Goal: Task Accomplishment & Management: Use online tool/utility

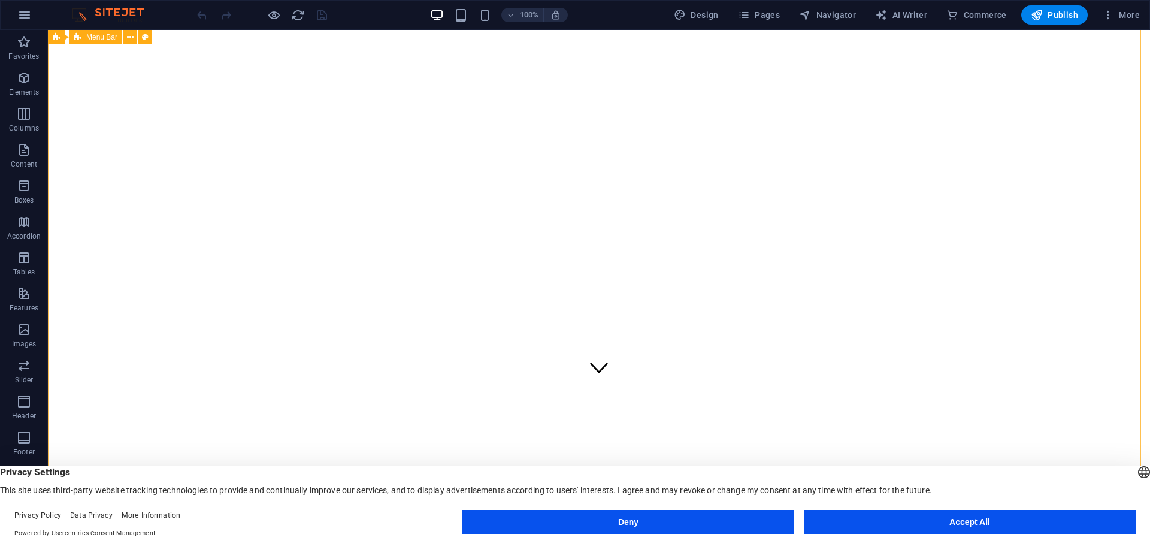
scroll to position [120, 0]
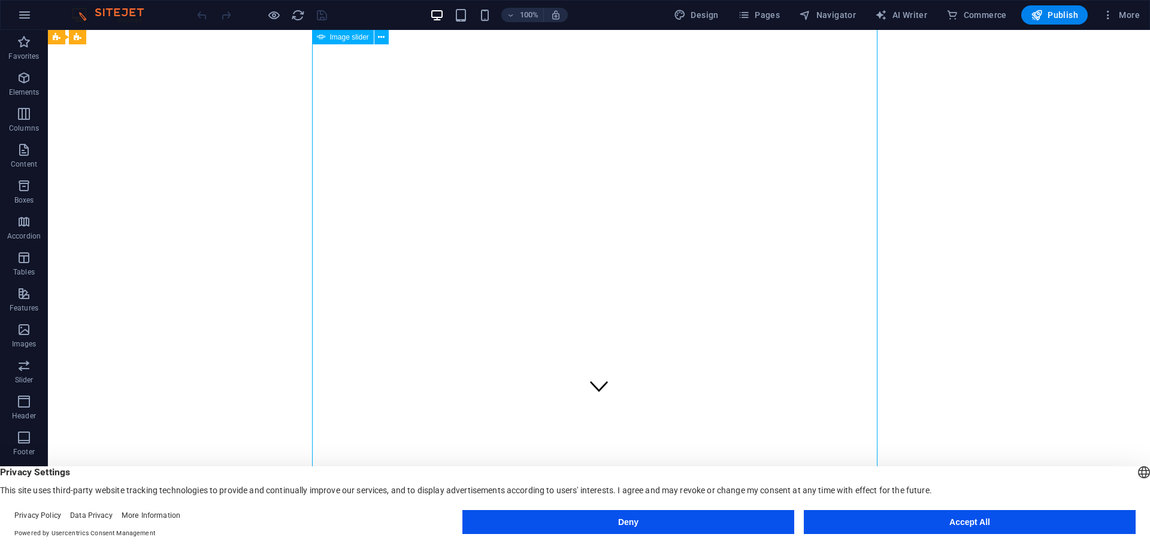
drag, startPoint x: 845, startPoint y: 339, endPoint x: 744, endPoint y: 304, distance: 106.7
drag, startPoint x: 1083, startPoint y: 320, endPoint x: 997, endPoint y: 320, distance: 86.3
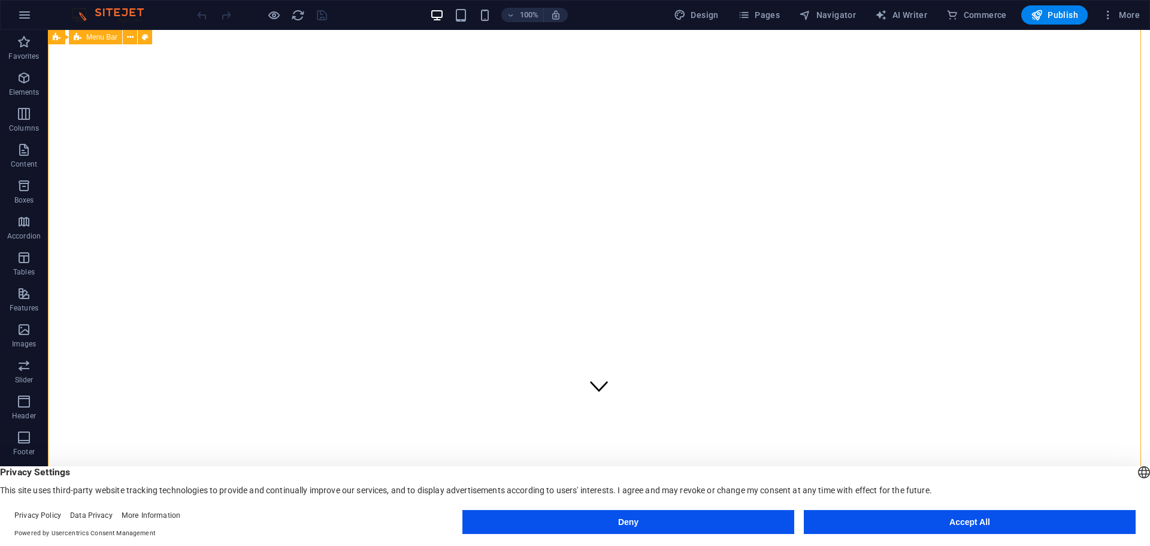
click at [27, 77] on icon "button" at bounding box center [24, 78] width 14 height 14
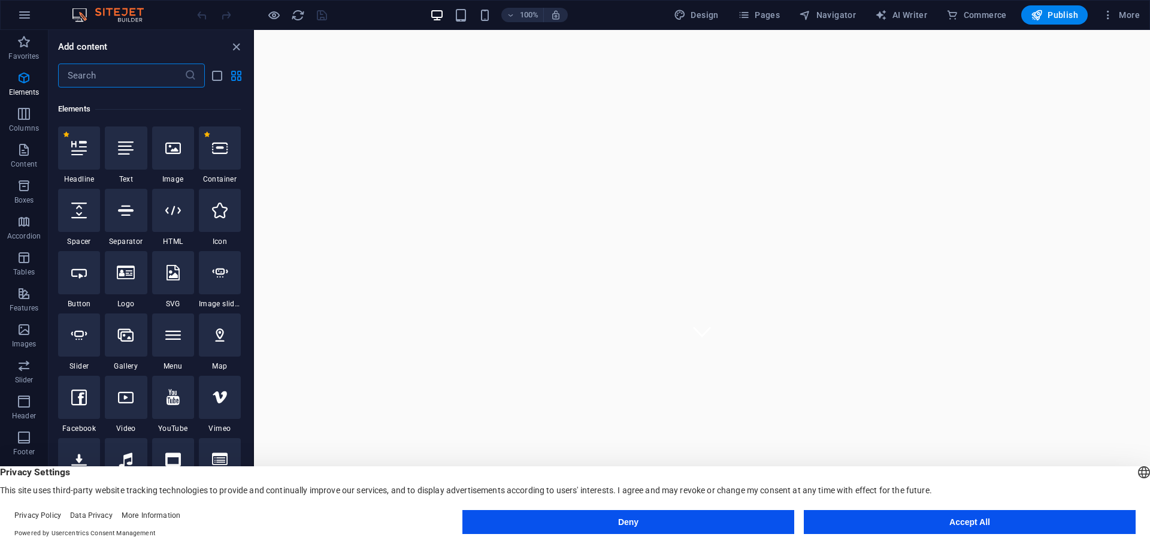
scroll to position [128, 0]
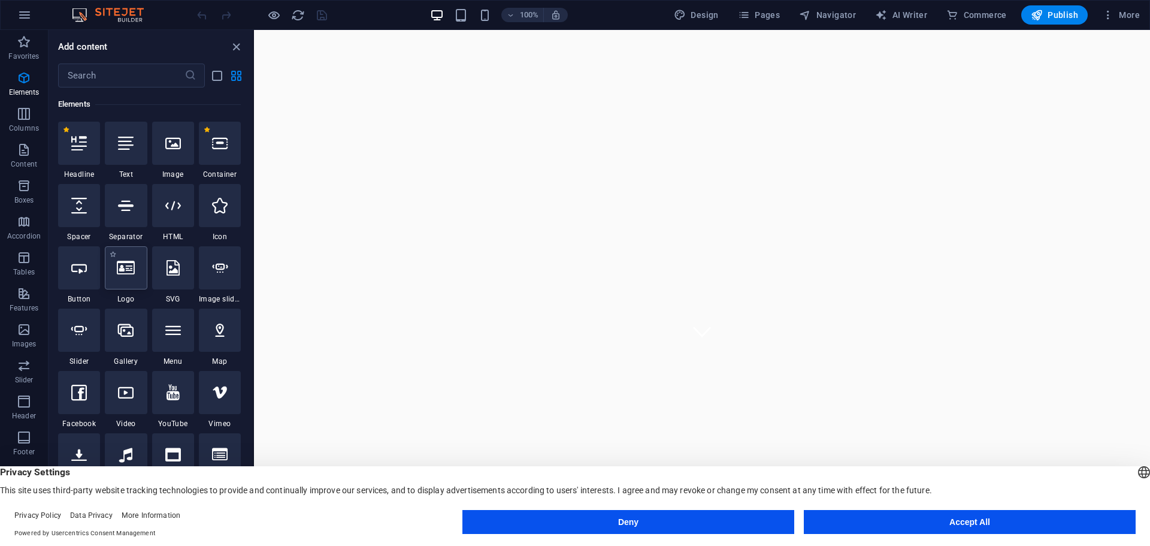
click at [123, 270] on icon at bounding box center [126, 268] width 18 height 16
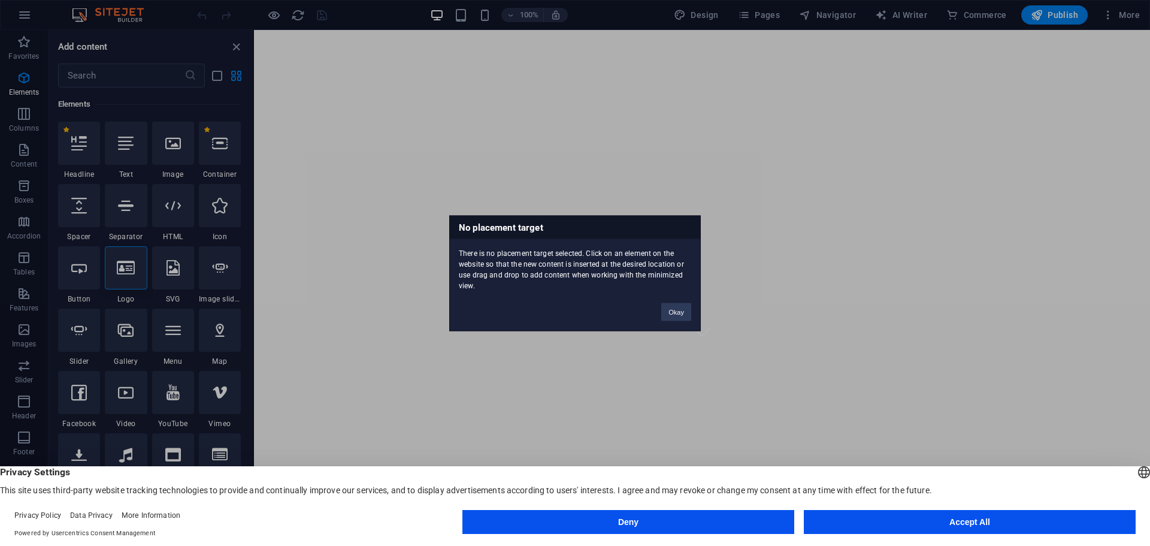
click at [125, 269] on div "No placement target There is no placement target selected. Click on an element …" at bounding box center [575, 273] width 1150 height 546
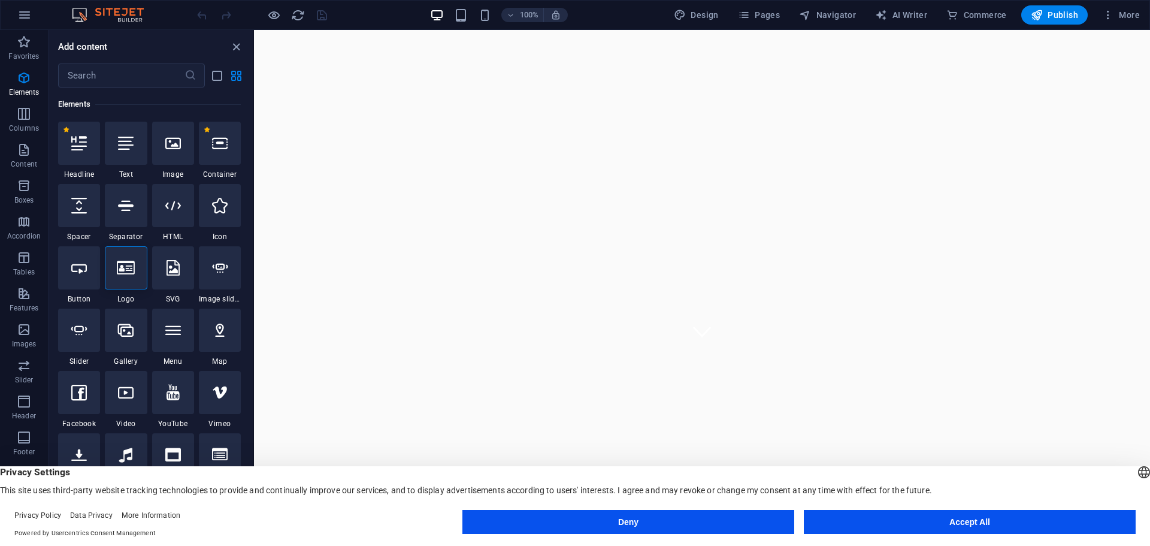
click at [125, 269] on icon at bounding box center [126, 268] width 18 height 16
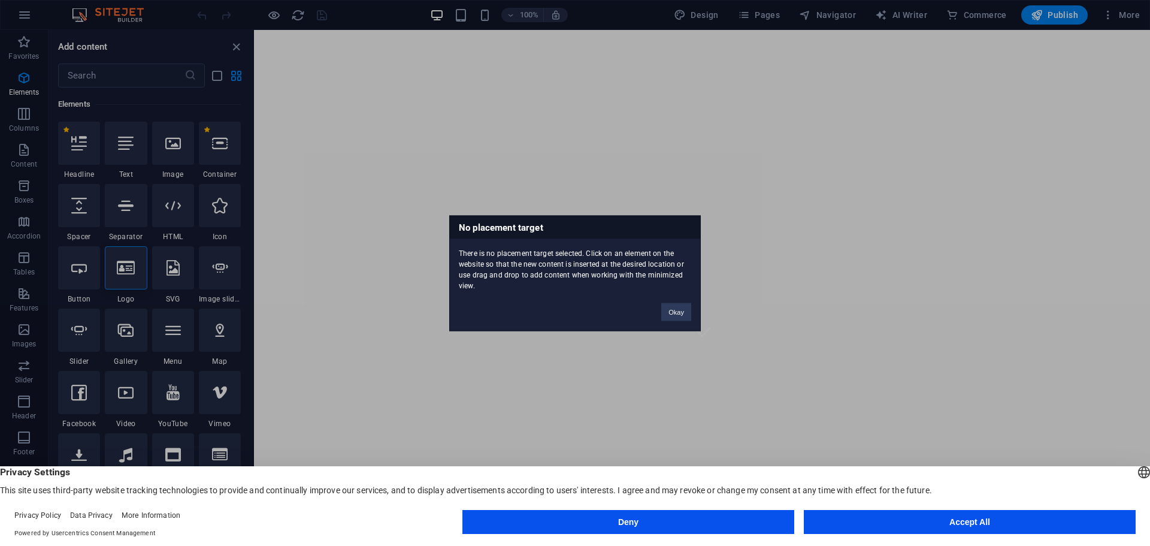
click at [220, 274] on div "No placement target There is no placement target selected. Click on an element …" at bounding box center [575, 273] width 1150 height 546
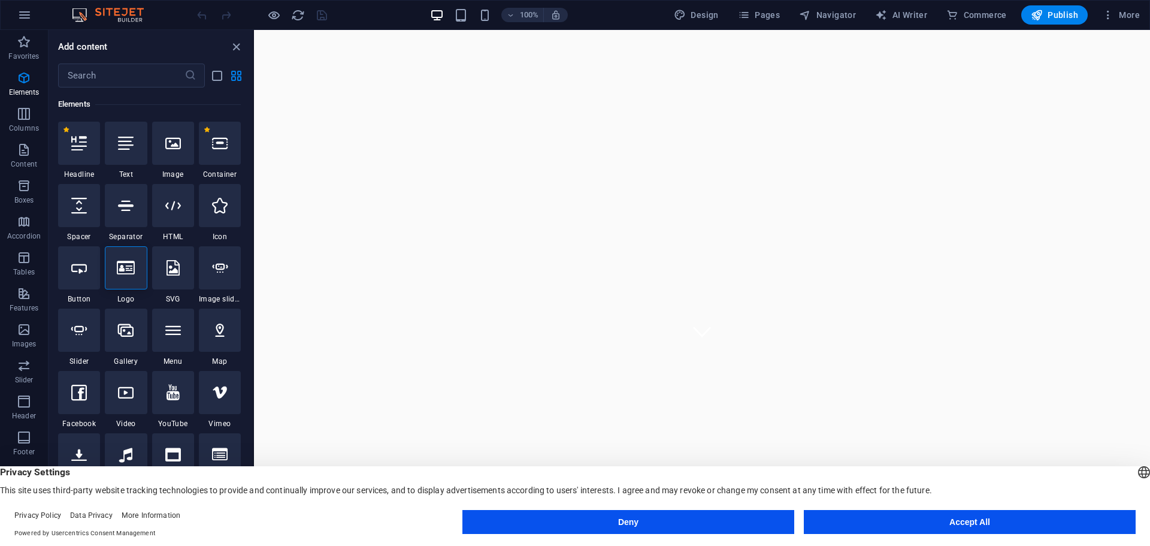
click at [220, 274] on icon at bounding box center [220, 268] width 16 height 16
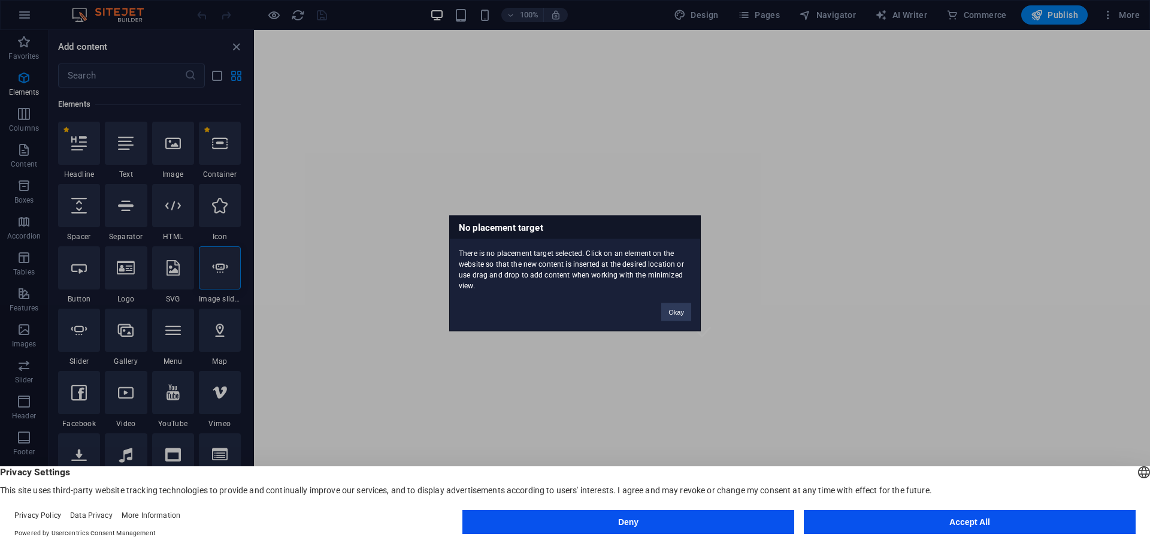
click at [220, 274] on div "No placement target There is no placement target selected. Click on an element …" at bounding box center [575, 273] width 1150 height 546
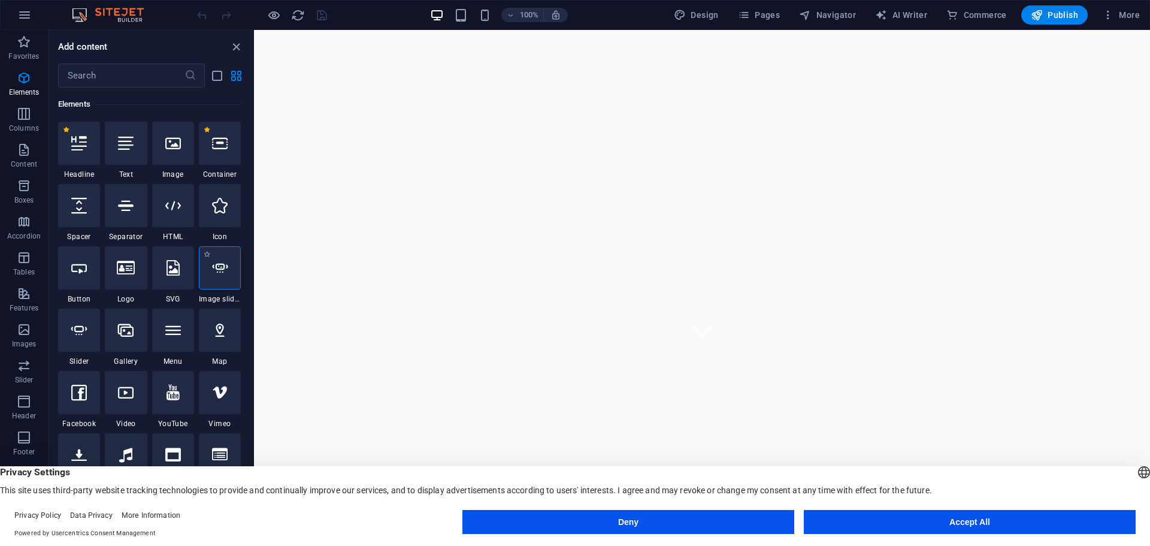
click at [219, 265] on icon at bounding box center [220, 268] width 16 height 16
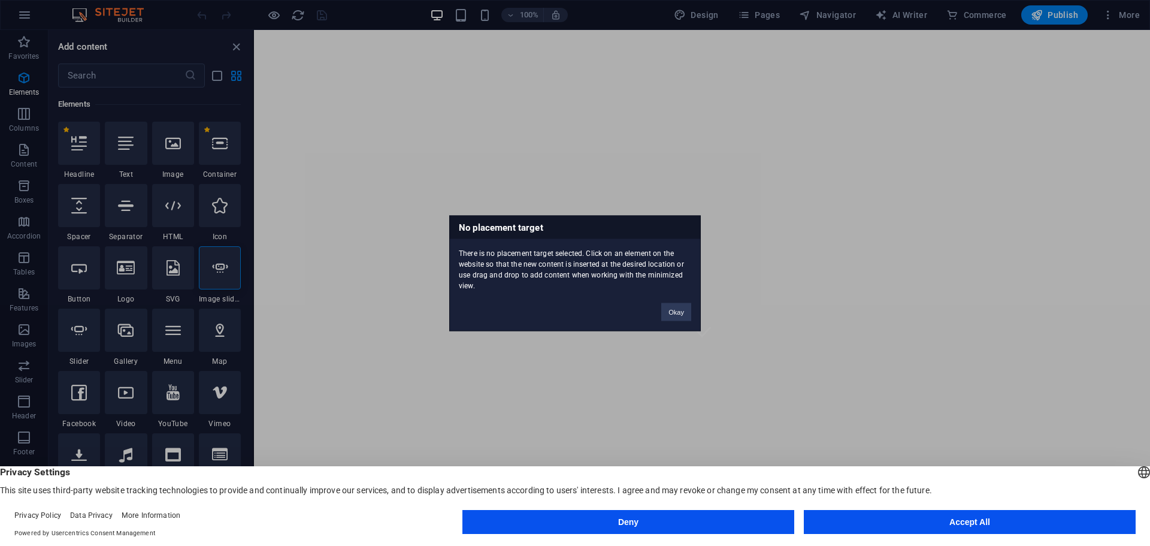
click at [222, 265] on div "No placement target There is no placement target selected. Click on an element …" at bounding box center [575, 273] width 1150 height 546
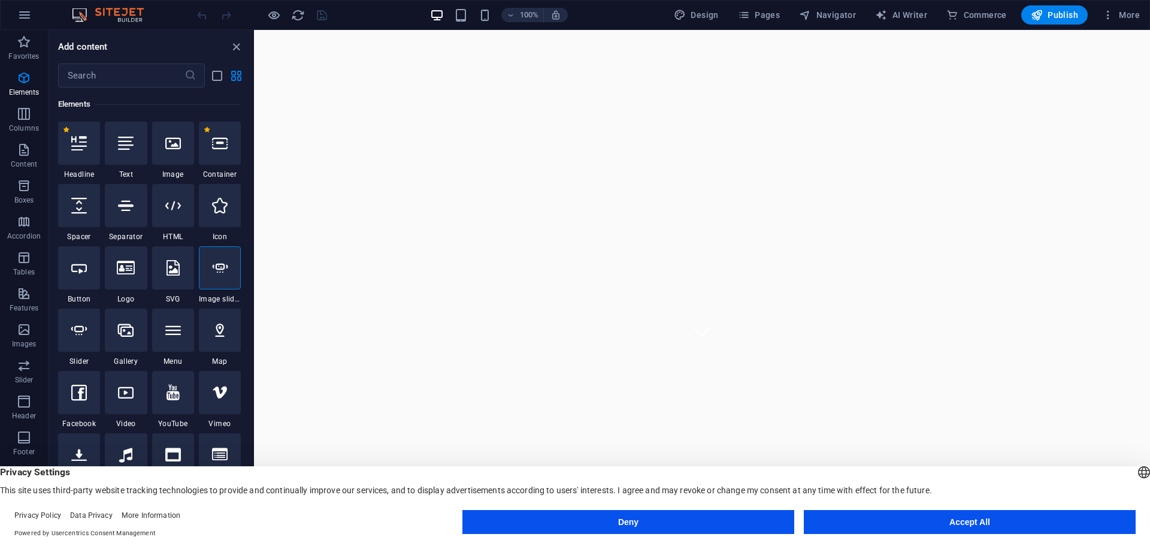
click at [222, 265] on icon at bounding box center [220, 268] width 16 height 16
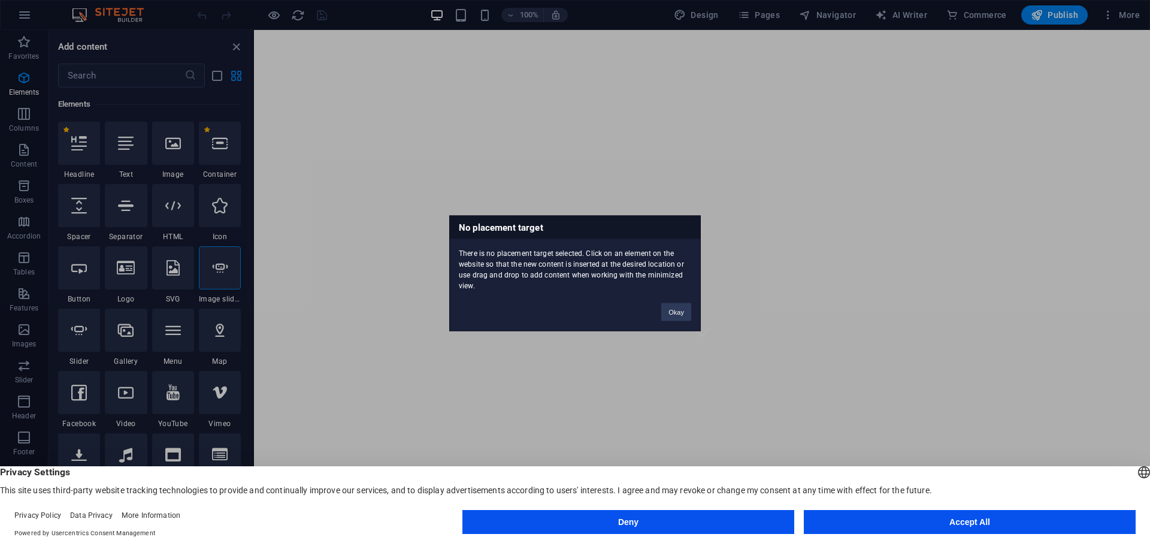
click at [222, 265] on div "No placement target There is no placement target selected. Click on an element …" at bounding box center [575, 273] width 1150 height 546
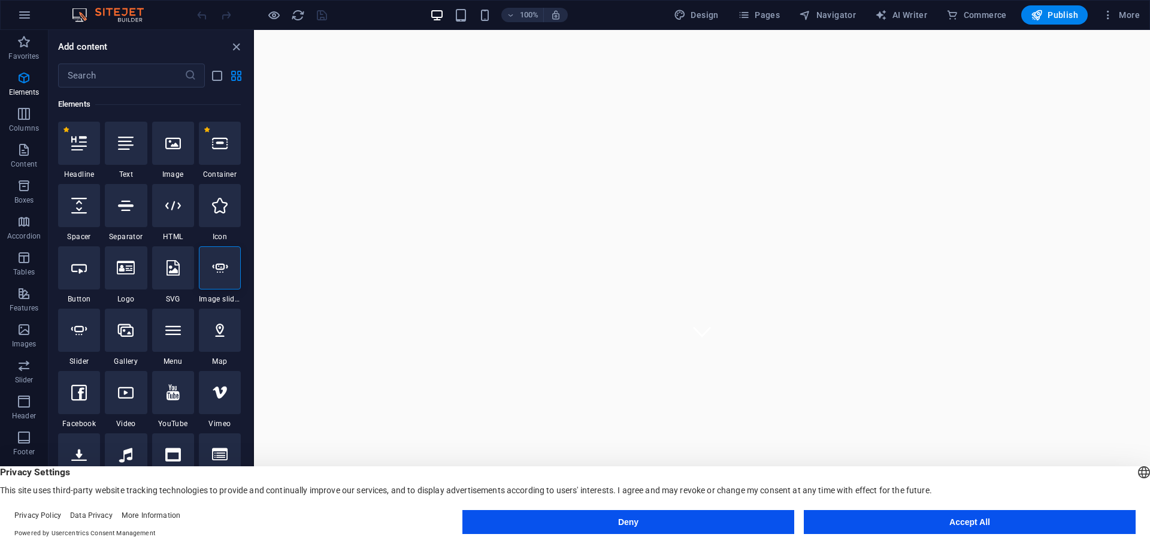
click at [222, 265] on icon at bounding box center [220, 268] width 16 height 16
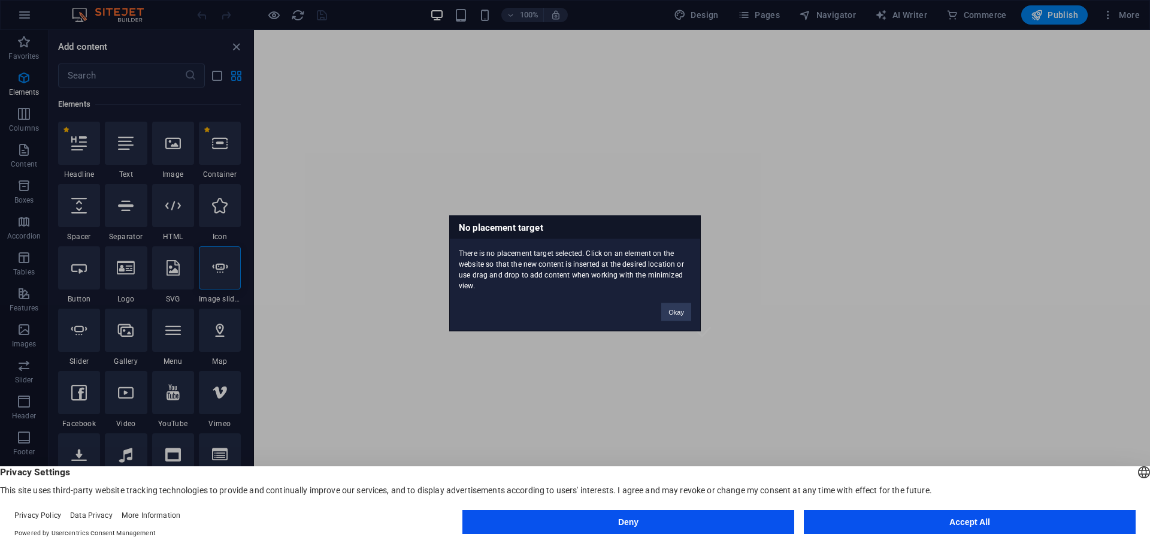
click at [210, 268] on div "No placement target There is no placement target selected. Click on an element …" at bounding box center [575, 273] width 1150 height 546
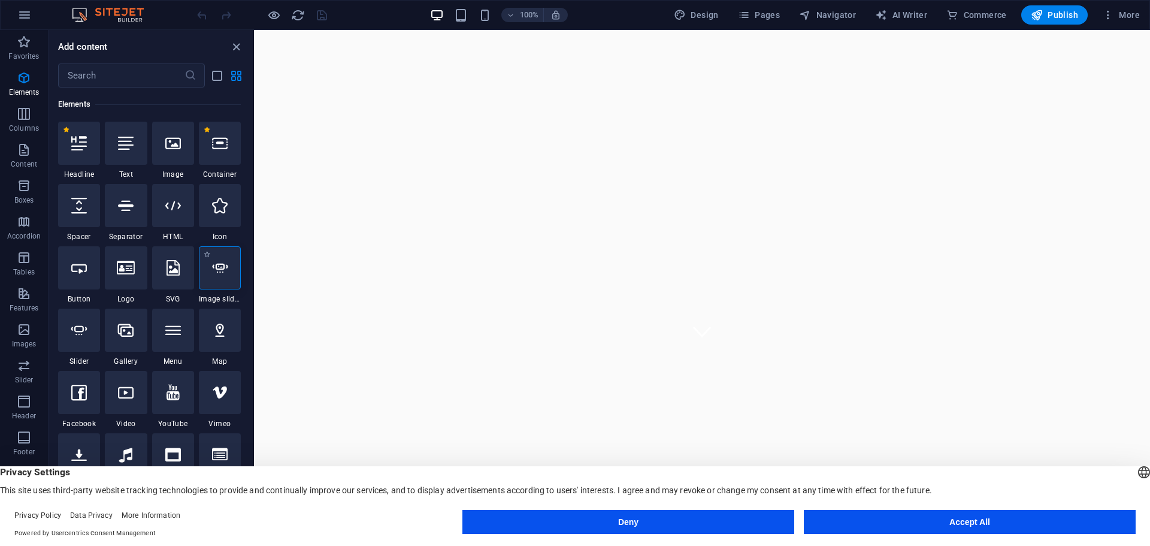
click at [223, 267] on icon at bounding box center [220, 268] width 16 height 16
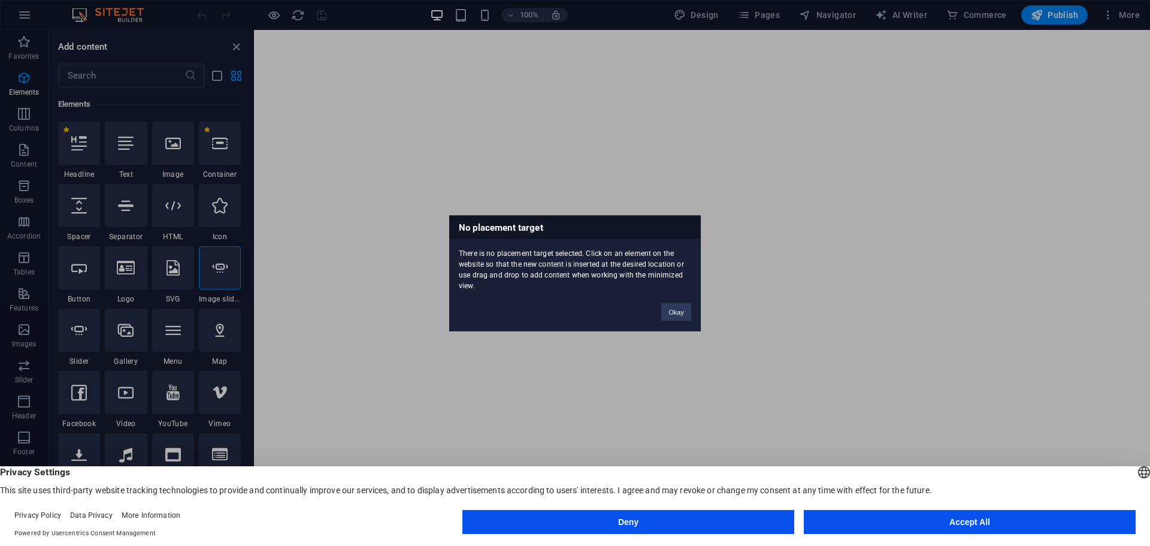
click at [647, 149] on div "No placement target There is no placement target selected. Click on an element …" at bounding box center [575, 273] width 1150 height 546
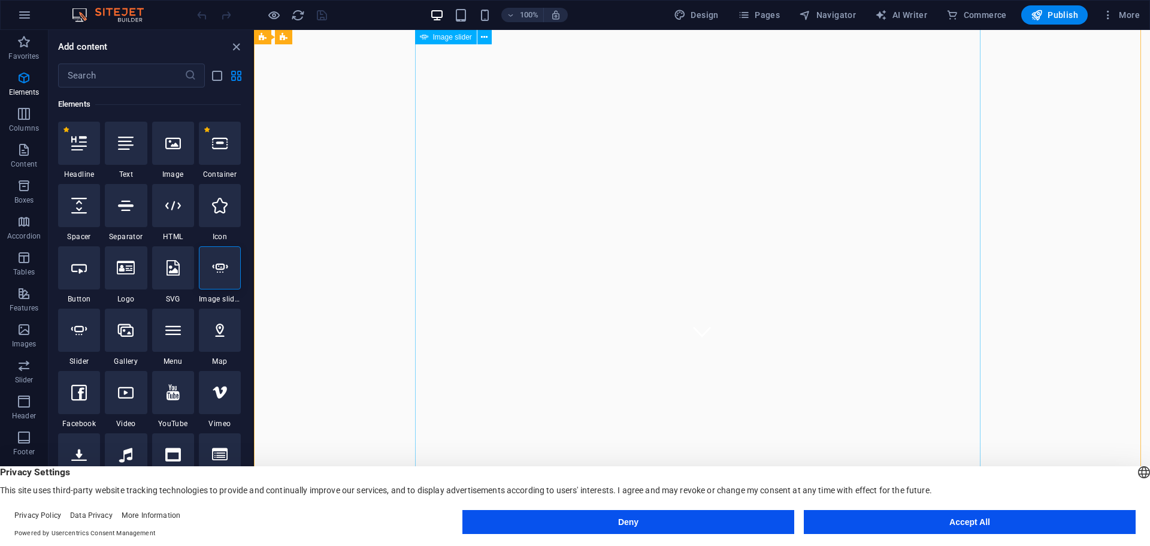
click at [226, 273] on icon at bounding box center [220, 268] width 16 height 16
select select "ms"
select select "s"
select select "progressive"
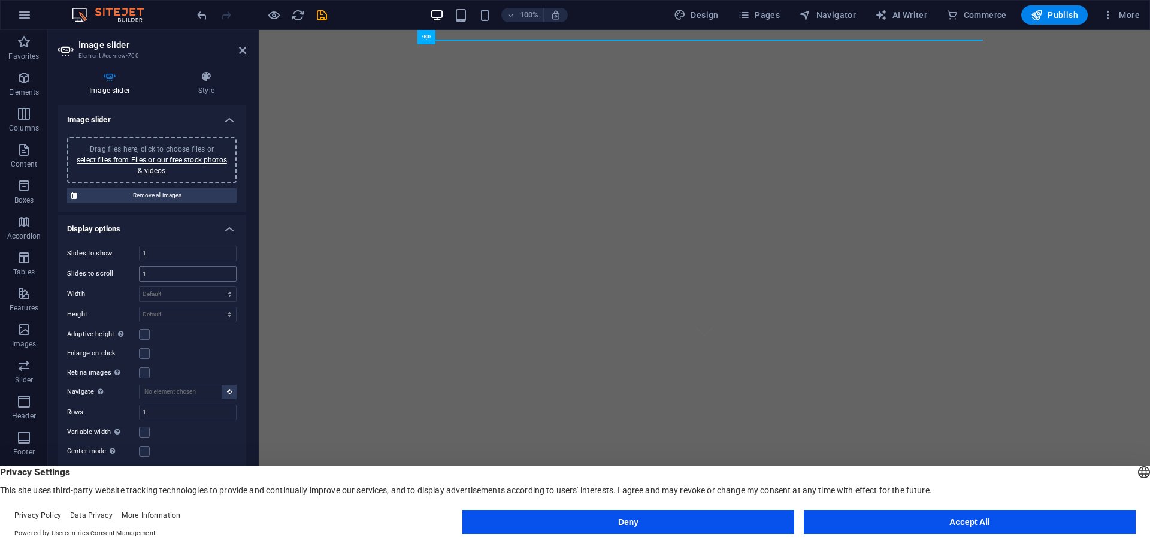
scroll to position [0, 0]
click at [161, 168] on link "select files from Files or our free stock photos & videos" at bounding box center [152, 165] width 150 height 19
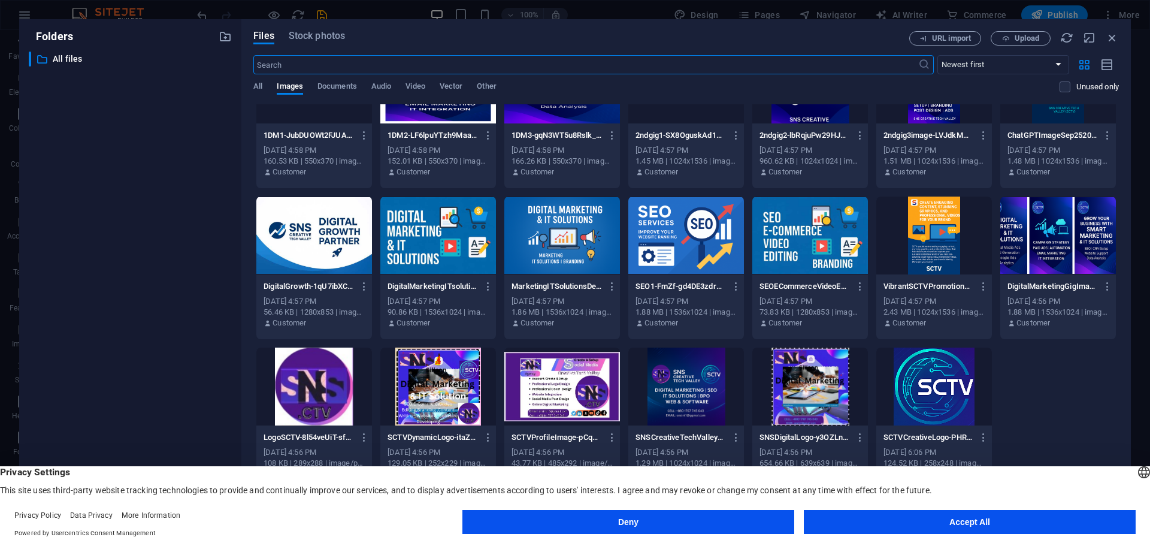
scroll to position [217, 0]
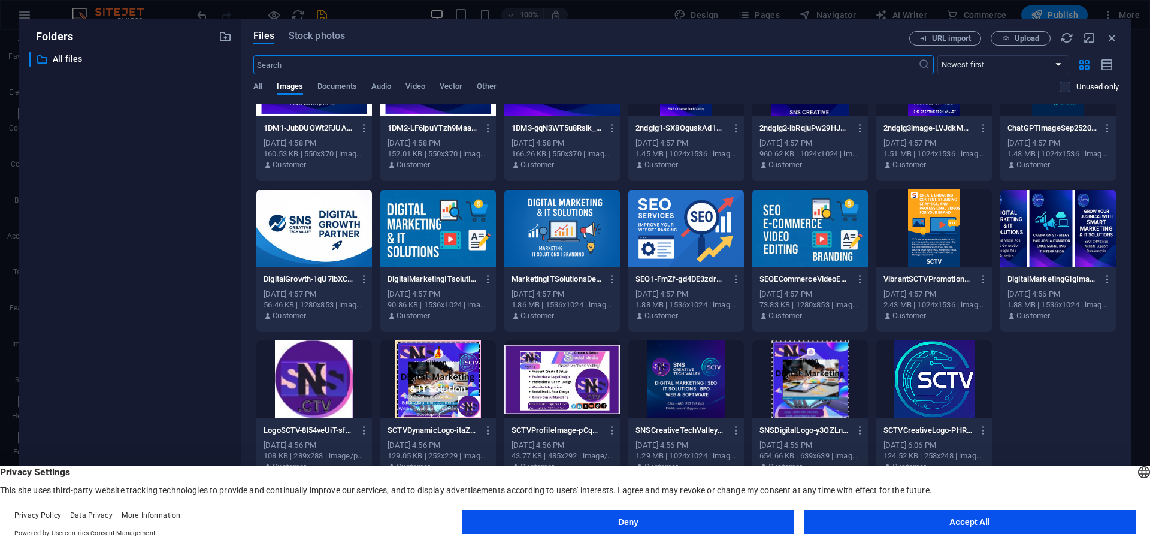
click at [573, 238] on div at bounding box center [562, 228] width 116 height 78
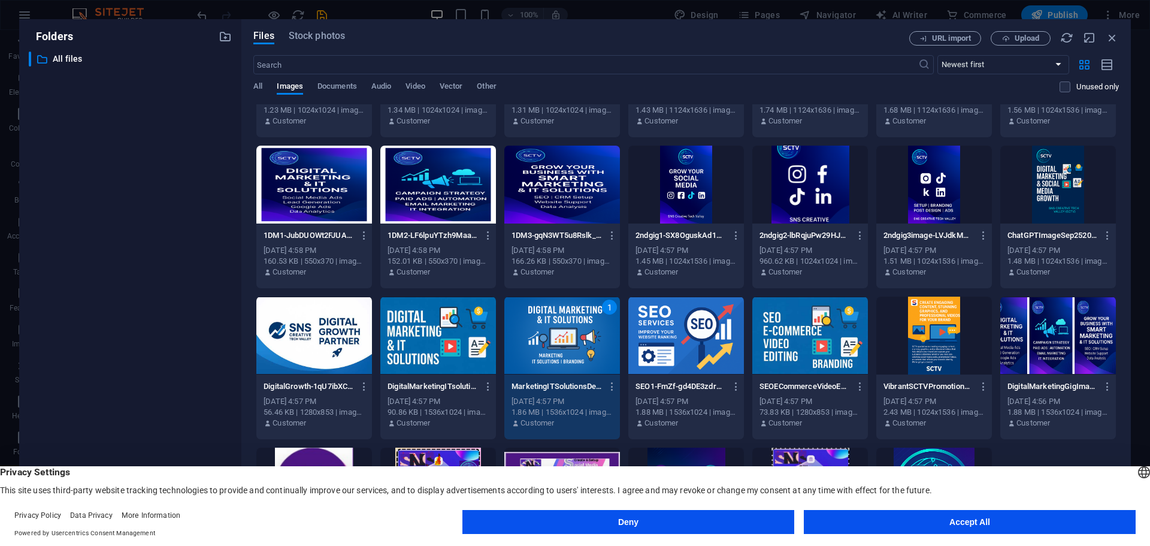
scroll to position [0, 0]
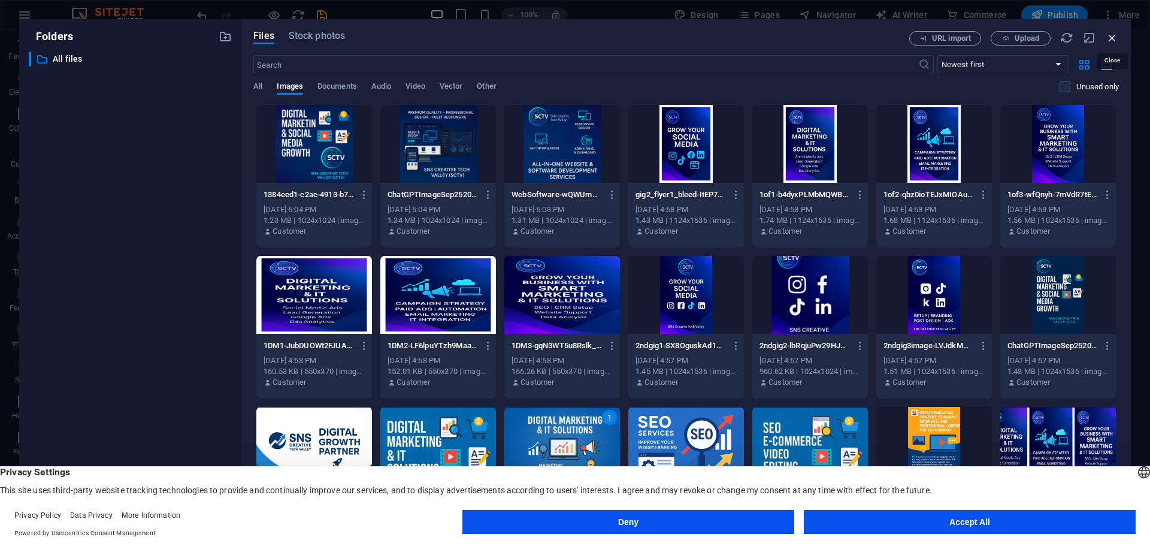
click at [1109, 36] on icon "button" at bounding box center [1112, 37] width 13 height 13
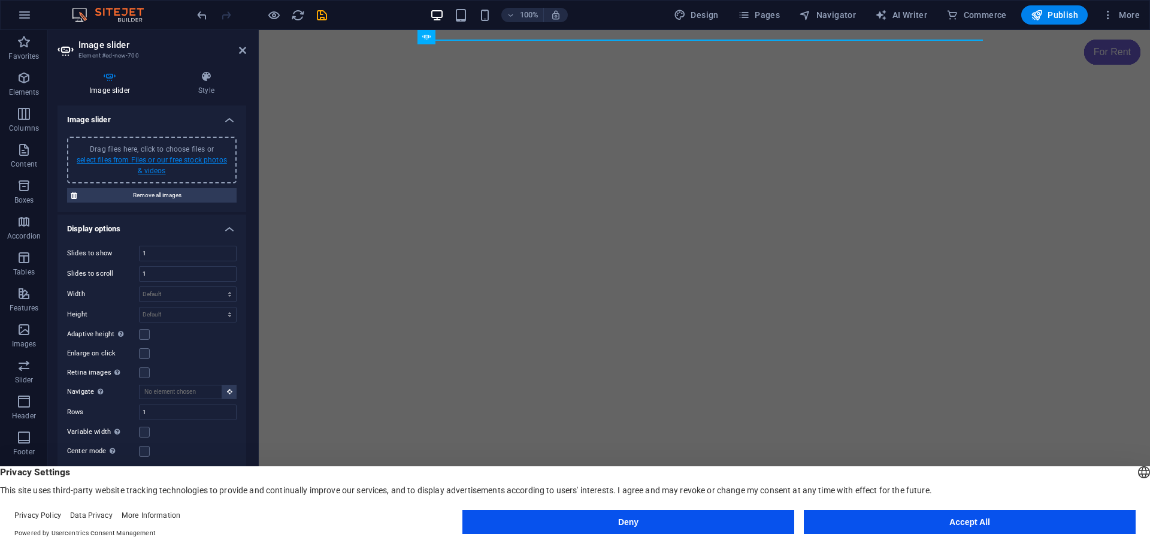
click at [148, 171] on link "select files from Files or our free stock photos & videos" at bounding box center [152, 165] width 150 height 19
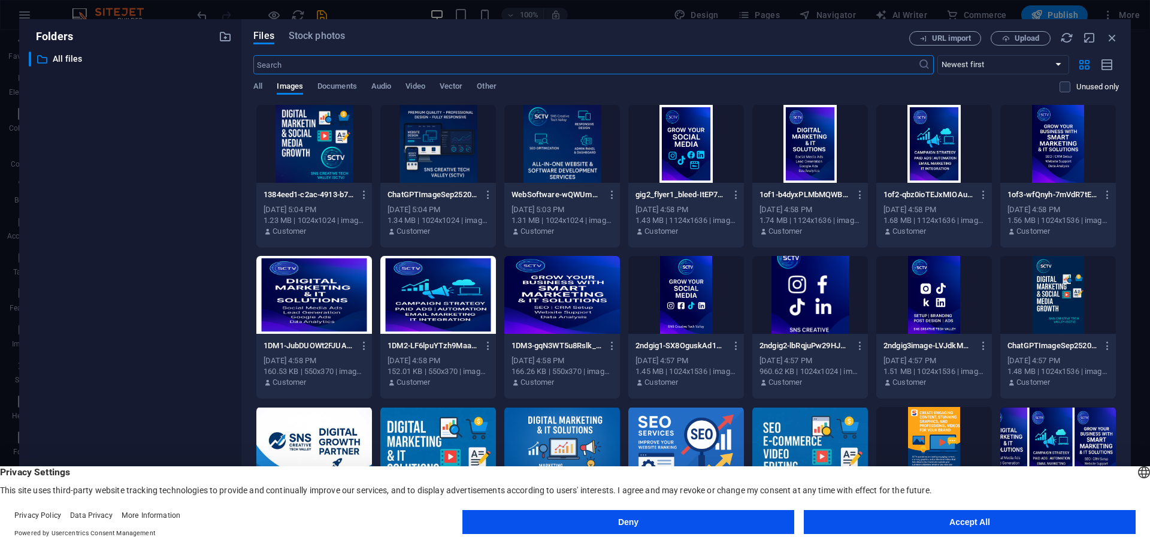
click at [592, 153] on div at bounding box center [562, 144] width 116 height 78
click at [588, 159] on div "1" at bounding box center [562, 144] width 116 height 78
click at [588, 159] on div at bounding box center [562, 144] width 116 height 78
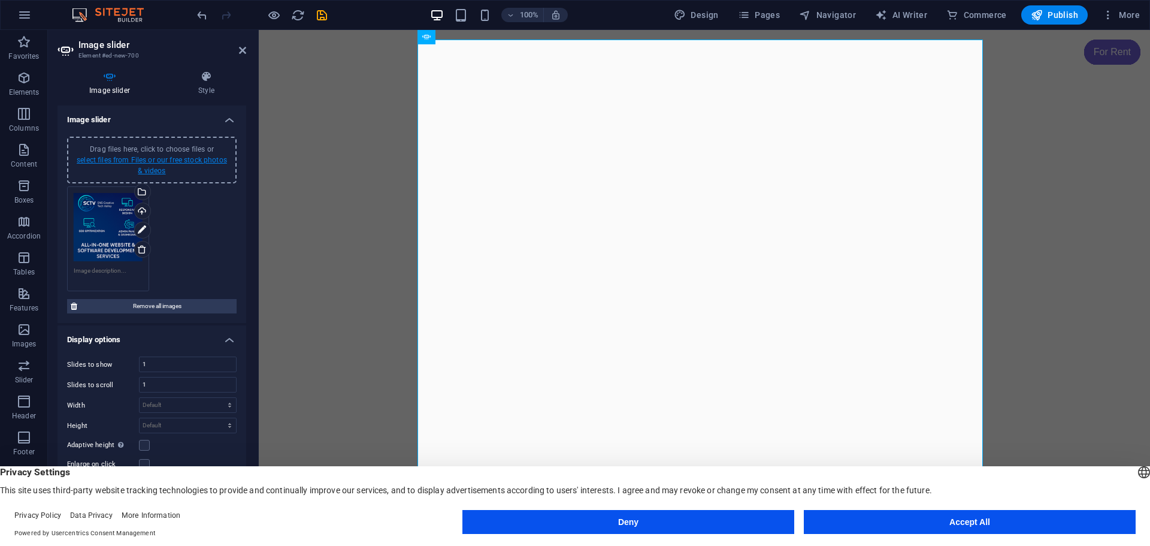
click at [155, 167] on link "select files from Files or our free stock photos & videos" at bounding box center [152, 165] width 150 height 19
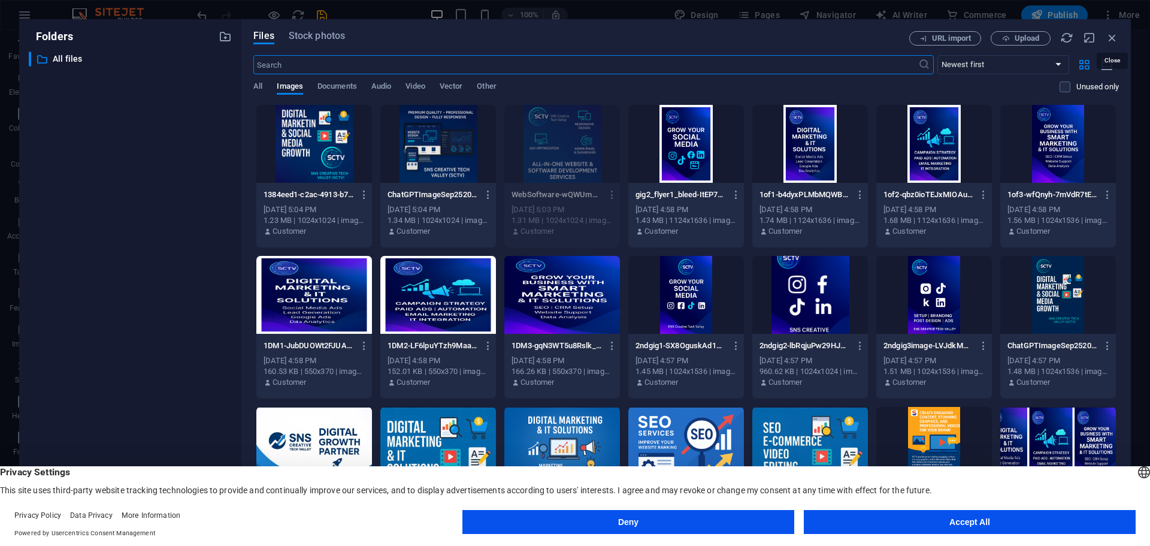
drag, startPoint x: 1112, startPoint y: 38, endPoint x: 1105, endPoint y: 38, distance: 7.8
click at [1105, 38] on div "URL import Upload" at bounding box center [1014, 38] width 210 height 14
click at [1114, 37] on icon "button" at bounding box center [1112, 37] width 13 height 13
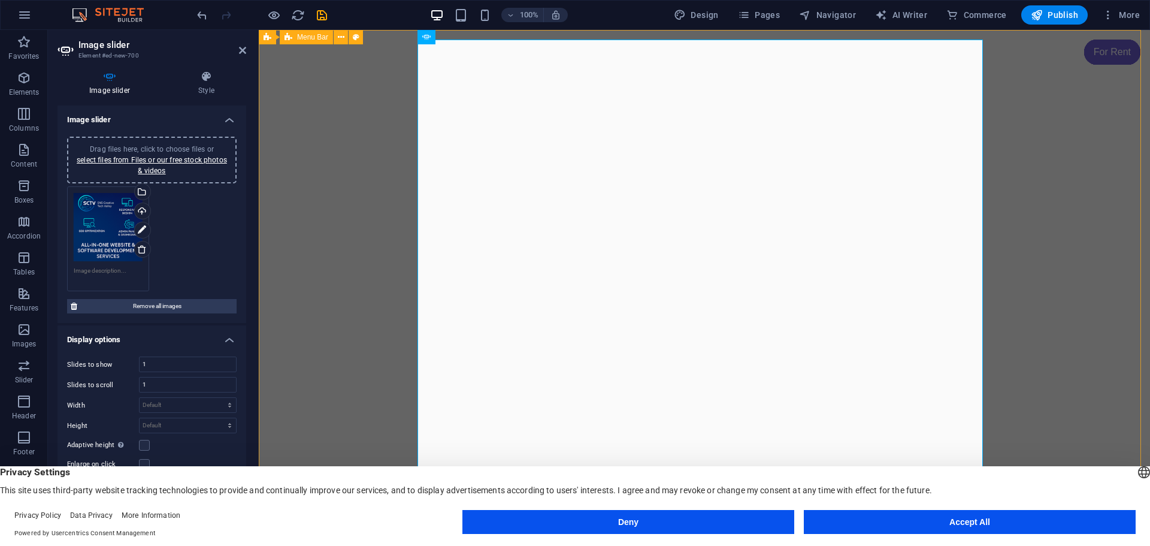
click at [310, 38] on span "Menu Bar" at bounding box center [312, 37] width 31 height 7
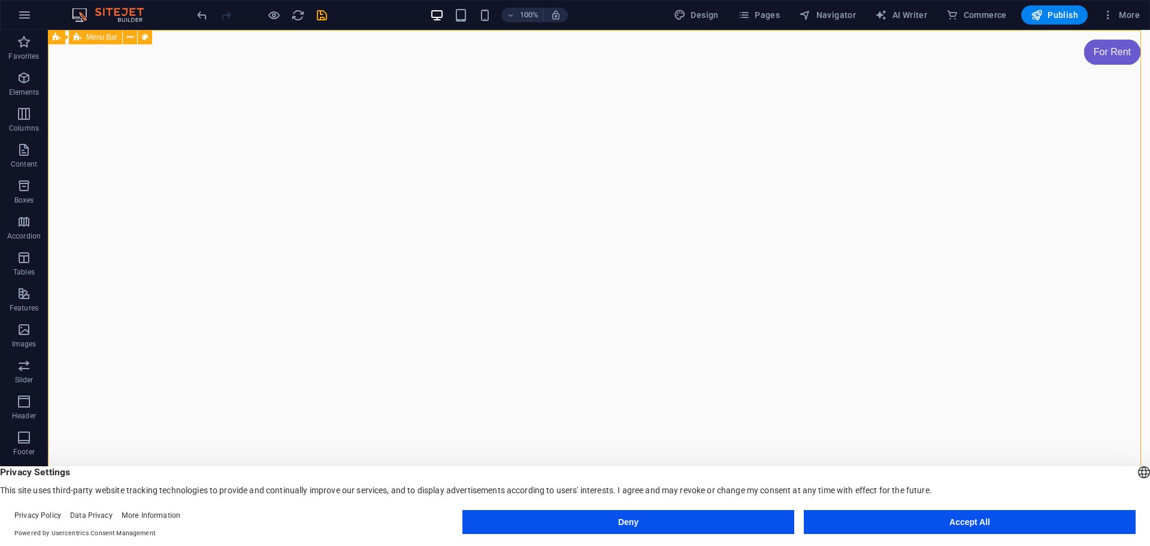
click at [119, 39] on div "Menu Bar" at bounding box center [95, 37] width 53 height 14
click at [132, 35] on icon at bounding box center [130, 37] width 7 height 13
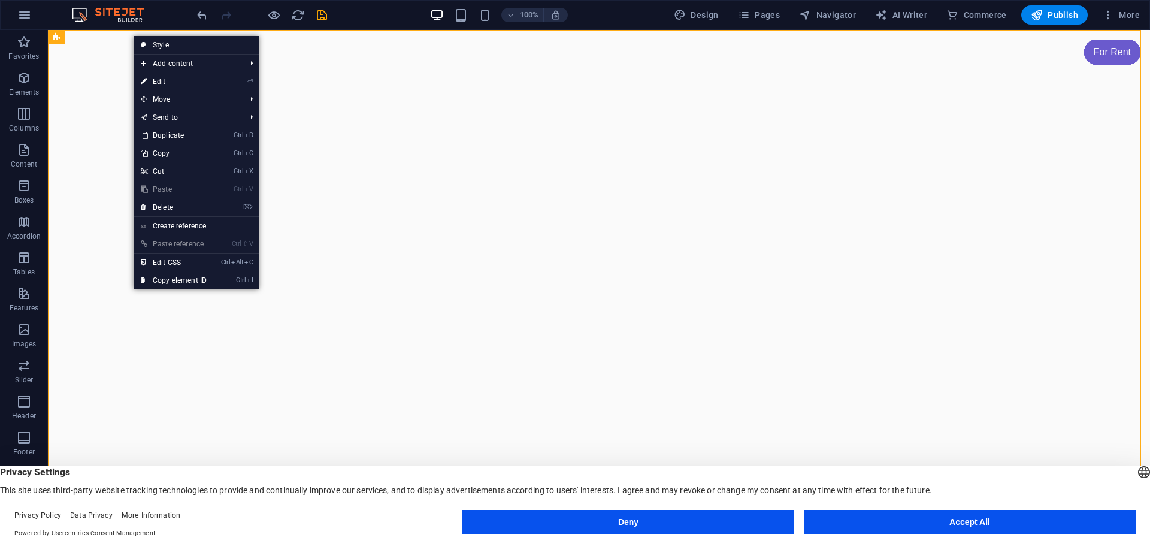
click at [158, 81] on link "⏎ Edit" at bounding box center [174, 81] width 80 height 18
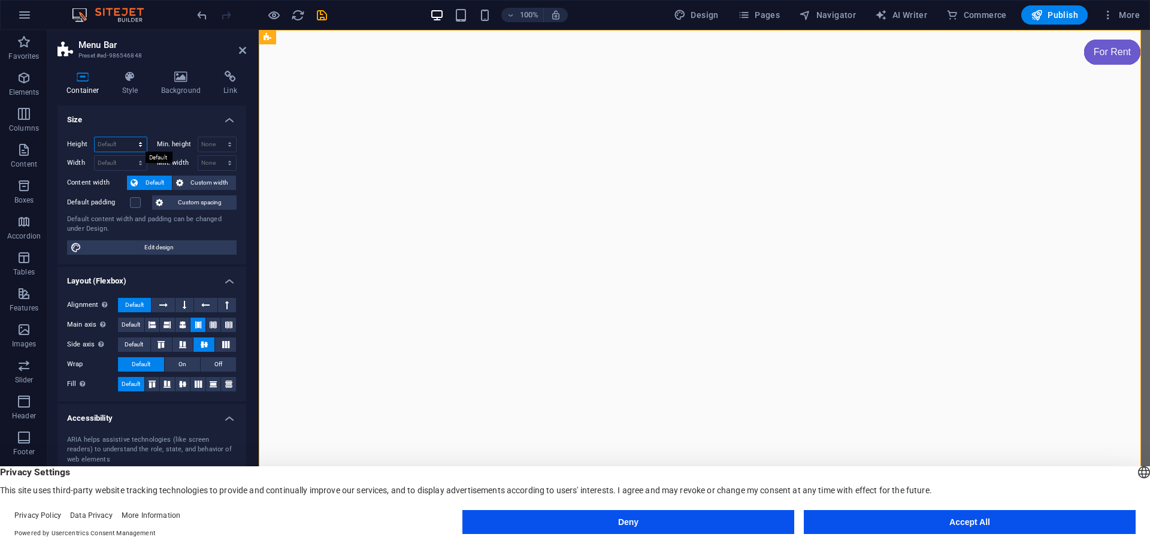
click at [132, 141] on select "Default px rem % vh vw" at bounding box center [121, 144] width 52 height 14
select select "px"
click at [128, 137] on select "Default px rem % vh vw" at bounding box center [121, 144] width 52 height 14
click at [118, 147] on input "2616" at bounding box center [121, 144] width 52 height 14
type input "2"
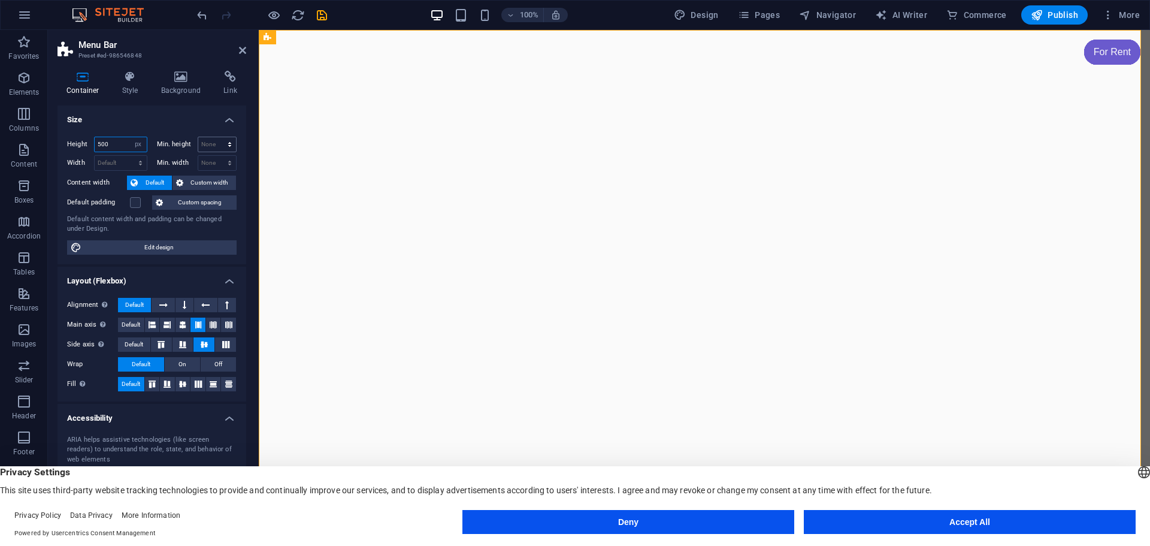
type input "500"
click at [207, 145] on select "None px rem % vh vw" at bounding box center [217, 144] width 38 height 14
select select "px"
click at [217, 137] on select "None px rem % vh vw" at bounding box center [217, 144] width 38 height 14
type input "0"
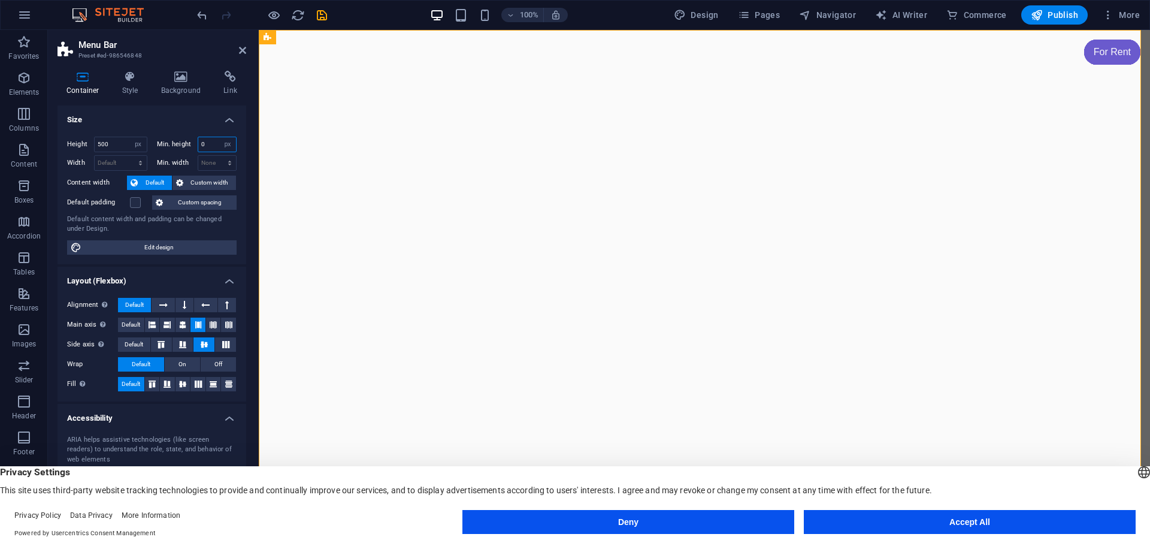
click at [212, 147] on input "0" at bounding box center [217, 144] width 38 height 14
type input "200"
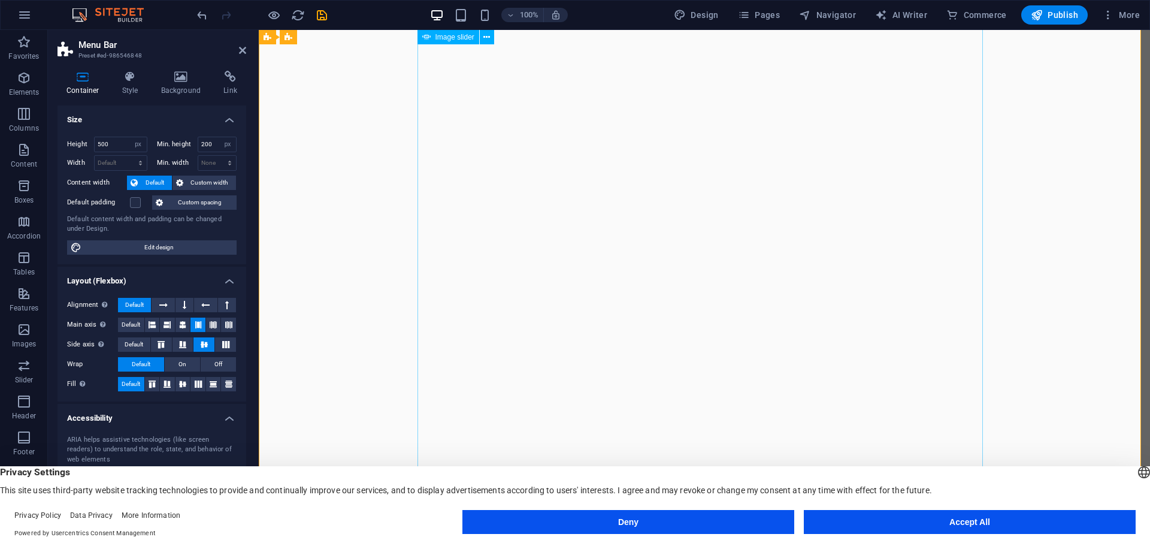
scroll to position [300, 0]
click at [114, 160] on select "Default px rem % em vh vw" at bounding box center [121, 163] width 52 height 14
select select "px"
click at [128, 156] on select "Default px rem % em vh vw" at bounding box center [121, 163] width 52 height 14
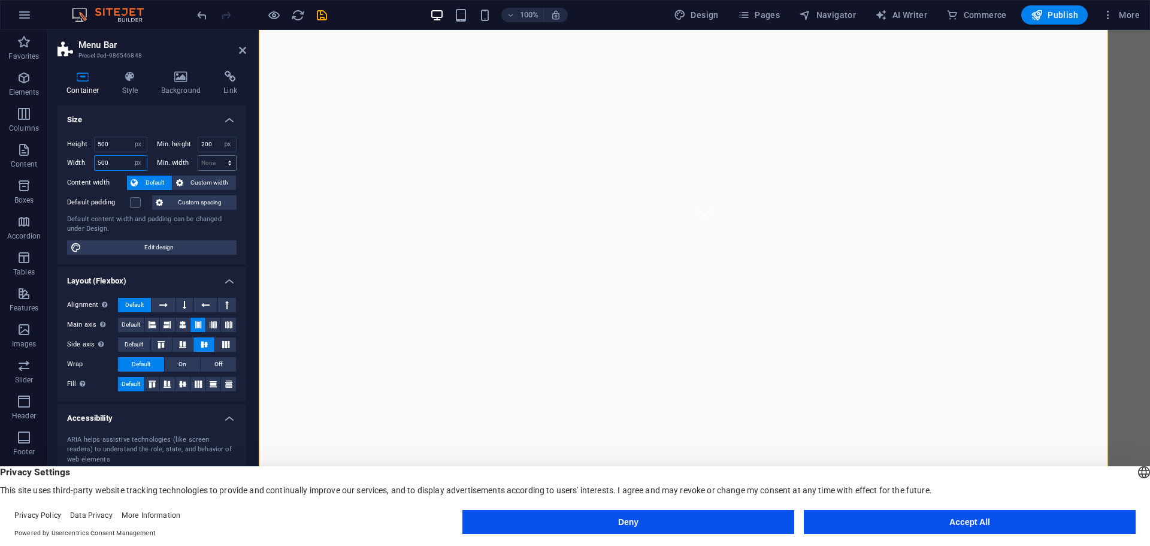
type input "500"
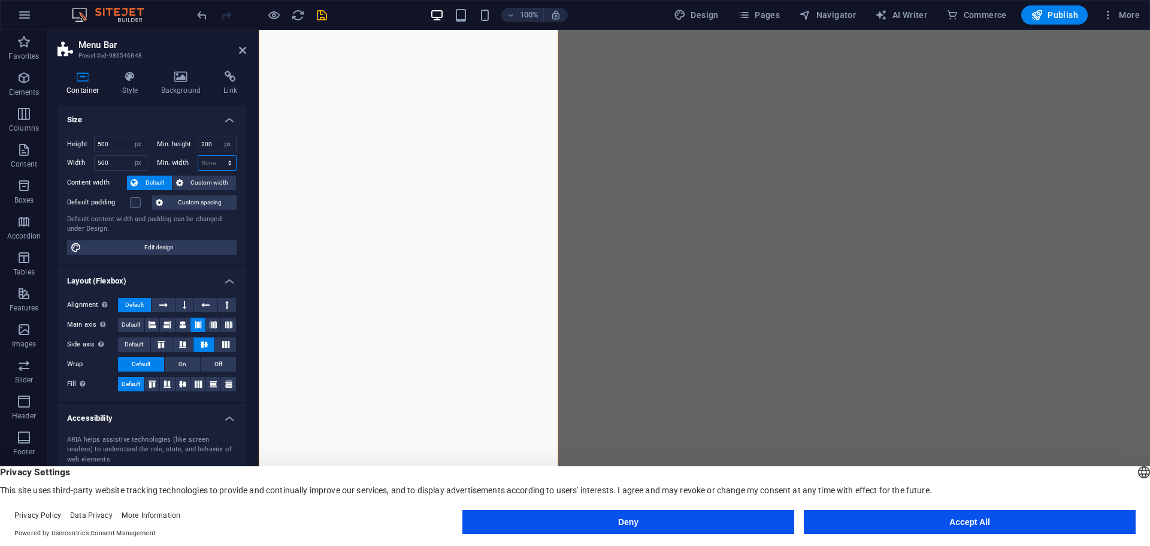
click at [228, 161] on select "None px rem % vh vw" at bounding box center [217, 163] width 38 height 14
select select "px"
click at [217, 156] on select "None px rem % vh vw" at bounding box center [217, 163] width 38 height 14
type input "200"
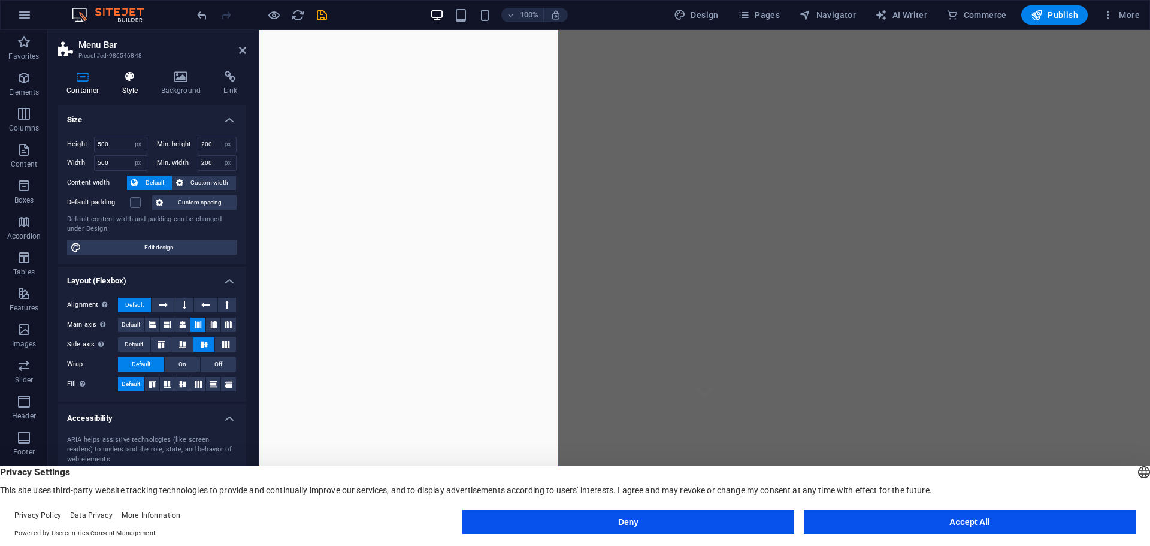
click at [138, 85] on h4 "Style" at bounding box center [132, 83] width 39 height 25
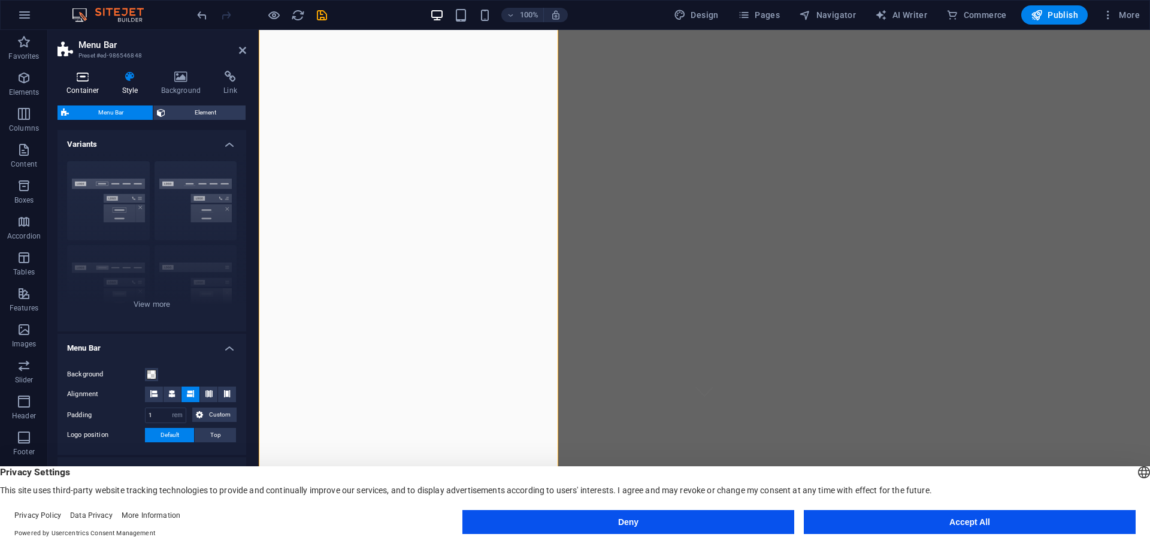
click at [89, 79] on icon at bounding box center [83, 77] width 51 height 12
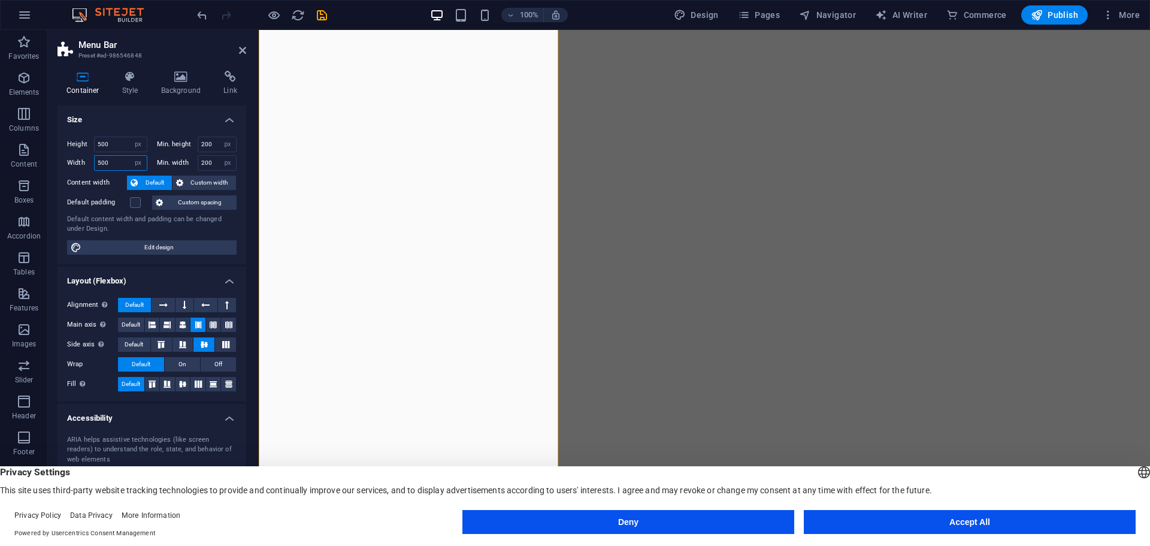
click at [118, 159] on input "500" at bounding box center [121, 163] width 52 height 14
type input "5"
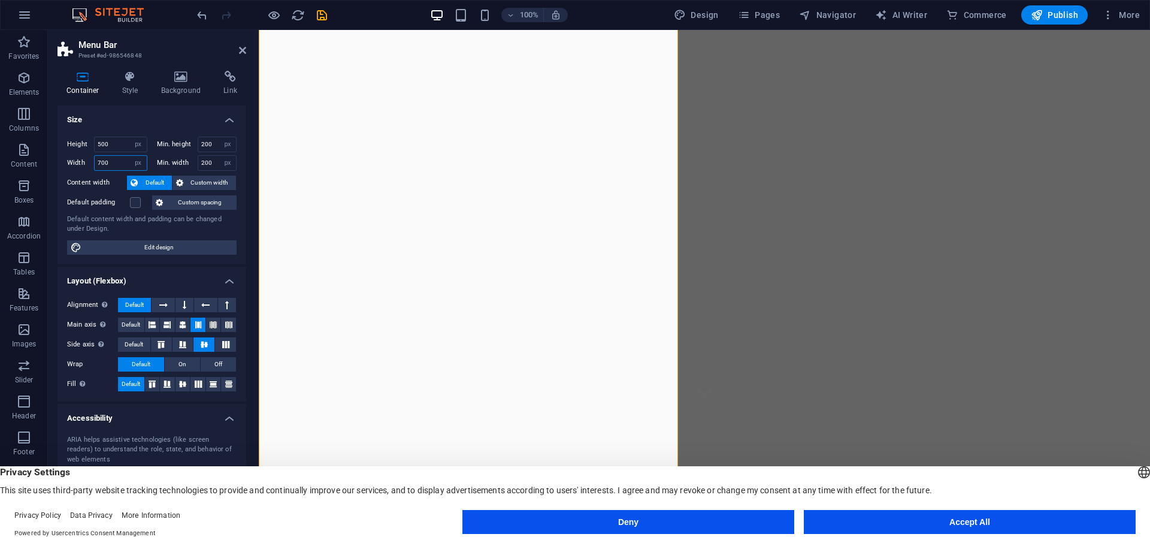
type input "700"
click at [99, 143] on input "500" at bounding box center [121, 144] width 52 height 14
click at [104, 146] on input "300" at bounding box center [121, 144] width 52 height 14
click at [101, 143] on input "300" at bounding box center [121, 144] width 52 height 14
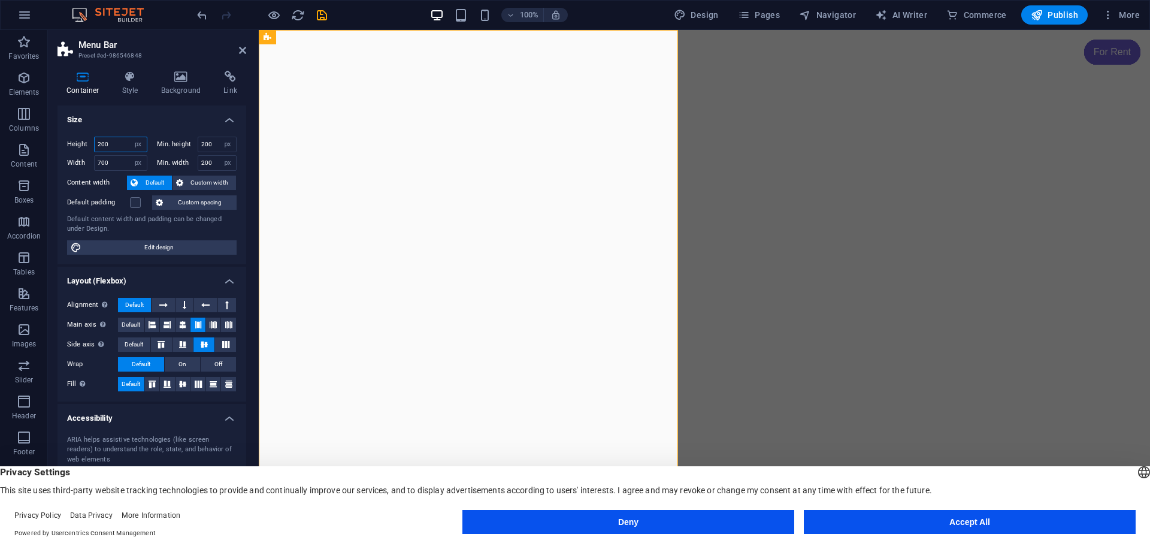
type input "200"
click at [213, 184] on span "Custom width" at bounding box center [210, 183] width 46 height 14
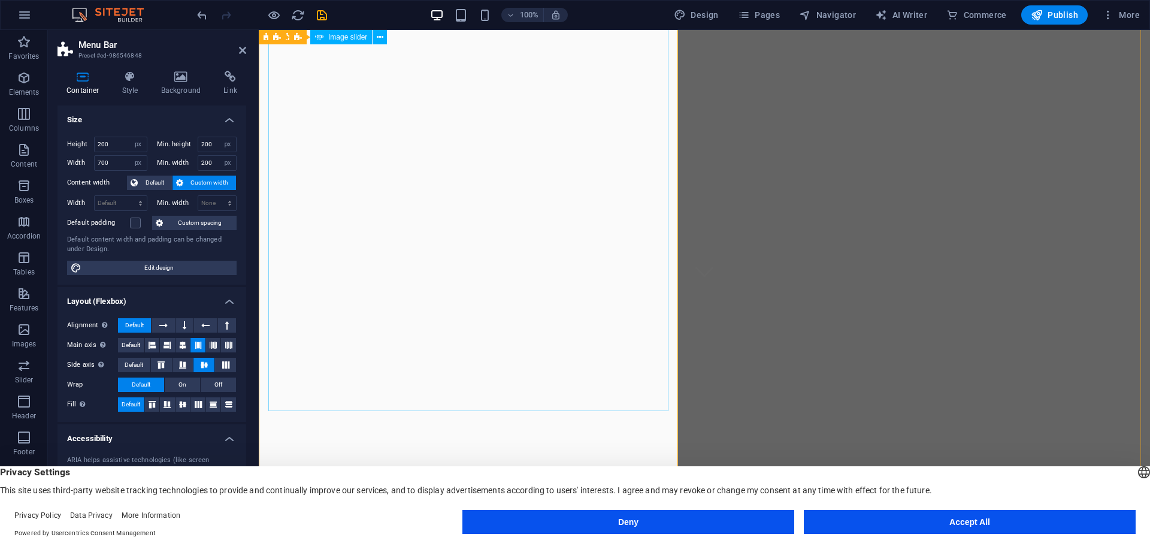
scroll to position [0, 0]
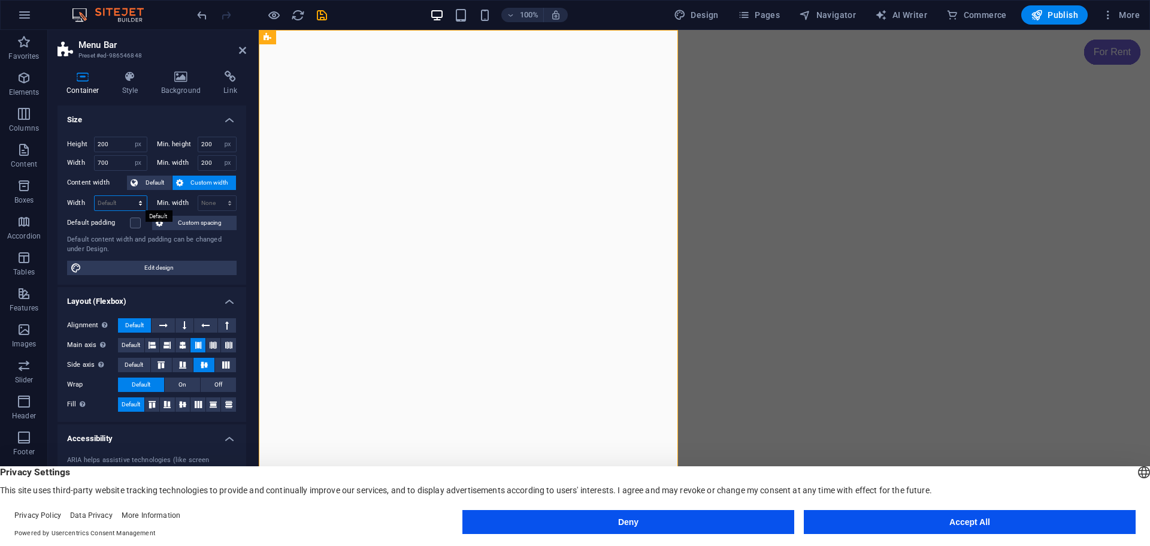
click at [126, 204] on select "Default px rem % em vh vw" at bounding box center [121, 203] width 52 height 14
select select "px"
click at [128, 196] on select "Default px rem % em vh vw" at bounding box center [121, 203] width 52 height 14
click at [102, 197] on input "700" at bounding box center [121, 203] width 52 height 14
type input "3"
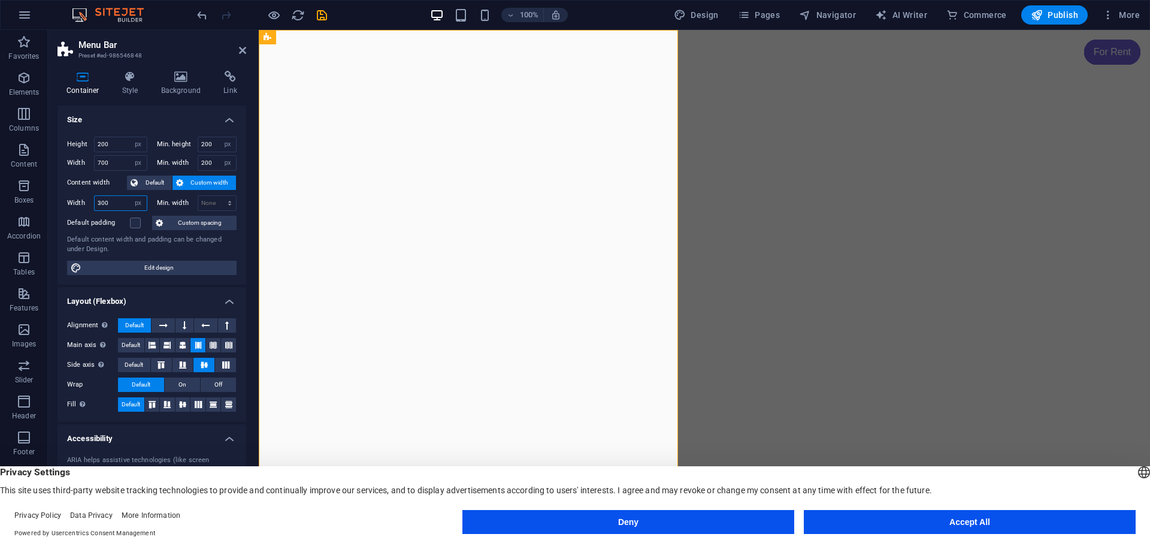
click at [98, 202] on input "300" at bounding box center [121, 203] width 52 height 14
type input "500"
click at [243, 46] on icon at bounding box center [242, 51] width 7 height 10
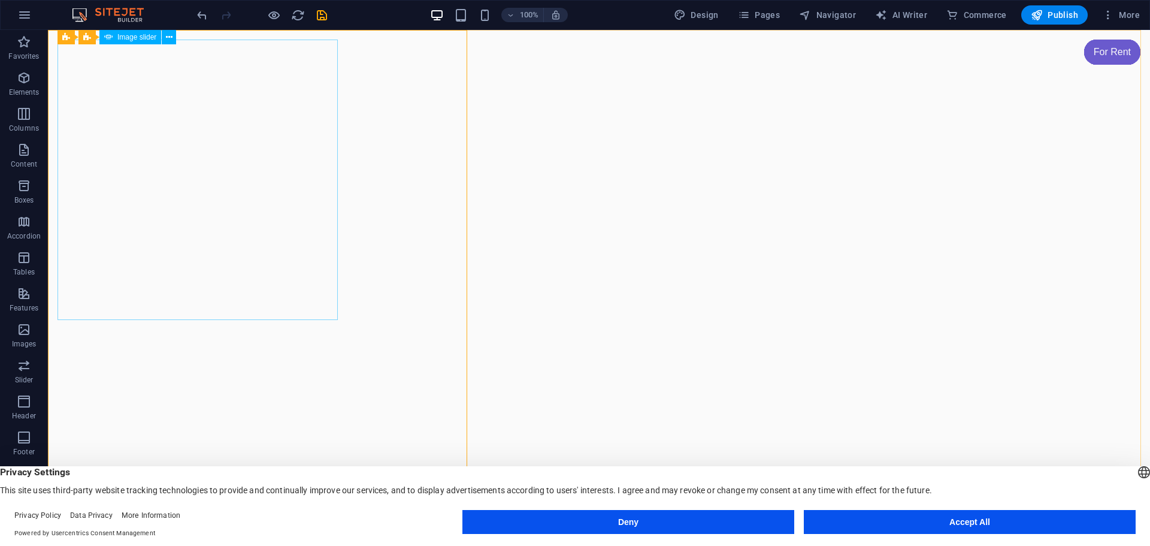
click at [132, 38] on span "Image slider" at bounding box center [136, 37] width 39 height 7
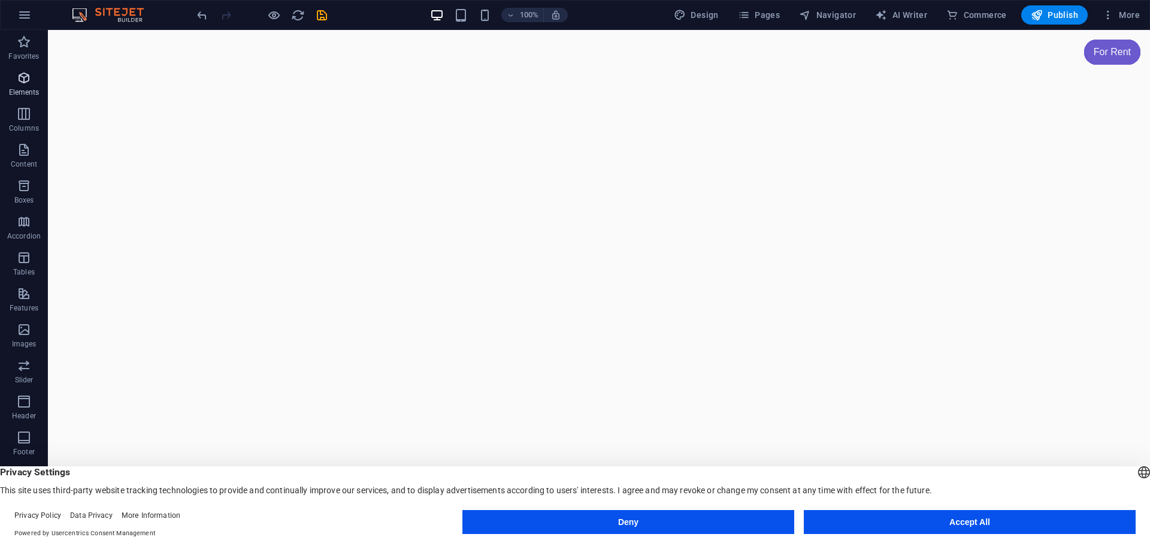
click at [27, 83] on icon "button" at bounding box center [24, 78] width 14 height 14
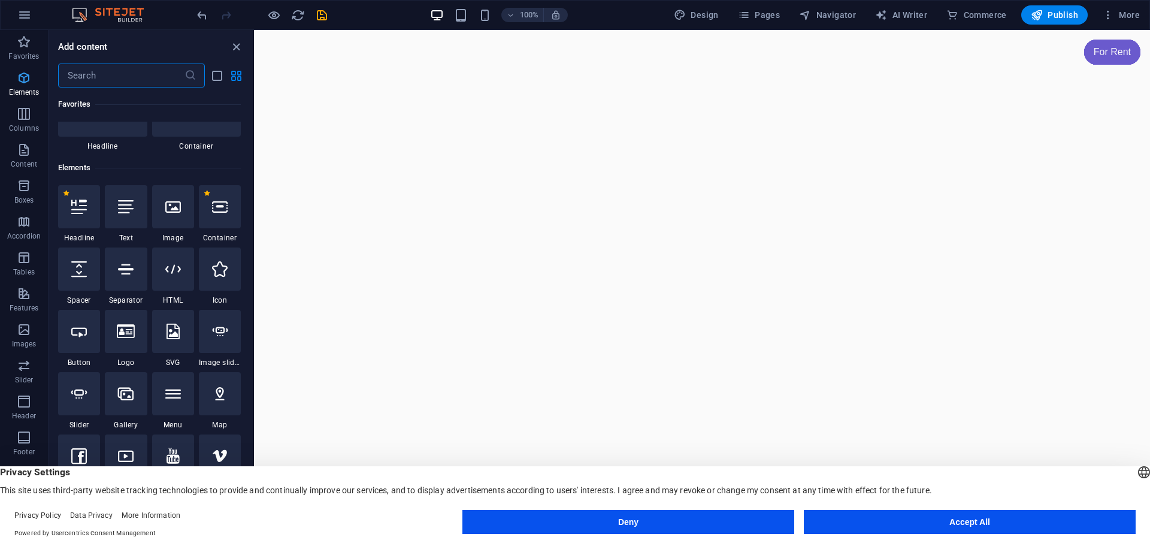
scroll to position [128, 0]
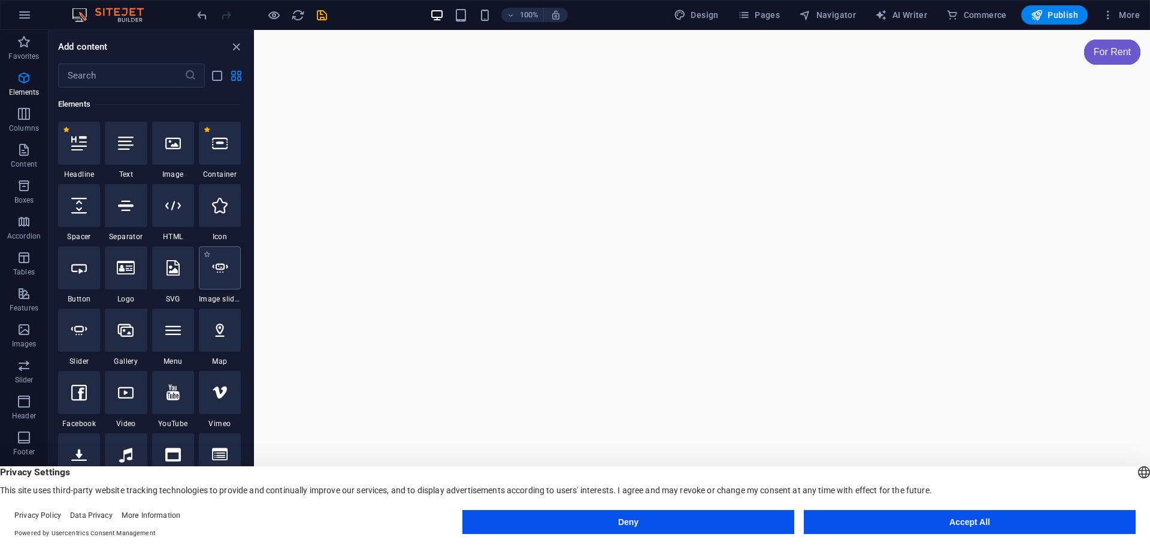
click at [217, 277] on div at bounding box center [220, 267] width 42 height 43
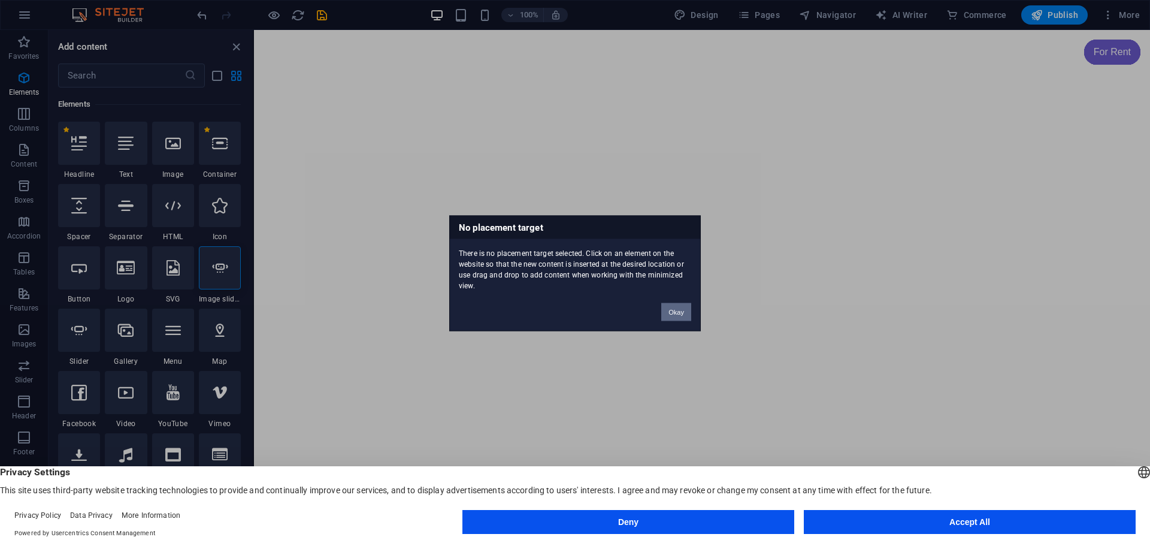
click at [688, 310] on button "Okay" at bounding box center [676, 312] width 30 height 18
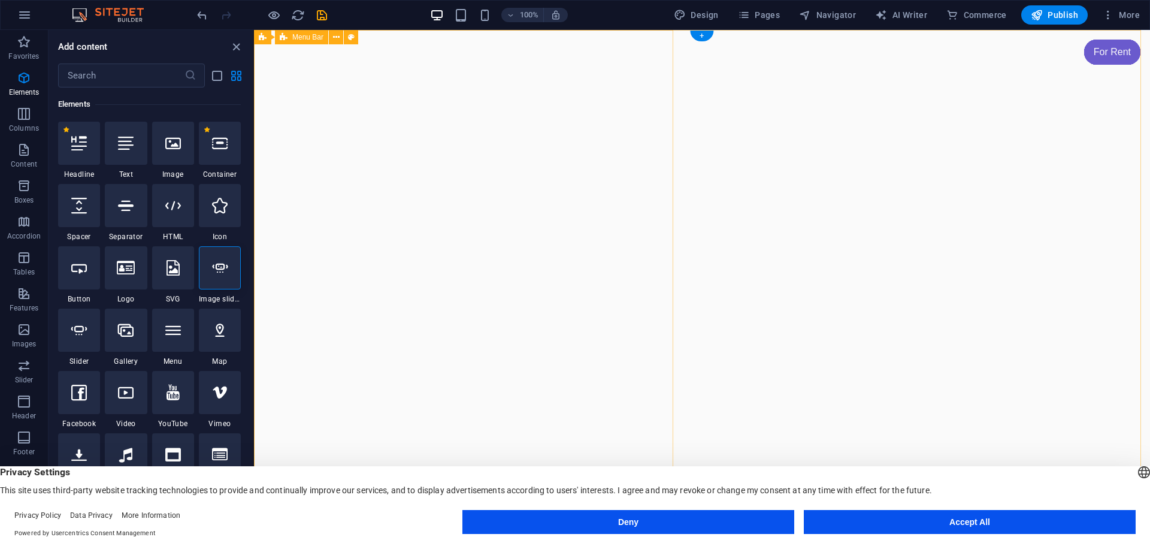
click at [218, 267] on icon at bounding box center [220, 268] width 16 height 16
select select "ms"
select select "s"
select select "progressive"
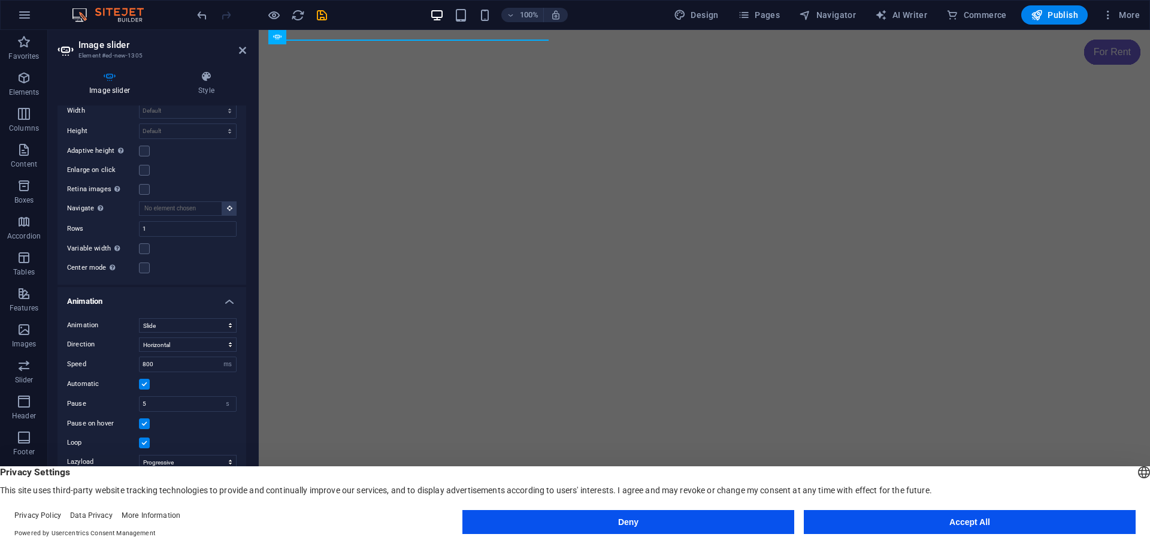
scroll to position [0, 0]
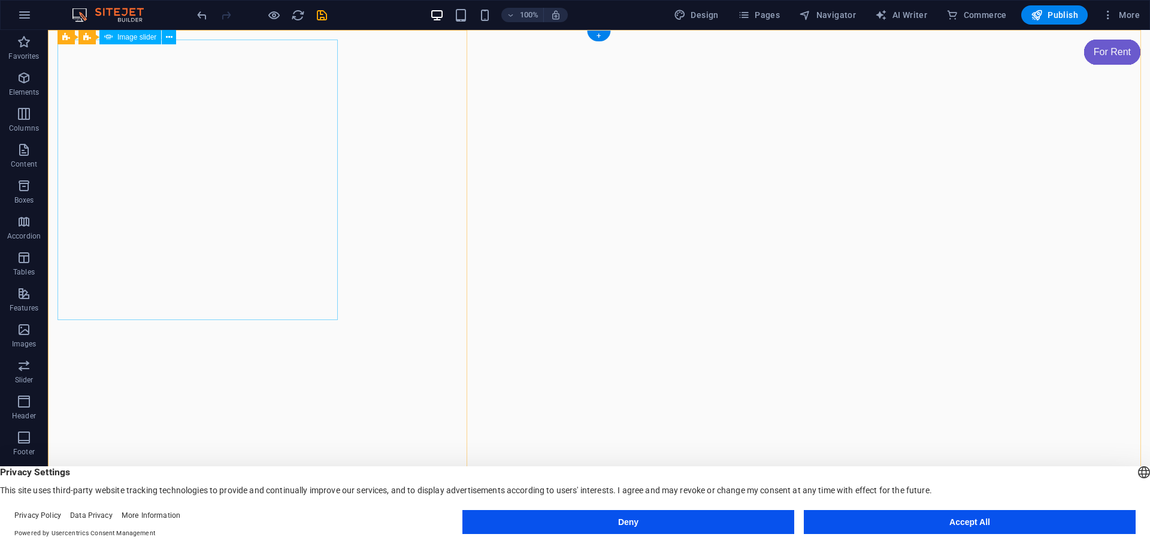
click at [168, 35] on icon at bounding box center [169, 37] width 7 height 13
click at [297, 20] on icon "reload" at bounding box center [298, 15] width 14 height 14
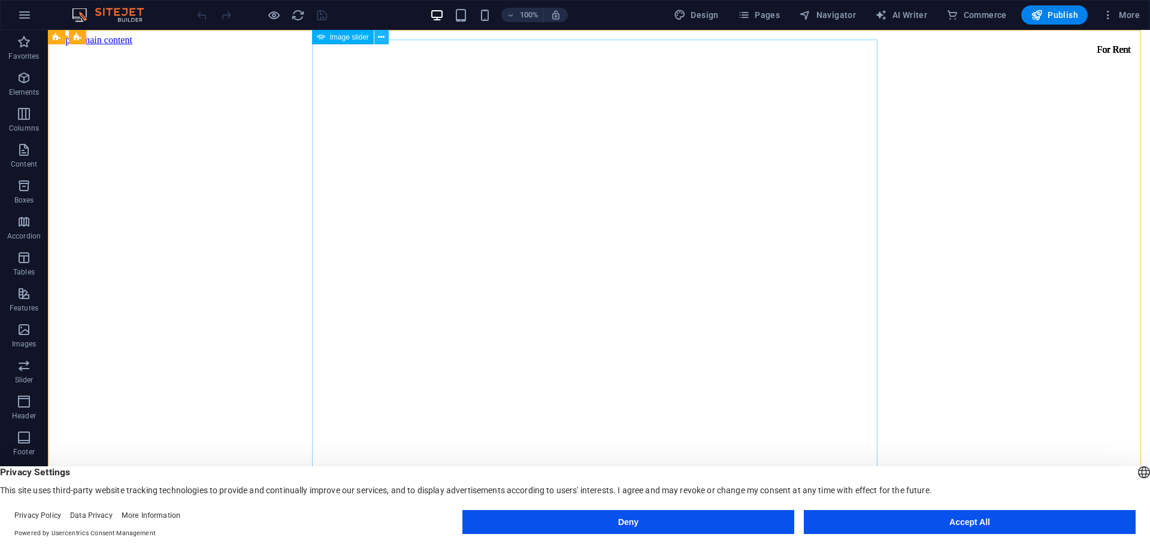
click at [379, 39] on icon at bounding box center [381, 37] width 7 height 13
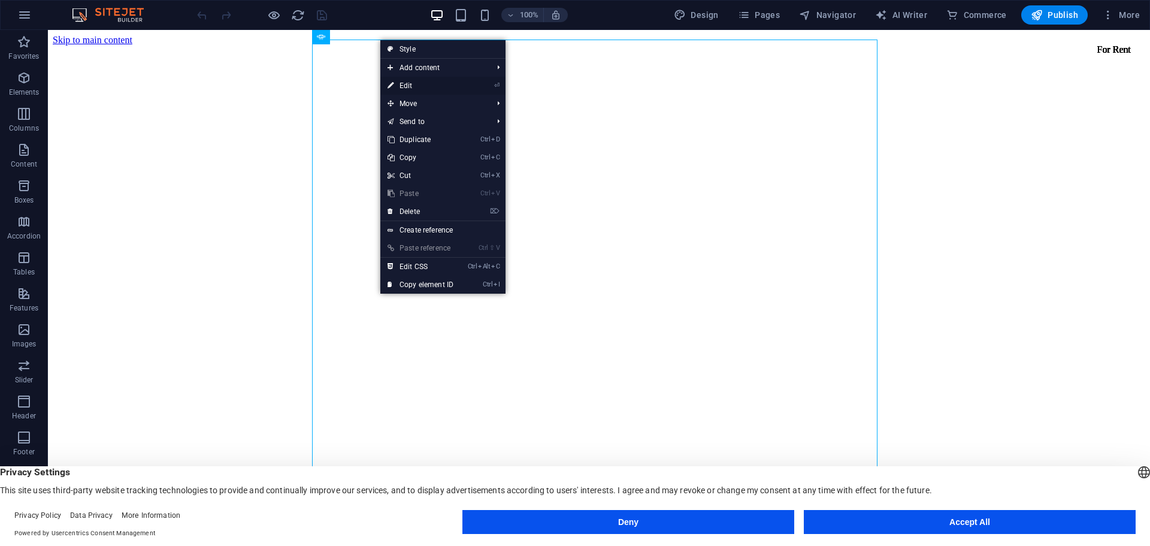
click at [408, 83] on link "⏎ Edit" at bounding box center [420, 86] width 80 height 18
select select "ms"
select select "s"
select select "progressive"
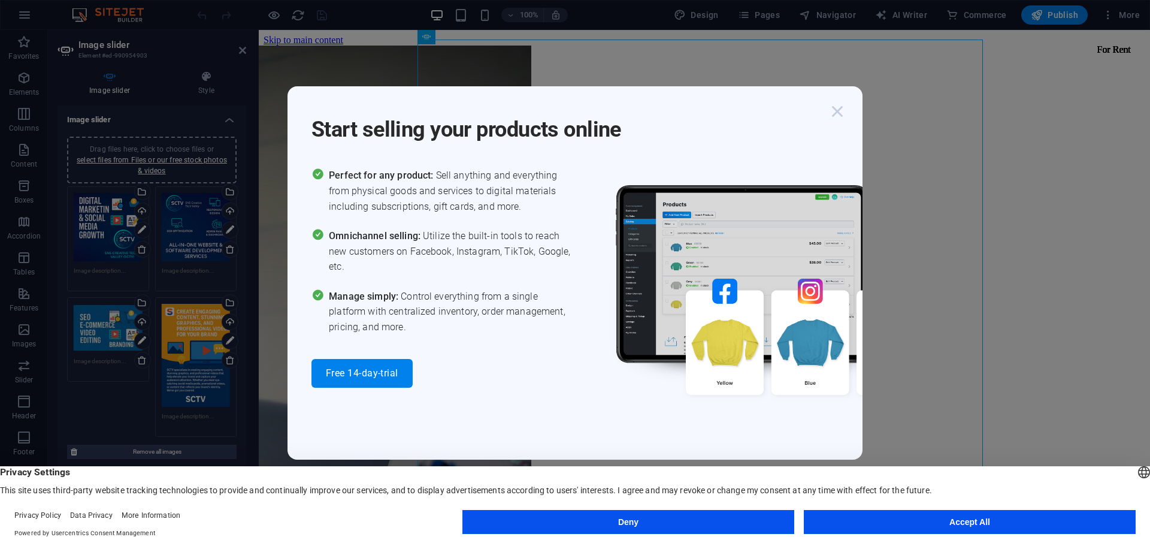
click at [830, 114] on icon "button" at bounding box center [838, 112] width 22 height 22
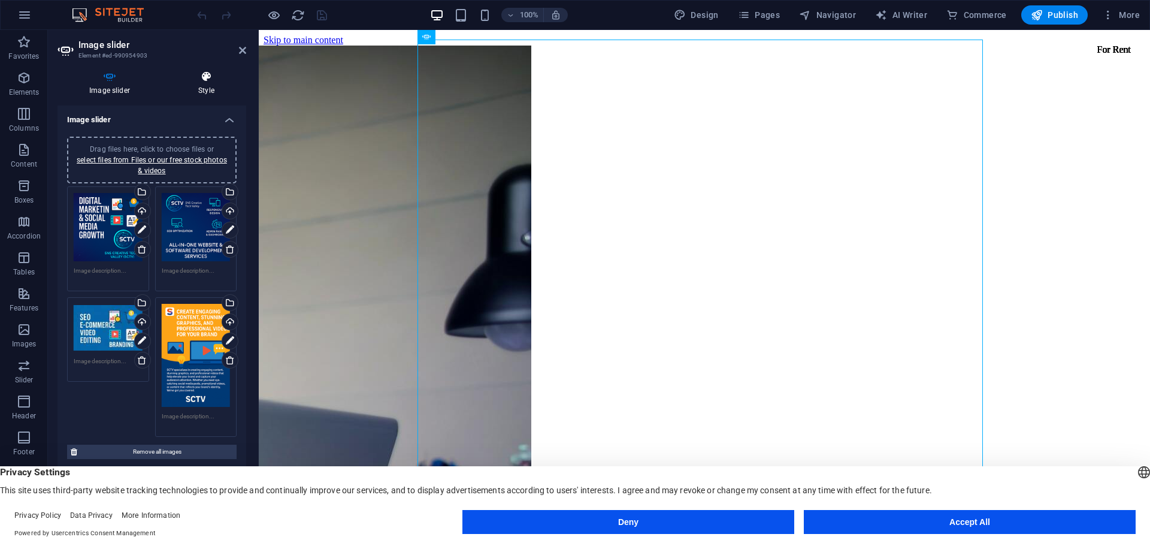
click at [210, 89] on h4 "Style" at bounding box center [207, 83] width 80 height 25
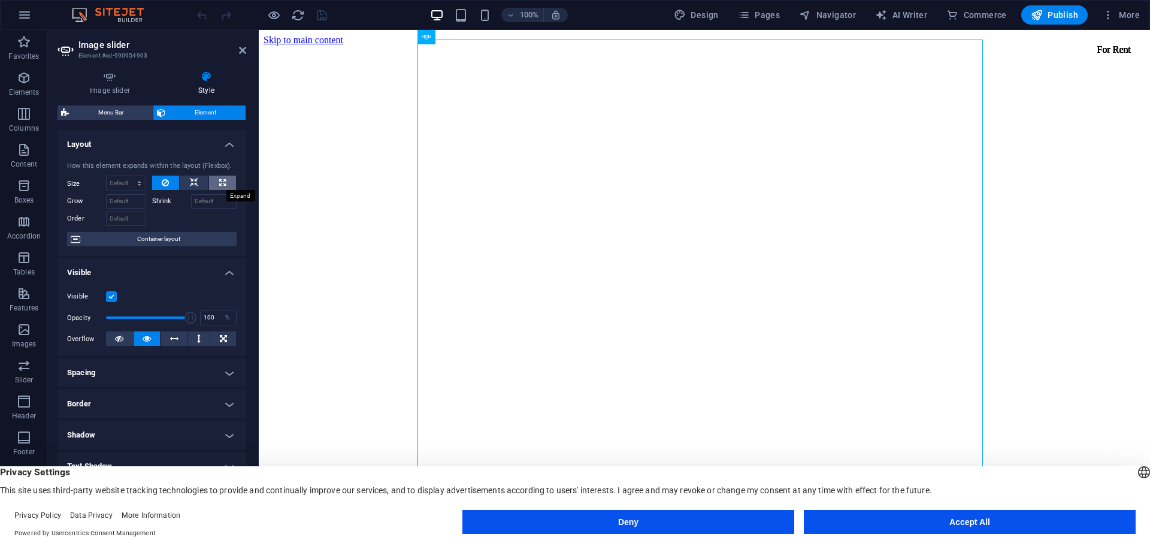
click at [222, 182] on icon at bounding box center [222, 183] width 7 height 14
type input "100"
select select "%"
click at [190, 180] on icon at bounding box center [194, 183] width 8 height 14
select select "DISABLED_OPTION_VALUE"
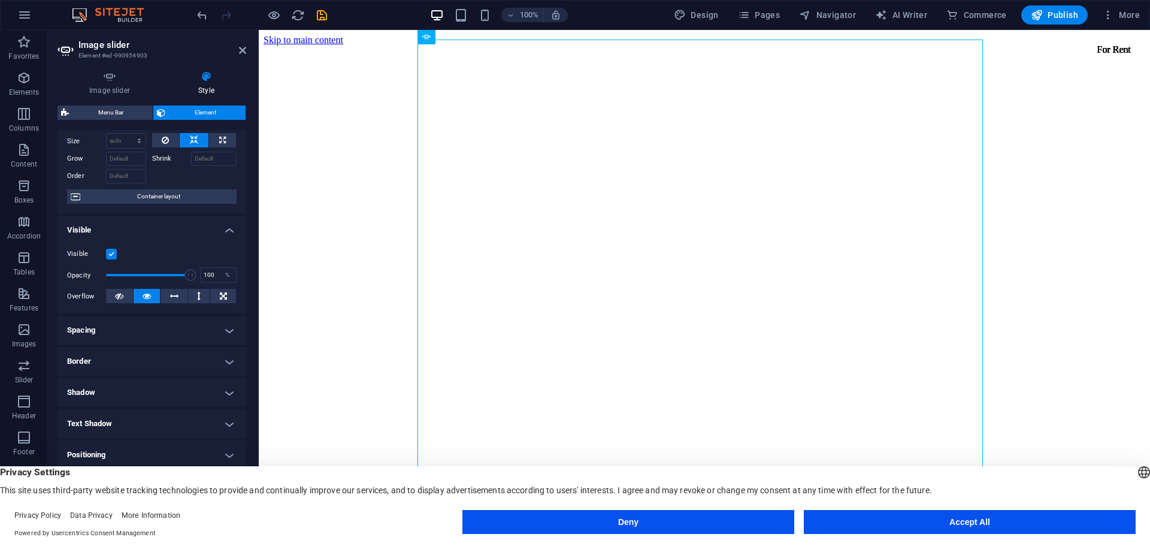
scroll to position [60, 0]
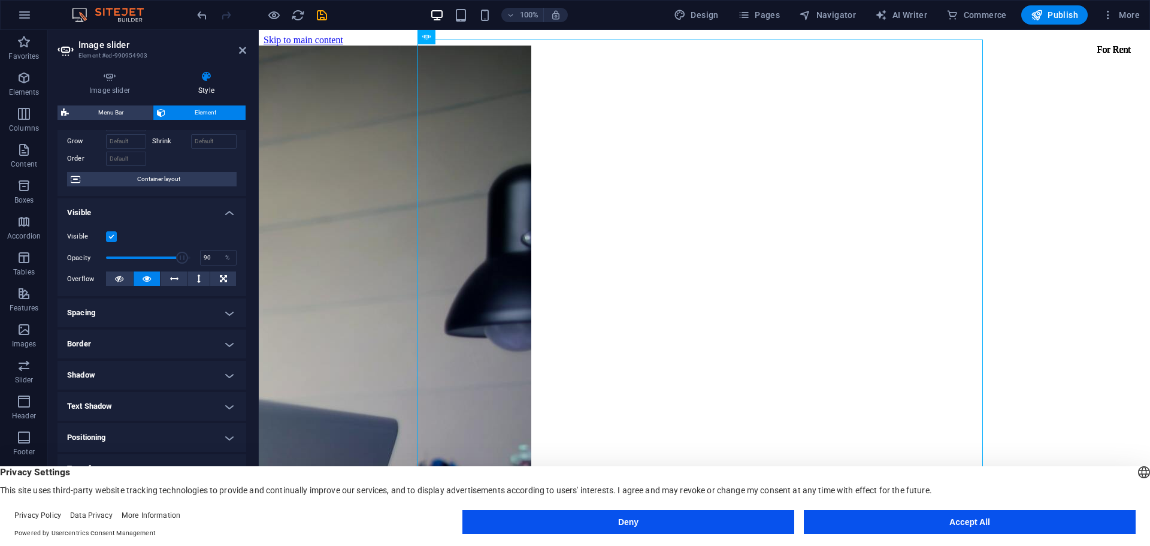
click at [180, 262] on span at bounding box center [182, 258] width 12 height 12
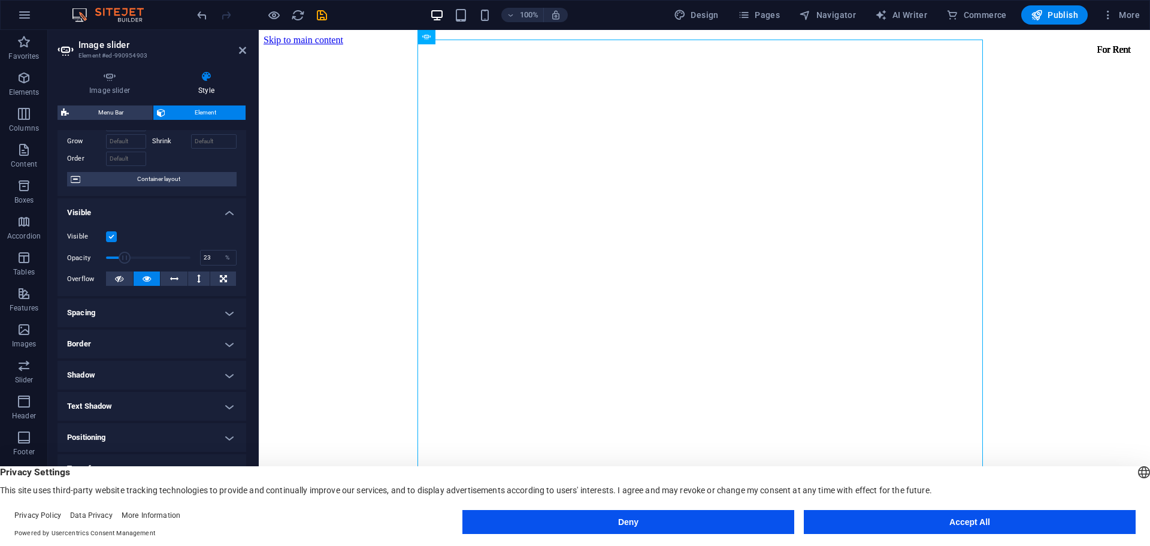
drag, startPoint x: 180, startPoint y: 262, endPoint x: 125, endPoint y: 263, distance: 55.1
click at [125, 263] on span at bounding box center [125, 258] width 12 height 12
drag, startPoint x: 122, startPoint y: 259, endPoint x: 161, endPoint y: 259, distance: 38.3
click at [161, 259] on span at bounding box center [162, 258] width 12 height 12
type input "100"
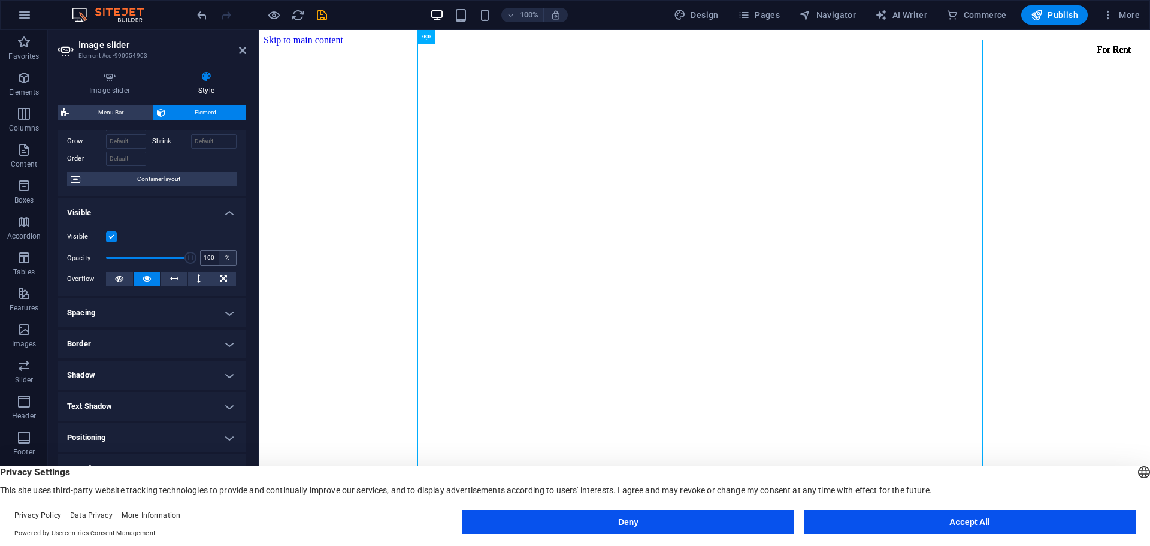
drag, startPoint x: 161, startPoint y: 259, endPoint x: 223, endPoint y: 259, distance: 62.3
click at [223, 259] on div "Opacity 100 %" at bounding box center [152, 258] width 170 height 18
click at [111, 240] on label at bounding box center [111, 236] width 11 height 11
click at [0, 0] on input "Visible" at bounding box center [0, 0] width 0 height 0
click at [111, 240] on label at bounding box center [111, 236] width 11 height 11
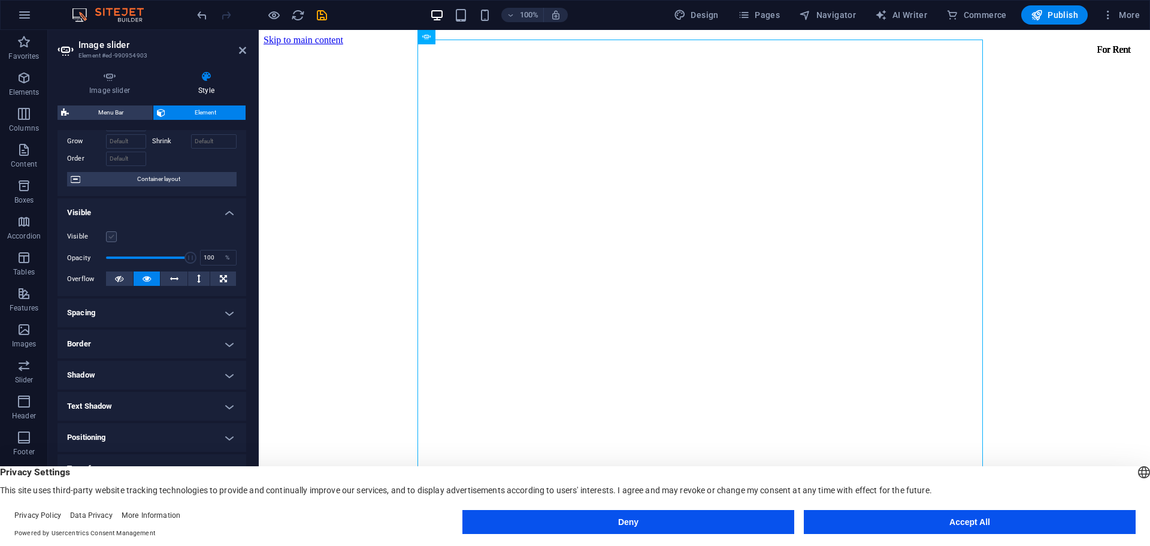
click at [0, 0] on input "Visible" at bounding box center [0, 0] width 0 height 0
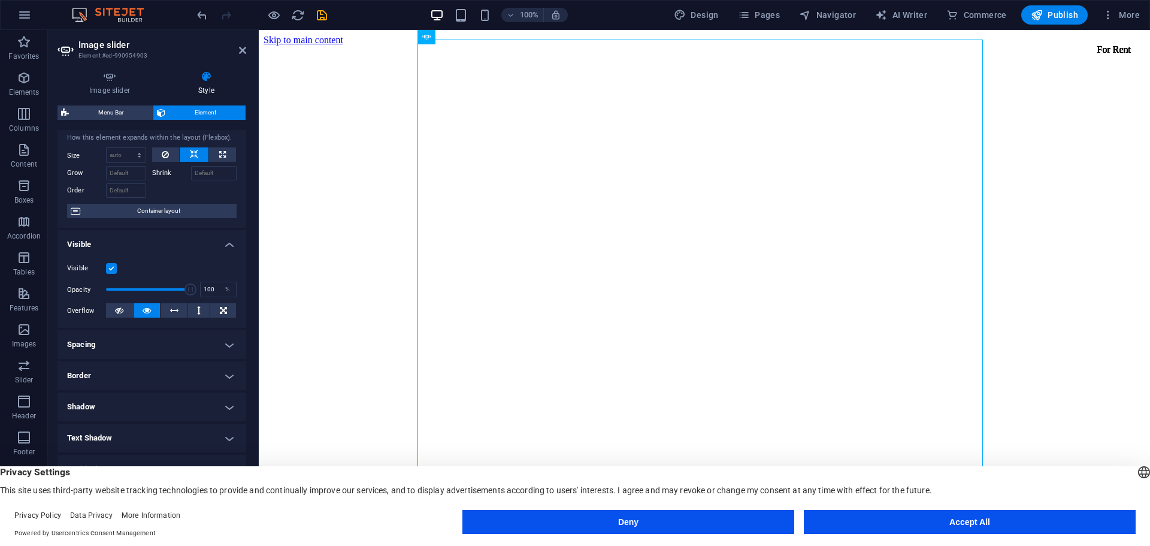
scroll to position [0, 0]
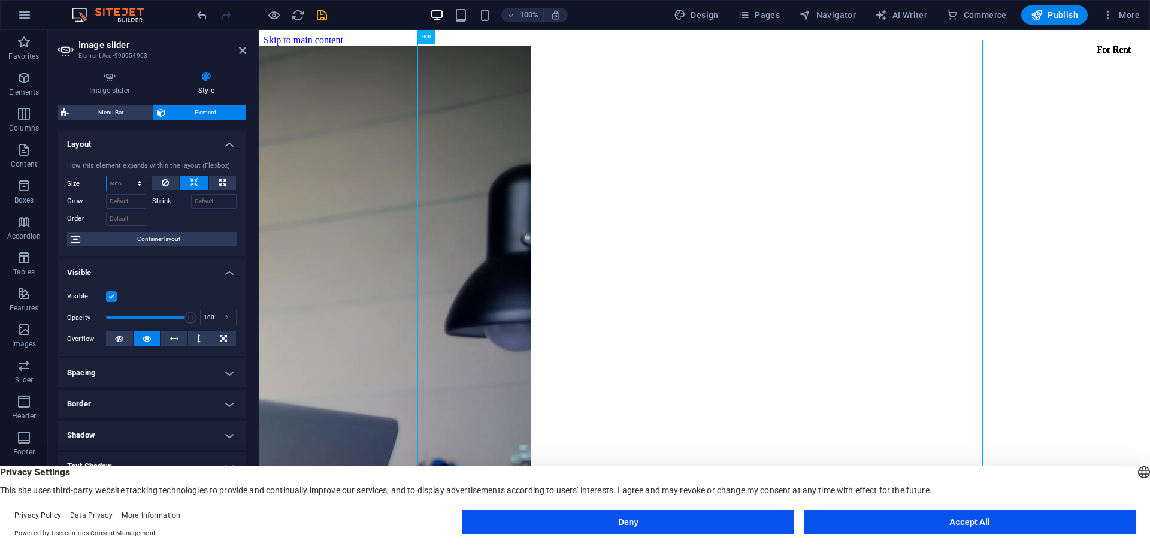
click at [135, 183] on select "Default auto px % 1/1 1/2 1/3 1/4 1/5 1/6 1/7 1/8 1/9 1/10" at bounding box center [126, 183] width 39 height 14
select select "px"
click at [127, 176] on select "Default auto px % 1/1 1/2 1/3 1/4 1/5 1/6 1/7 1/8 1/9 1/10" at bounding box center [126, 183] width 39 height 14
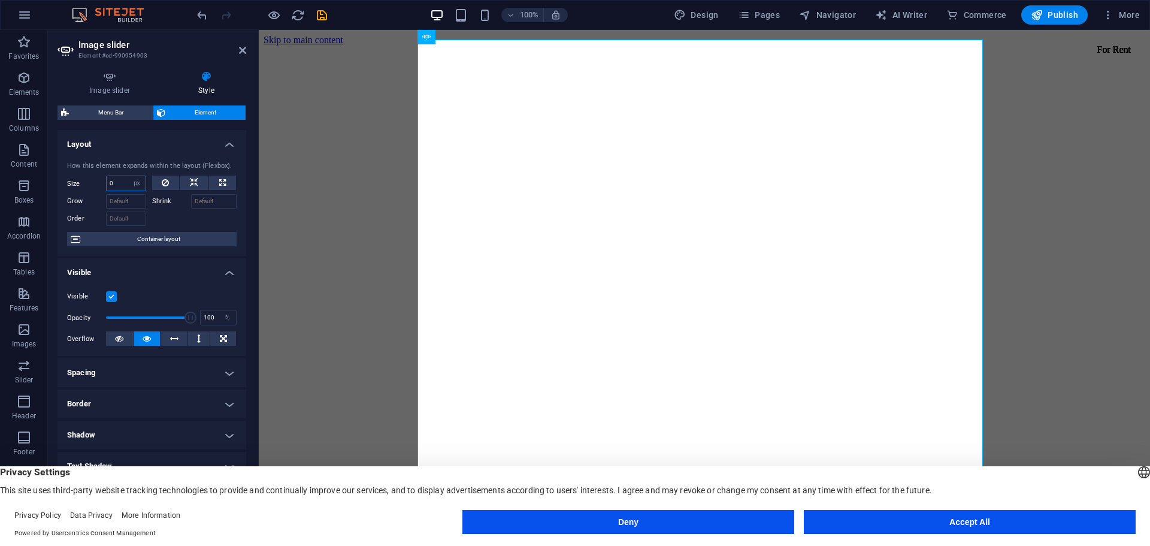
click at [120, 180] on input "0" at bounding box center [126, 183] width 39 height 14
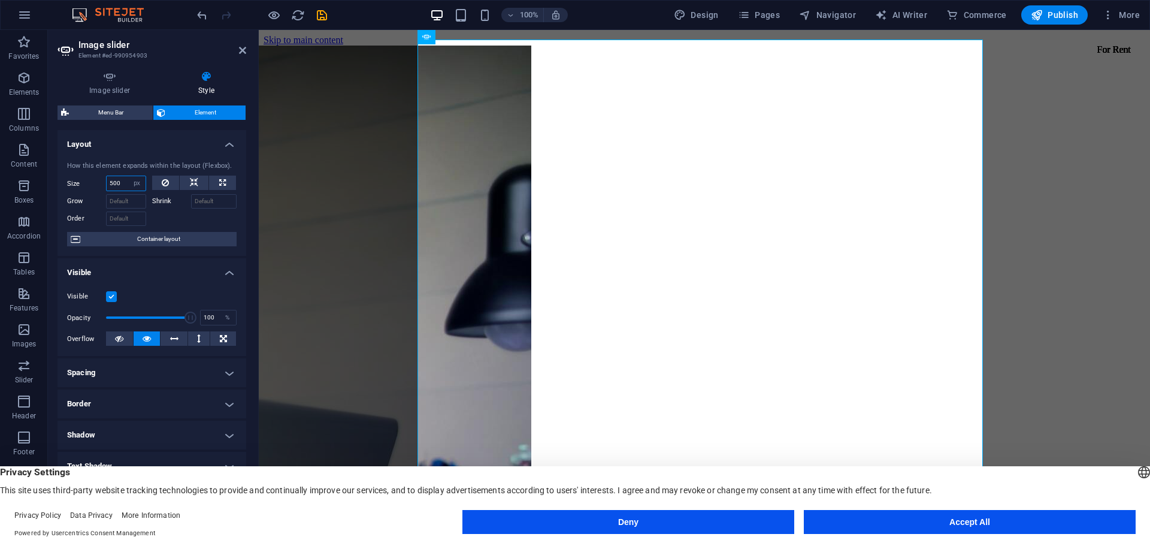
type input "500"
click at [192, 216] on div at bounding box center [194, 216] width 85 height 17
click at [135, 182] on select "Default auto px % 1/1 1/2 1/3 1/4 1/5 1/6 1/7 1/8 1/9 1/10" at bounding box center [137, 183] width 17 height 14
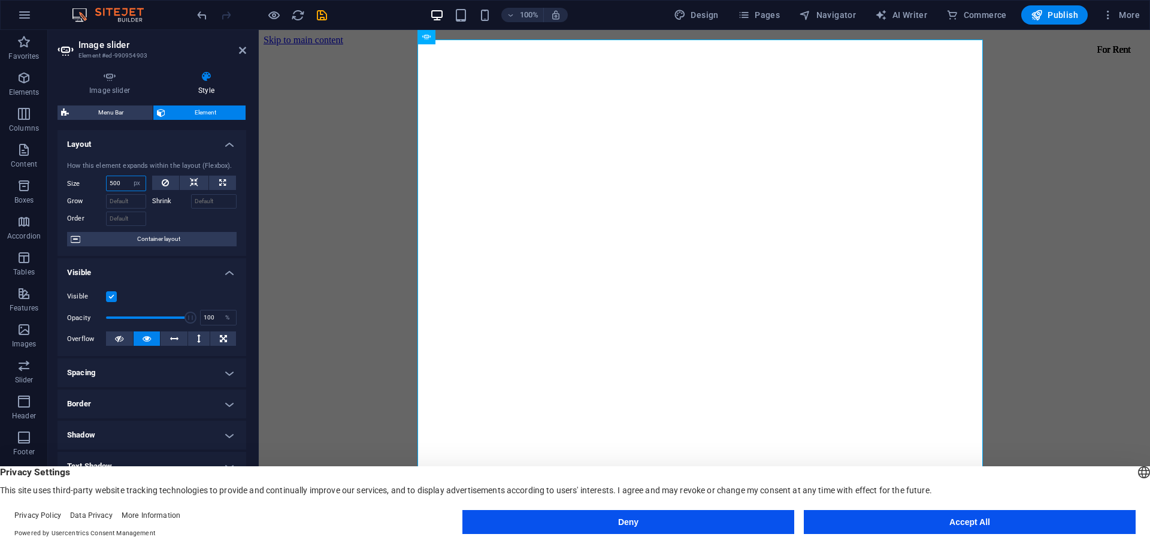
click at [114, 182] on input "500" at bounding box center [126, 183] width 39 height 14
click at [218, 167] on div "How this element expands within the layout (Flexbox)." at bounding box center [152, 166] width 170 height 10
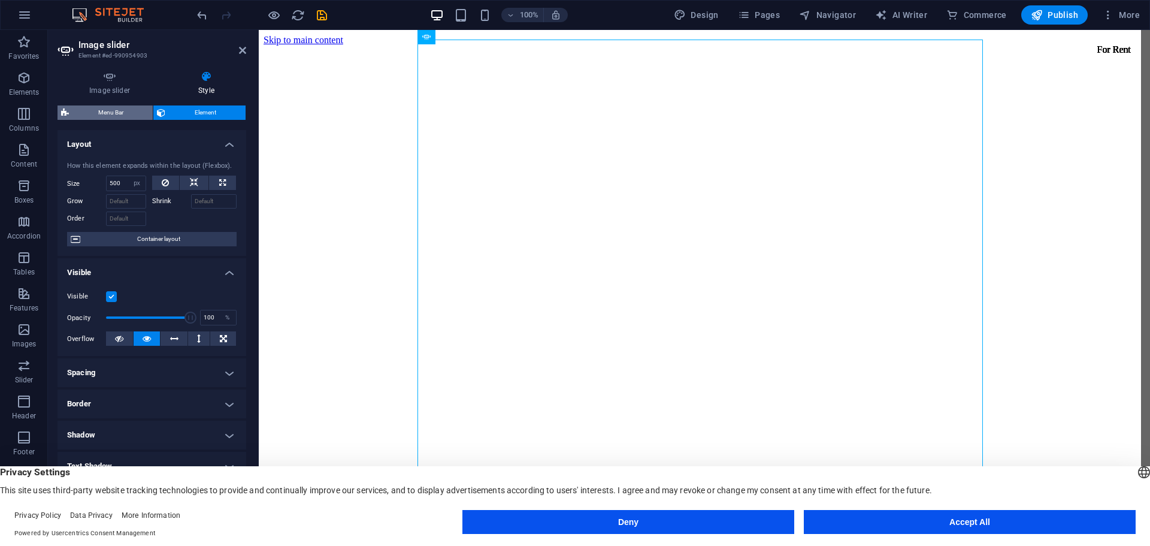
click at [126, 112] on span "Menu Bar" at bounding box center [110, 112] width 77 height 14
select select "rem"
select select "preset-menu-v2-home-hero-logo-nav-h1-slogan-menu"
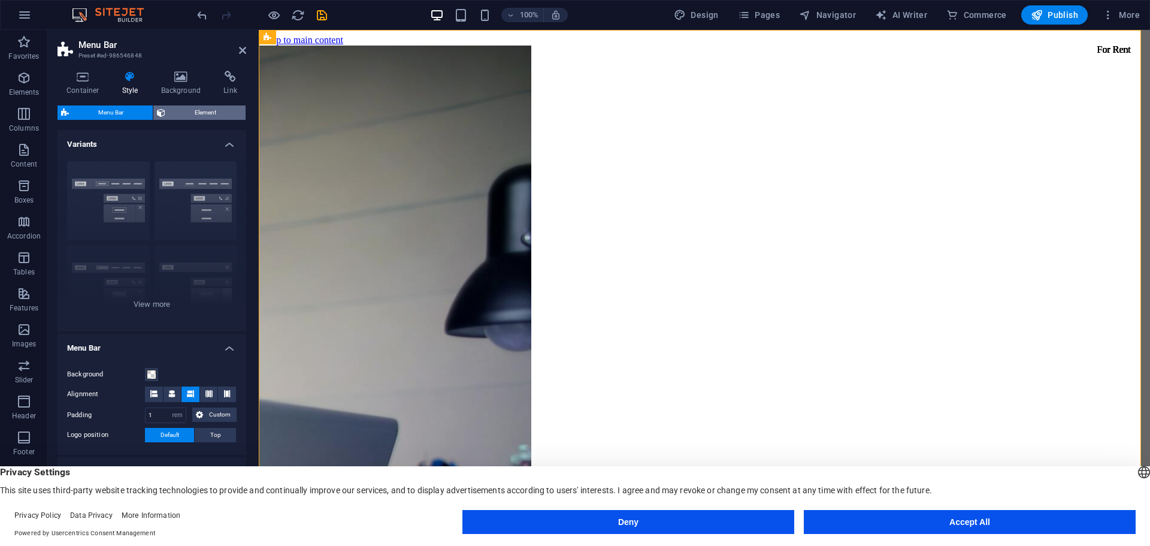
click at [186, 113] on span "Element" at bounding box center [205, 112] width 73 height 14
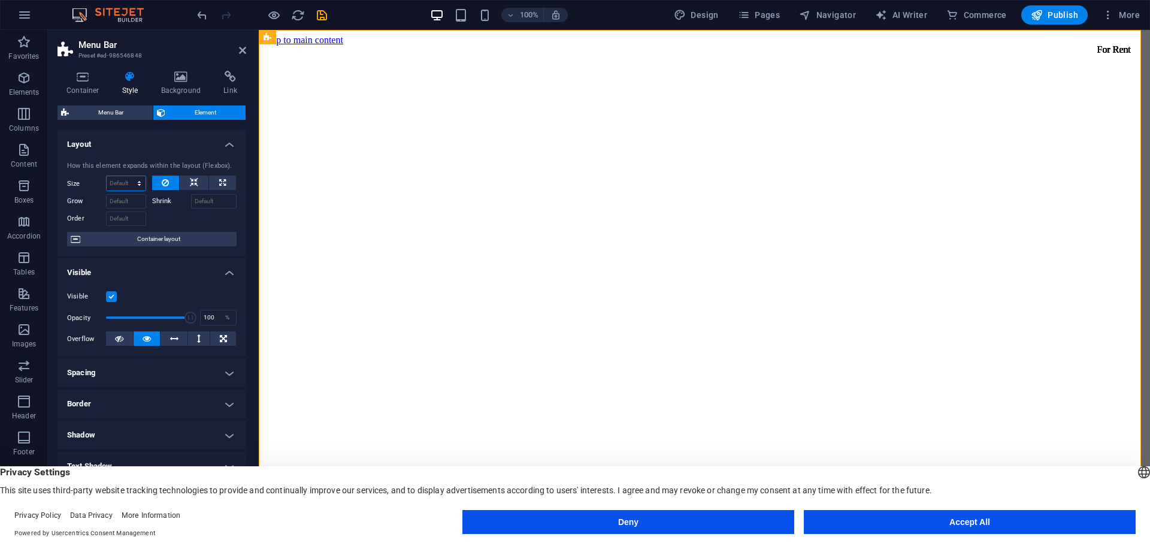
click at [138, 177] on select "Default auto px % 1/1 1/2 1/3 1/4 1/5 1/6 1/7 1/8 1/9 1/10" at bounding box center [126, 183] width 39 height 14
click at [152, 237] on span "Container layout" at bounding box center [158, 239] width 149 height 14
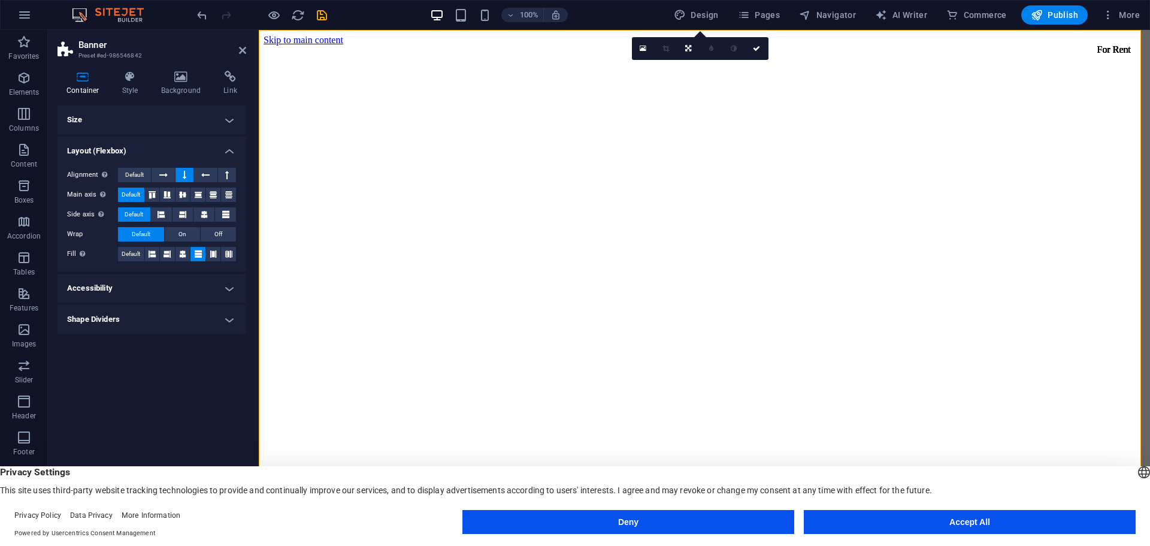
click at [228, 122] on h4 "Size" at bounding box center [152, 119] width 189 height 29
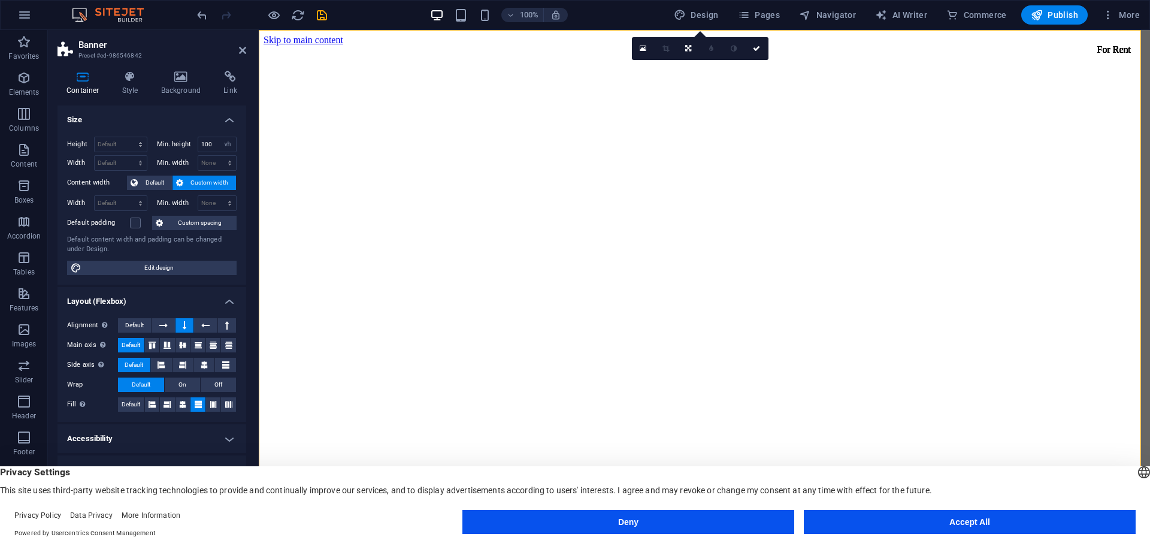
click at [210, 181] on span "Custom width" at bounding box center [210, 183] width 46 height 14
click at [151, 181] on span "Default" at bounding box center [154, 183] width 27 height 14
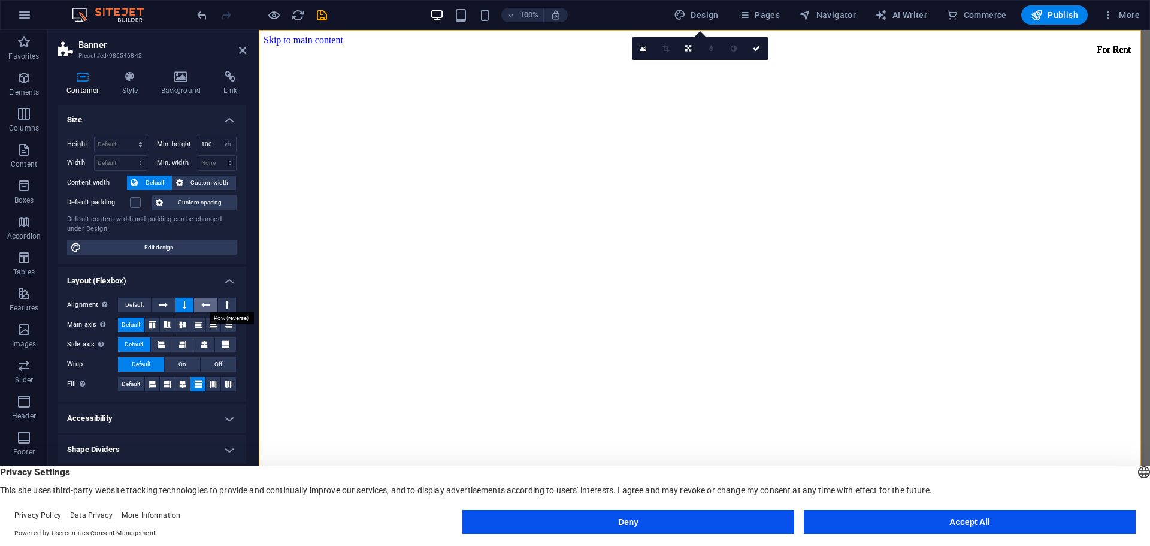
click at [202, 305] on icon at bounding box center [205, 305] width 8 height 14
click at [184, 303] on icon at bounding box center [185, 305] width 4 height 14
click at [222, 143] on select "None px rem % vh vw" at bounding box center [227, 144] width 17 height 14
click at [219, 137] on select "None px rem % vh vw" at bounding box center [227, 144] width 17 height 14
click at [227, 143] on select "None px rem % vh vw" at bounding box center [227, 144] width 17 height 14
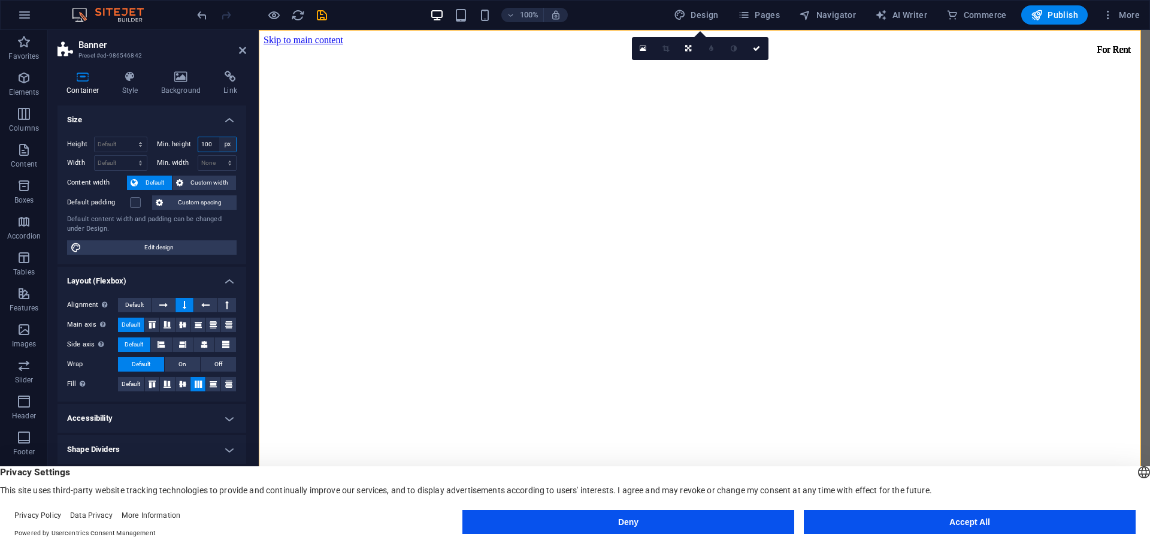
select select "vh"
click at [219, 137] on select "None px rem % vh vw" at bounding box center [227, 144] width 17 height 14
click at [225, 146] on select "None px rem % vh vw" at bounding box center [227, 144] width 17 height 14
click at [83, 81] on icon at bounding box center [83, 77] width 51 height 12
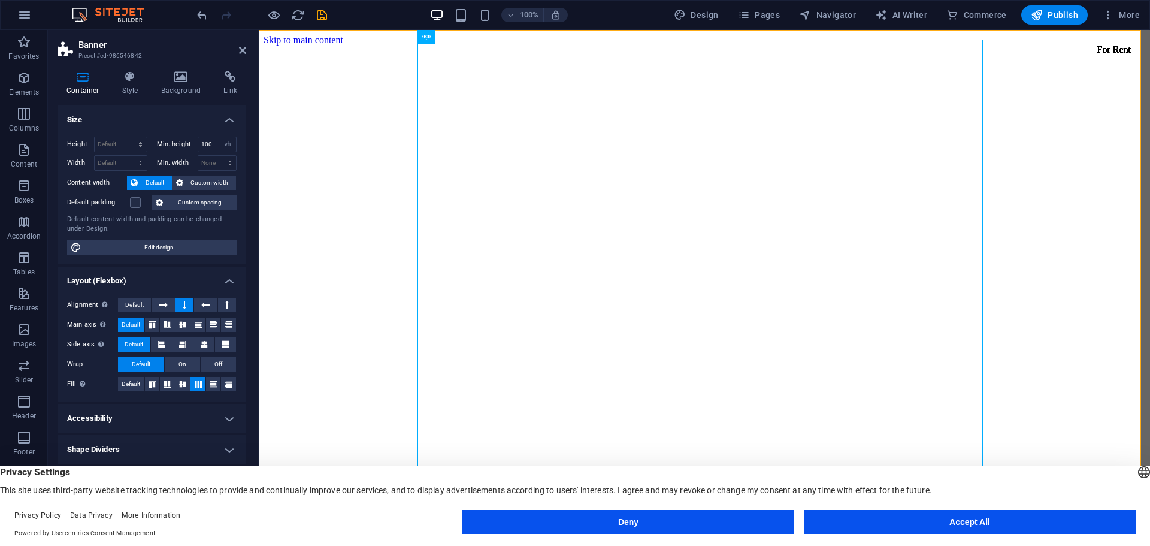
click at [89, 83] on h4 "Container" at bounding box center [86, 83] width 56 height 25
click at [139, 147] on select "Default px rem % vh vw" at bounding box center [121, 144] width 52 height 14
select select "px"
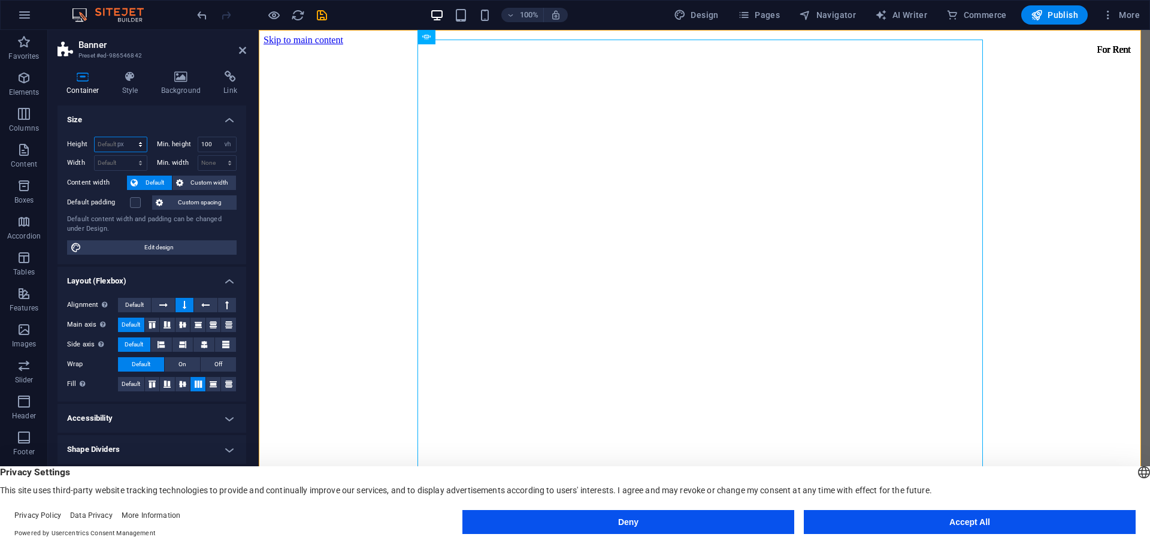
click at [129, 137] on select "Default px rem % vh vw" at bounding box center [121, 144] width 52 height 14
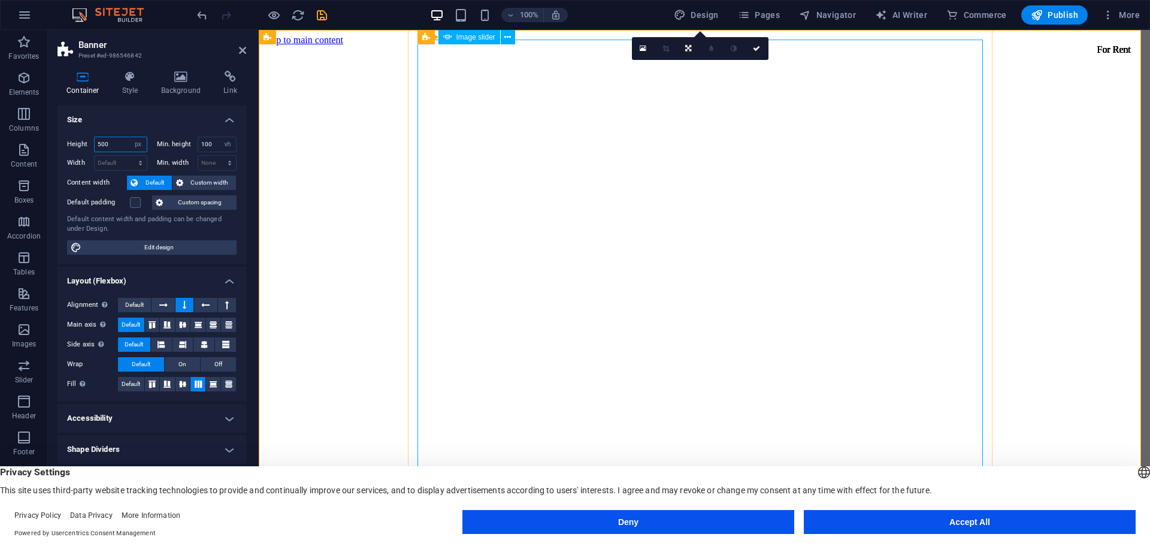
type input "500"
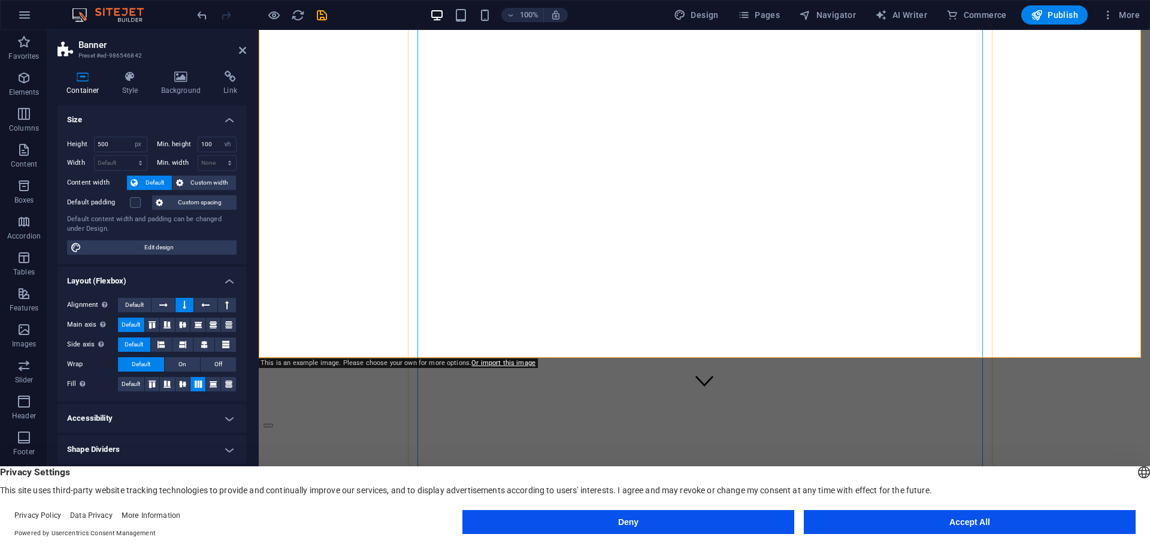
scroll to position [180, 0]
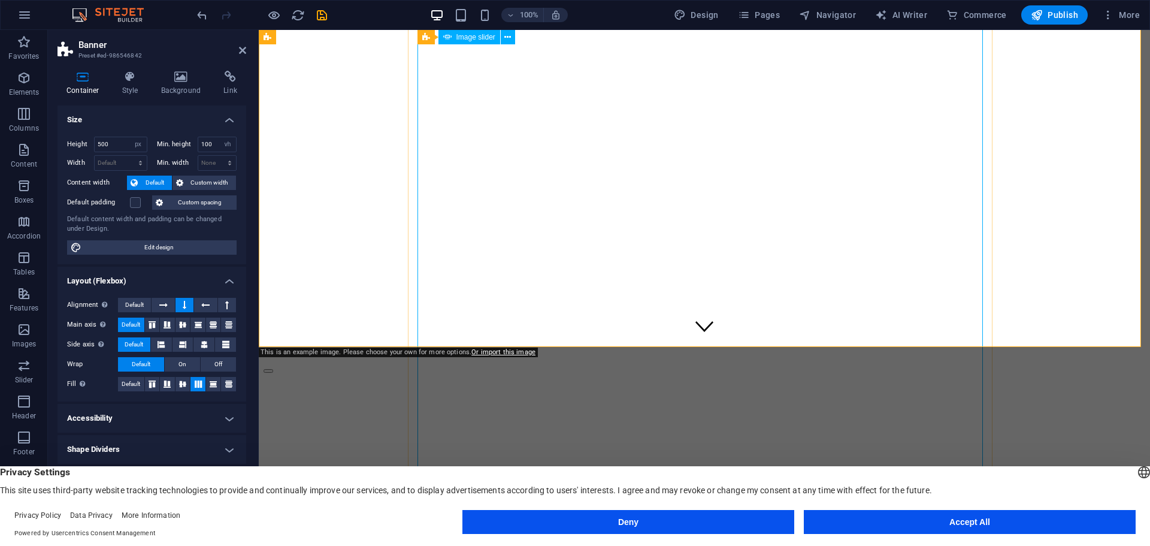
click at [273, 369] on button "button" at bounding box center [269, 371] width 10 height 4
select select "px"
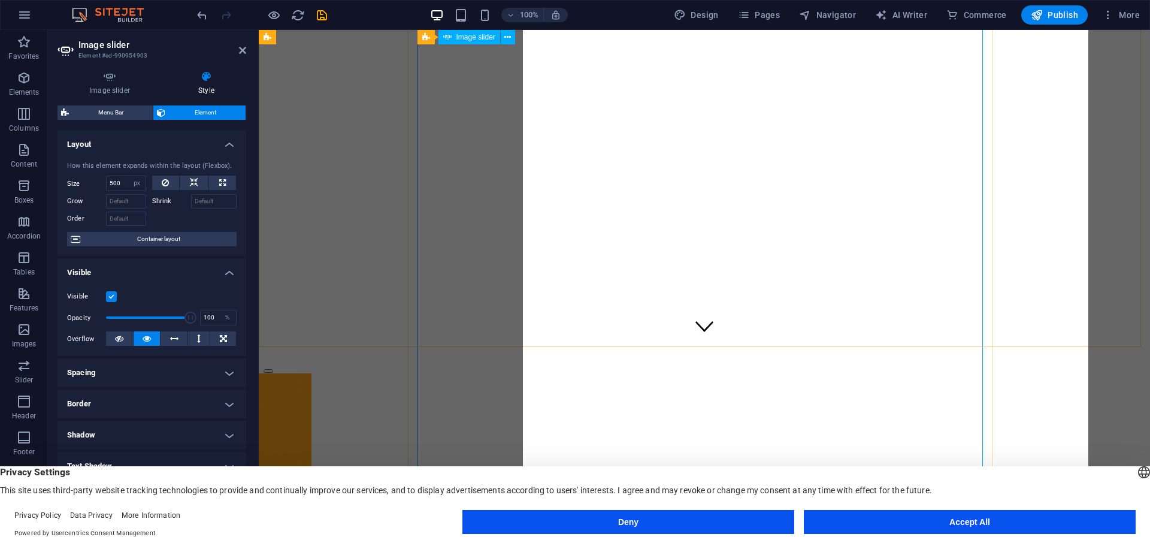
click at [273, 369] on button "button" at bounding box center [269, 371] width 10 height 4
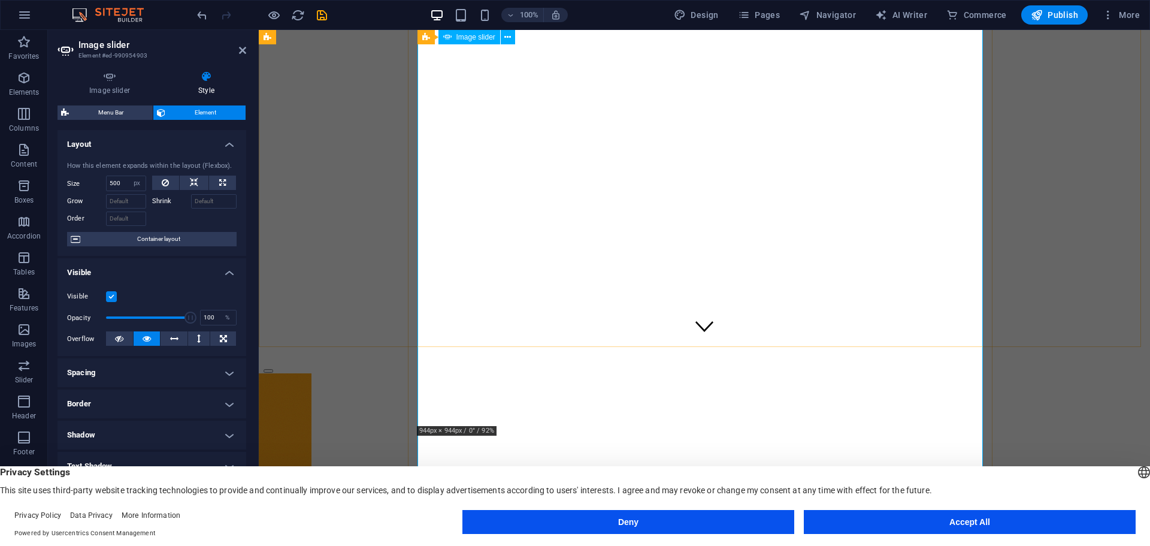
click at [273, 369] on button "button" at bounding box center [269, 371] width 10 height 4
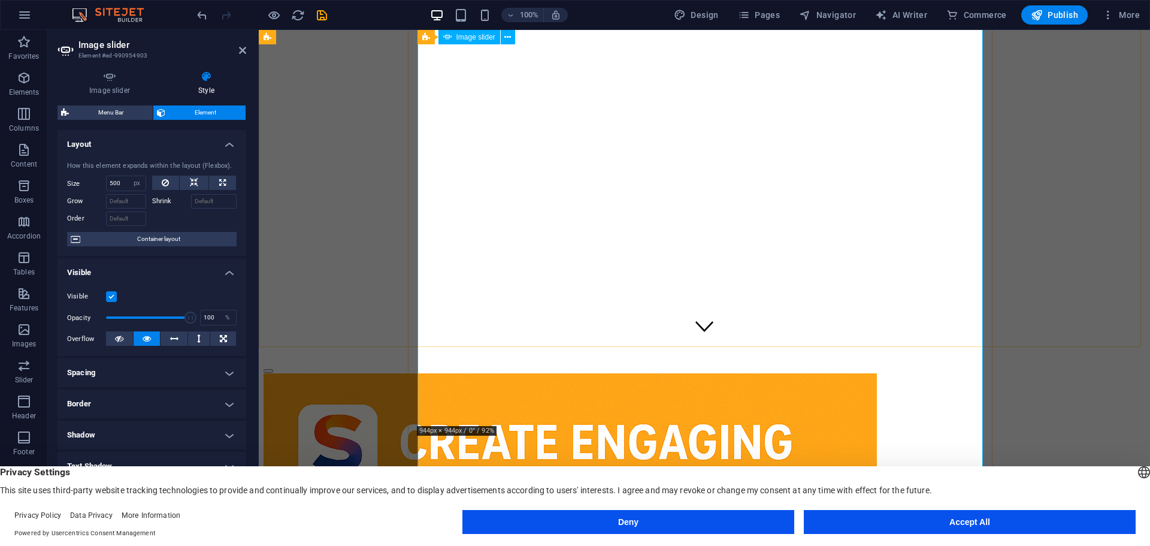
click at [273, 369] on button "button" at bounding box center [269, 371] width 10 height 4
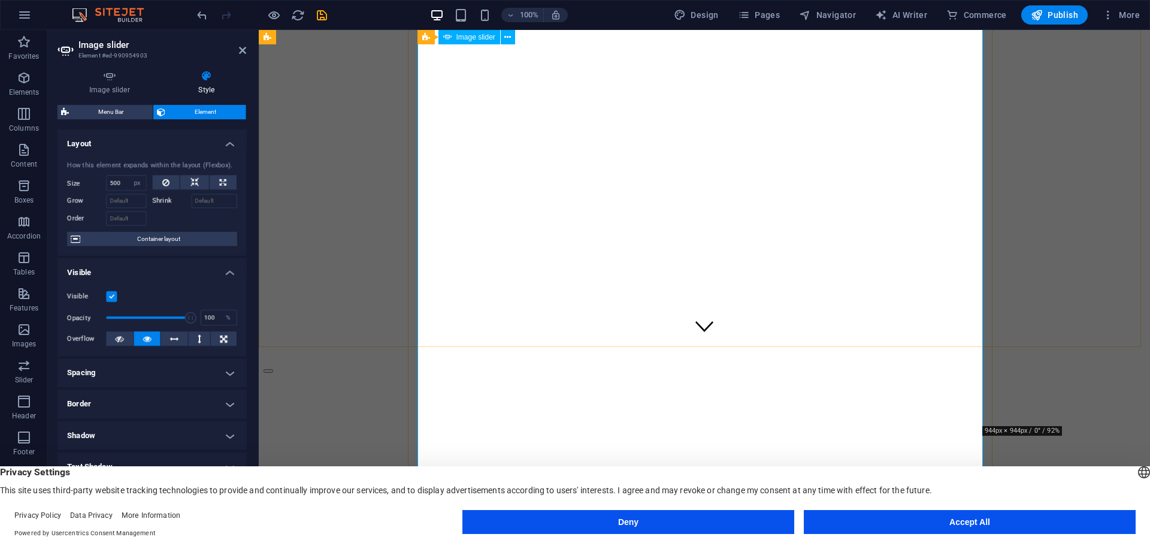
click at [273, 369] on button "button" at bounding box center [269, 371] width 10 height 4
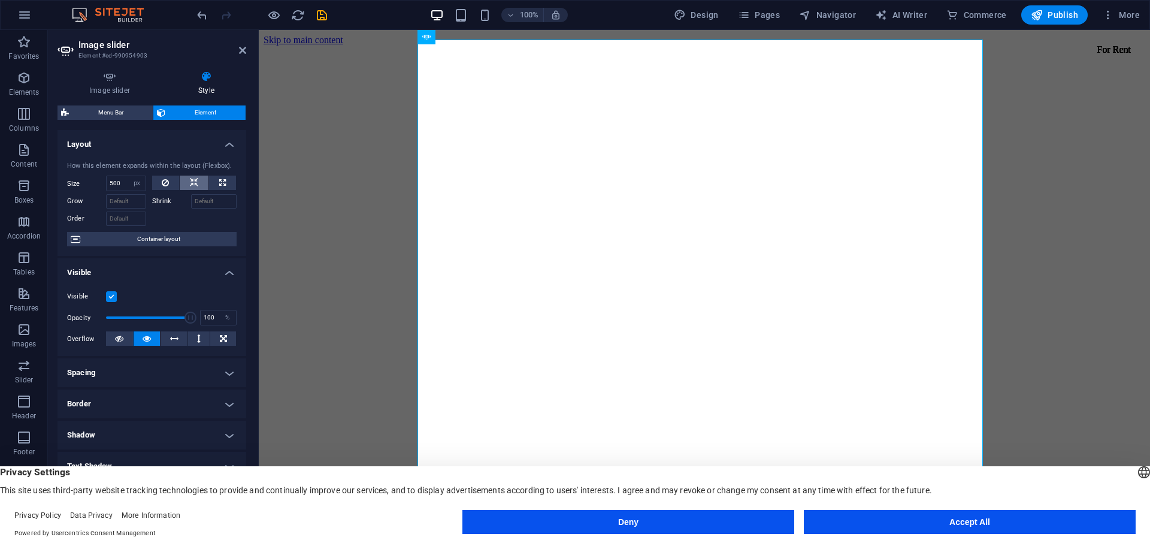
click at [195, 180] on icon at bounding box center [194, 183] width 8 height 14
select select "DISABLED_OPTION_VALUE"
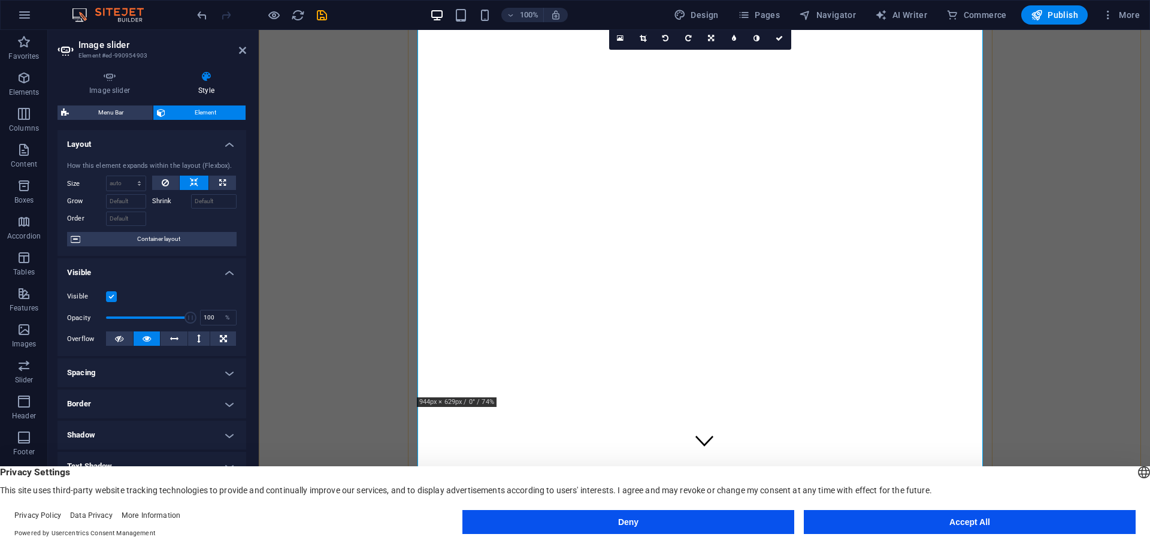
scroll to position [120, 0]
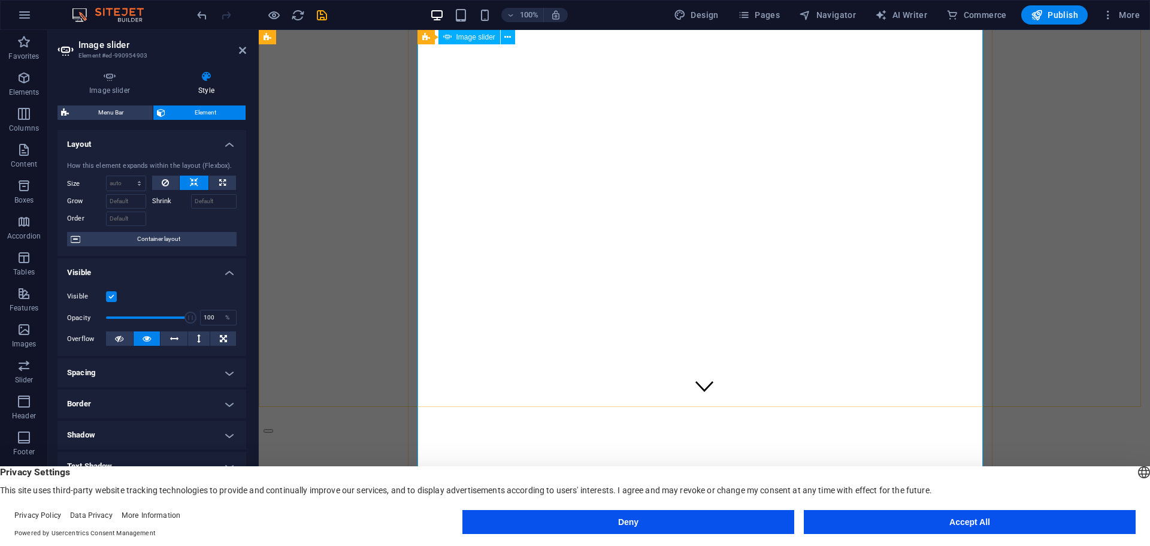
click at [273, 429] on button "button" at bounding box center [269, 431] width 10 height 4
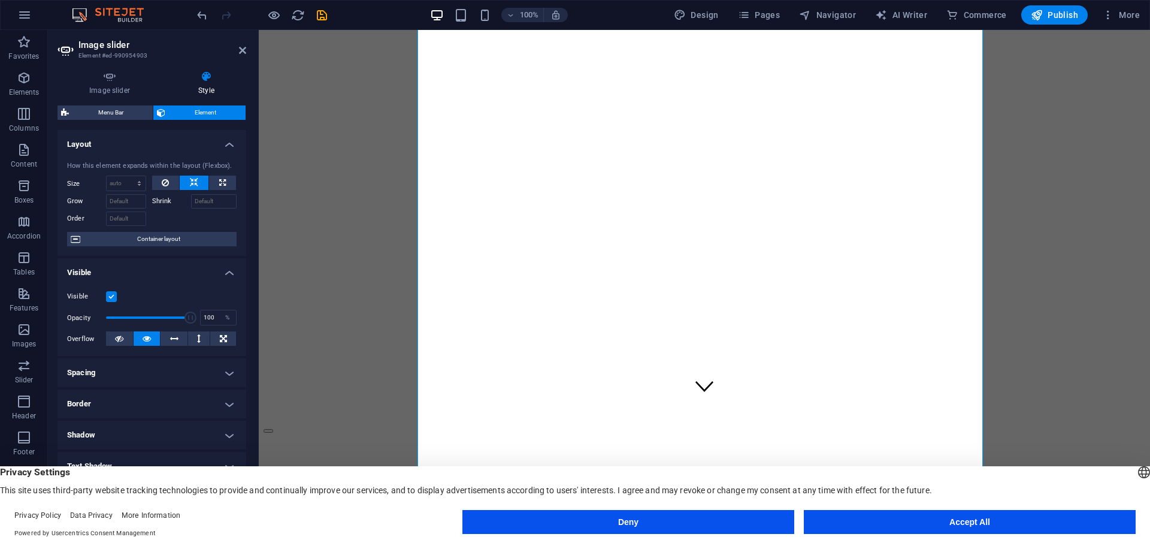
click at [194, 182] on icon at bounding box center [194, 183] width 8 height 14
click at [96, 45] on h2 "Image slider" at bounding box center [162, 45] width 168 height 11
click at [117, 71] on icon at bounding box center [110, 77] width 104 height 12
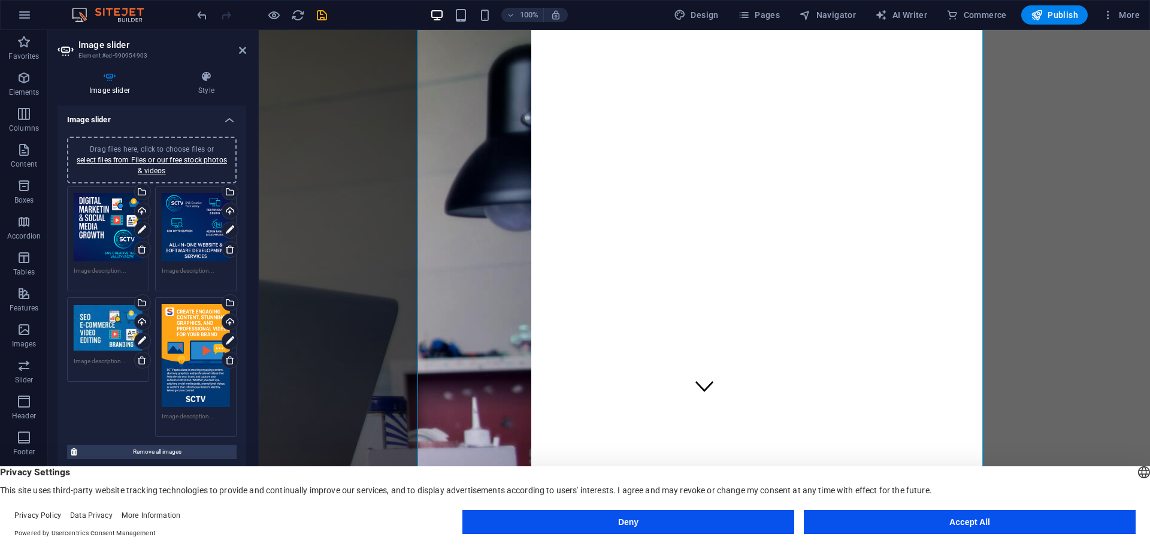
click at [126, 204] on div "Drag files here, click to choose files or select files from Files or our free s…" at bounding box center [108, 227] width 69 height 69
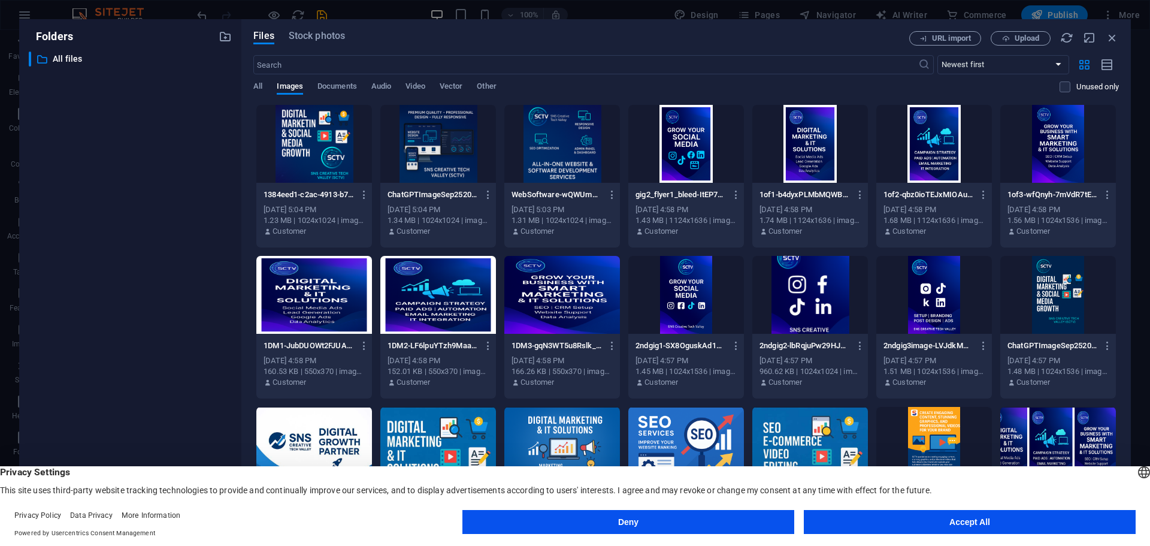
click at [295, 152] on div at bounding box center [314, 144] width 116 height 78
click at [295, 152] on div "1" at bounding box center [314, 144] width 116 height 78
click at [295, 152] on div at bounding box center [314, 144] width 116 height 78
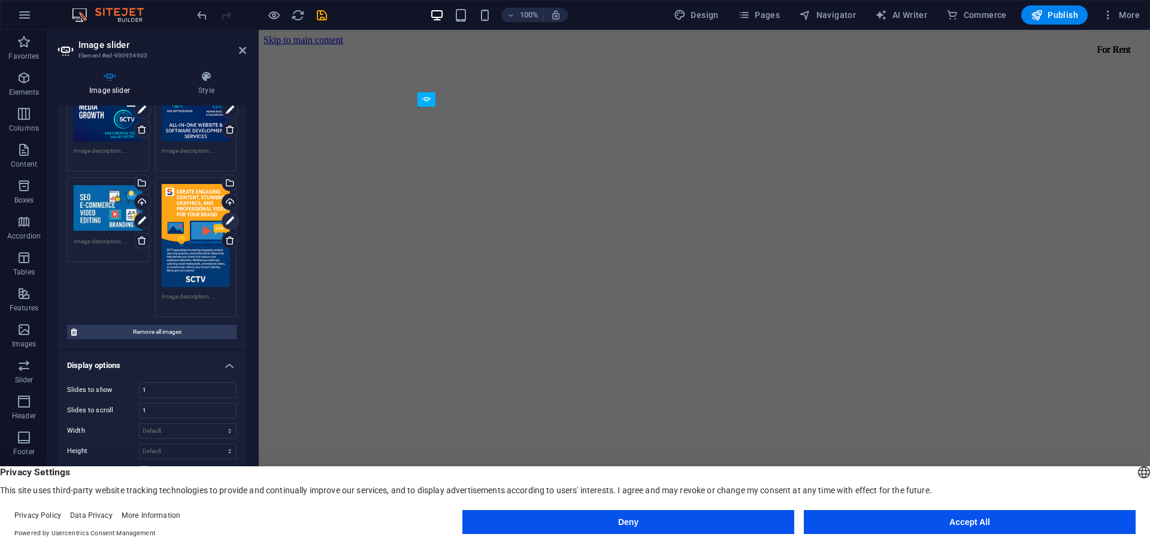
click at [226, 218] on icon at bounding box center [230, 221] width 8 height 14
click at [222, 220] on link at bounding box center [230, 221] width 17 height 17
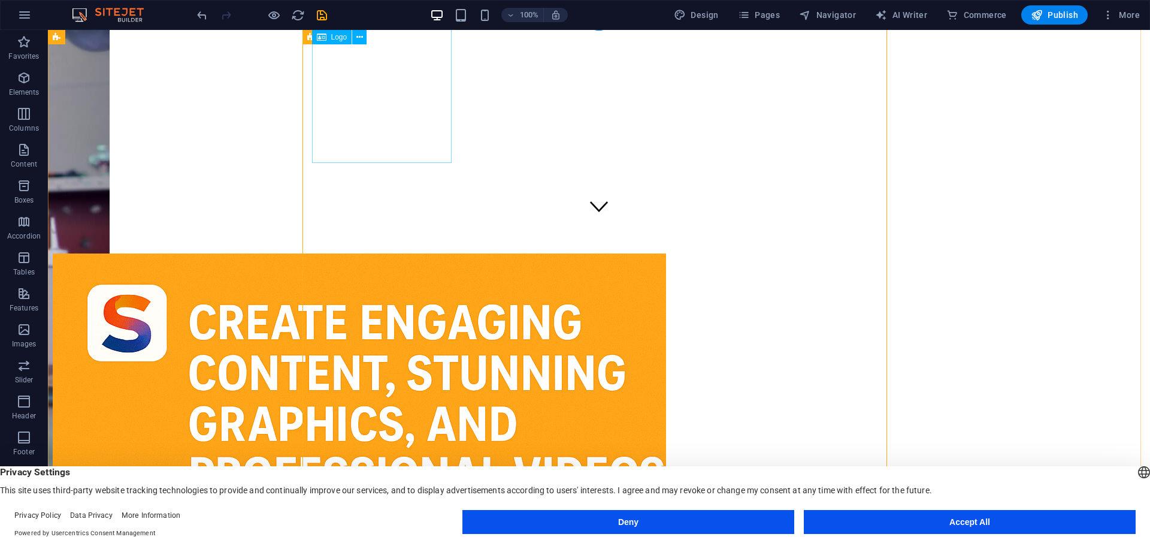
scroll to position [0, 0]
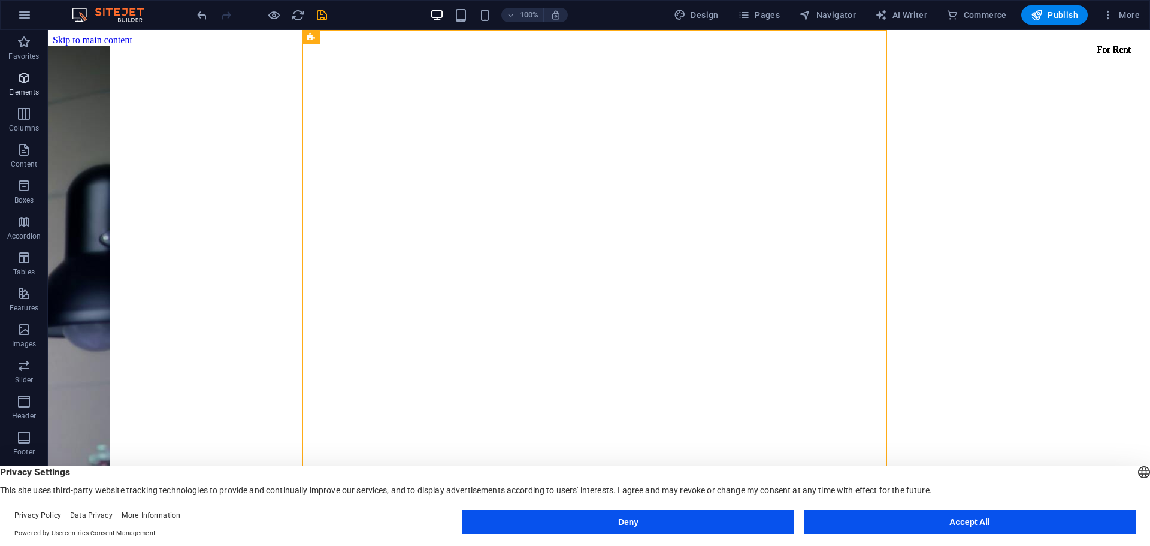
click at [34, 79] on span "Elements" at bounding box center [24, 85] width 48 height 29
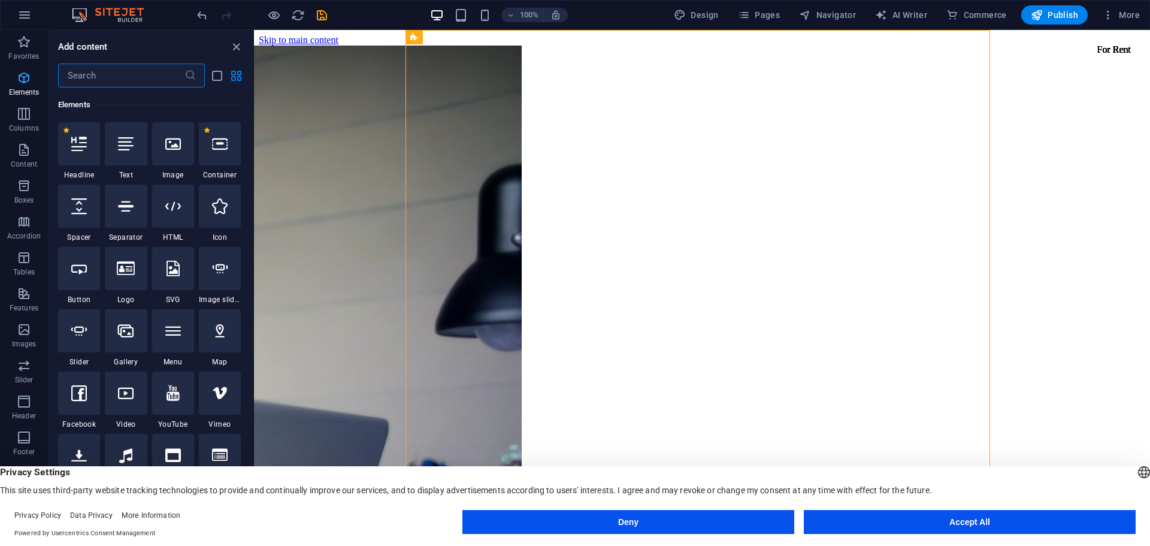
scroll to position [128, 0]
click at [73, 169] on div "1 Star Headline" at bounding box center [79, 151] width 42 height 58
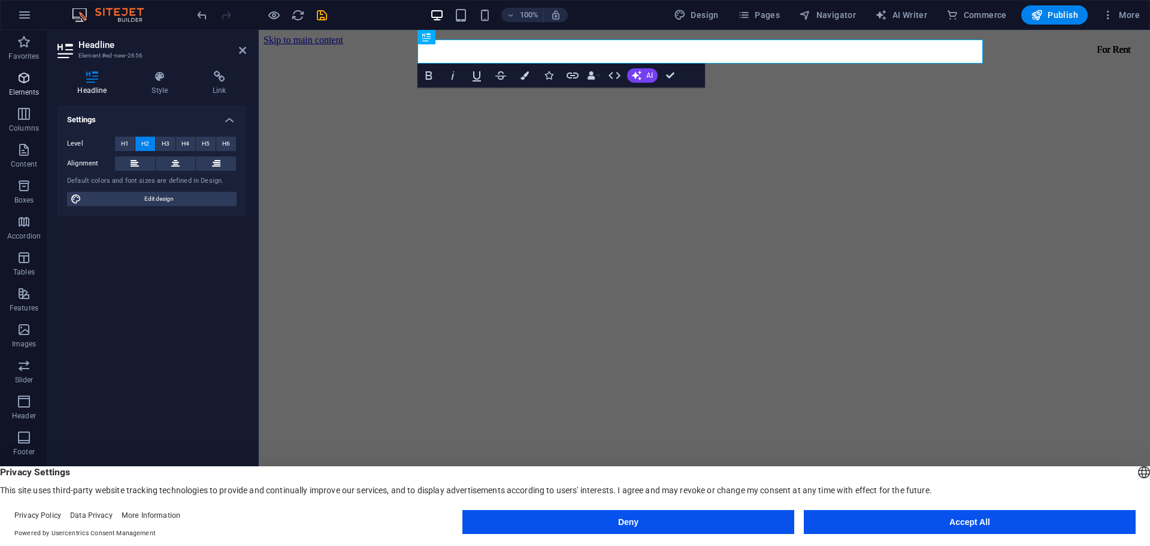
click at [26, 80] on icon "button" at bounding box center [24, 78] width 14 height 14
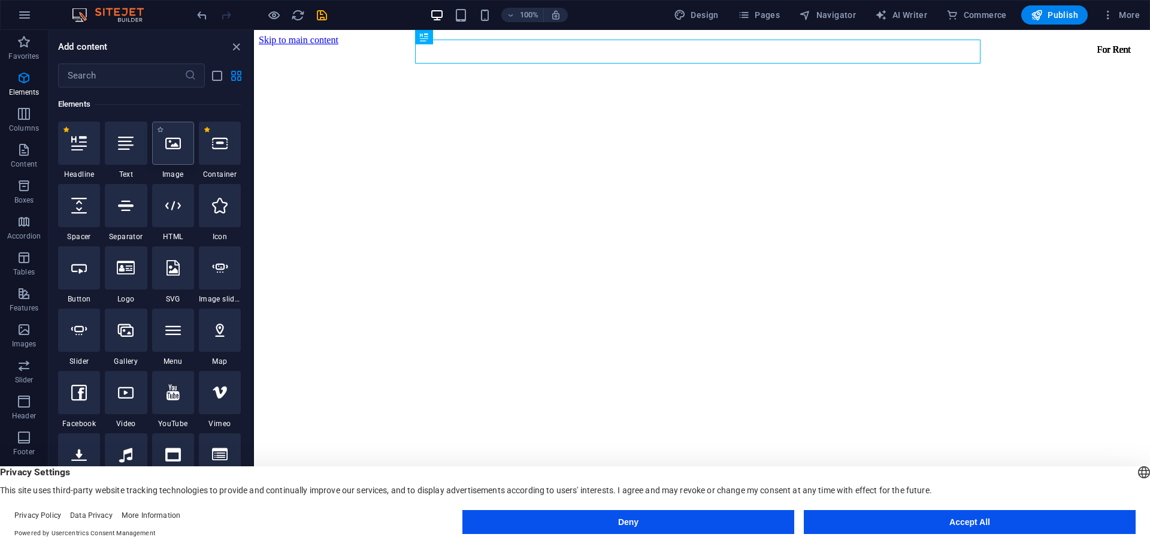
click at [165, 156] on div at bounding box center [173, 143] width 42 height 43
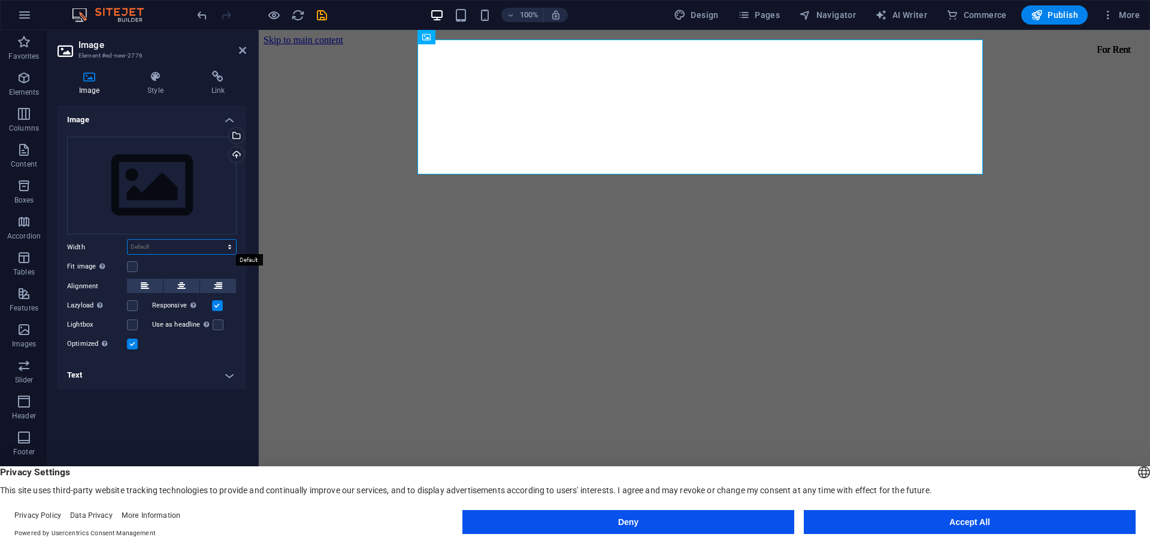
click at [203, 248] on select "Default auto px rem % em vh vw" at bounding box center [182, 247] width 108 height 14
select select "px"
click at [219, 240] on select "Default auto px rem % em vh vw" at bounding box center [182, 247] width 108 height 14
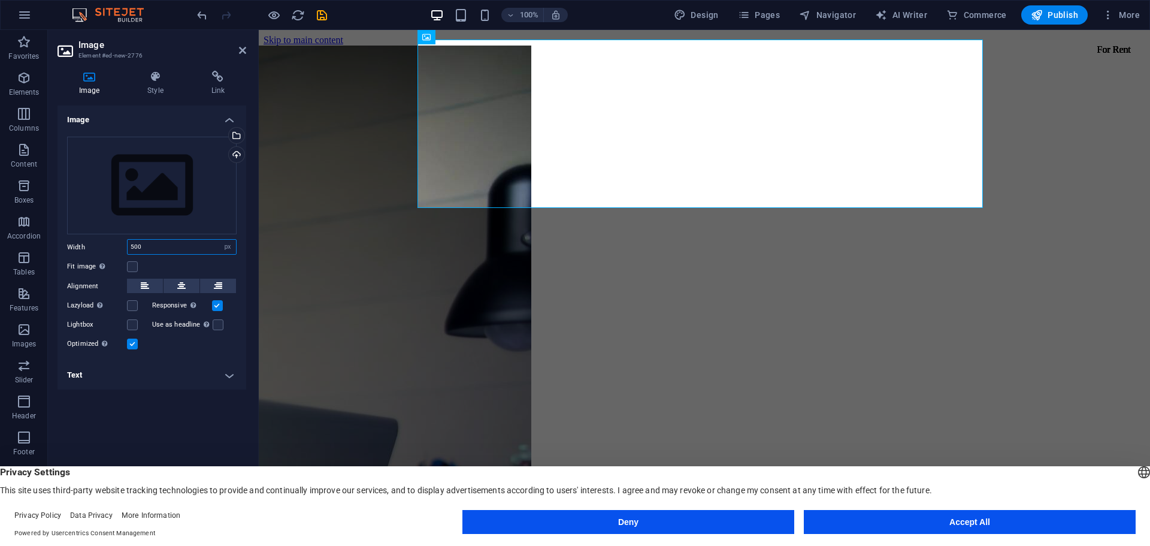
drag, startPoint x: 150, startPoint y: 243, endPoint x: 110, endPoint y: 255, distance: 42.1
click at [110, 255] on div "Drag files here, click to choose files or select files from Files or our free s…" at bounding box center [152, 244] width 189 height 234
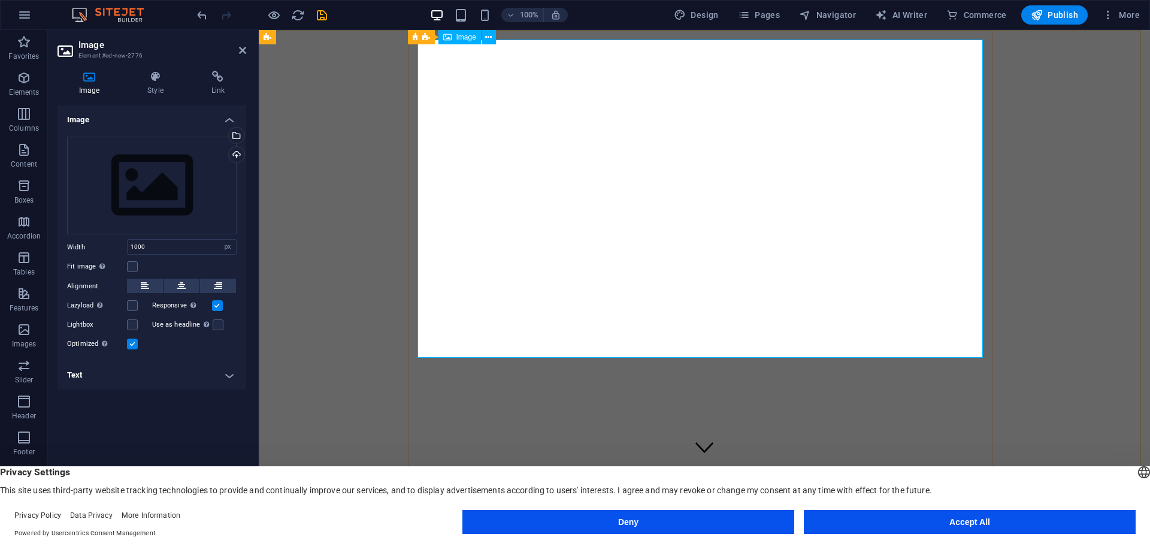
scroll to position [0, 0]
click at [173, 189] on div "Drag files here, click to choose files or select files from Files or our free s…" at bounding box center [152, 186] width 170 height 98
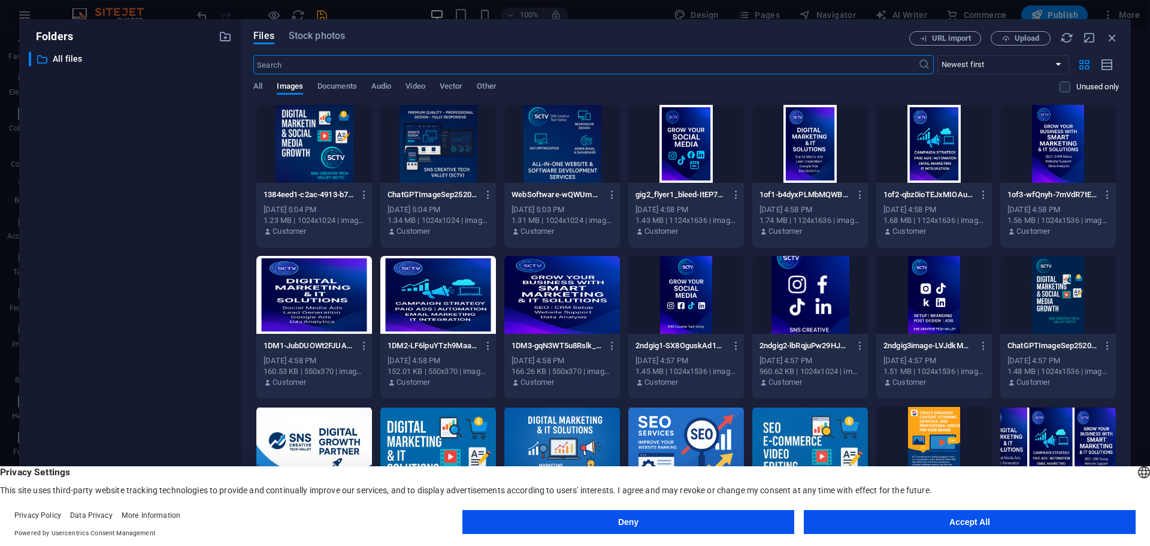
click at [327, 142] on div at bounding box center [314, 144] width 116 height 78
click at [327, 142] on div "1" at bounding box center [314, 144] width 116 height 78
click at [327, 142] on div at bounding box center [314, 144] width 116 height 78
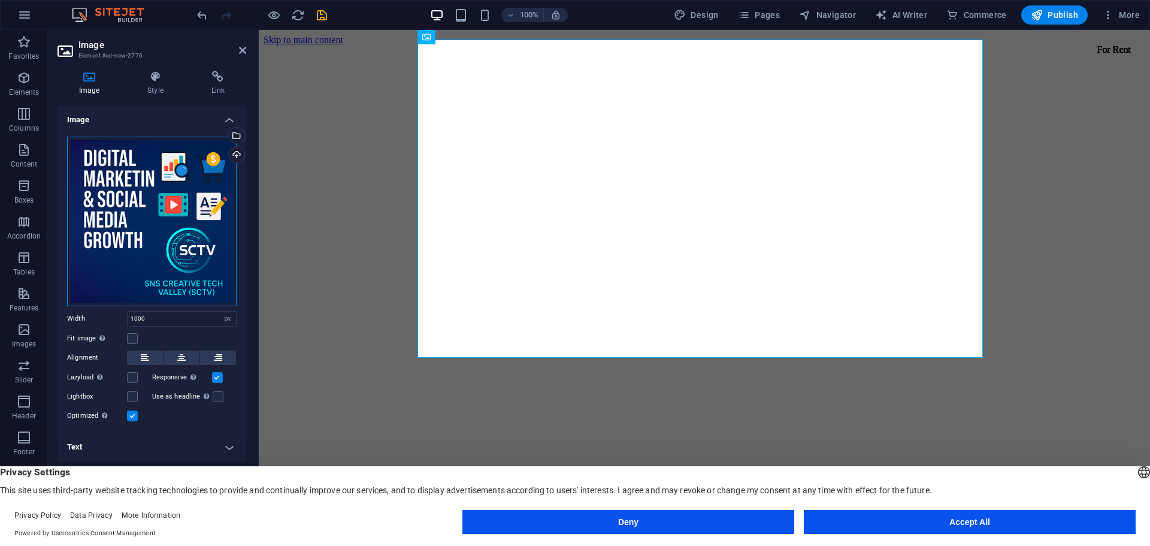
click at [132, 184] on div "Drag files here, click to choose files or select files from Files or our free s…" at bounding box center [152, 222] width 170 height 170
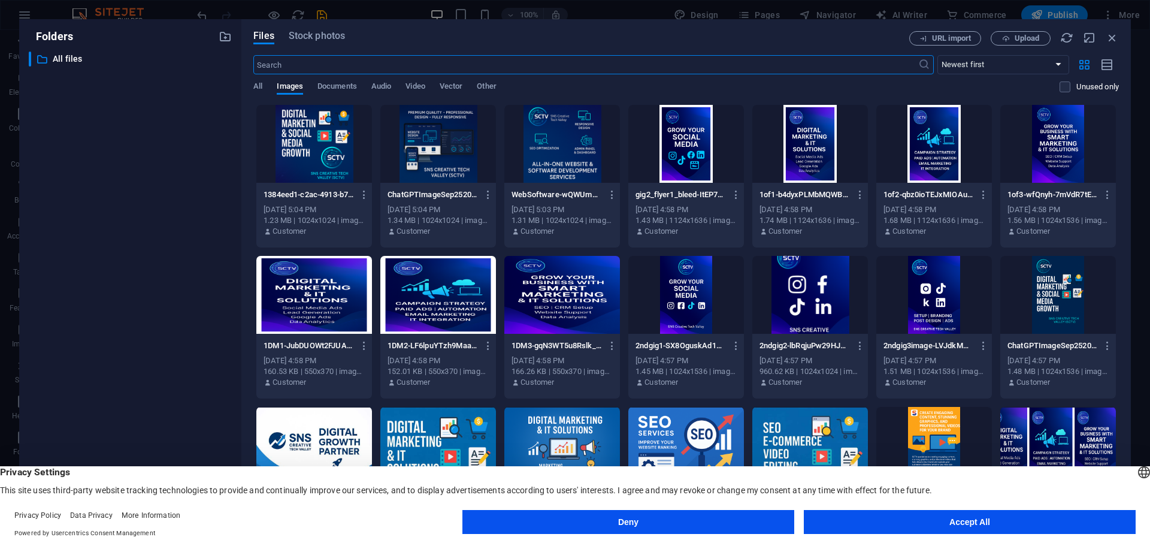
click at [295, 141] on div at bounding box center [314, 144] width 116 height 78
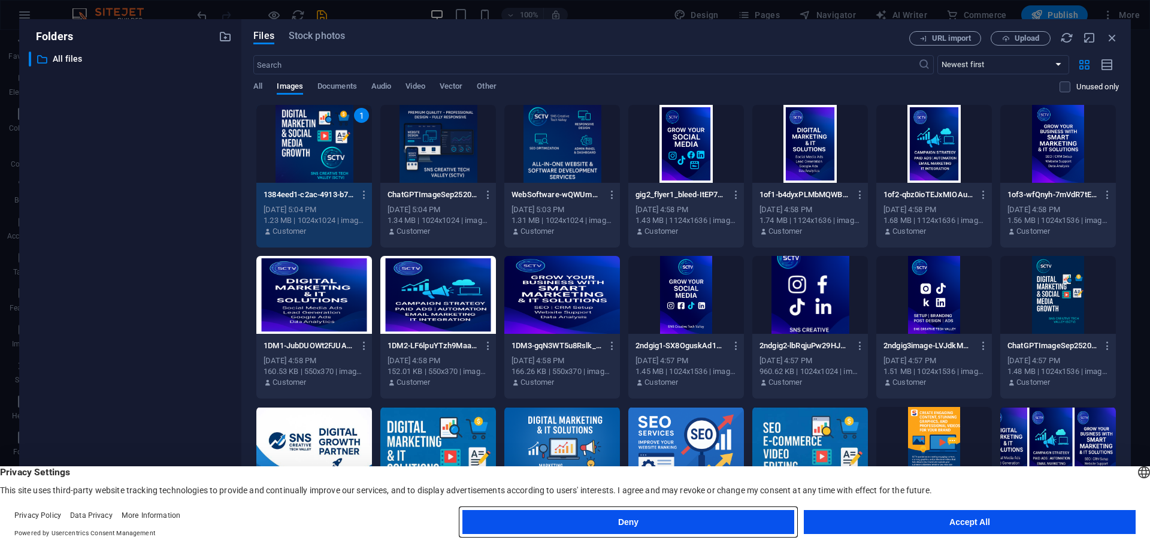
click at [706, 523] on button "Deny" at bounding box center [628, 522] width 332 height 24
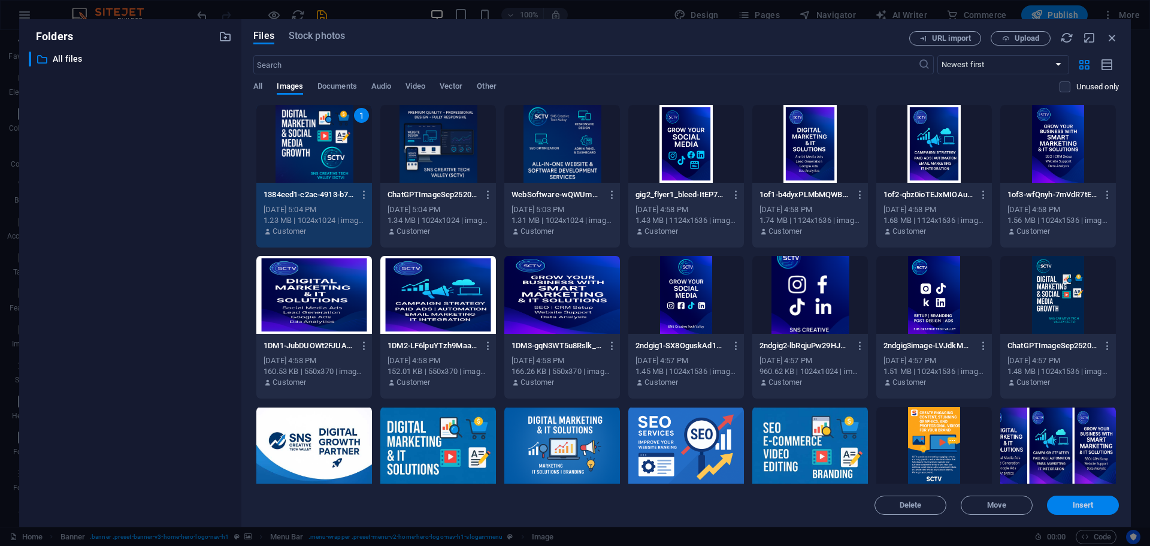
click at [1089, 509] on span "Insert" at bounding box center [1083, 504] width 21 height 7
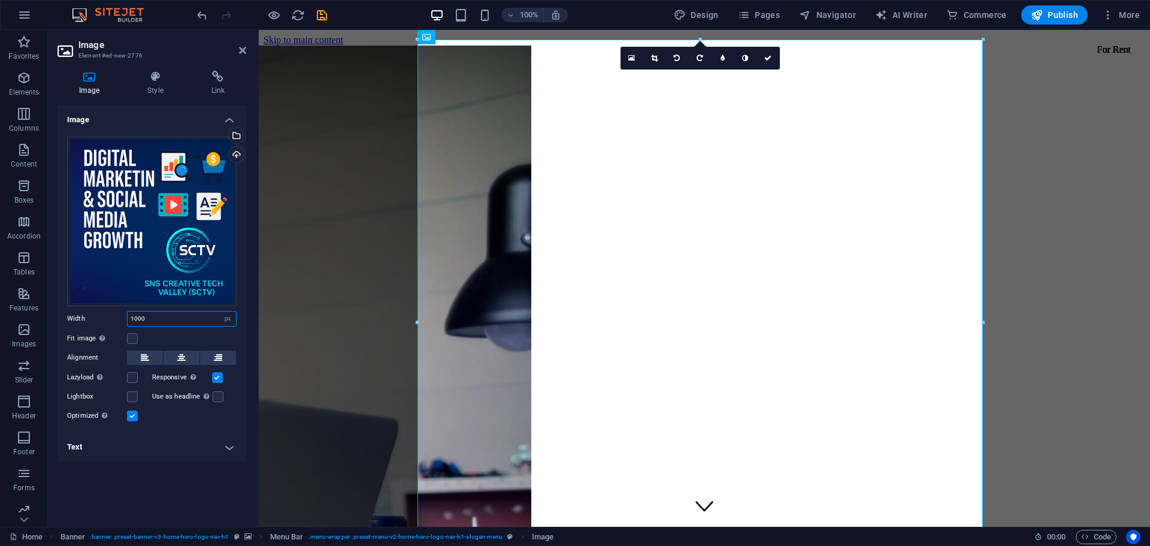
drag, startPoint x: 157, startPoint y: 317, endPoint x: 73, endPoint y: 318, distance: 83.9
click at [73, 318] on div "Width 1000 Default auto px rem % em vh vw" at bounding box center [152, 319] width 170 height 16
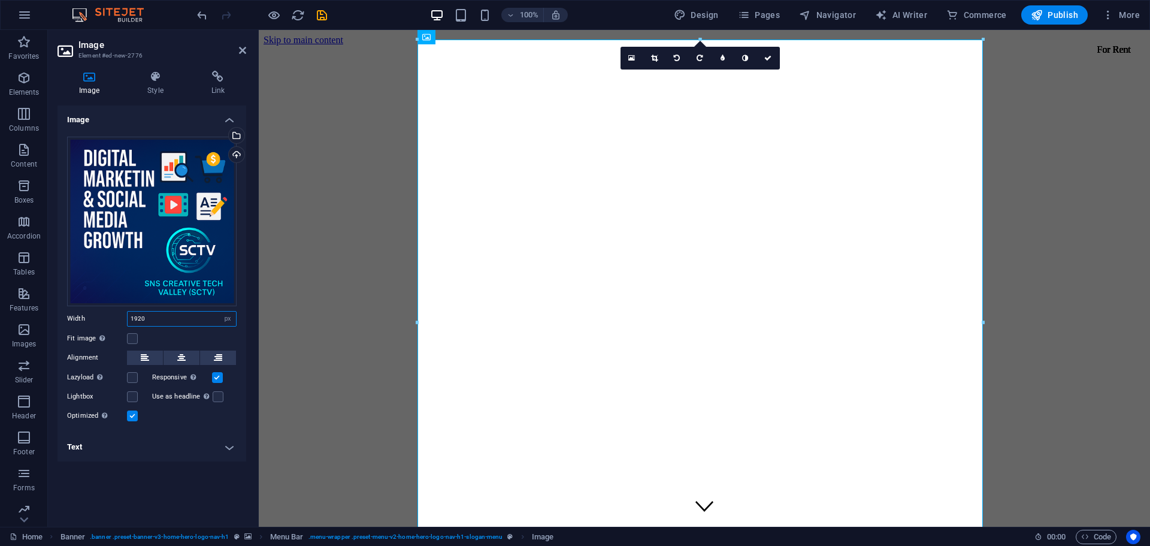
drag, startPoint x: 171, startPoint y: 320, endPoint x: 53, endPoint y: 320, distance: 118.0
click at [53, 320] on div "Image Style Link Image Drag files here, click to choose files or select files f…" at bounding box center [152, 293] width 208 height 465
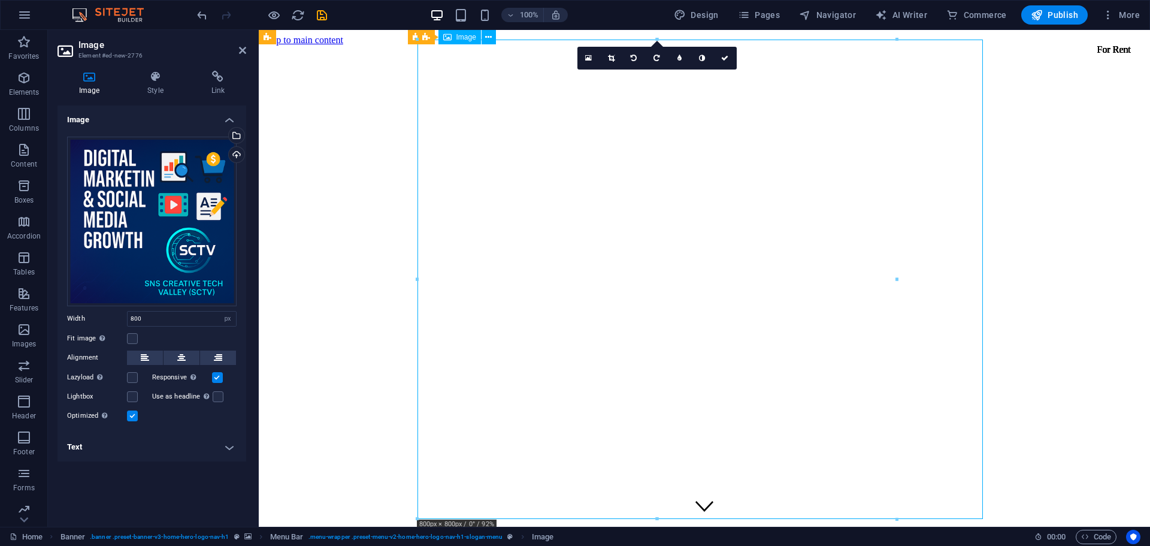
drag, startPoint x: 899, startPoint y: 279, endPoint x: 966, endPoint y: 276, distance: 66.6
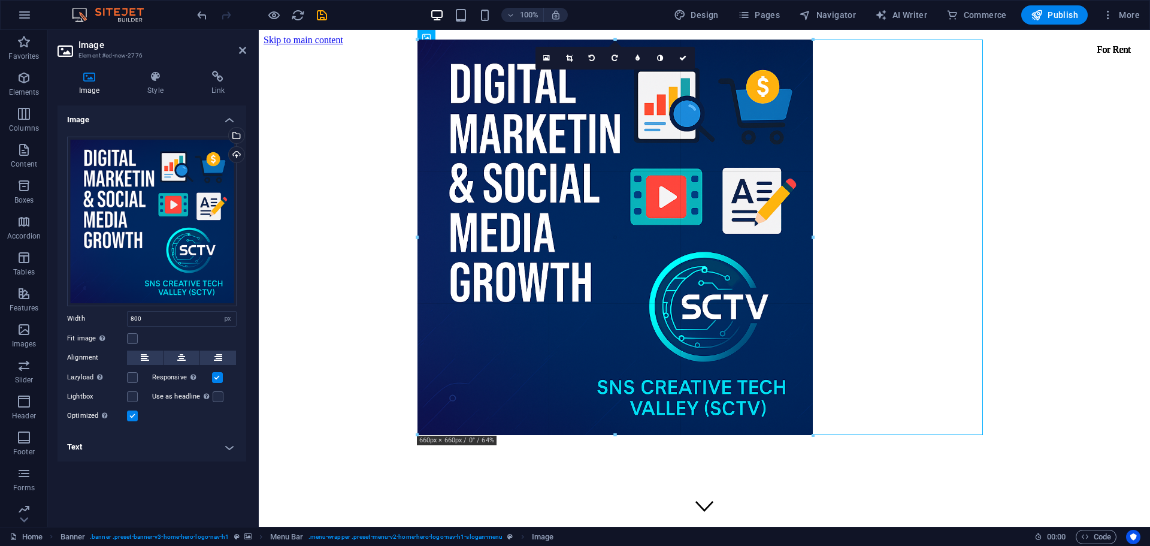
drag, startPoint x: 896, startPoint y: 277, endPoint x: 814, endPoint y: 282, distance: 82.2
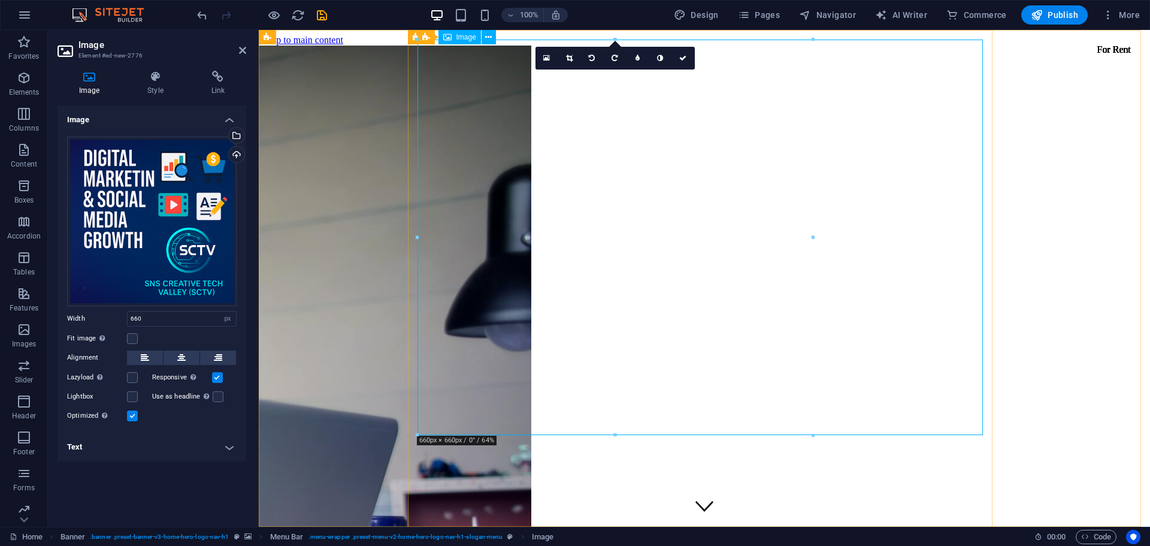
drag, startPoint x: 1073, startPoint y: 312, endPoint x: 837, endPoint y: 285, distance: 237.6
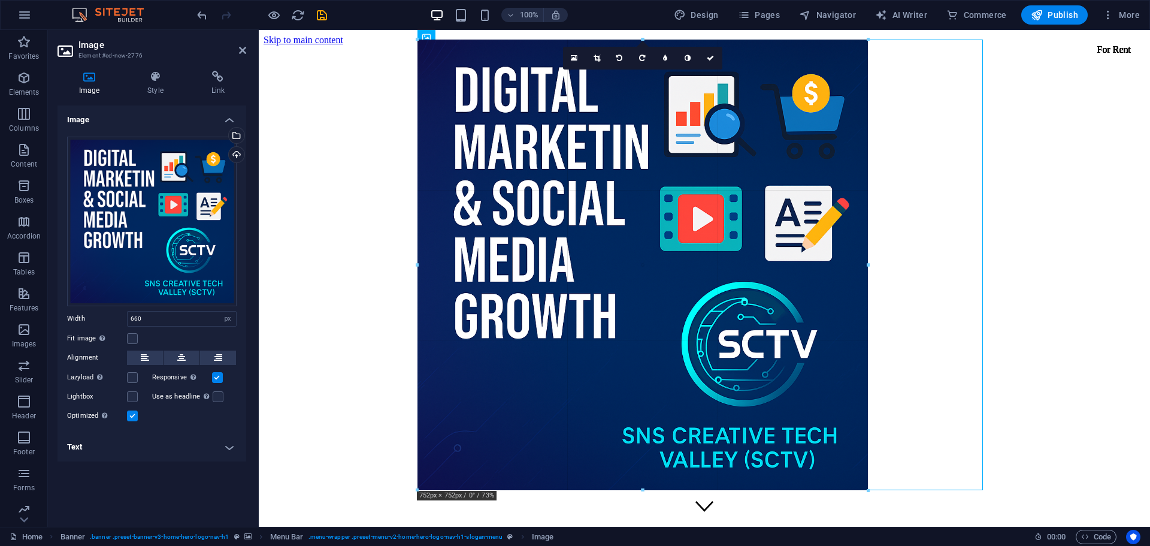
drag, startPoint x: 813, startPoint y: 241, endPoint x: 866, endPoint y: 249, distance: 53.3
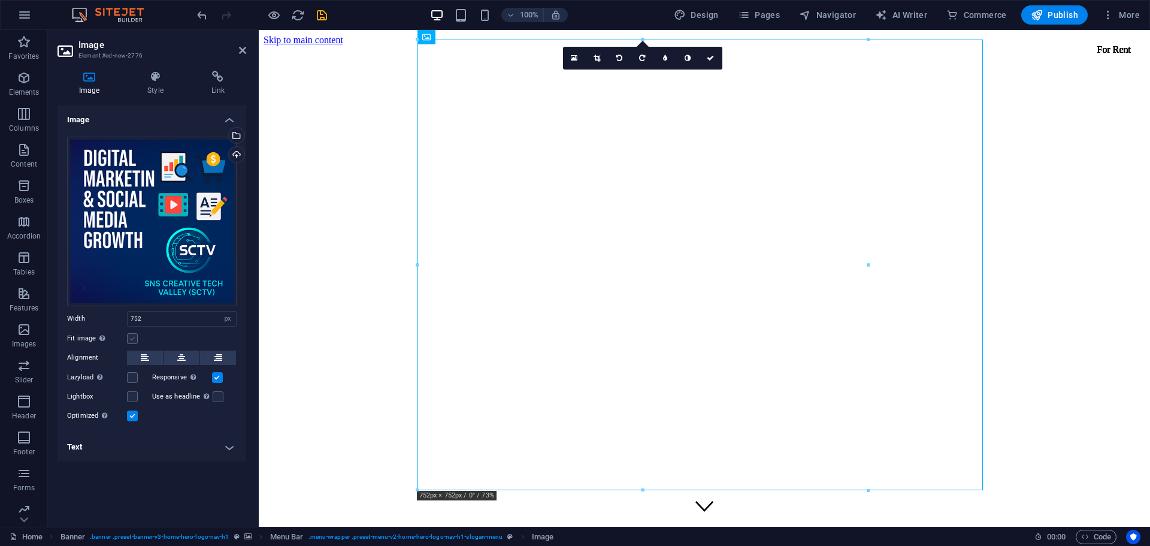
click at [134, 337] on label at bounding box center [132, 338] width 11 height 11
click at [0, 0] on input "Fit image Automatically fit image to a fixed width and height" at bounding box center [0, 0] width 0 height 0
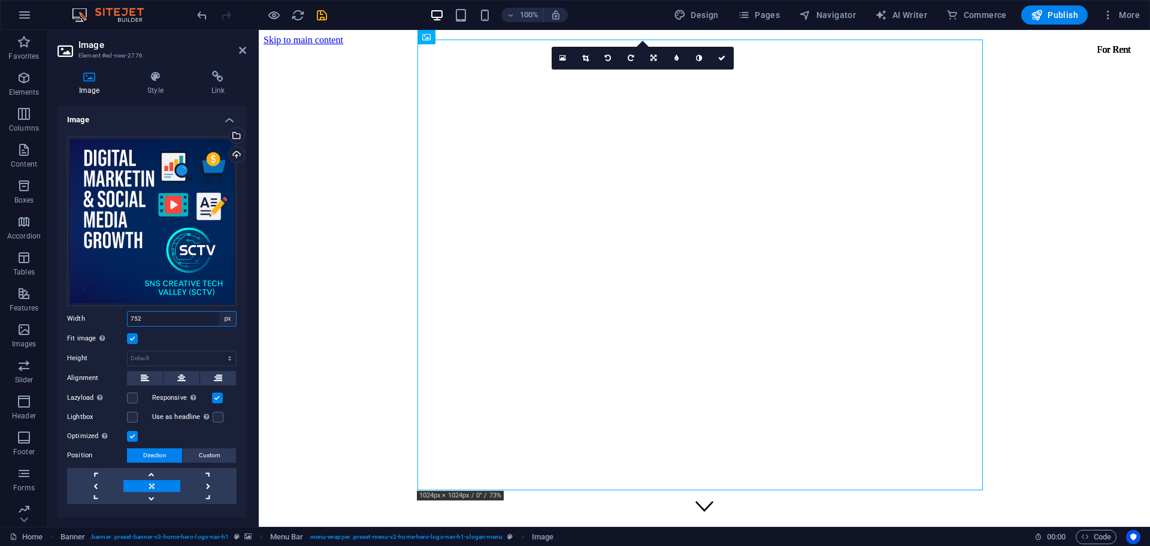
click at [228, 321] on select "Default auto px rem % em vh vw" at bounding box center [227, 318] width 17 height 14
click at [182, 314] on input "752" at bounding box center [182, 318] width 108 height 14
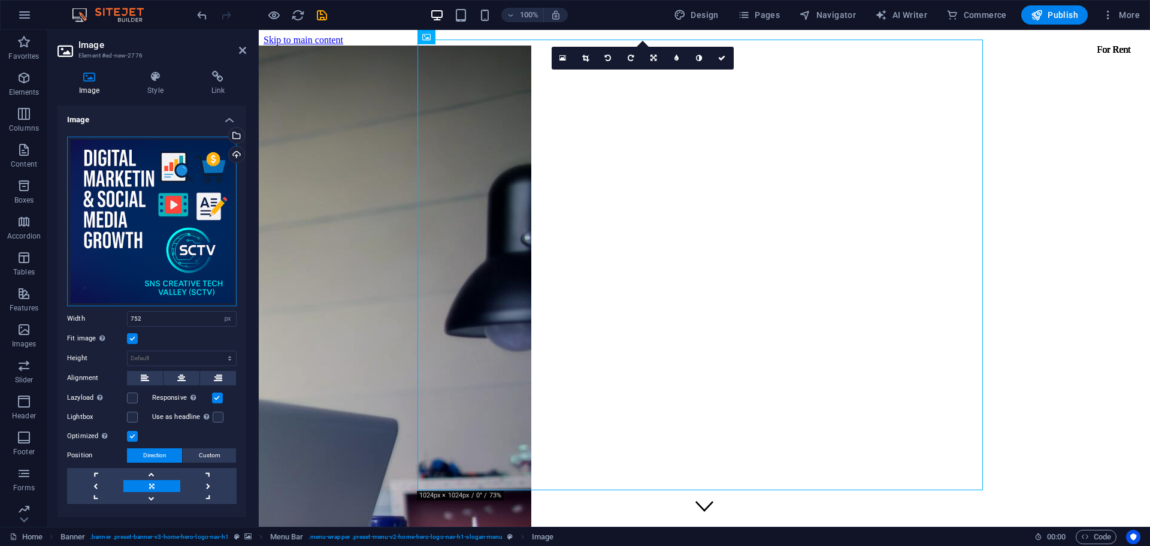
click at [195, 229] on div "Drag files here, click to choose files or select files from Files or our free s…" at bounding box center [152, 222] width 170 height 170
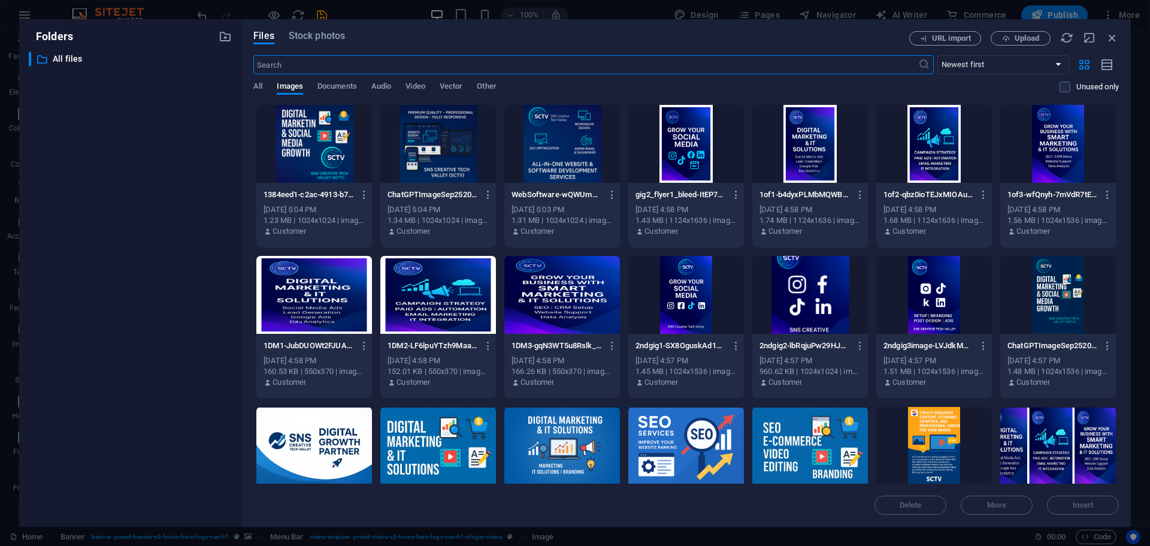
click at [334, 165] on div at bounding box center [314, 144] width 116 height 78
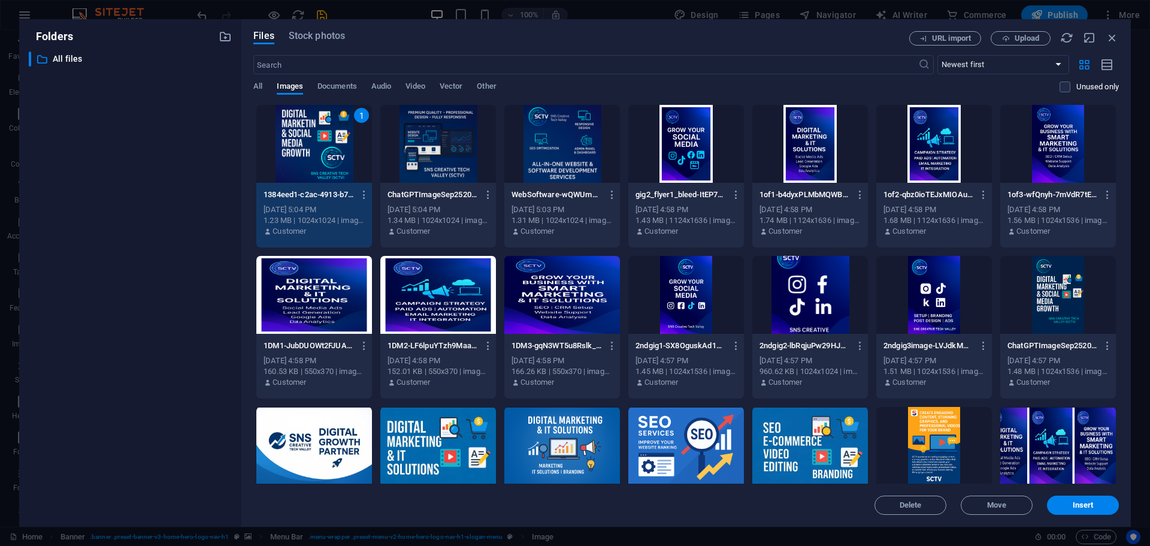
click at [293, 285] on div at bounding box center [314, 295] width 116 height 78
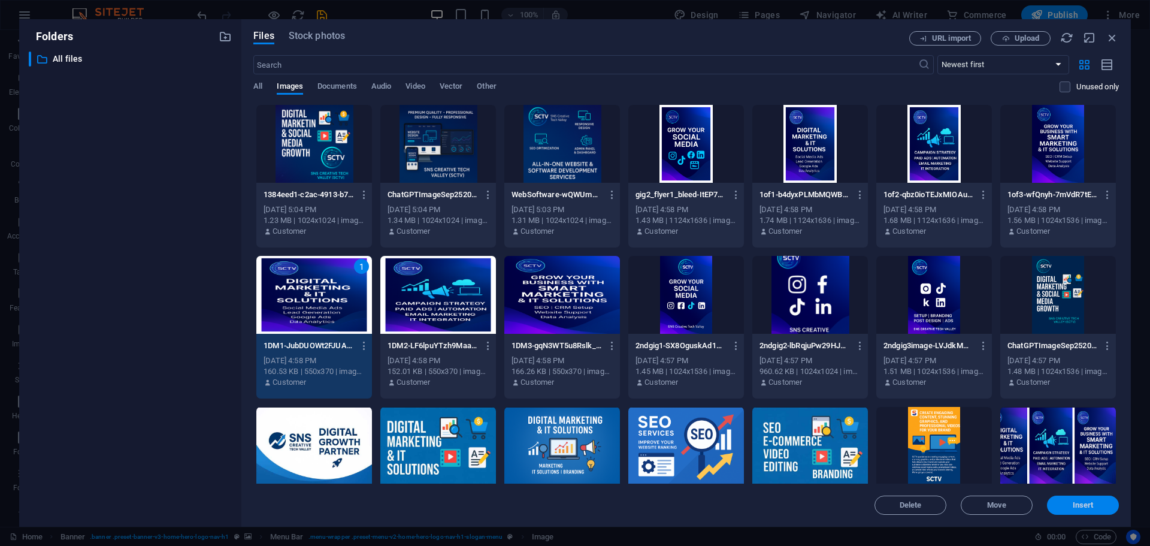
click at [1096, 506] on span "Insert" at bounding box center [1083, 504] width 62 height 7
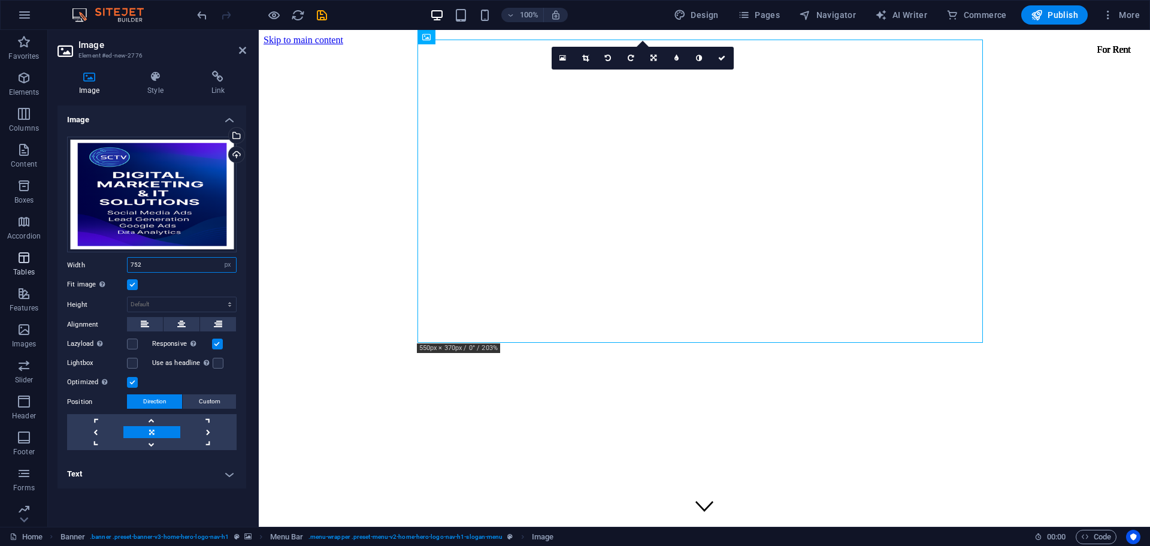
drag, startPoint x: 177, startPoint y: 264, endPoint x: 35, endPoint y: 271, distance: 142.2
click at [35, 271] on section "Favorites Elements Columns Content Boxes Accordion Tables Features Images Slide…" at bounding box center [575, 278] width 1150 height 497
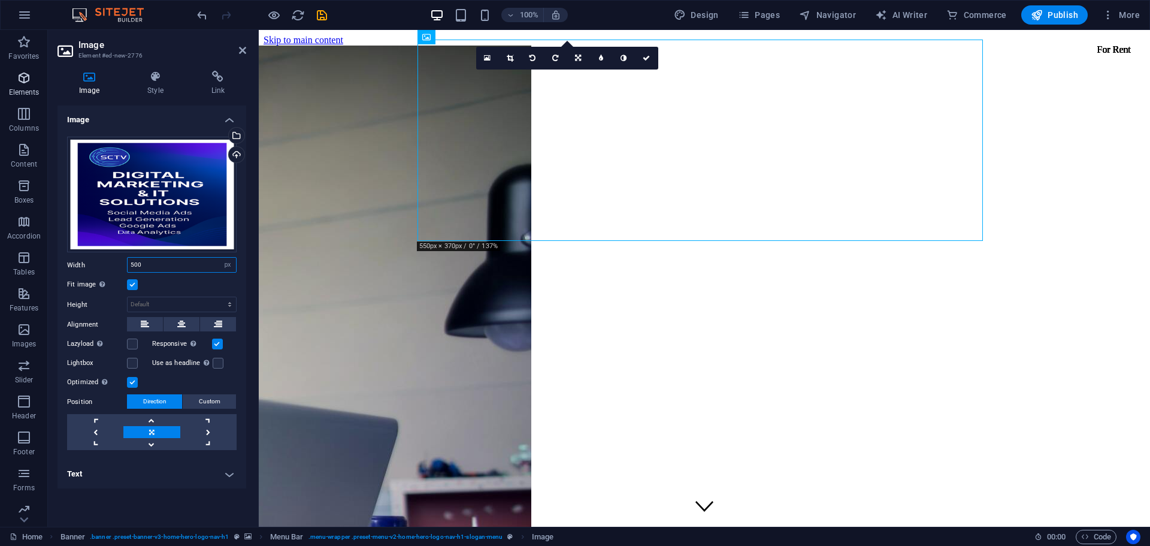
type input "500"
click at [22, 93] on p "Elements" at bounding box center [24, 92] width 31 height 10
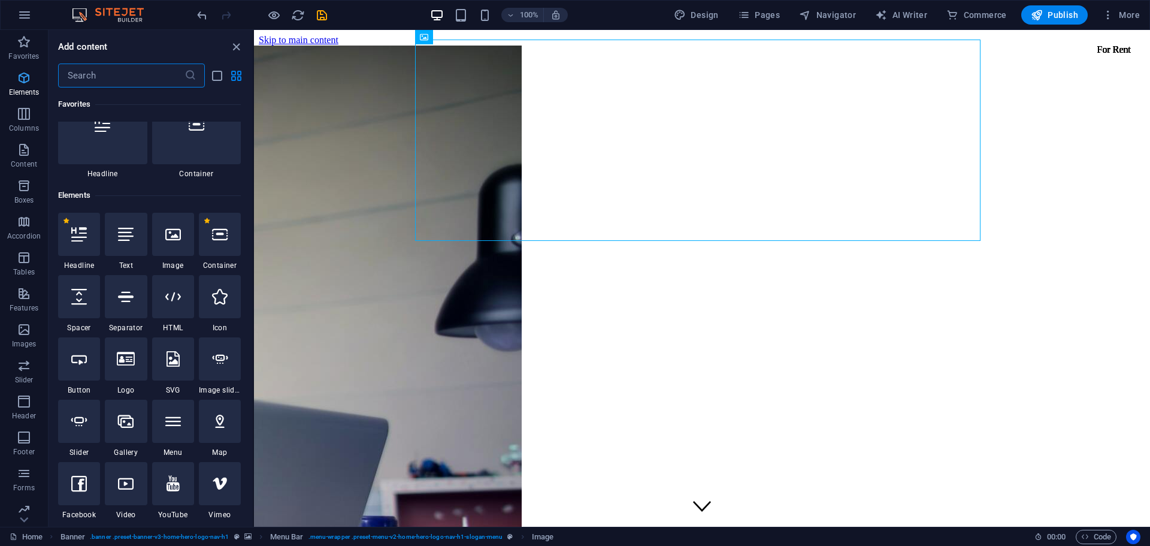
scroll to position [128, 0]
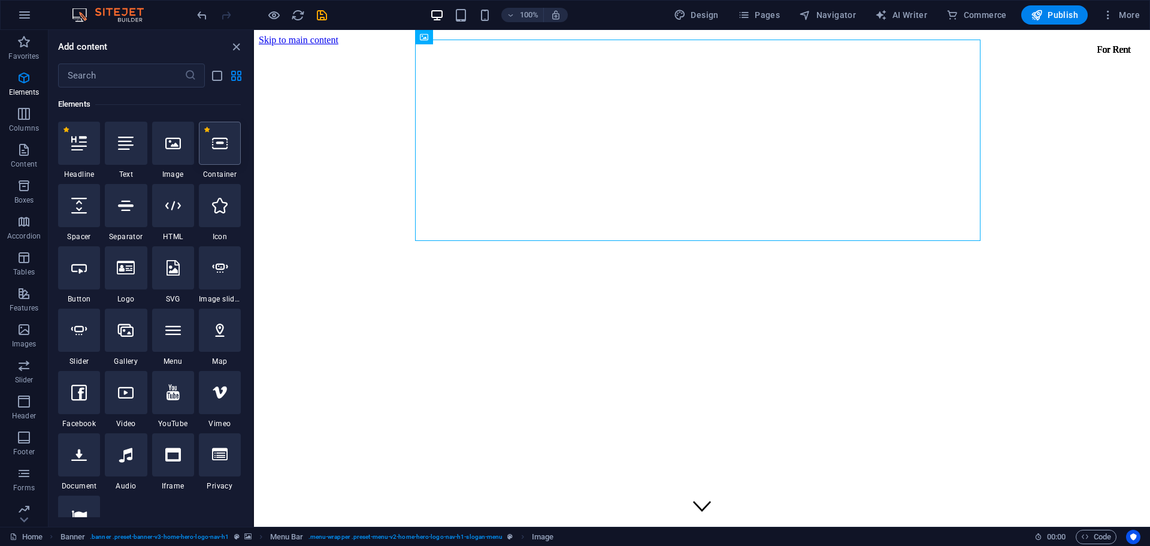
click at [212, 143] on icon at bounding box center [220, 143] width 16 height 16
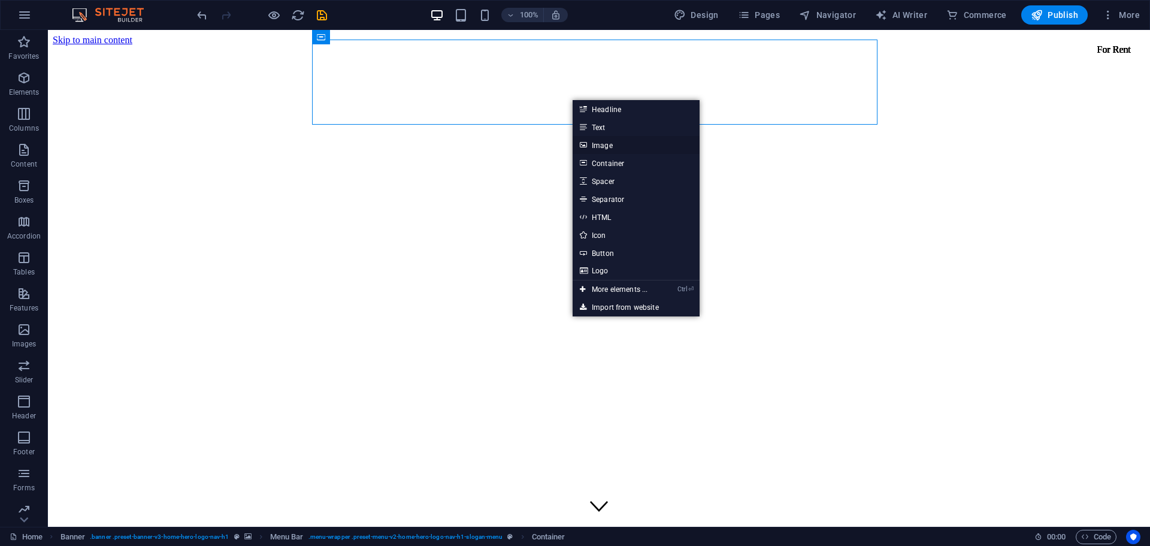
click at [599, 142] on link "Image" at bounding box center [636, 145] width 127 height 18
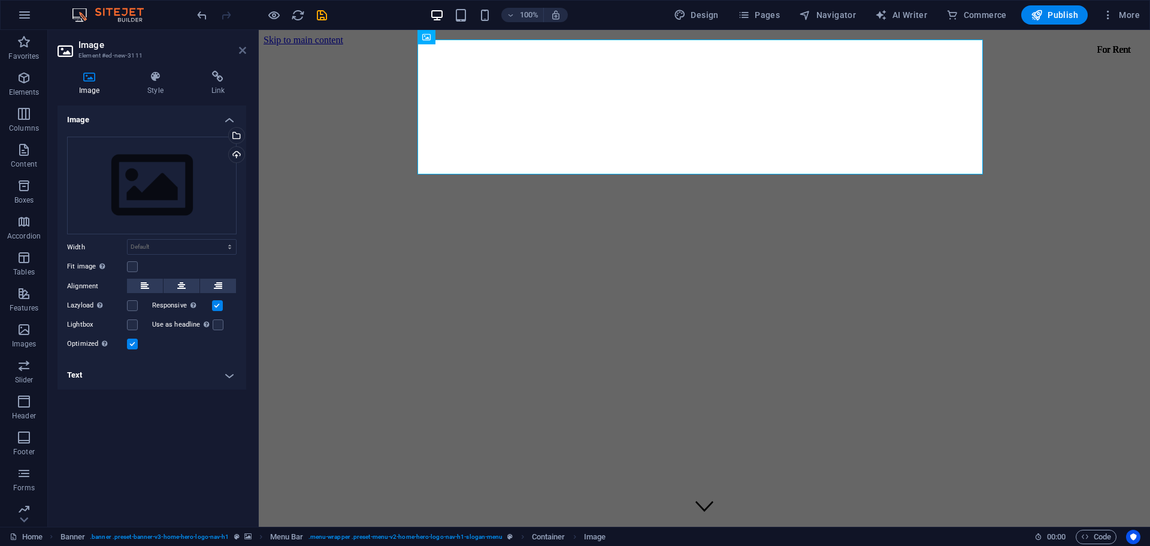
click at [245, 49] on icon at bounding box center [242, 51] width 7 height 10
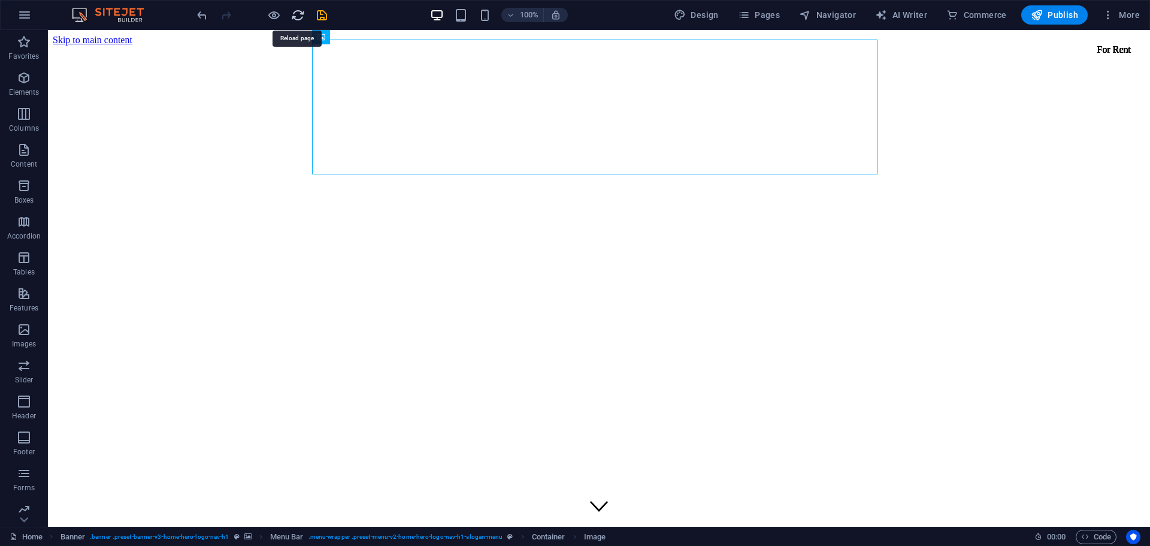
click at [299, 12] on icon "reload" at bounding box center [298, 15] width 14 height 14
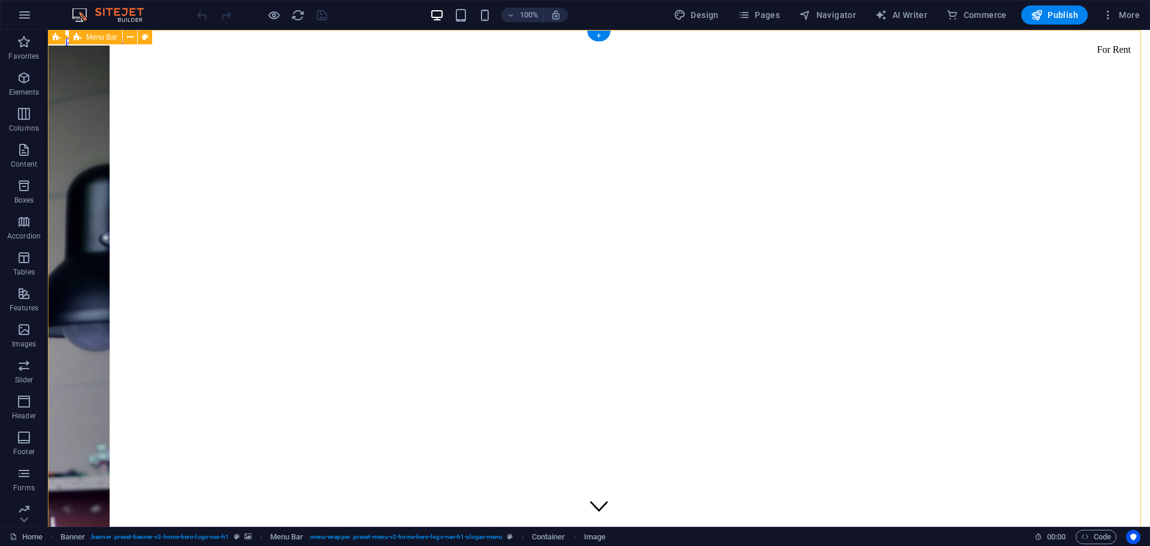
scroll to position [0, 0]
click at [26, 15] on icon "button" at bounding box center [24, 15] width 14 height 14
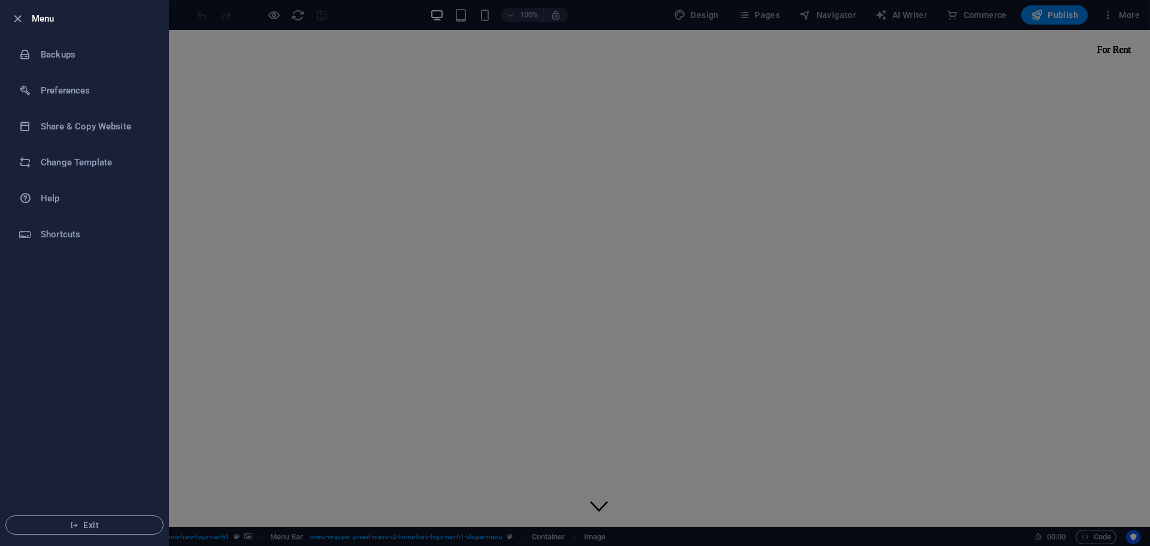
click at [185, 105] on div at bounding box center [575, 273] width 1150 height 546
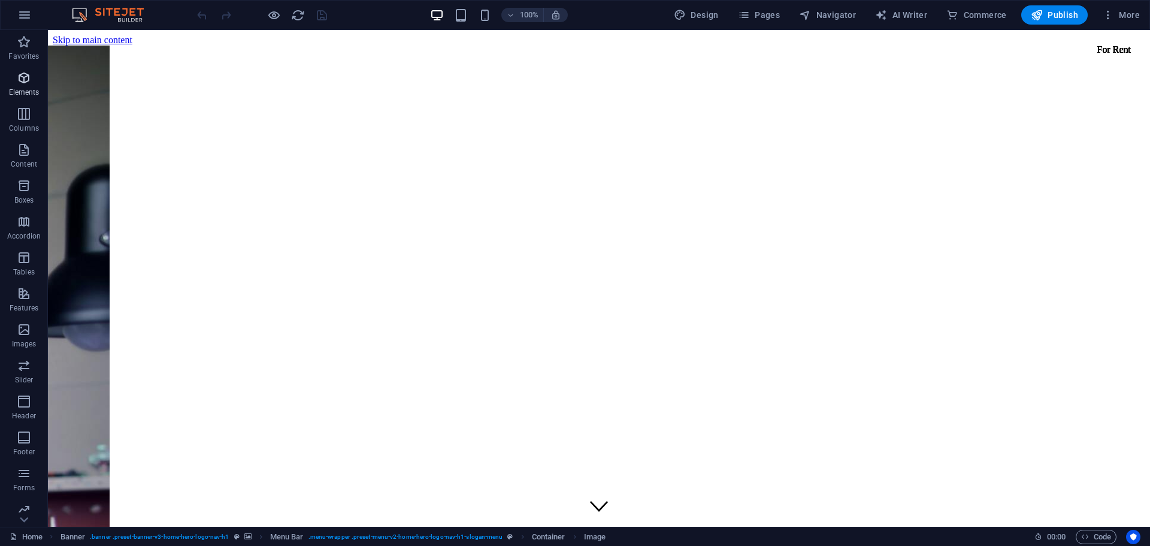
click at [22, 96] on p "Elements" at bounding box center [24, 92] width 31 height 10
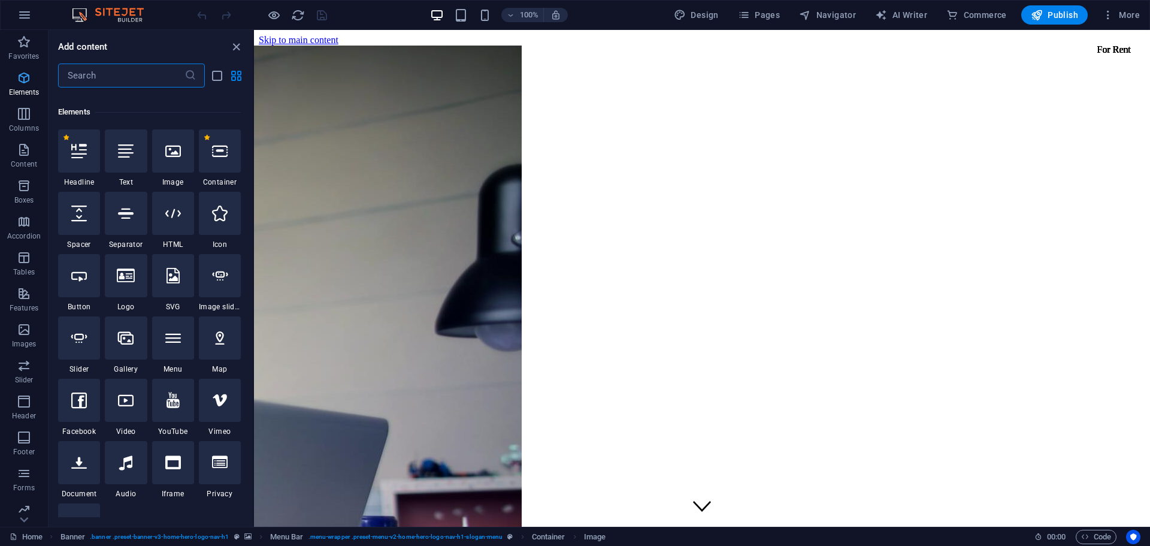
scroll to position [128, 0]
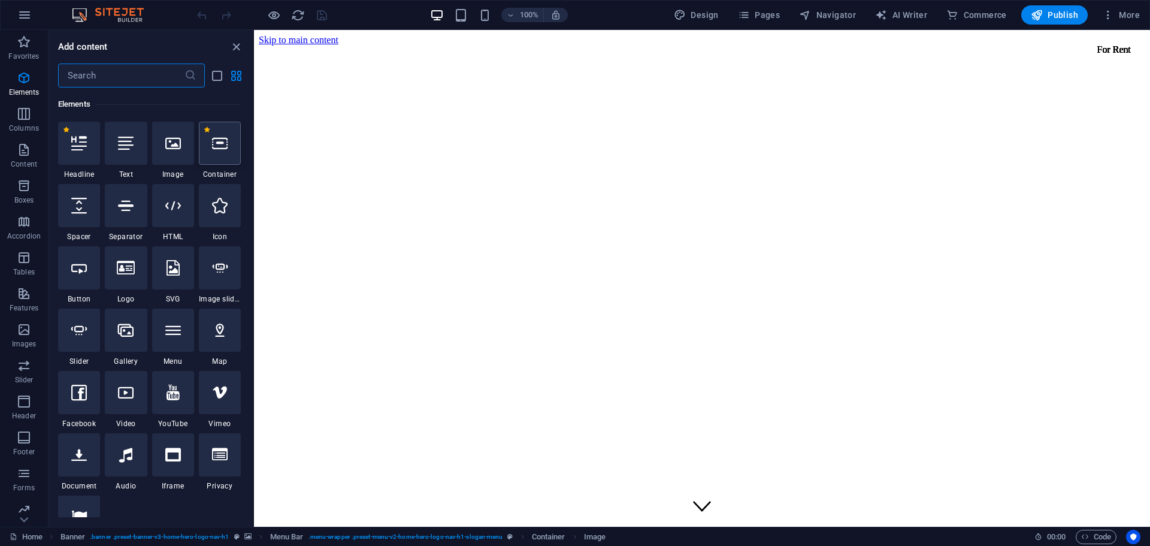
click at [217, 159] on div at bounding box center [220, 143] width 42 height 43
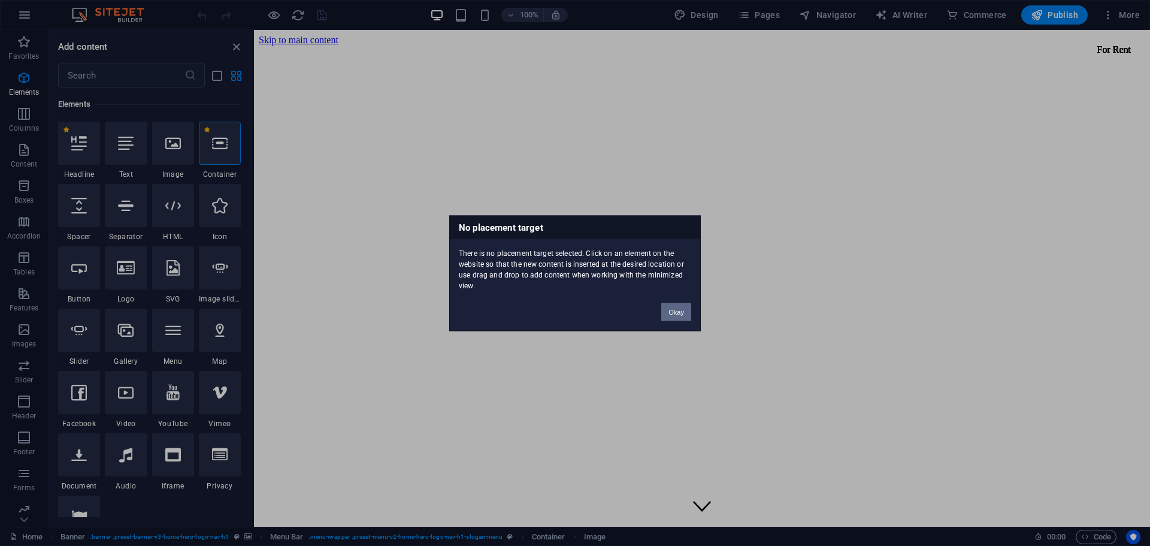
click at [663, 303] on button "Okay" at bounding box center [676, 312] width 30 height 18
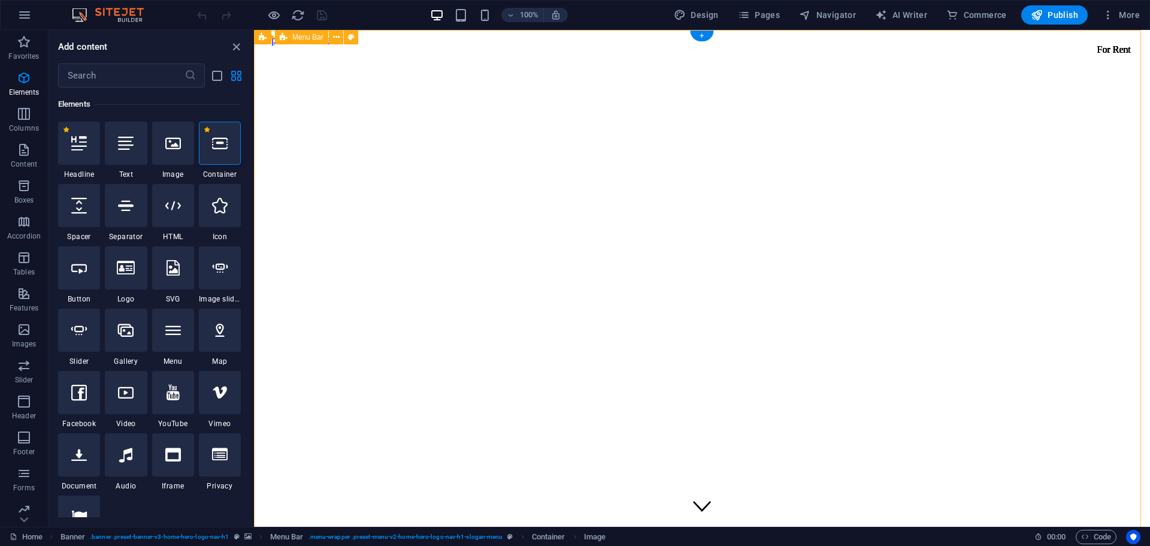
click at [223, 144] on icon at bounding box center [220, 143] width 16 height 16
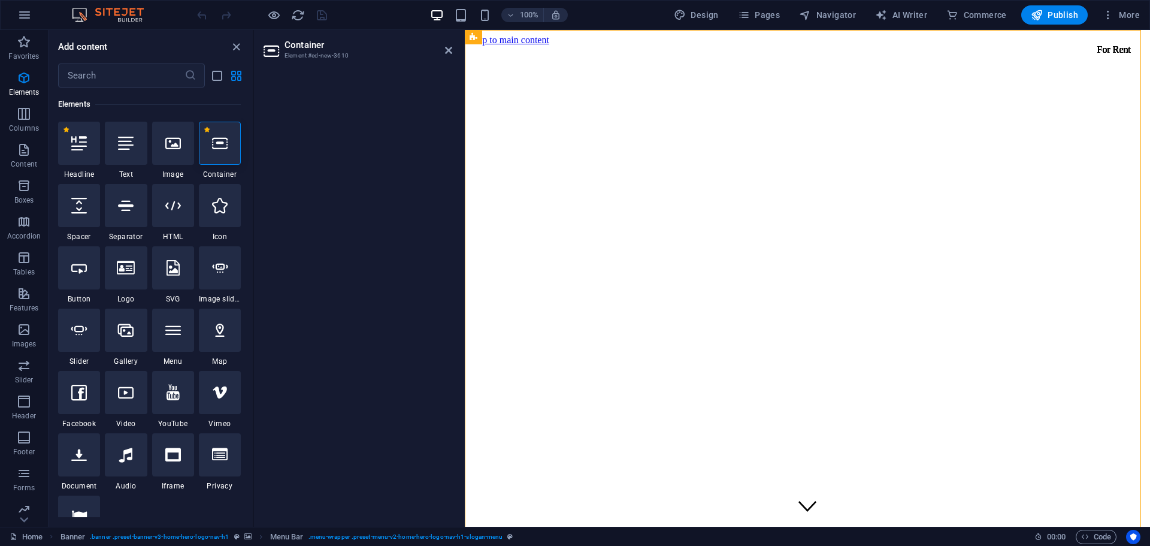
click at [216, 137] on icon at bounding box center [220, 143] width 16 height 16
click at [216, 147] on icon at bounding box center [220, 143] width 16 height 16
click at [216, 145] on icon at bounding box center [220, 143] width 16 height 16
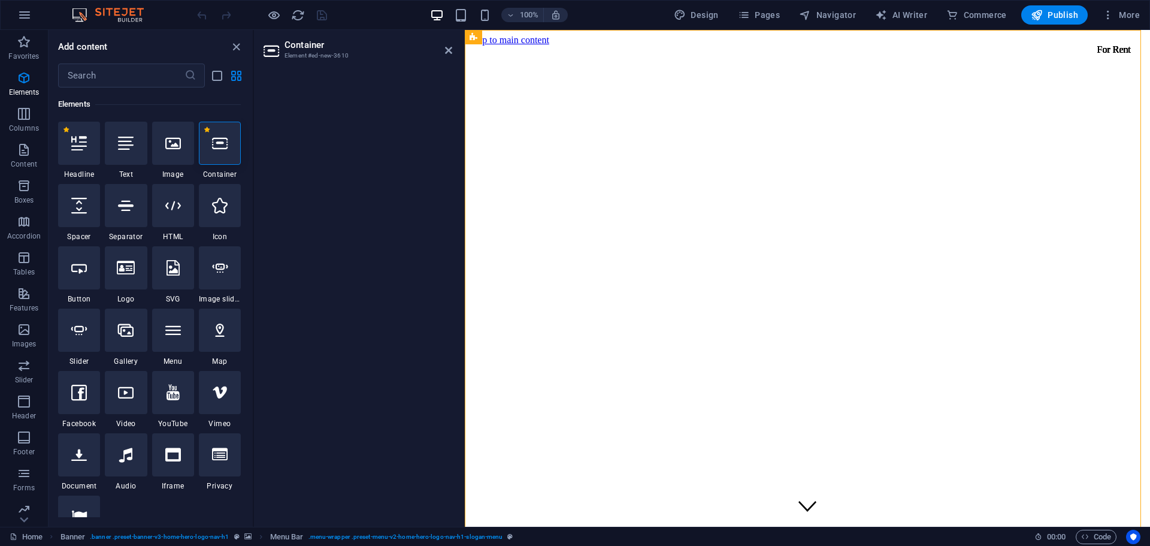
click at [216, 145] on icon at bounding box center [220, 143] width 16 height 16
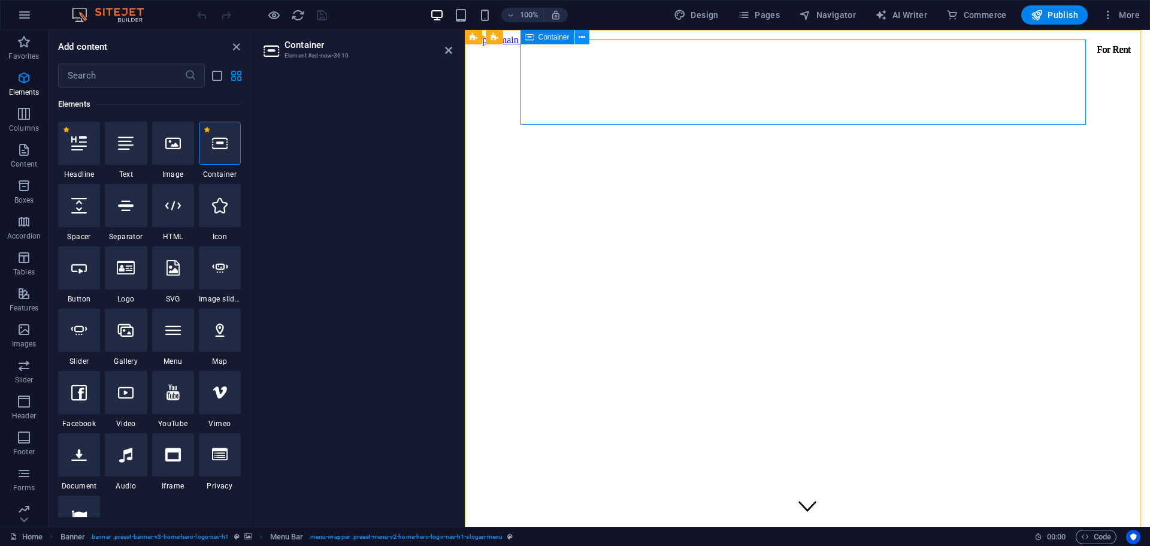
click at [579, 37] on icon at bounding box center [582, 37] width 7 height 13
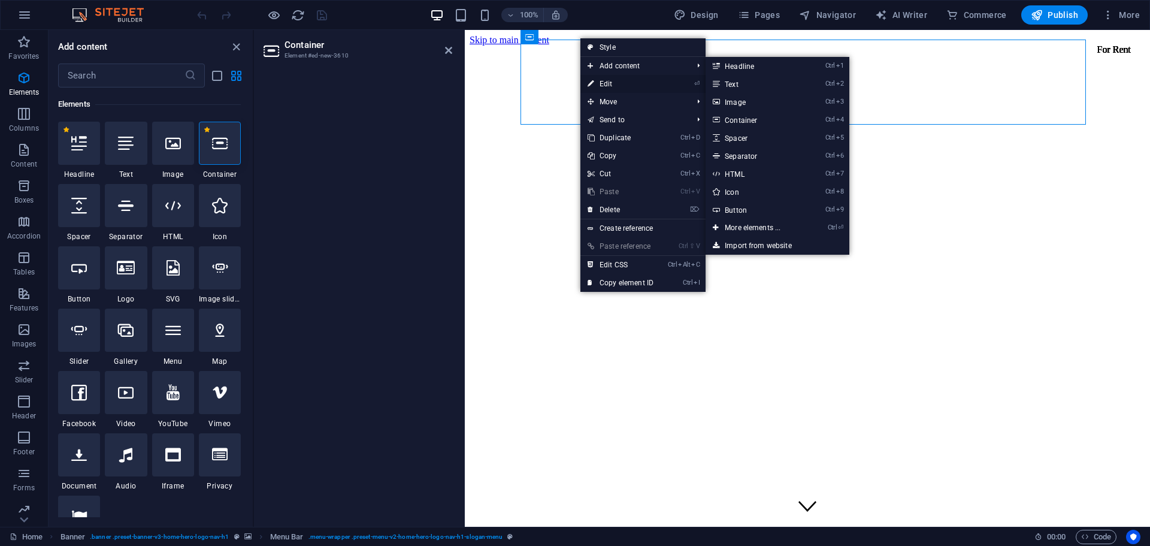
click at [604, 81] on link "⏎ Edit" at bounding box center [620, 84] width 80 height 18
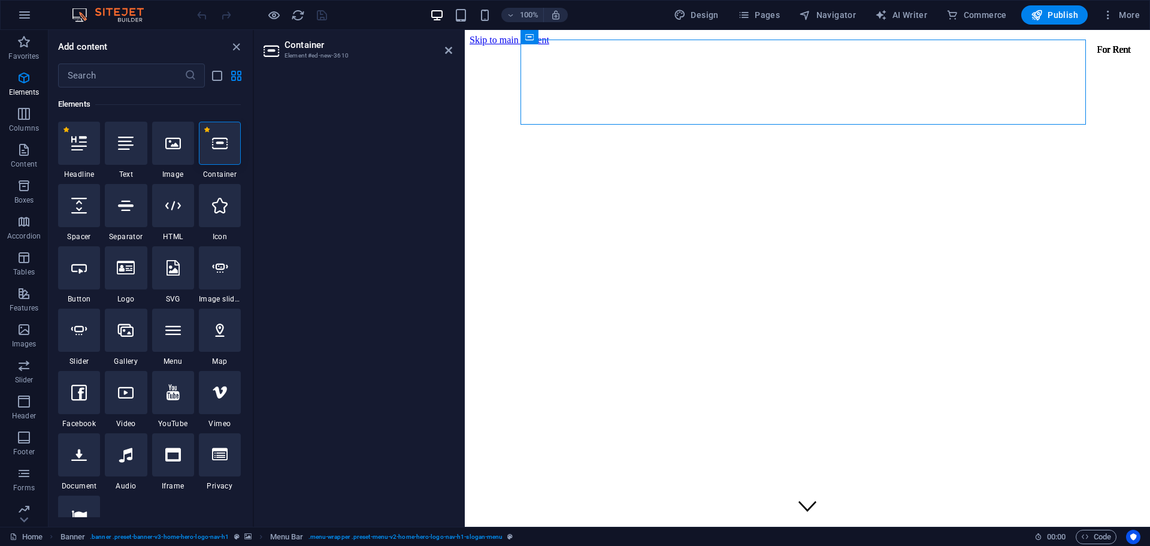
click at [452, 54] on aside "Container Element #ed-new-3610" at bounding box center [359, 278] width 211 height 497
click at [449, 50] on icon at bounding box center [448, 51] width 7 height 10
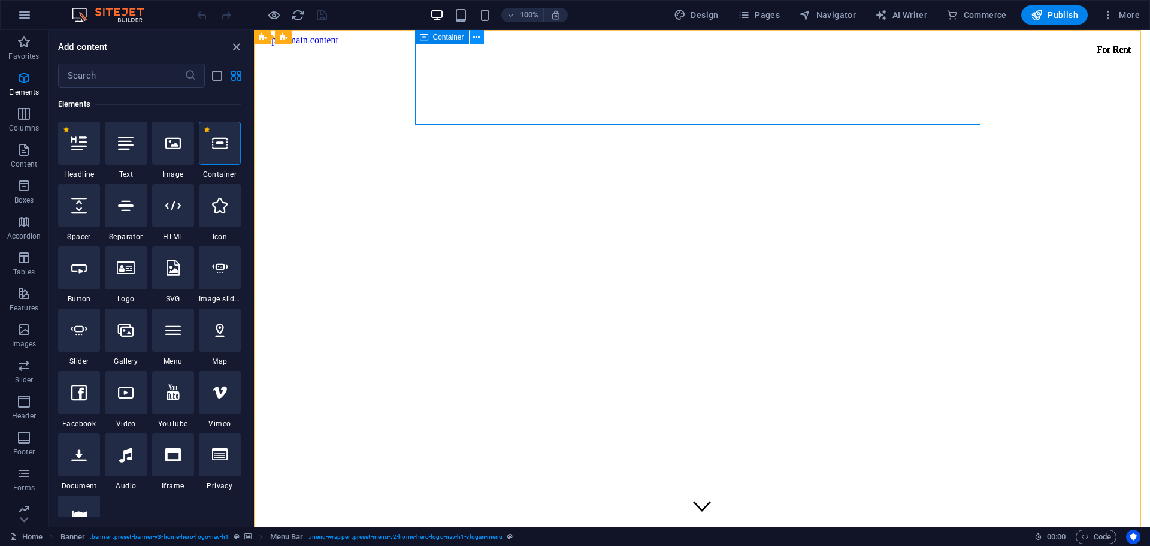
click at [474, 38] on icon at bounding box center [476, 37] width 7 height 13
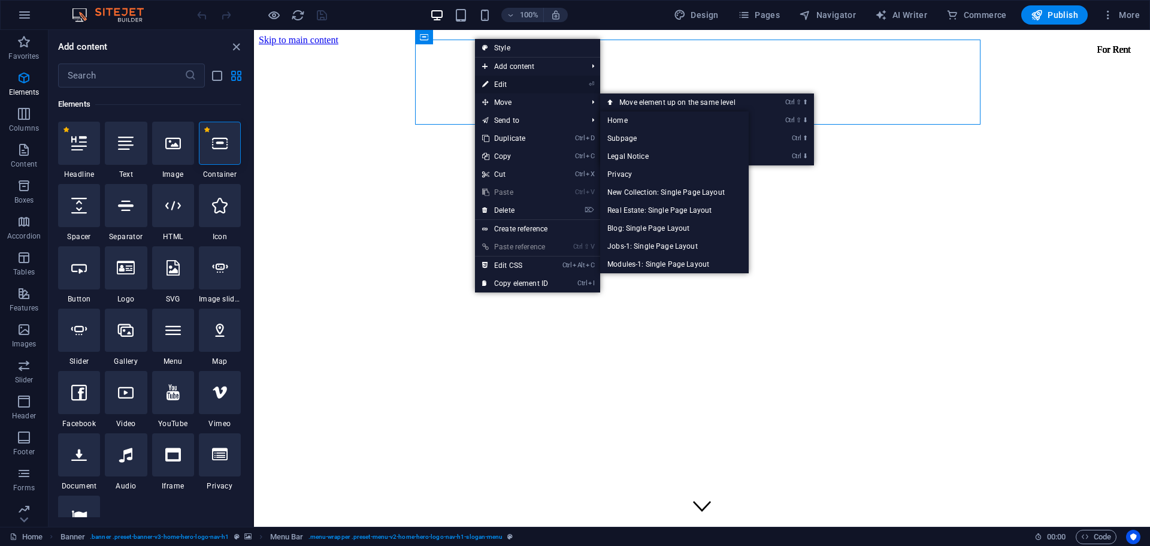
click at [498, 83] on link "⏎ Edit" at bounding box center [515, 84] width 80 height 18
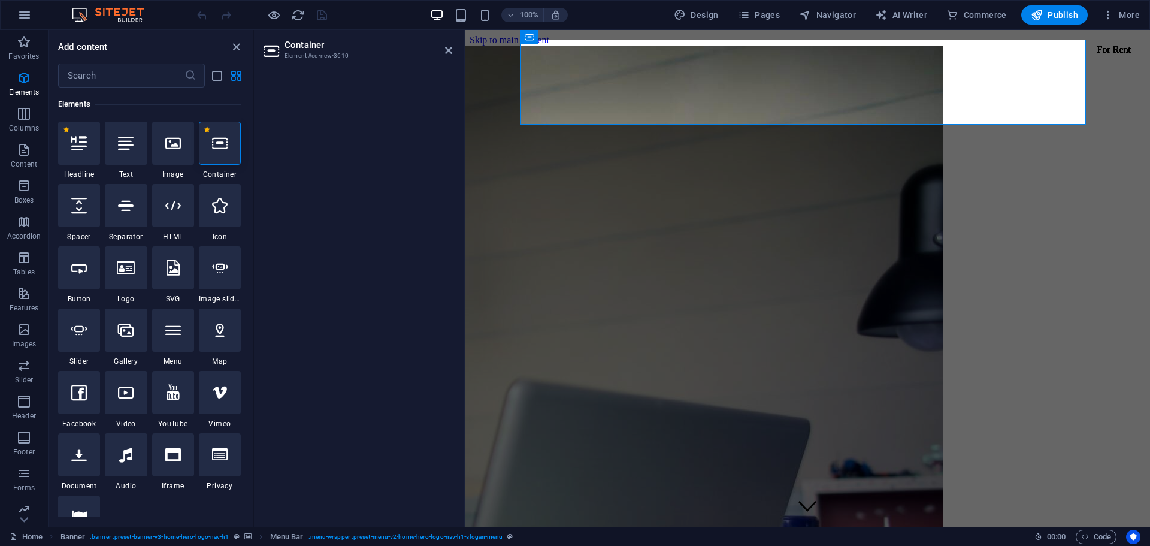
click at [358, 52] on h3 "Element #ed-new-3610" at bounding box center [357, 55] width 144 height 11
click at [450, 52] on icon at bounding box center [448, 51] width 7 height 10
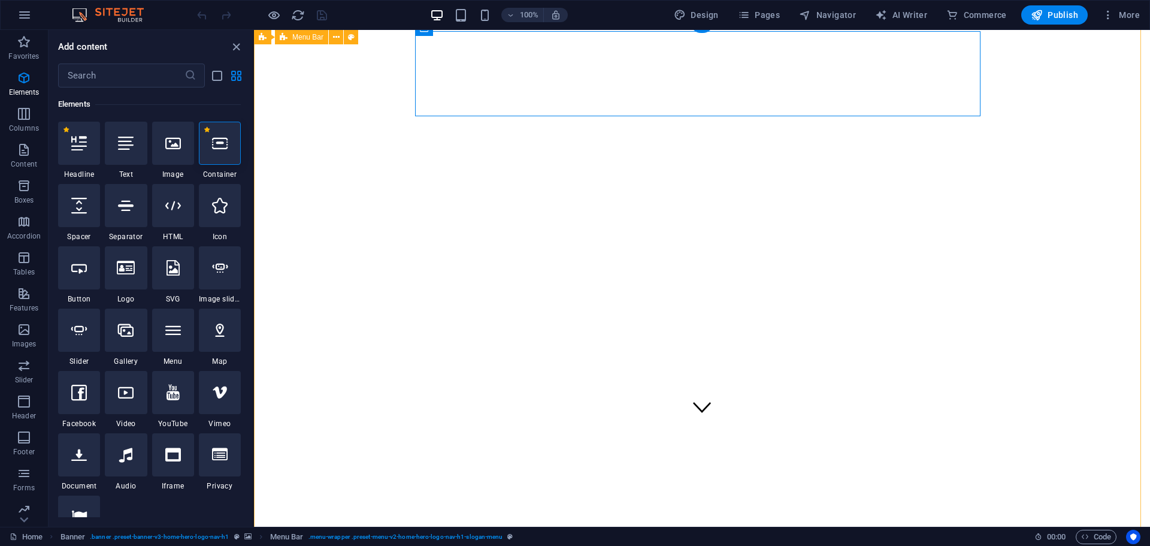
scroll to position [0, 0]
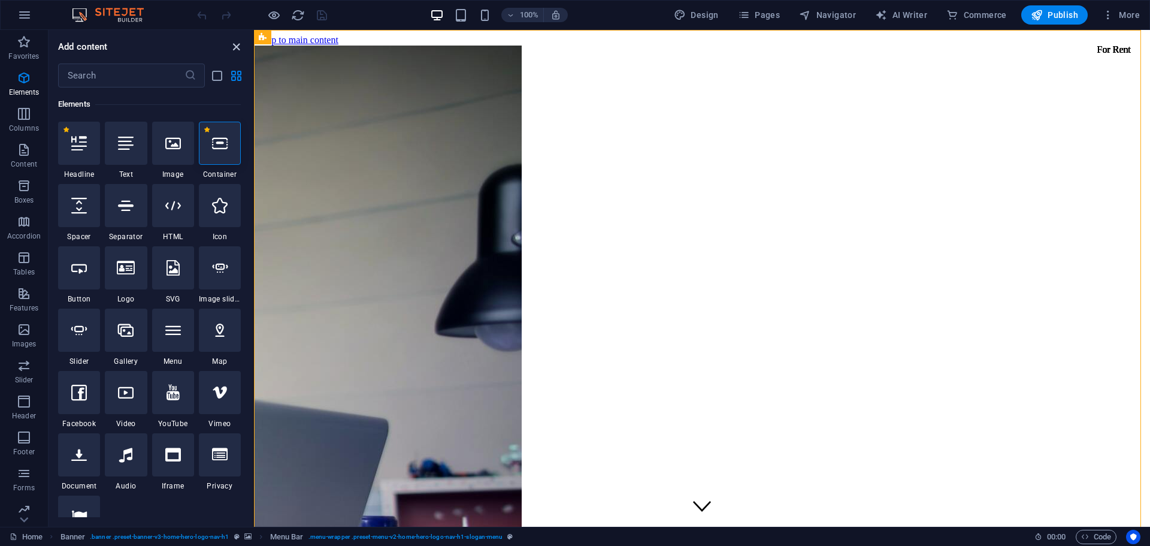
click at [233, 51] on icon "close panel" at bounding box center [236, 47] width 14 height 14
click at [235, 47] on icon "close panel" at bounding box center [236, 47] width 14 height 14
click at [222, 145] on icon at bounding box center [220, 143] width 16 height 16
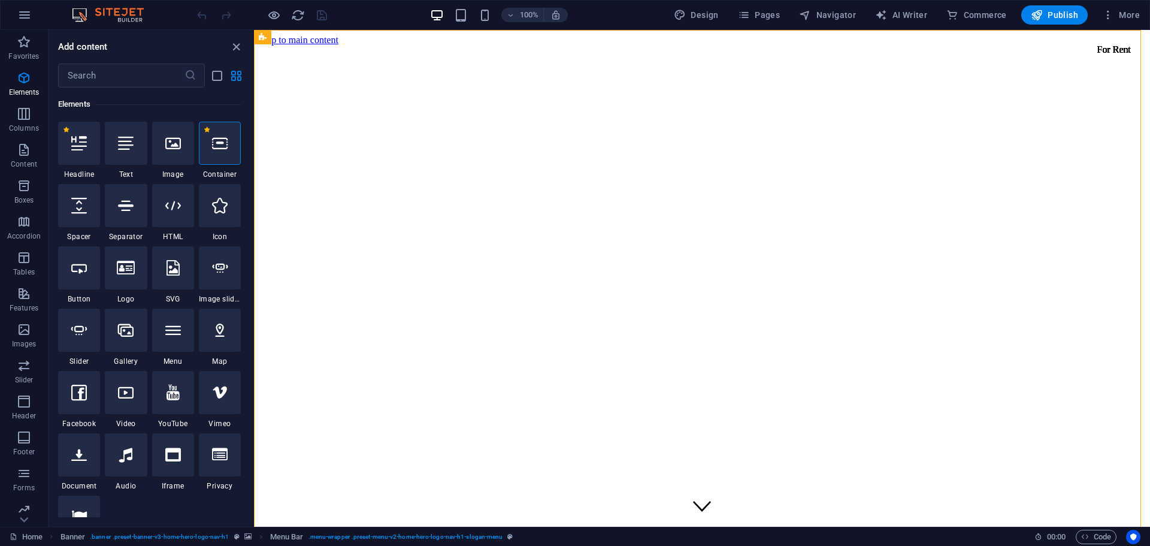
click at [220, 146] on icon at bounding box center [220, 143] width 16 height 16
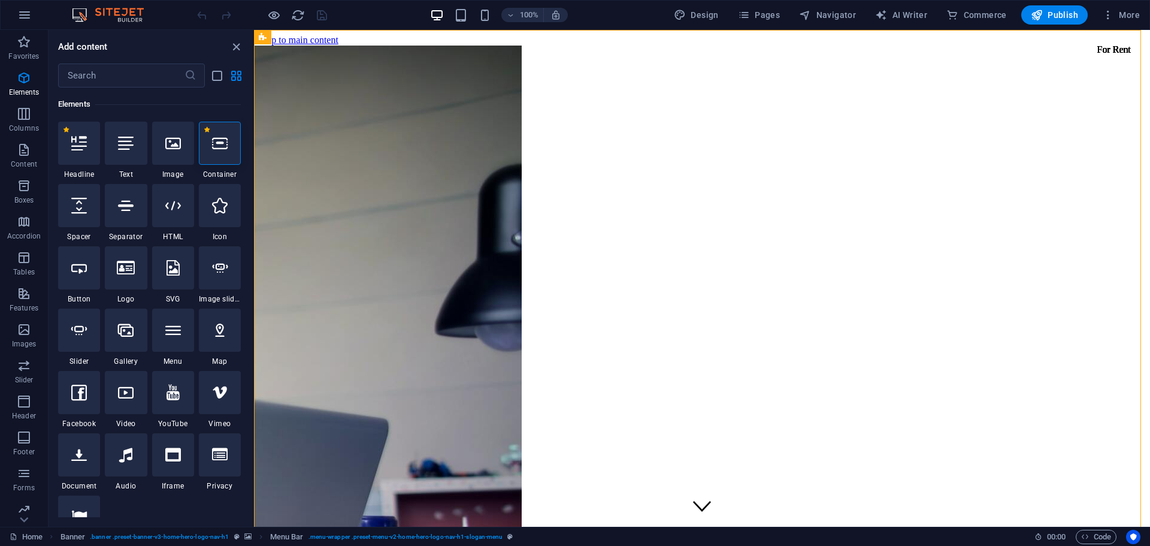
click at [220, 146] on icon at bounding box center [220, 143] width 16 height 16
click at [125, 351] on div at bounding box center [126, 330] width 42 height 43
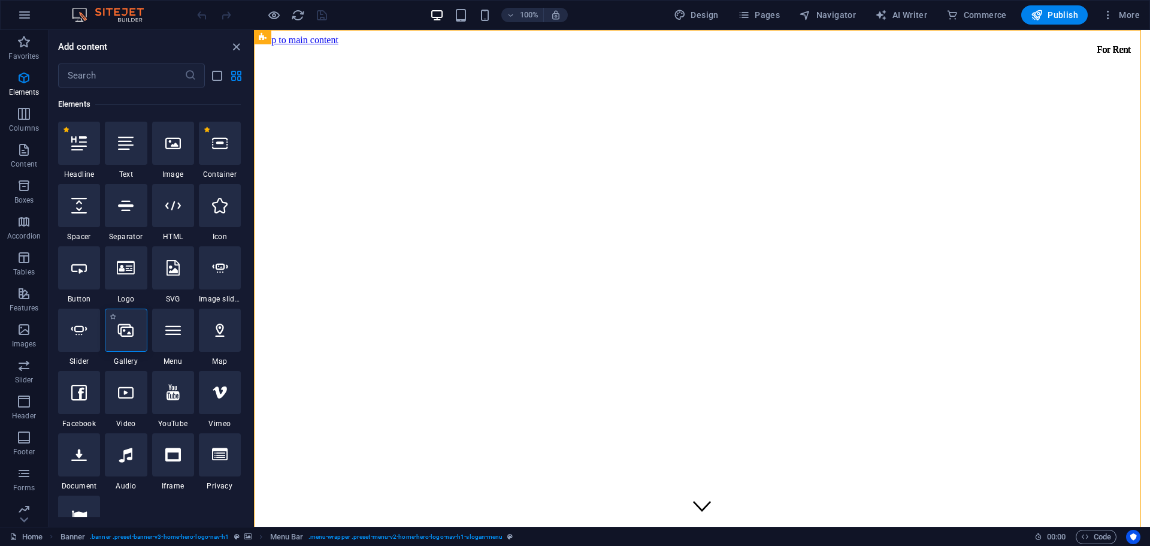
click at [123, 343] on div at bounding box center [126, 330] width 42 height 43
click at [239, 43] on icon "close panel" at bounding box center [236, 47] width 14 height 14
click at [237, 46] on icon "close panel" at bounding box center [236, 47] width 14 height 14
click at [320, 37] on icon at bounding box center [322, 37] width 7 height 13
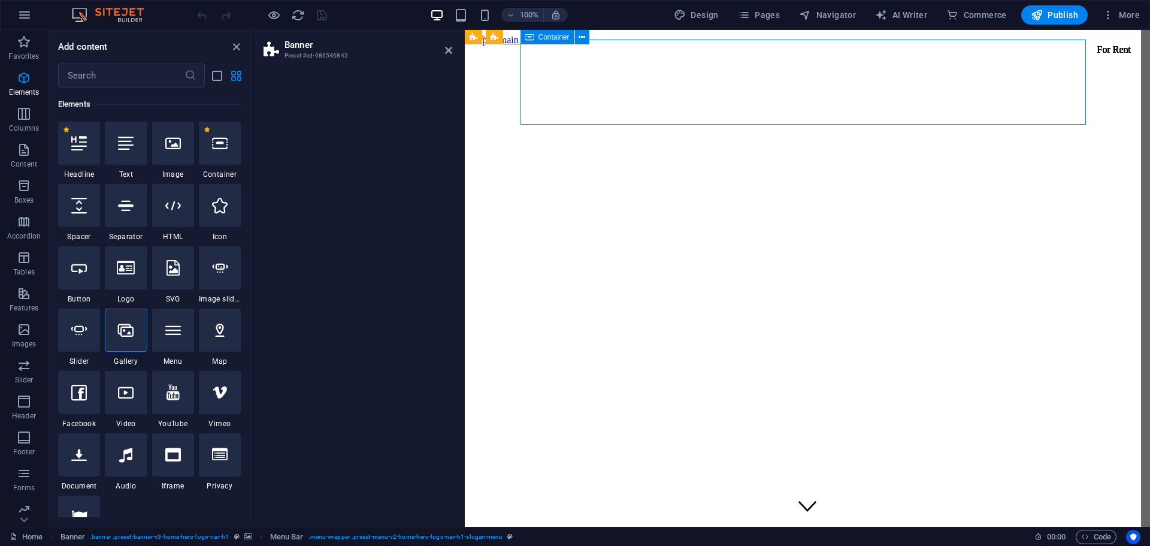
click at [587, 34] on button at bounding box center [582, 37] width 14 height 14
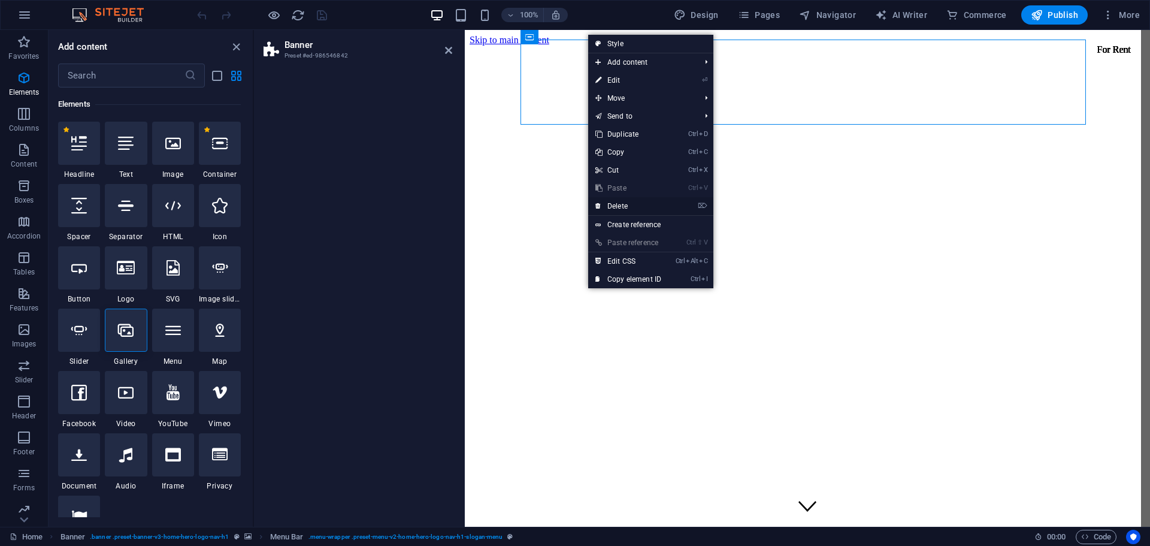
click at [636, 208] on link "⌦ Delete" at bounding box center [628, 206] width 80 height 18
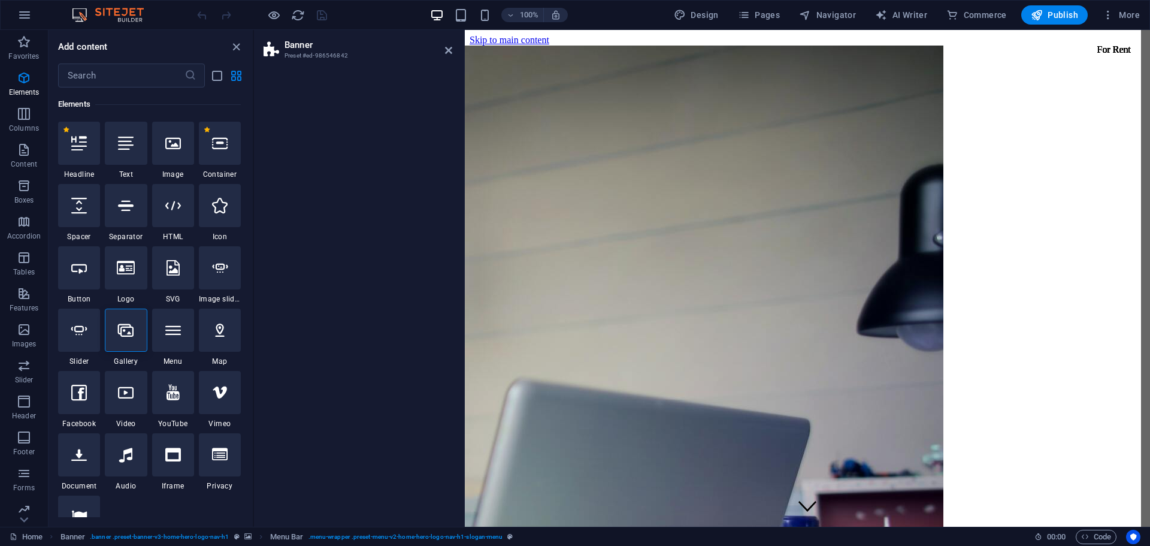
click at [373, 198] on div at bounding box center [358, 293] width 208 height 465
click at [449, 55] on icon at bounding box center [448, 51] width 7 height 10
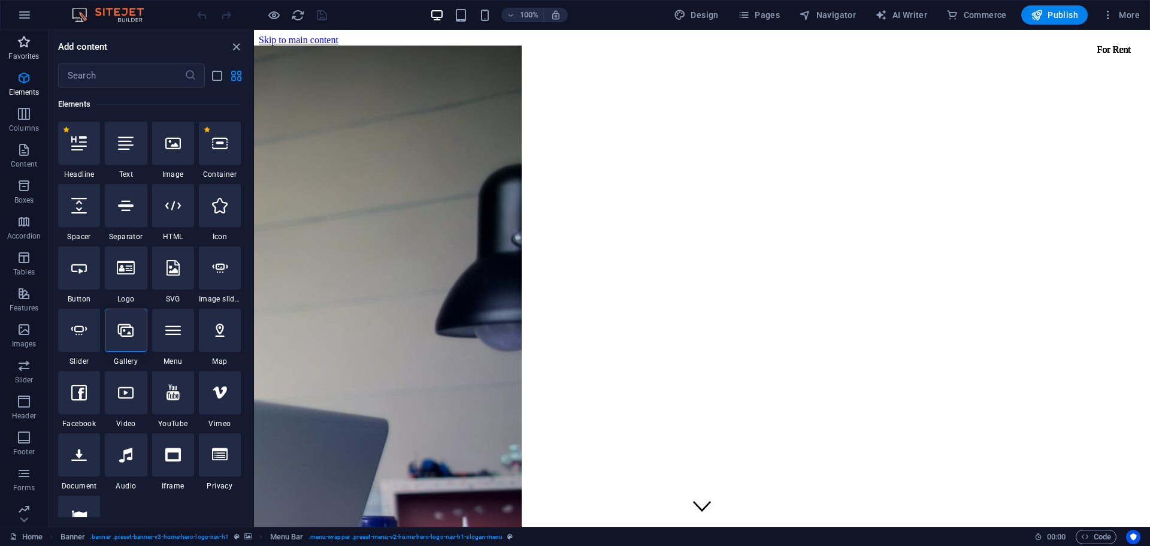
click at [25, 53] on p "Favorites" at bounding box center [23, 57] width 31 height 10
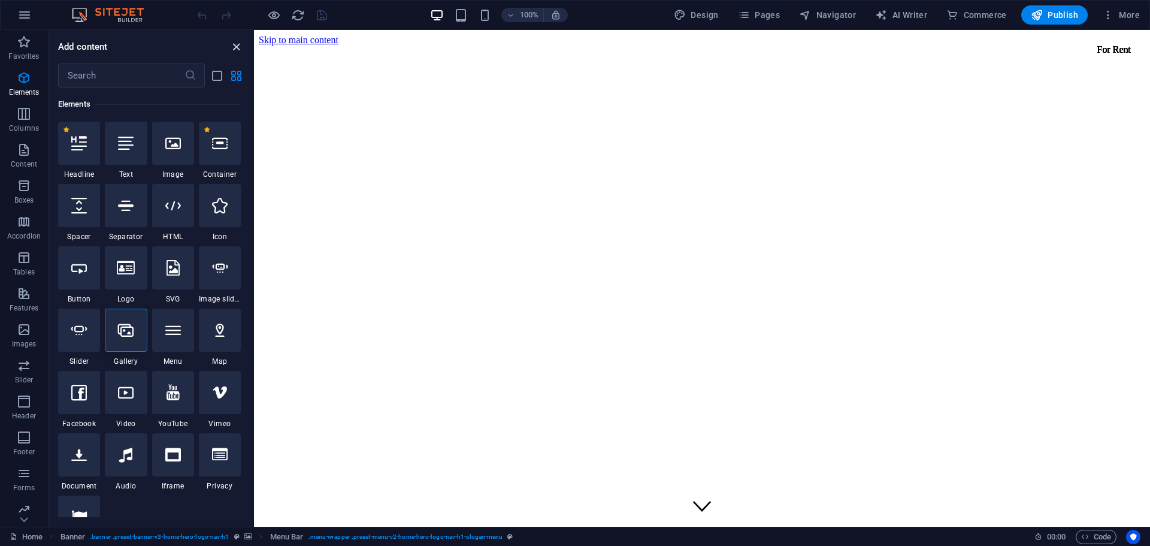
click at [237, 47] on icon "close panel" at bounding box center [236, 47] width 14 height 14
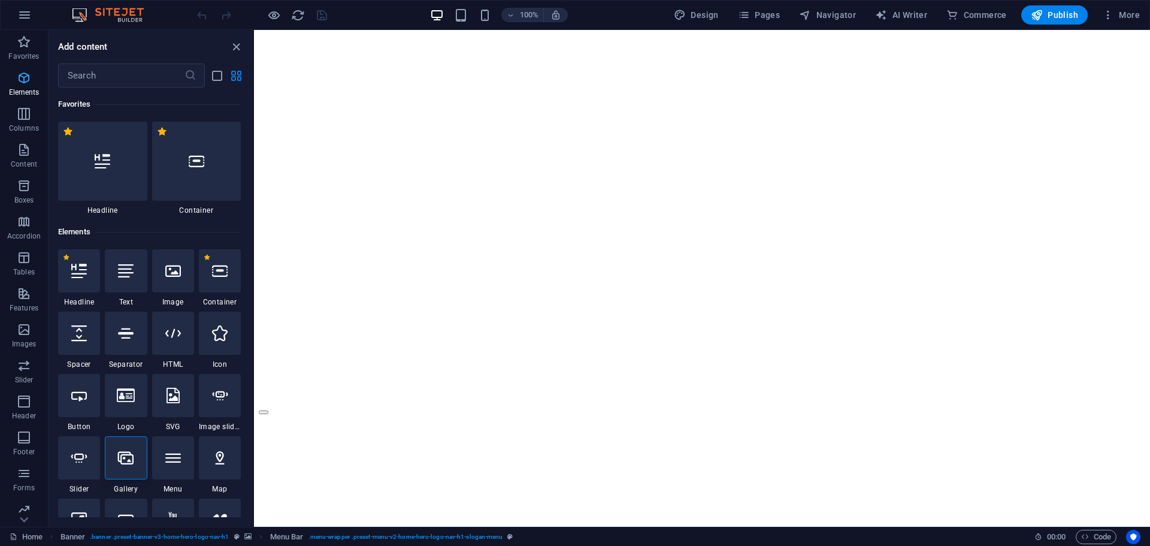
click at [30, 84] on icon "button" at bounding box center [24, 78] width 14 height 14
click at [19, 131] on p "Columns" at bounding box center [24, 128] width 30 height 10
click at [19, 120] on icon "button" at bounding box center [24, 114] width 14 height 14
click at [228, 44] on div "Add content" at bounding box center [151, 47] width 204 height 14
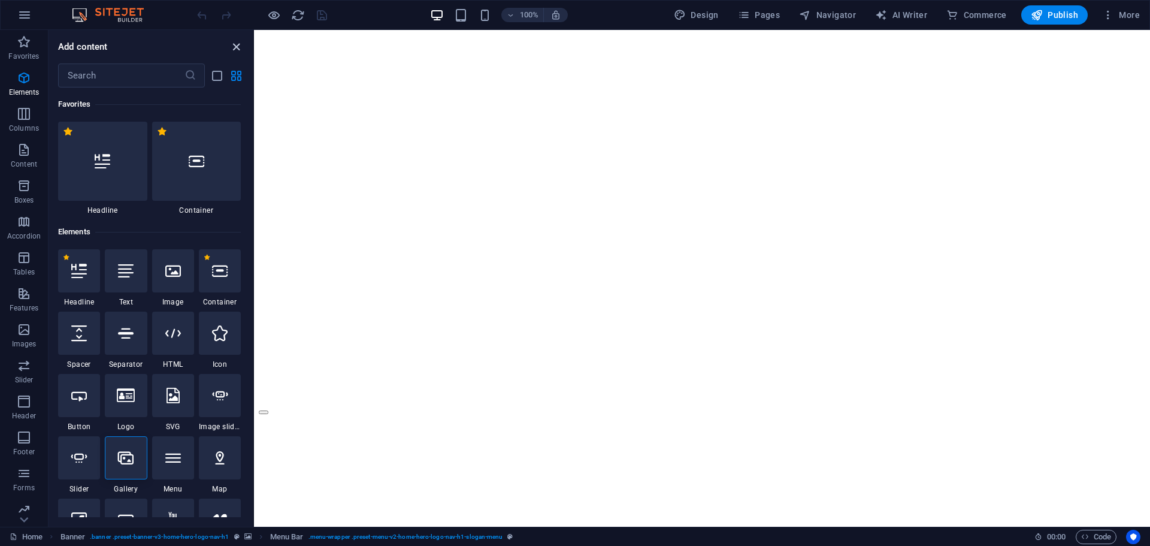
click at [231, 46] on icon "close panel" at bounding box center [236, 47] width 14 height 14
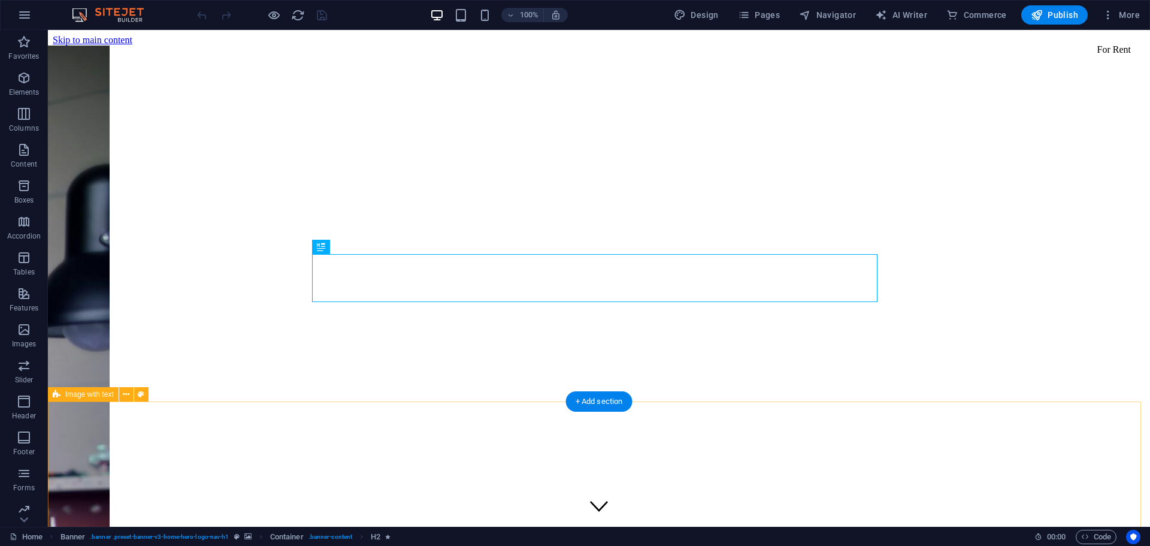
scroll to position [825, 0]
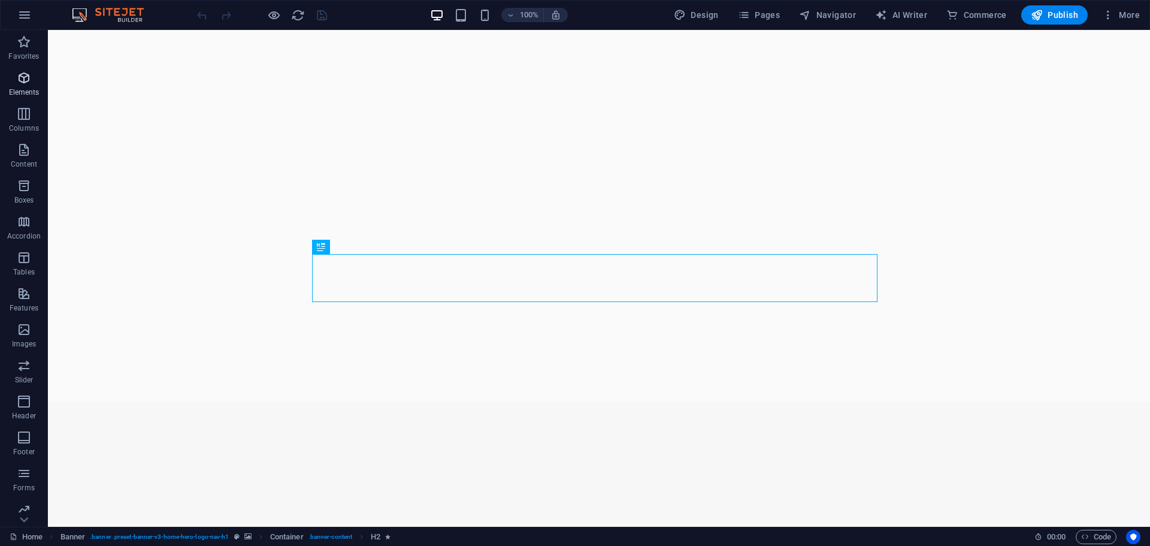
click at [30, 83] on icon "button" at bounding box center [24, 78] width 14 height 14
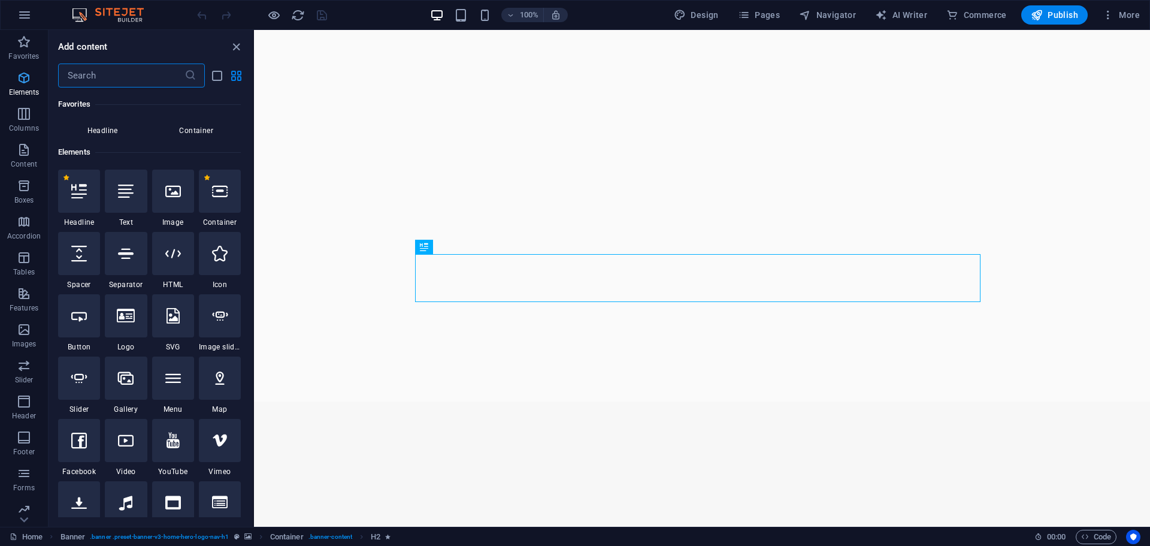
scroll to position [128, 0]
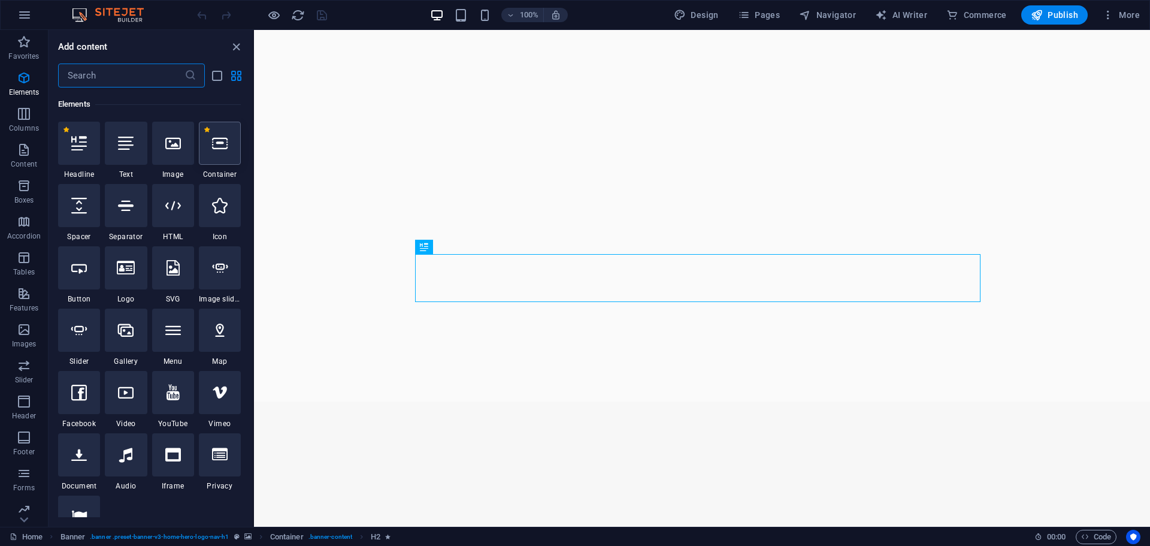
click at [216, 158] on div at bounding box center [220, 143] width 42 height 43
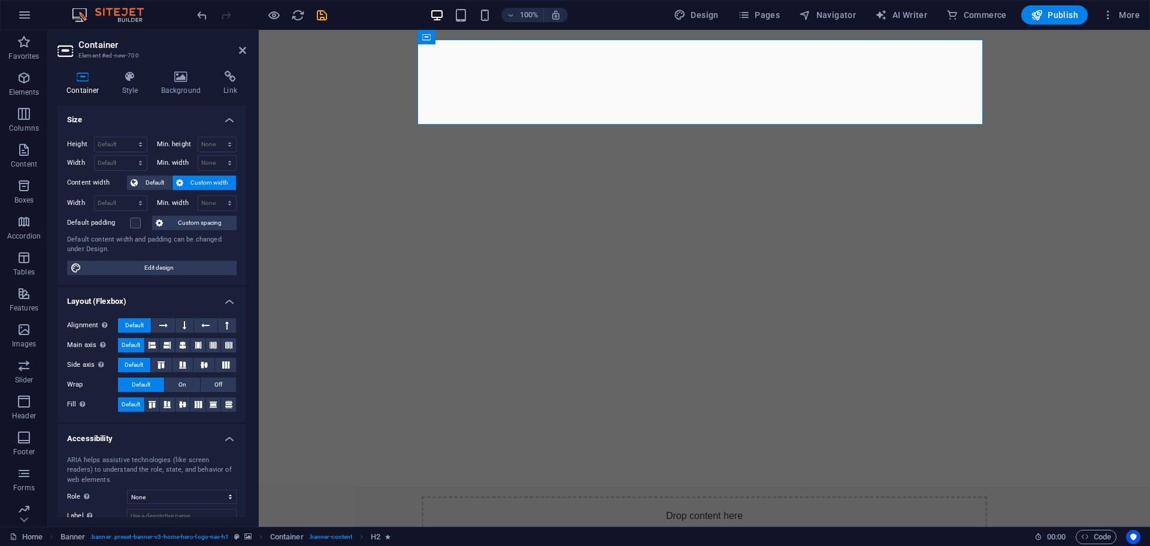
scroll to position [0, 0]
click at [120, 147] on select "Default px rem % vh vw" at bounding box center [121, 144] width 52 height 14
select select "px"
click at [128, 137] on select "Default px rem % vh vw" at bounding box center [121, 144] width 52 height 14
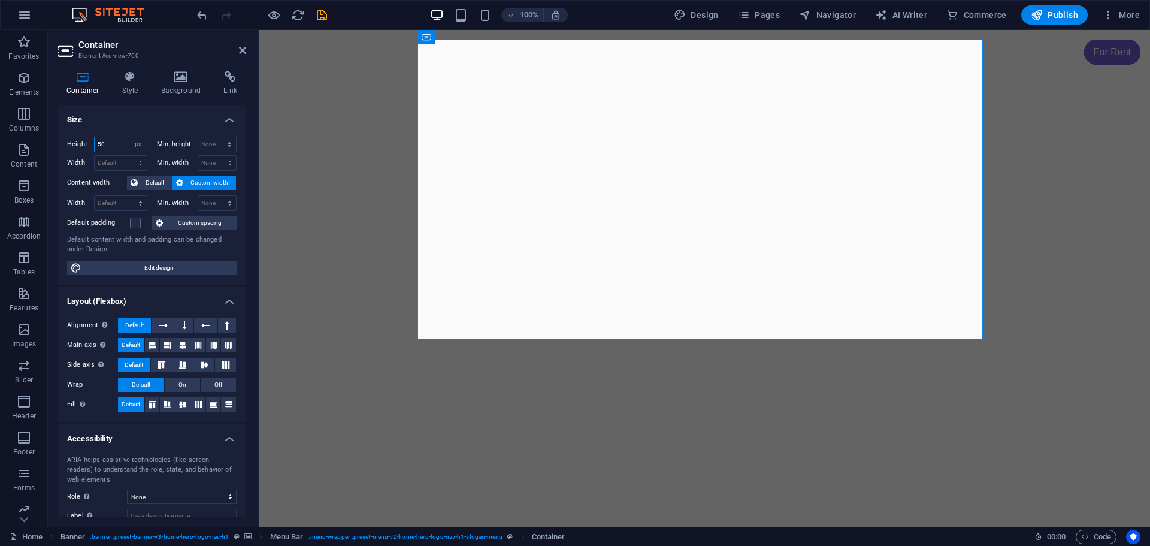
type input "5"
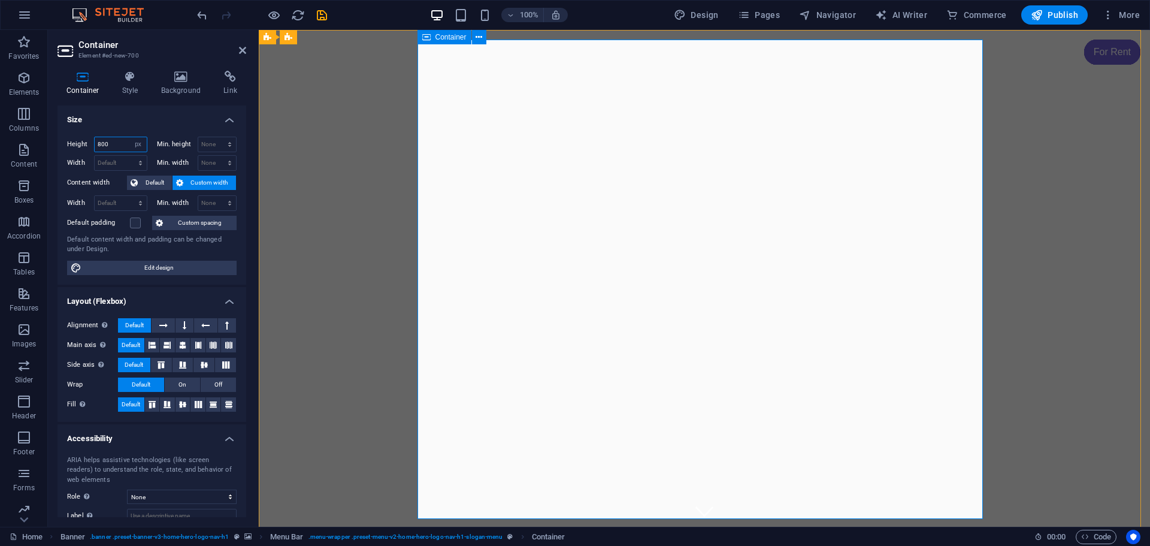
type input "800"
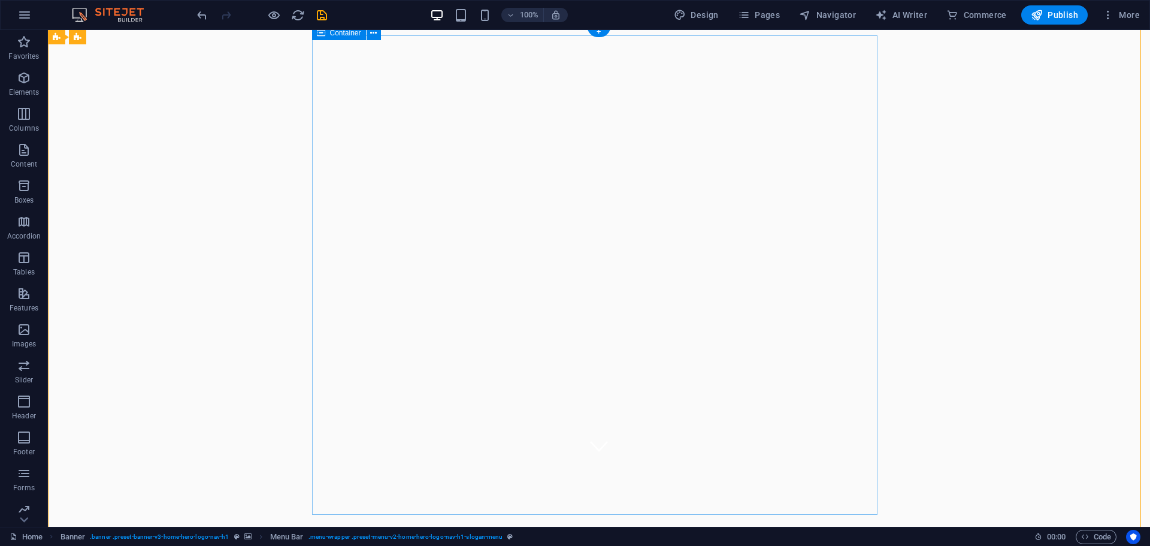
scroll to position [0, 0]
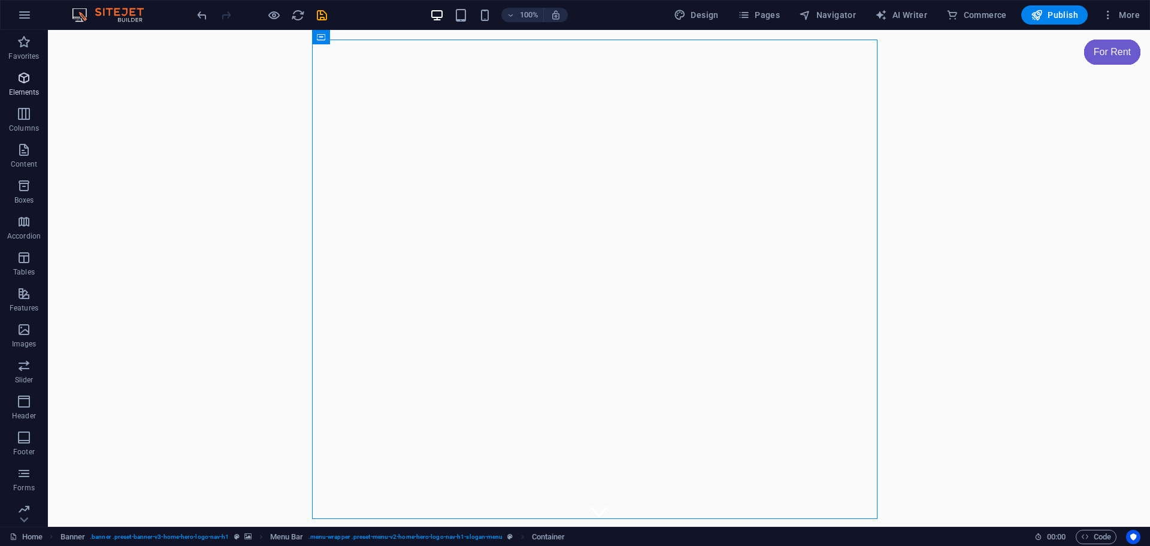
click at [24, 80] on icon "button" at bounding box center [24, 78] width 14 height 14
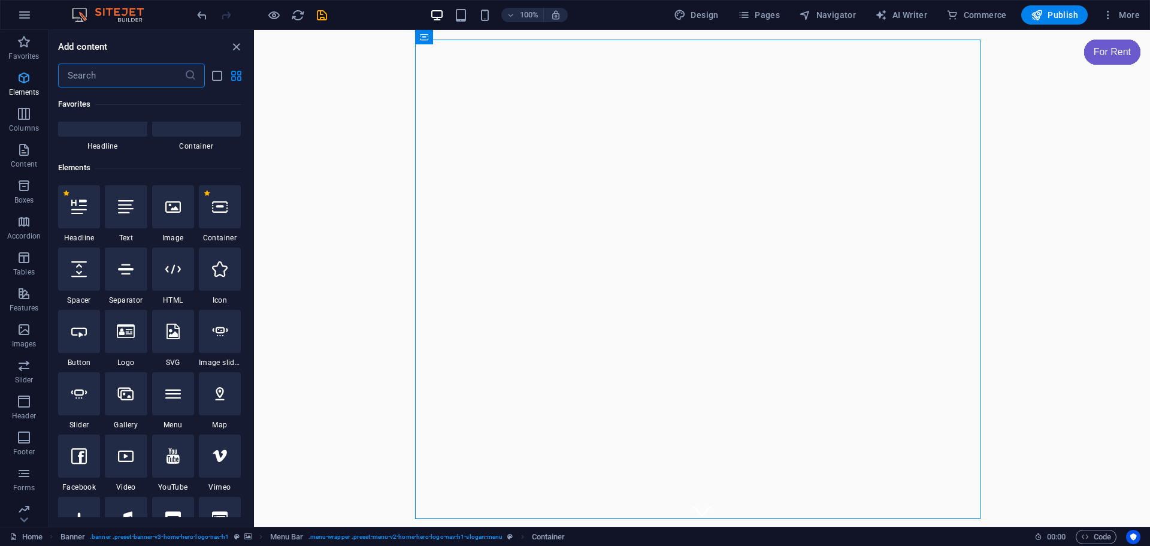
scroll to position [128, 0]
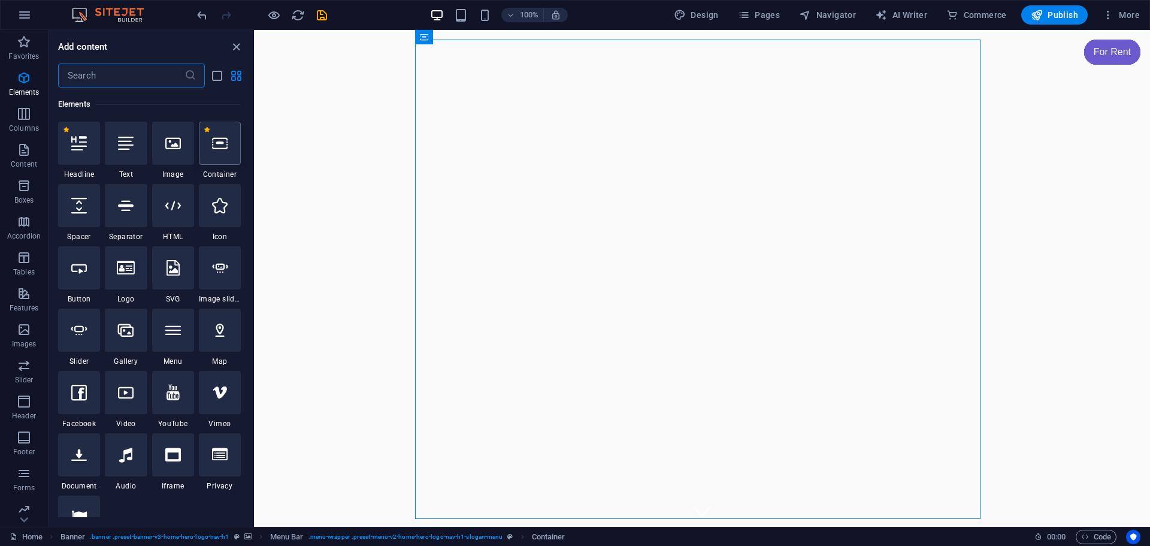
click at [219, 152] on div at bounding box center [220, 143] width 42 height 43
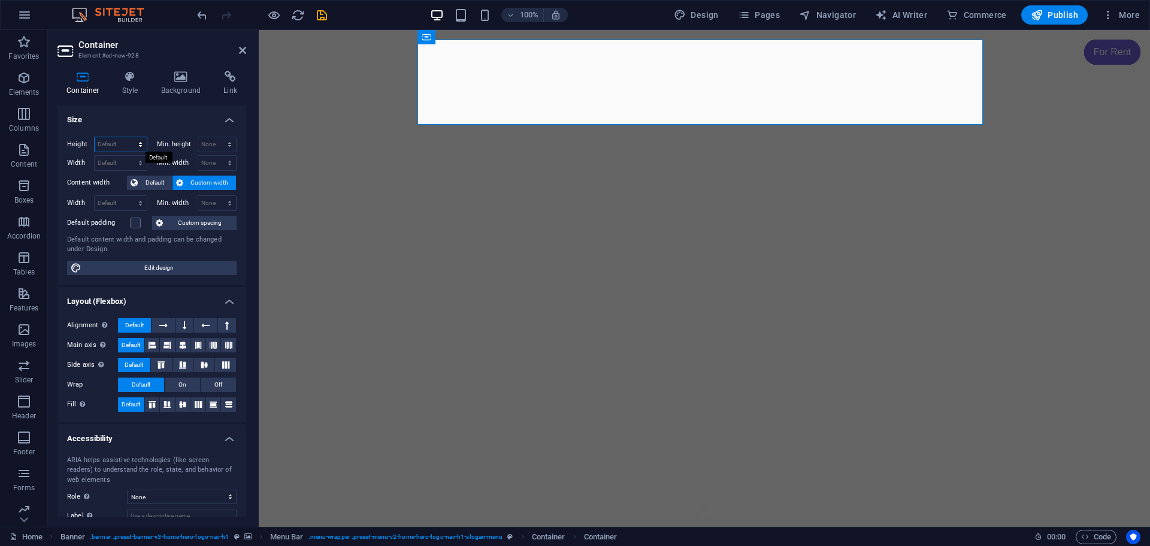
click at [123, 141] on select "Default px rem % vh vw" at bounding box center [121, 144] width 52 height 14
select select "px"
click at [128, 137] on select "Default px rem % vh vw" at bounding box center [121, 144] width 52 height 14
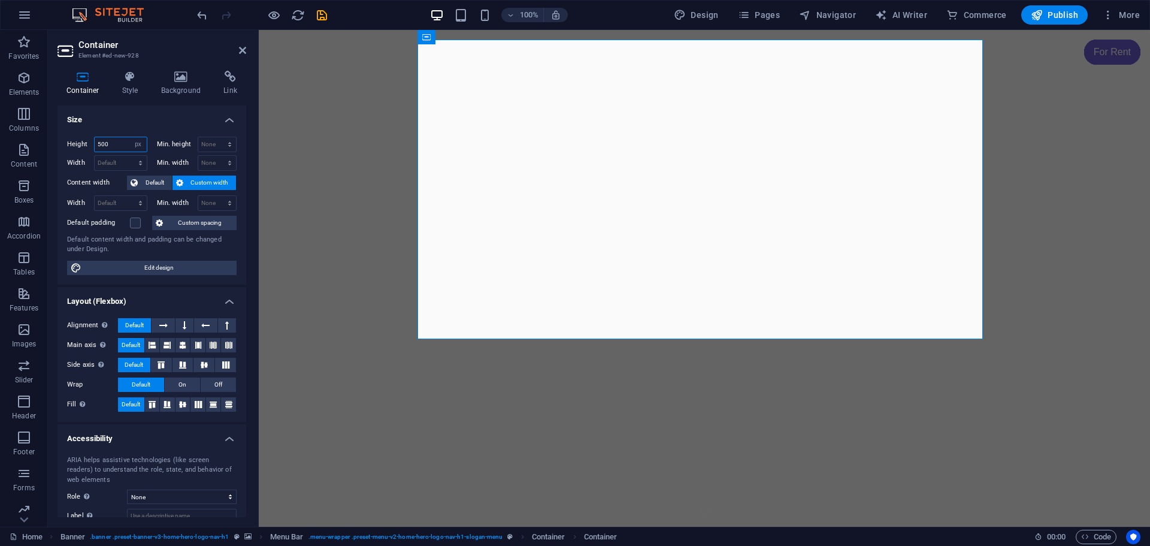
type input "500"
click at [187, 77] on icon at bounding box center [181, 77] width 58 height 12
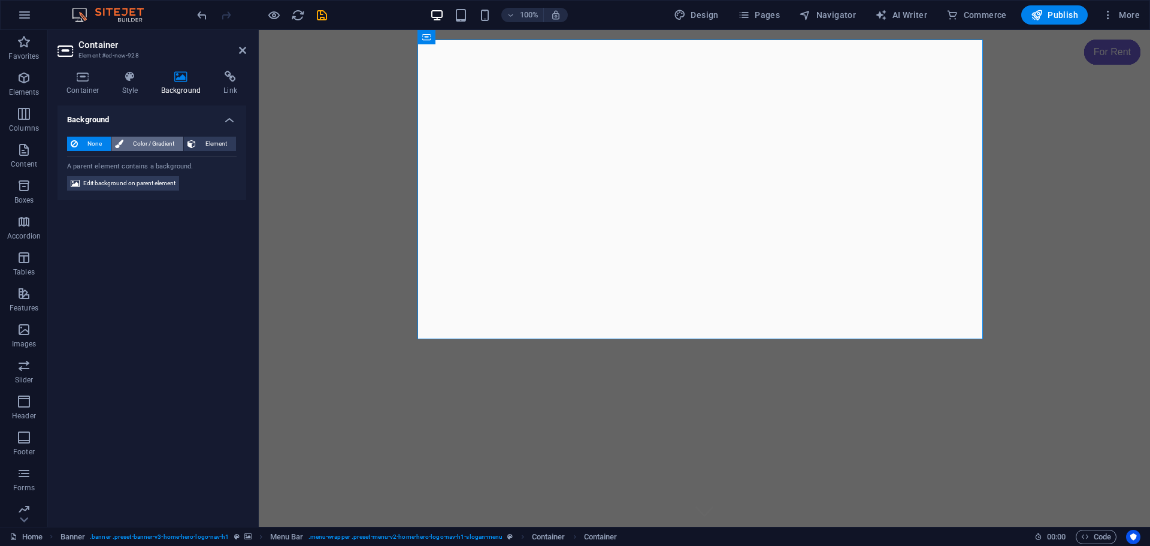
click at [164, 142] on span "Color / Gradient" at bounding box center [153, 144] width 53 height 14
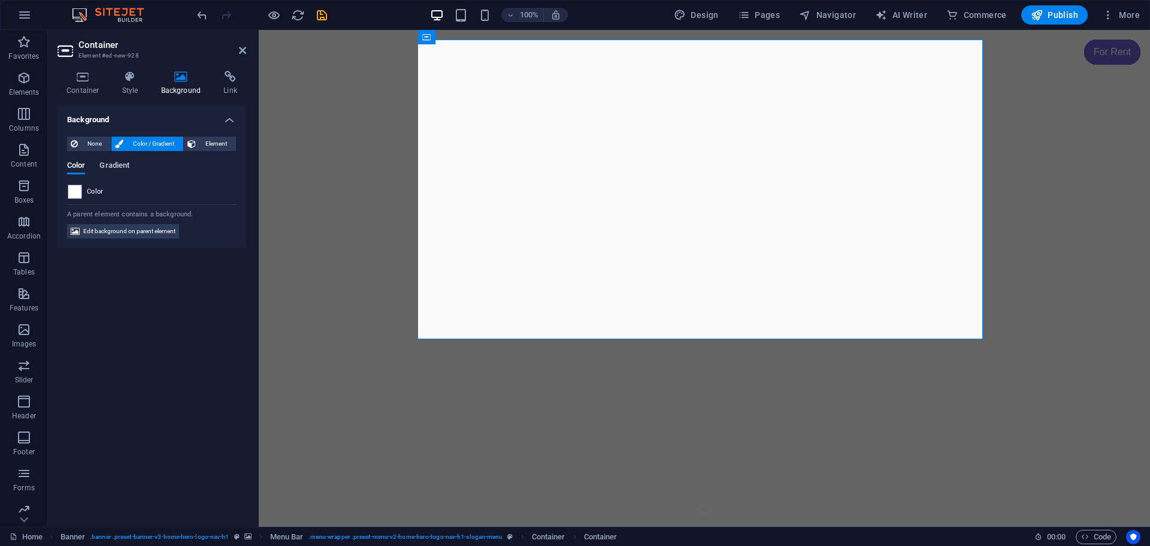
click at [117, 165] on span "Gradient" at bounding box center [114, 166] width 30 height 17
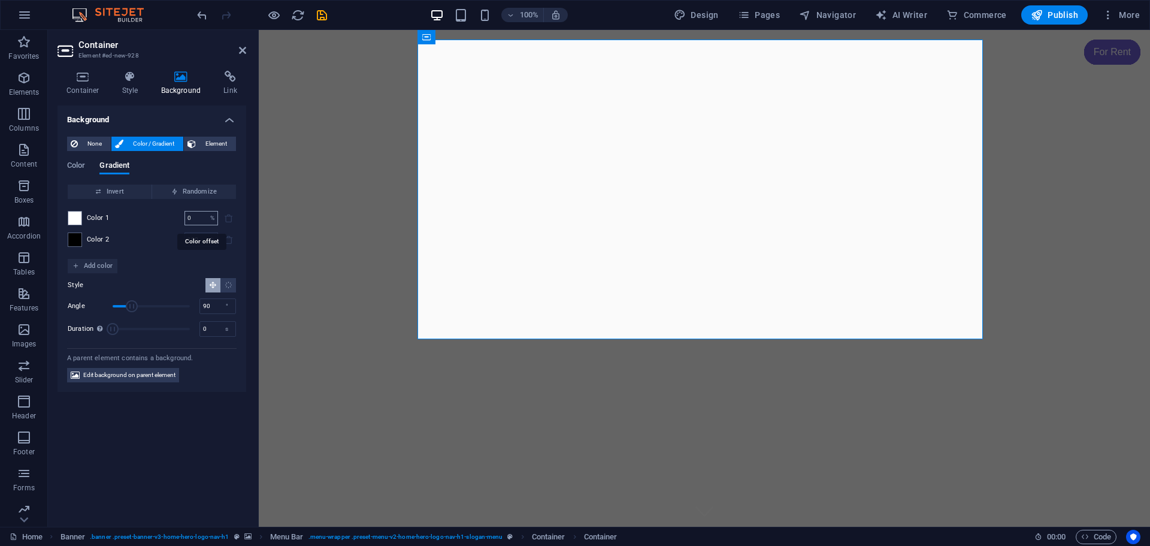
click at [197, 219] on input "0" at bounding box center [195, 218] width 21 height 14
click at [76, 222] on span at bounding box center [74, 217] width 13 height 13
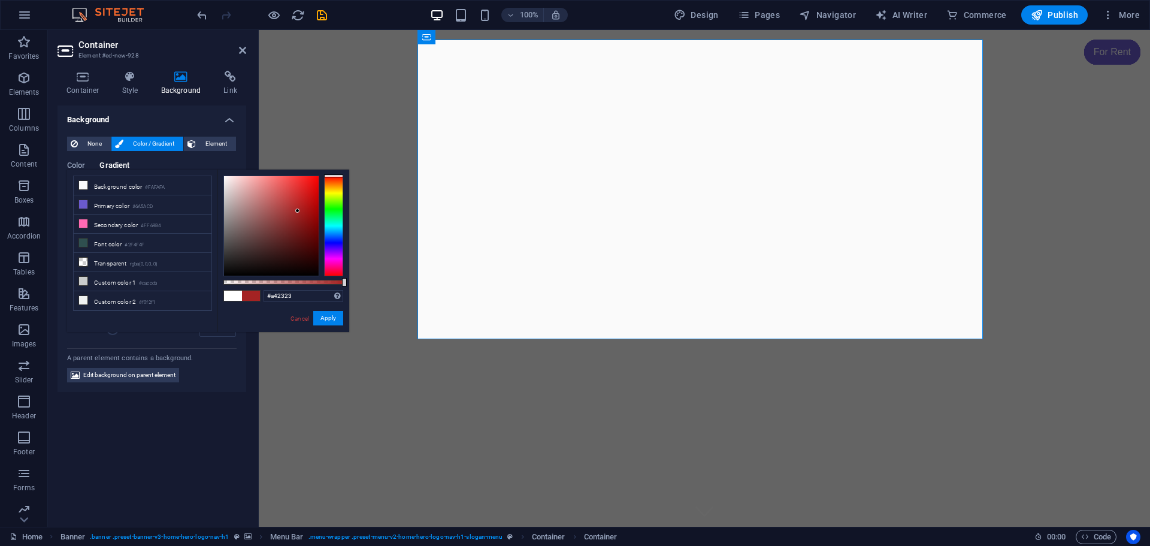
drag, startPoint x: 268, startPoint y: 220, endPoint x: 298, endPoint y: 211, distance: 30.9
click at [298, 211] on div at bounding box center [271, 225] width 95 height 99
drag, startPoint x: 298, startPoint y: 211, endPoint x: 250, endPoint y: 212, distance: 47.9
click at [250, 212] on div at bounding box center [249, 212] width 4 height 4
click at [322, 321] on button "Apply" at bounding box center [328, 318] width 30 height 14
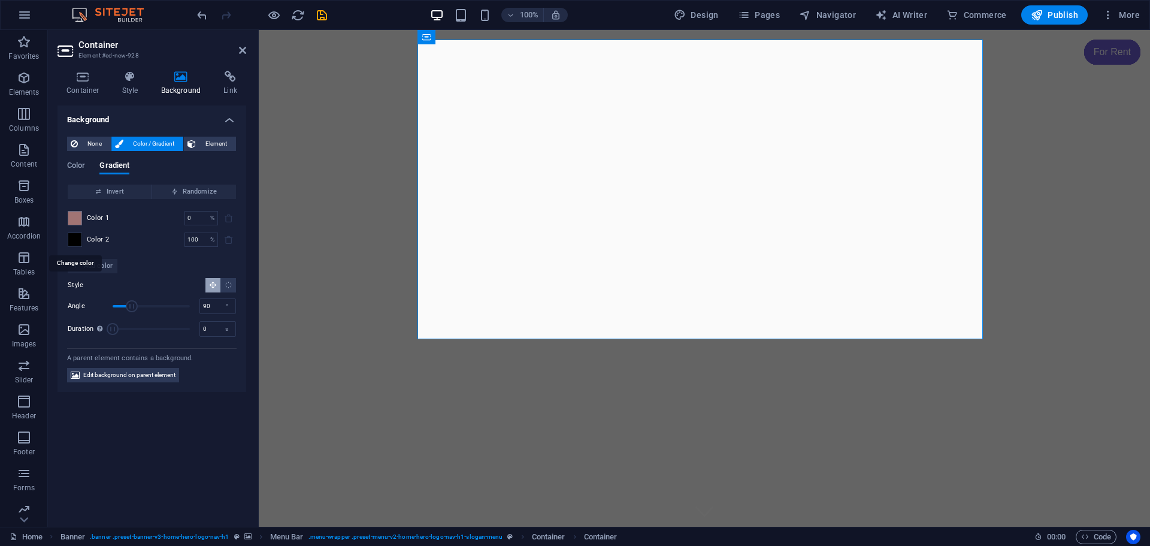
click at [80, 239] on span at bounding box center [74, 239] width 13 height 13
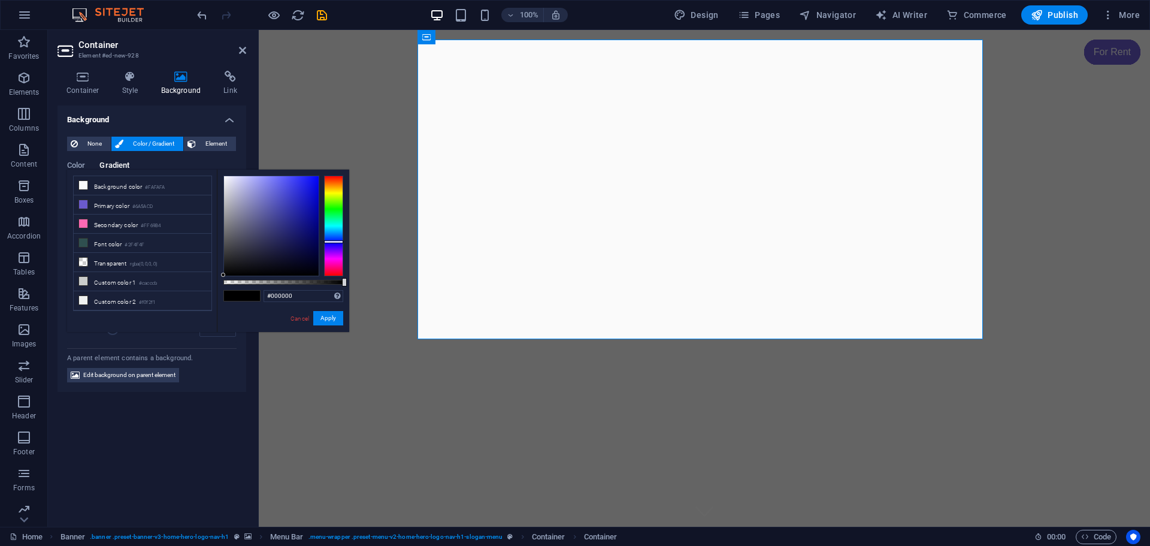
click at [331, 241] on div at bounding box center [333, 226] width 19 height 101
type input "#101048"
drag, startPoint x: 223, startPoint y: 274, endPoint x: 297, endPoint y: 247, distance: 78.7
click at [297, 247] on div at bounding box center [297, 246] width 4 height 4
click at [335, 313] on button "Apply" at bounding box center [328, 318] width 30 height 14
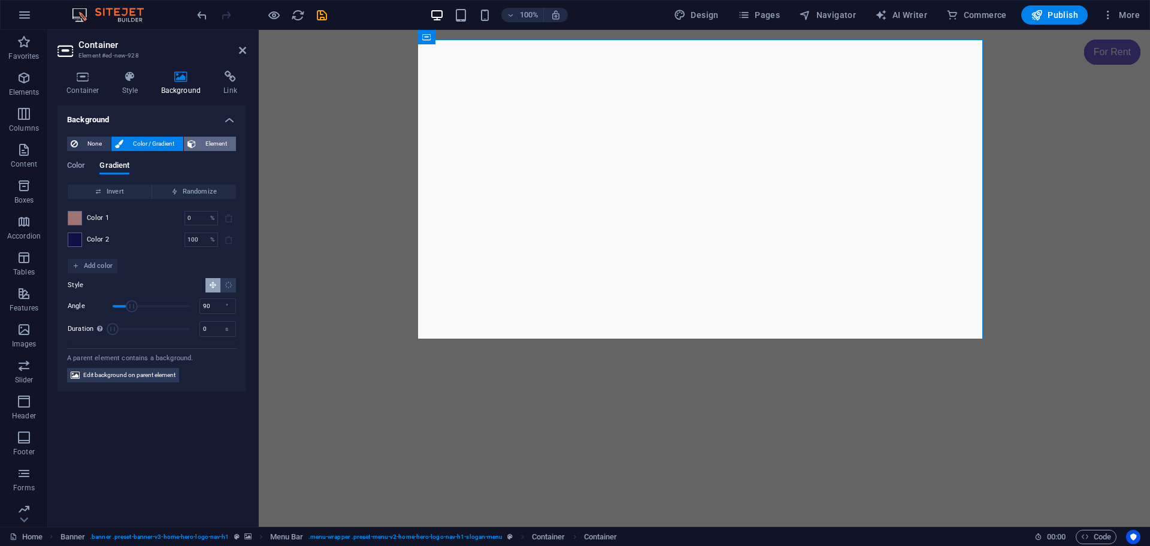
click at [216, 147] on span "Element" at bounding box center [215, 144] width 33 height 14
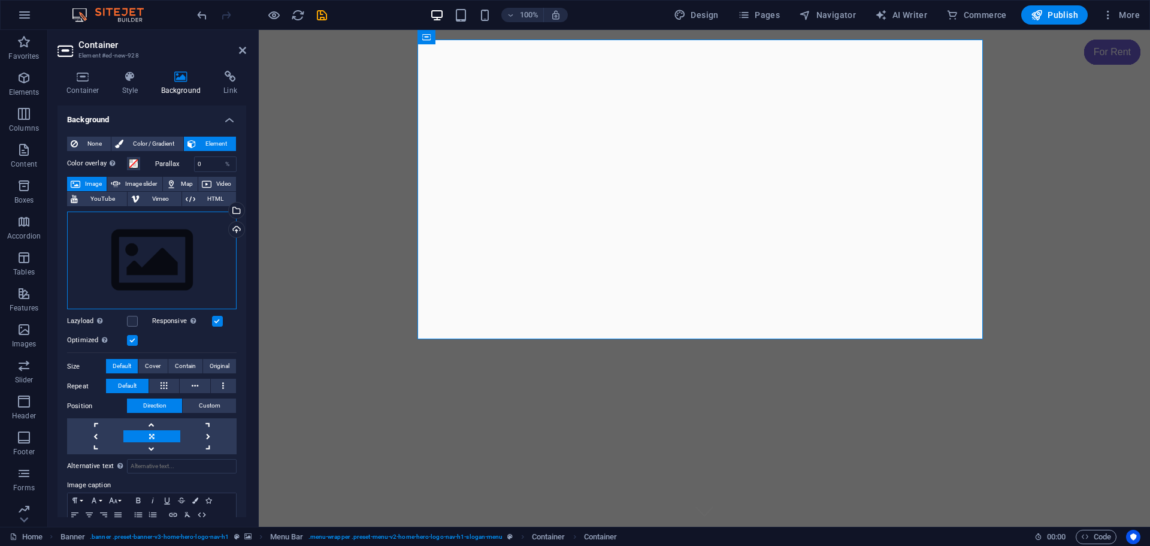
click at [130, 253] on div "Drag files here, click to choose files or select files from Files or our free s…" at bounding box center [152, 260] width 170 height 98
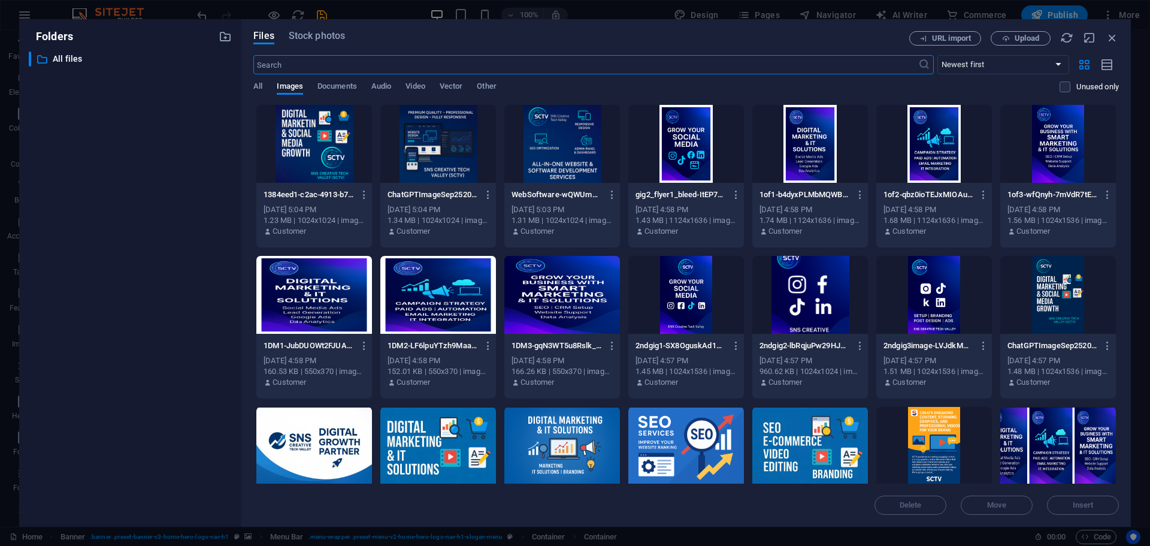
click at [321, 444] on div at bounding box center [314, 446] width 116 height 78
click at [430, 437] on div at bounding box center [438, 446] width 116 height 78
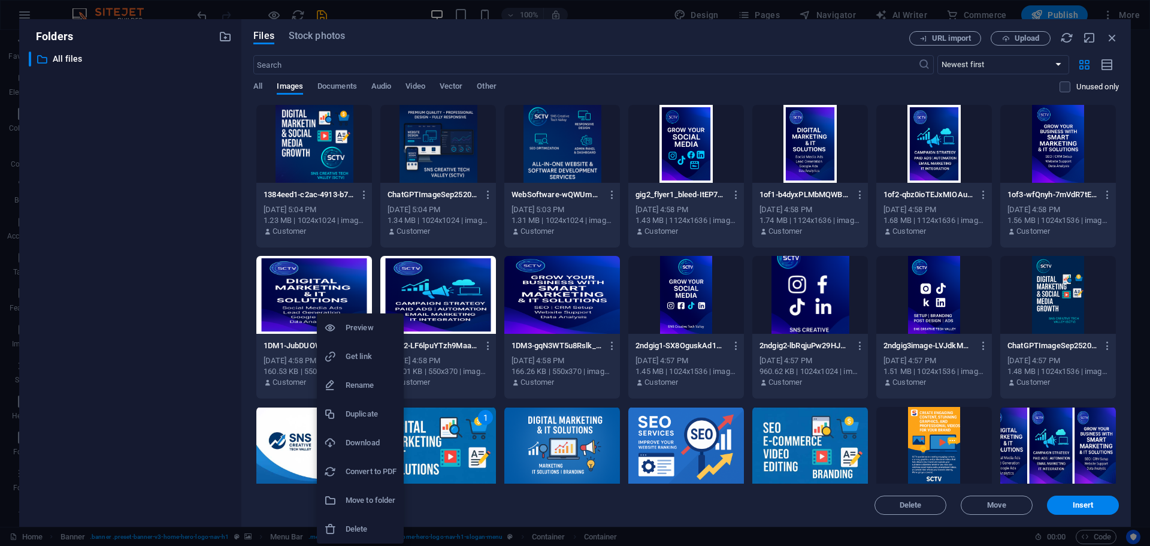
click at [290, 444] on div at bounding box center [575, 273] width 1150 height 546
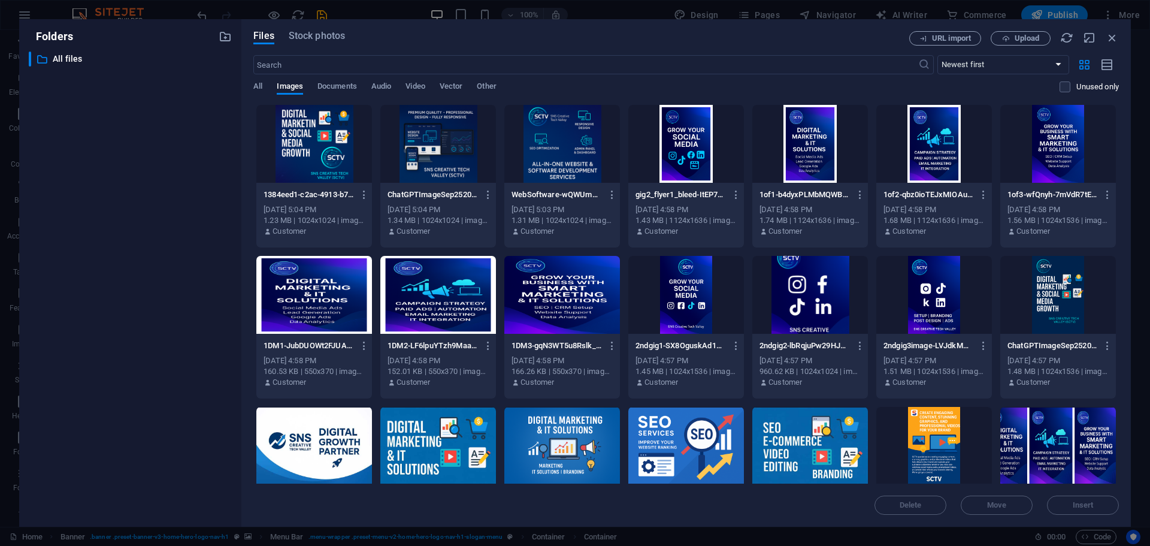
click at [290, 444] on div at bounding box center [314, 446] width 116 height 78
click at [410, 444] on div at bounding box center [438, 446] width 116 height 78
click at [338, 437] on div at bounding box center [314, 446] width 116 height 78
click at [1092, 505] on span "Insert" at bounding box center [1083, 504] width 21 height 7
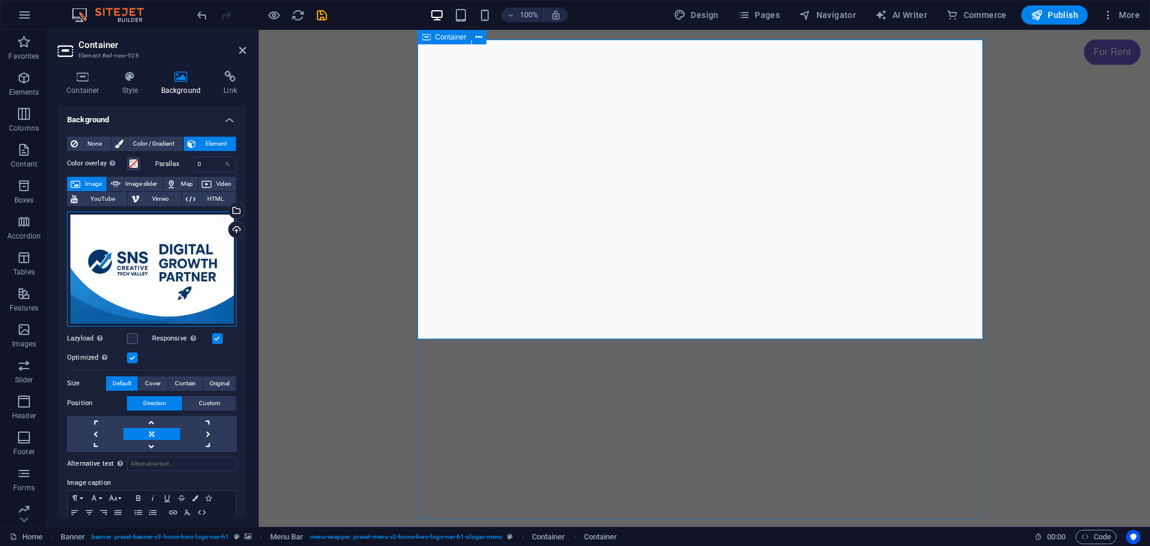
click at [172, 251] on div "Drag files here, click to choose files or select files from Files or our free s…" at bounding box center [152, 268] width 170 height 115
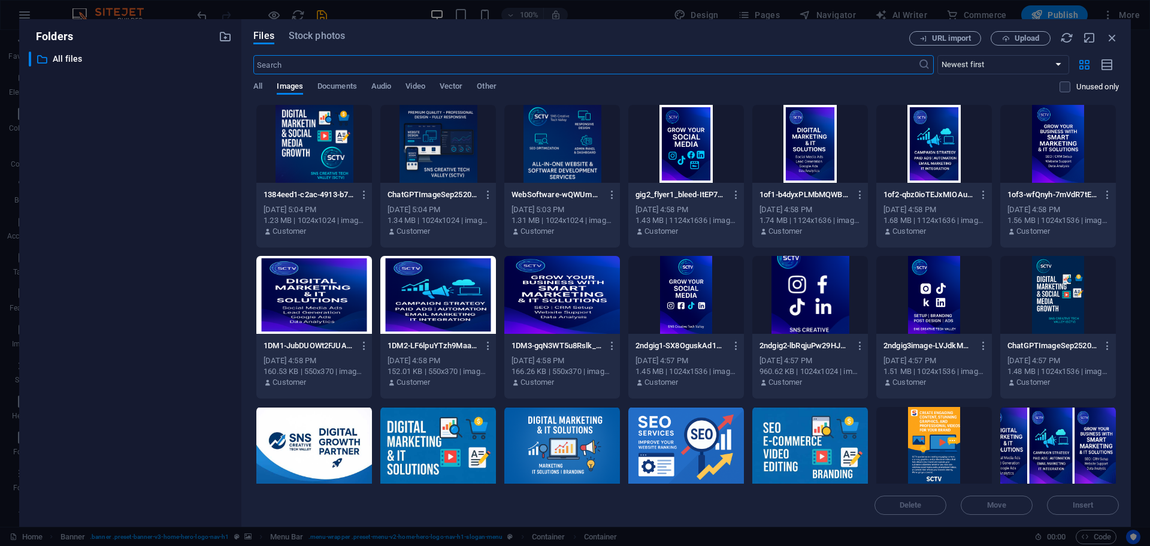
click at [322, 425] on div at bounding box center [314, 446] width 116 height 78
click at [1060, 498] on button "Insert" at bounding box center [1083, 504] width 72 height 19
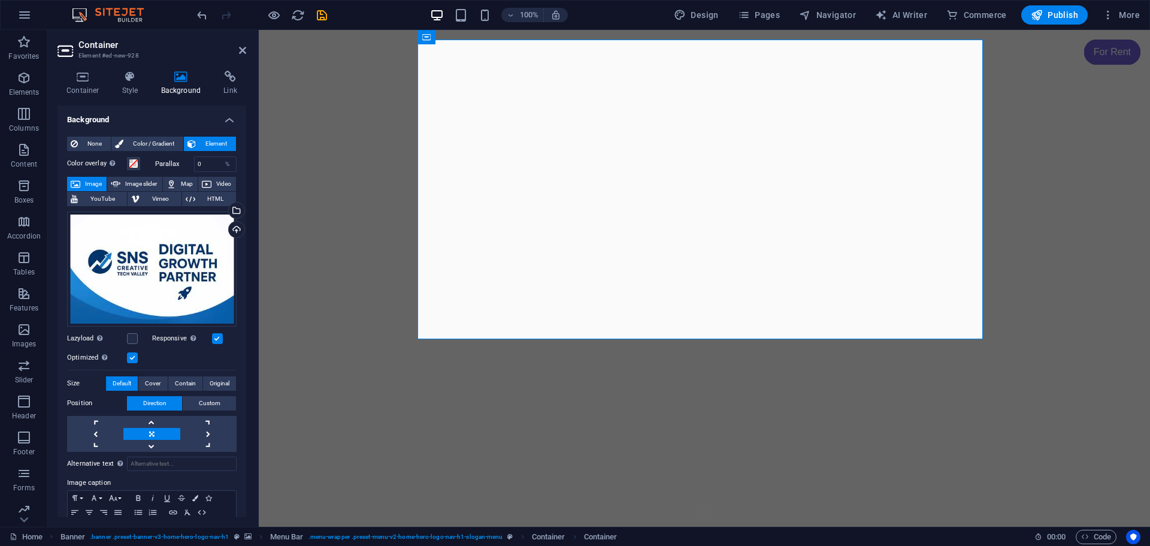
click at [95, 180] on span "Image" at bounding box center [93, 184] width 19 height 14
click at [129, 185] on span "Image slider" at bounding box center [141, 184] width 34 height 14
select select "ms"
select select "s"
select select "progressive"
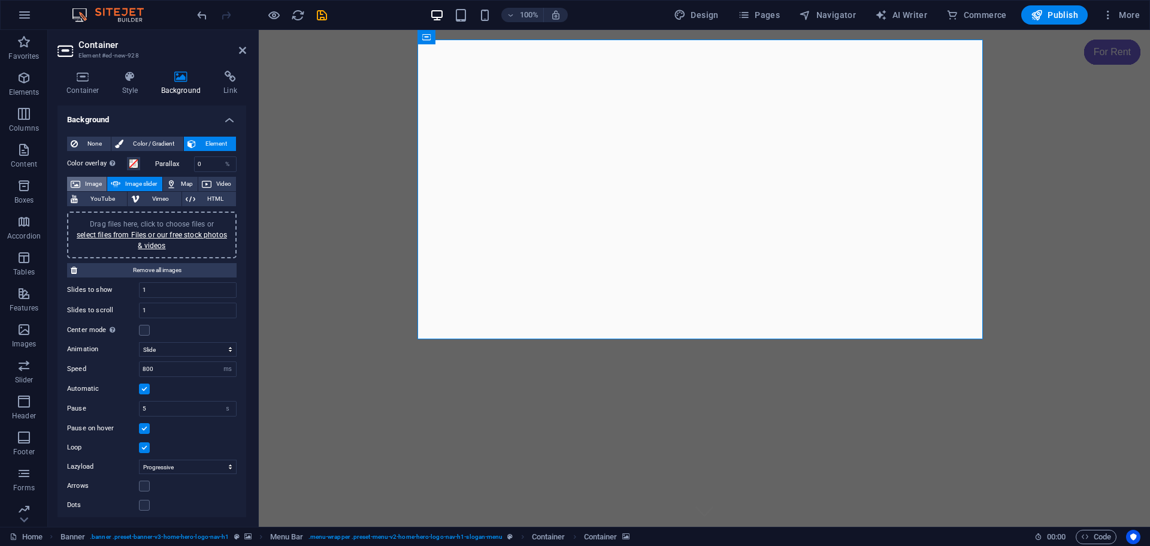
click at [83, 182] on button "Image" at bounding box center [87, 184] width 40 height 14
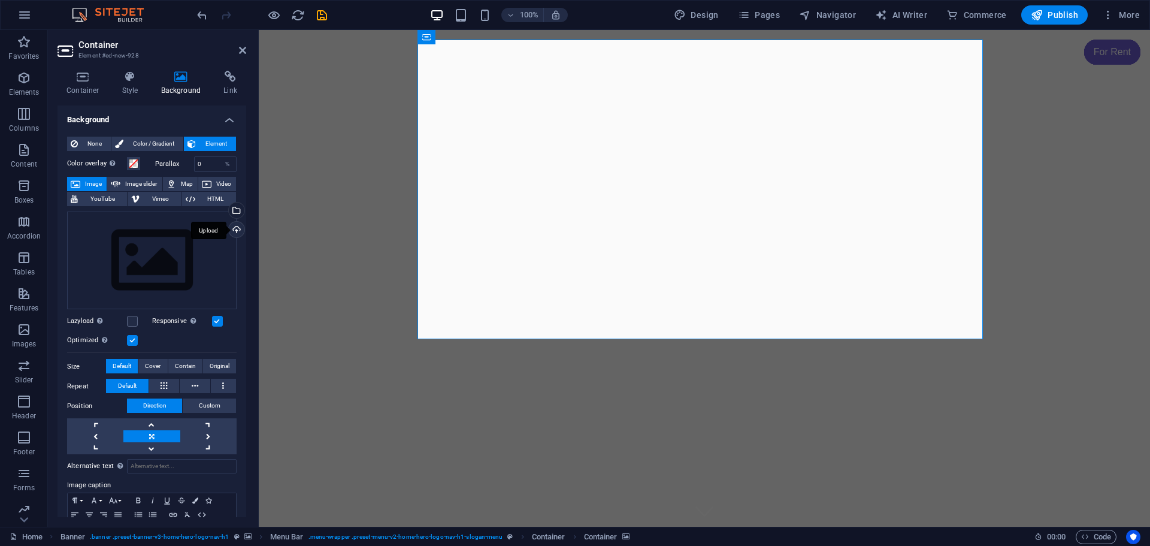
click at [233, 229] on div "Upload" at bounding box center [235, 231] width 18 height 18
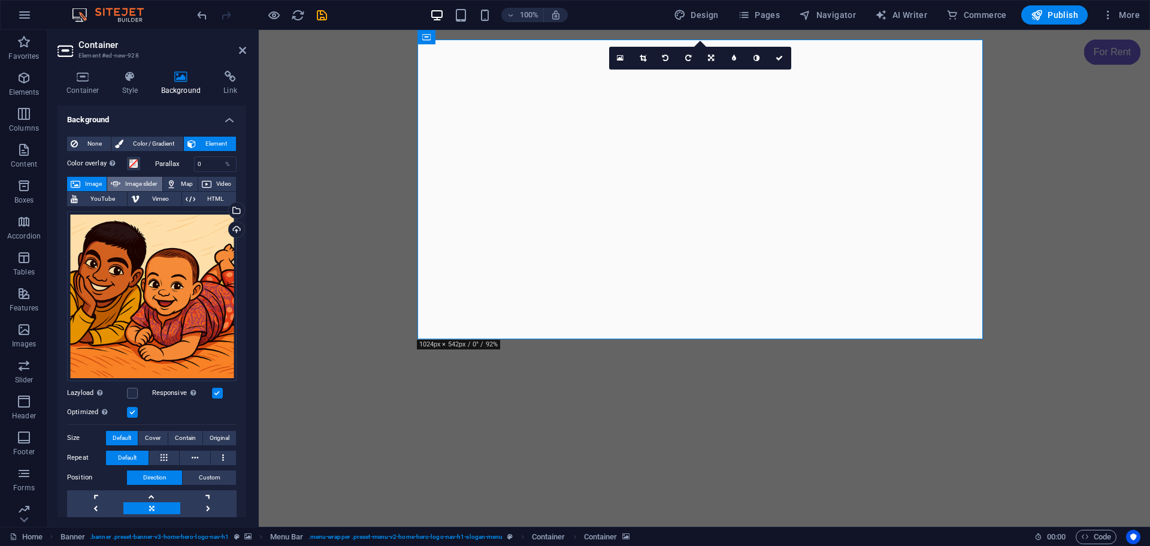
click at [137, 185] on span "Image slider" at bounding box center [141, 184] width 34 height 14
select select "ms"
select select "s"
select select "progressive"
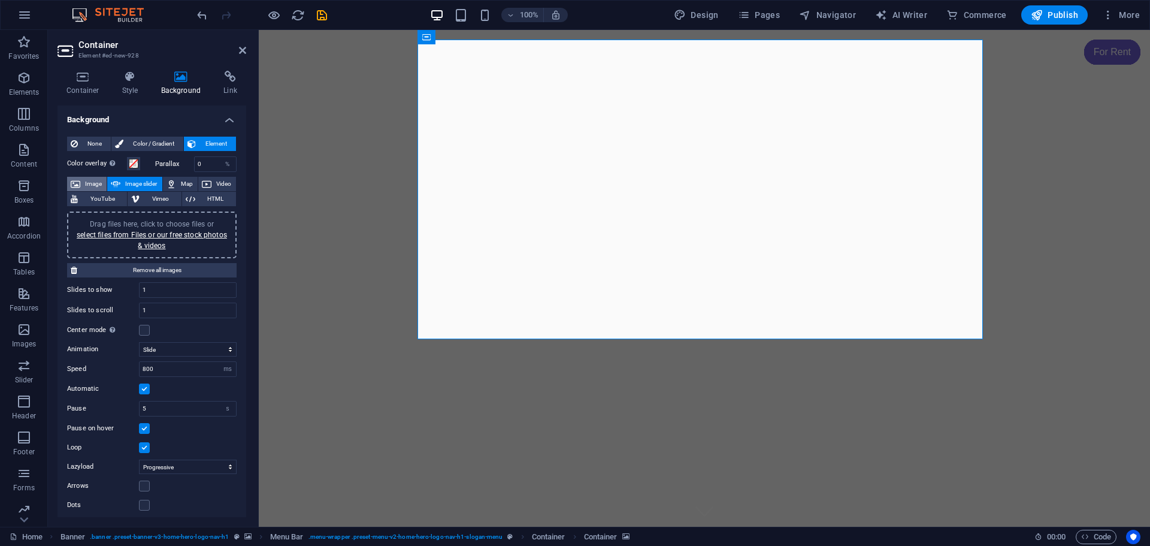
click at [90, 184] on span "Image" at bounding box center [93, 184] width 19 height 14
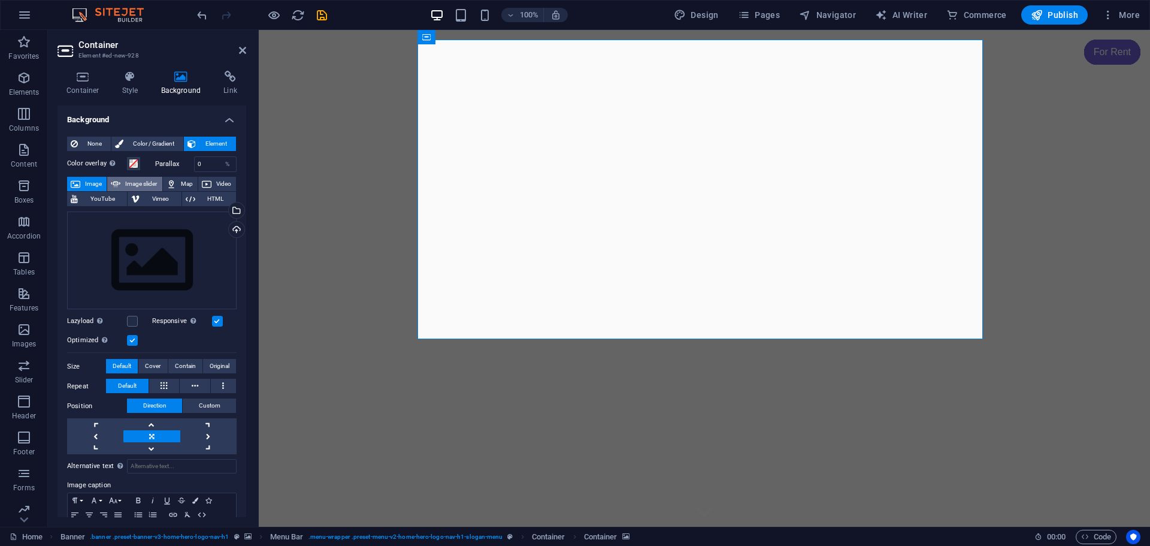
click at [145, 181] on span "Image slider" at bounding box center [141, 184] width 34 height 14
select select "ms"
select select "s"
select select "progressive"
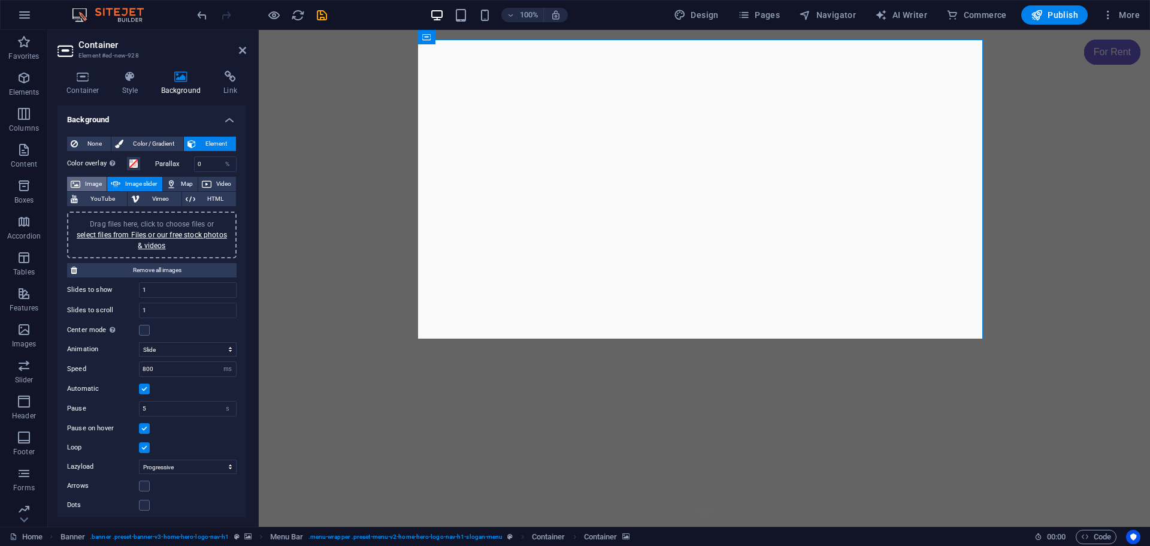
click at [101, 181] on span "Image" at bounding box center [93, 184] width 19 height 14
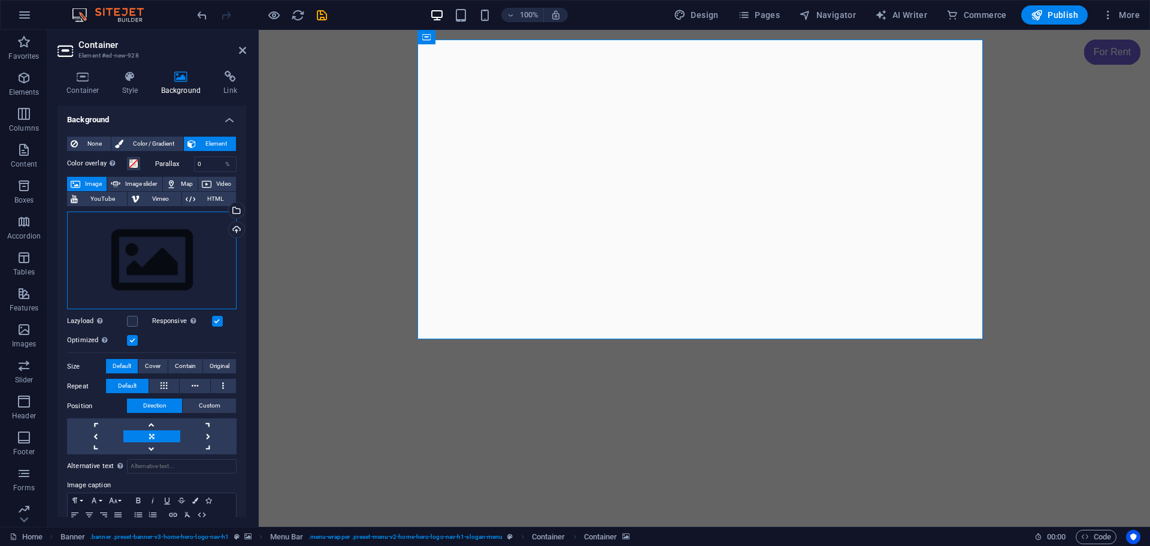
click at [170, 256] on div "Drag files here, click to choose files or select files from Files or our free s…" at bounding box center [152, 260] width 170 height 98
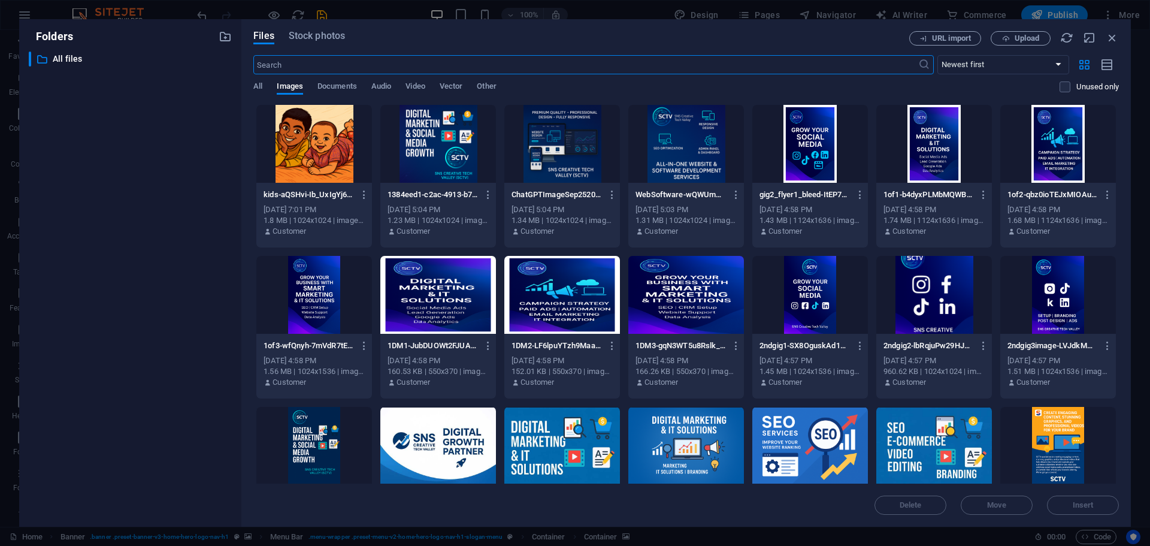
click at [437, 155] on div at bounding box center [438, 144] width 116 height 78
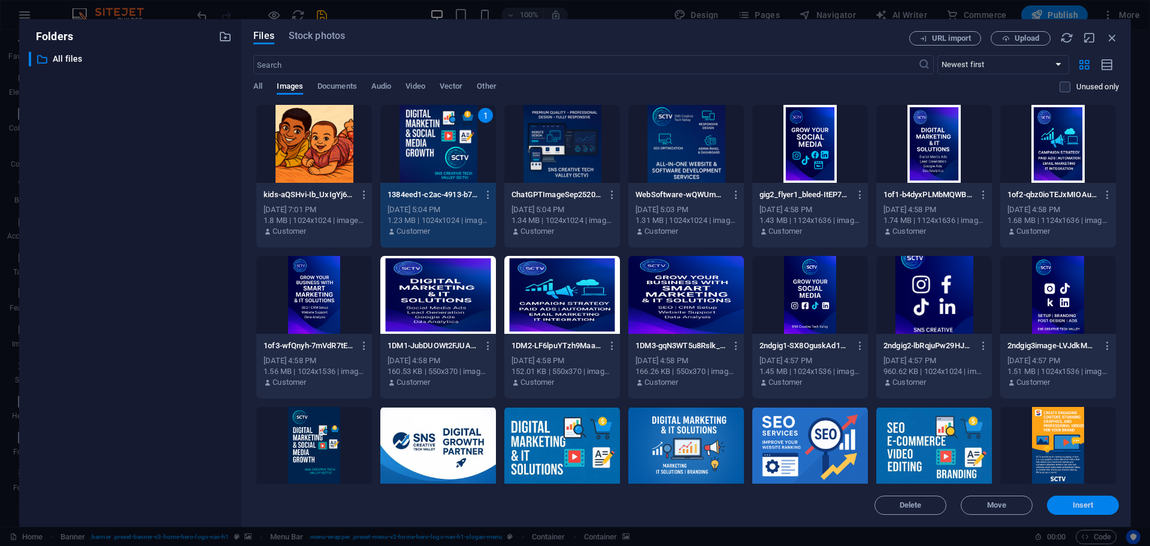
click at [1103, 506] on span "Insert" at bounding box center [1083, 504] width 62 height 7
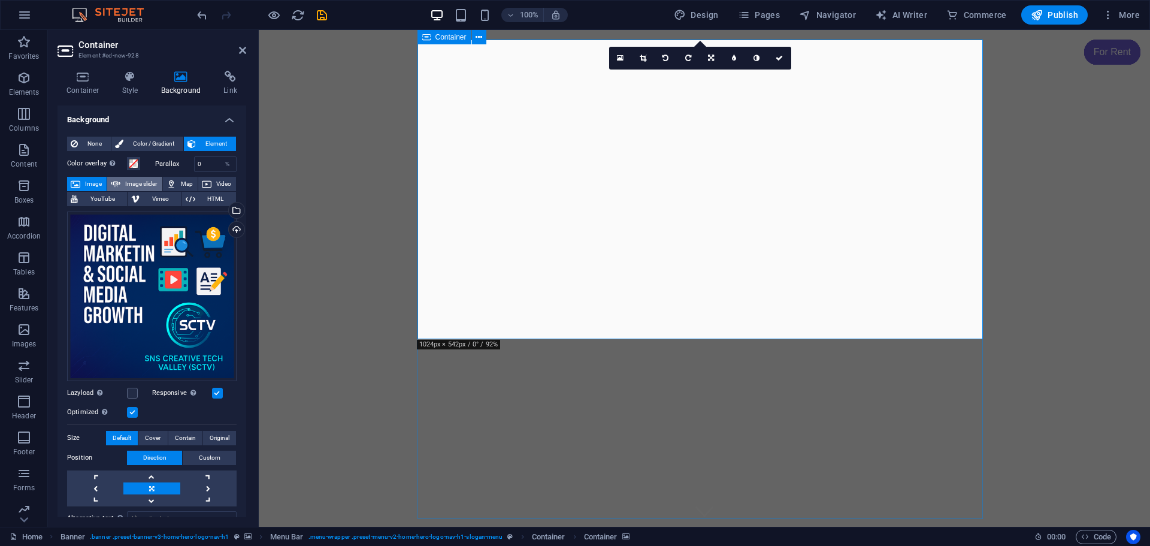
click at [133, 185] on span "Image slider" at bounding box center [141, 184] width 34 height 14
select select "ms"
select select "s"
select select "progressive"
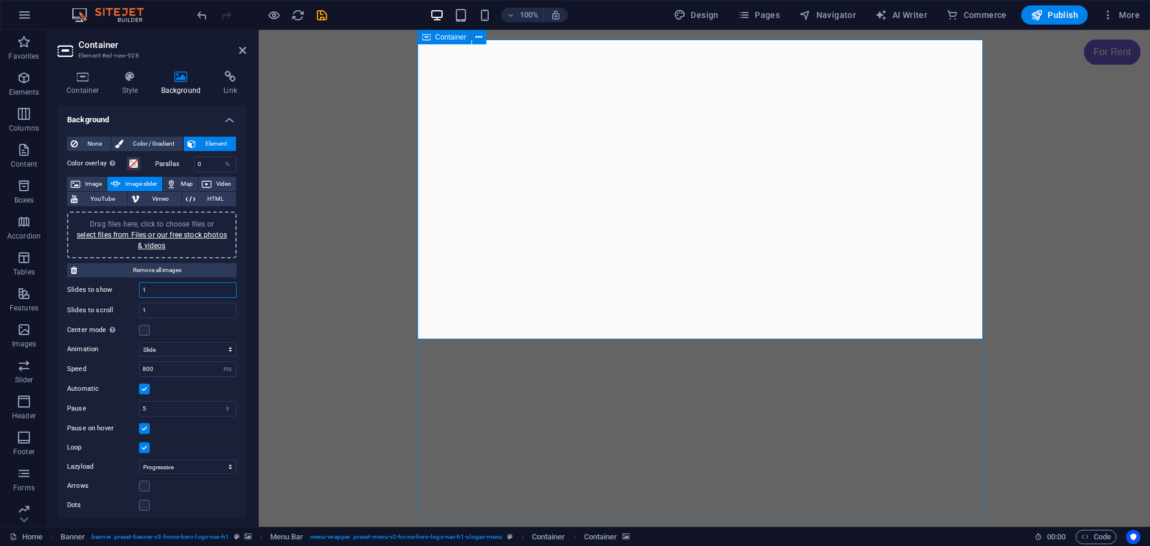
click at [162, 292] on input "1" at bounding box center [188, 290] width 96 height 14
click at [128, 237] on link "select files from Files or our free stock photos & videos" at bounding box center [152, 240] width 150 height 19
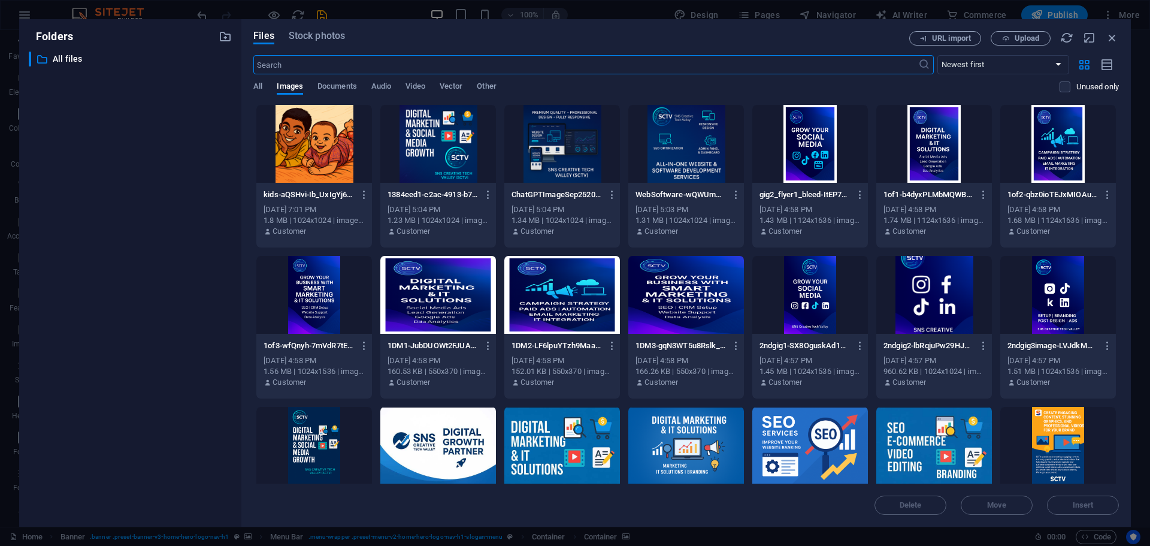
click at [430, 156] on div at bounding box center [438, 144] width 116 height 78
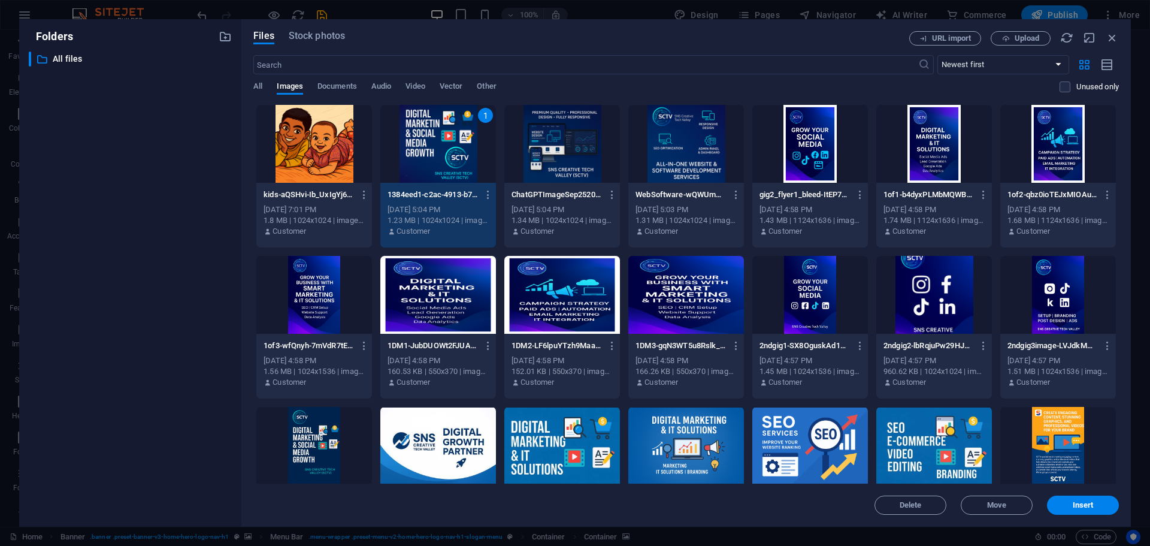
click at [553, 144] on div at bounding box center [562, 144] width 116 height 78
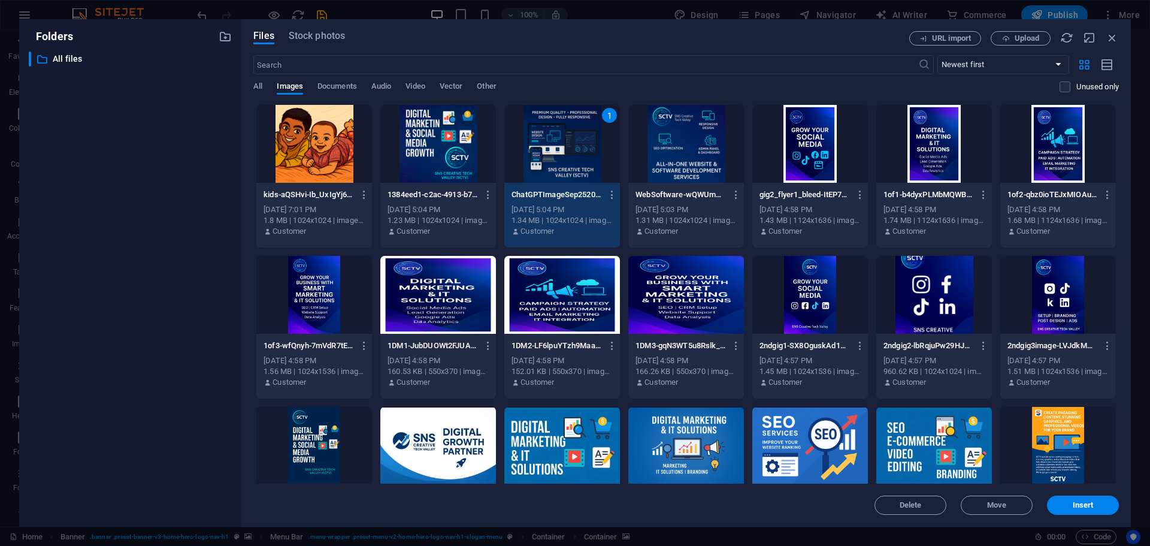
click at [471, 144] on div at bounding box center [438, 144] width 116 height 78
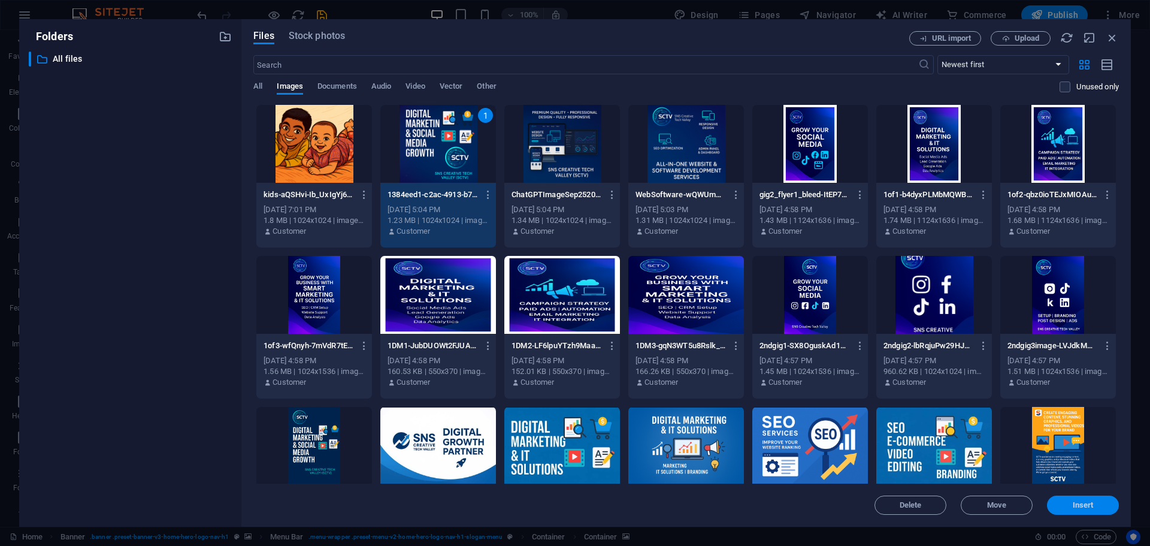
click at [1082, 506] on span "Insert" at bounding box center [1083, 504] width 21 height 7
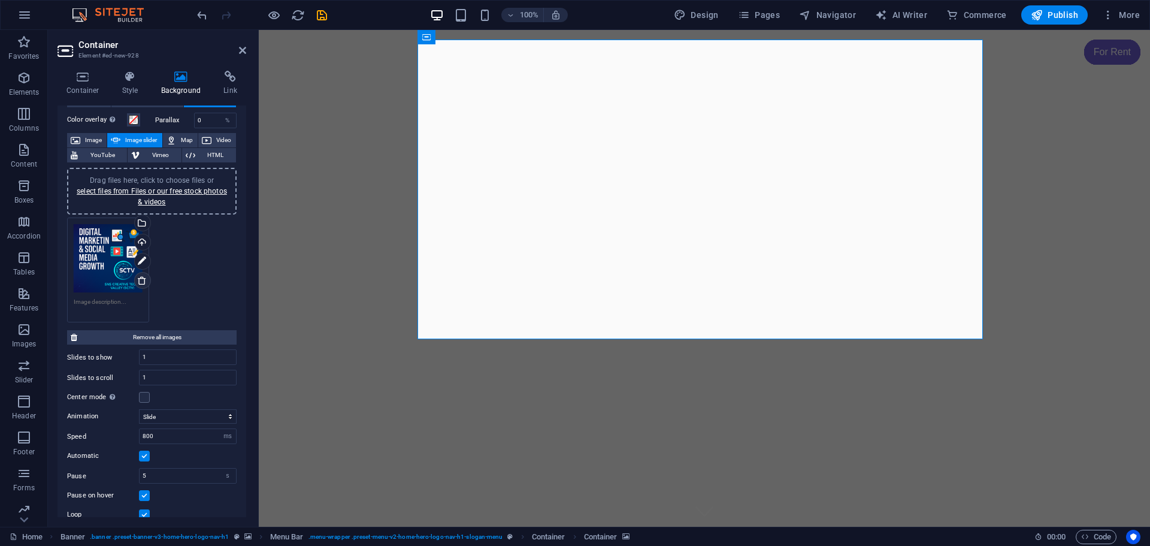
scroll to position [60, 0]
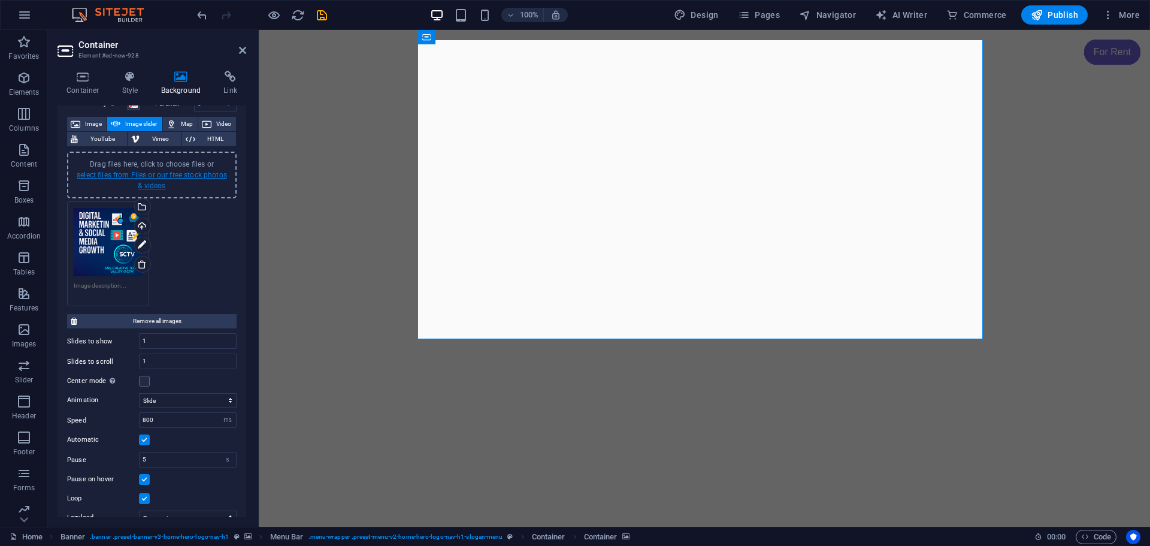
click at [153, 175] on link "select files from Files or our free stock photos & videos" at bounding box center [152, 180] width 150 height 19
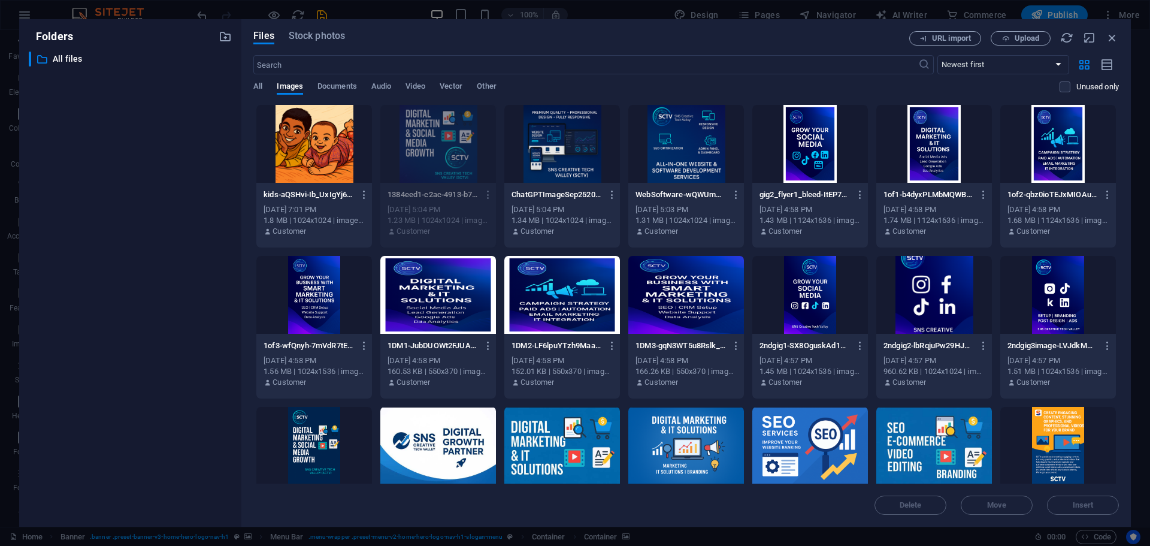
click at [572, 154] on div at bounding box center [562, 144] width 116 height 78
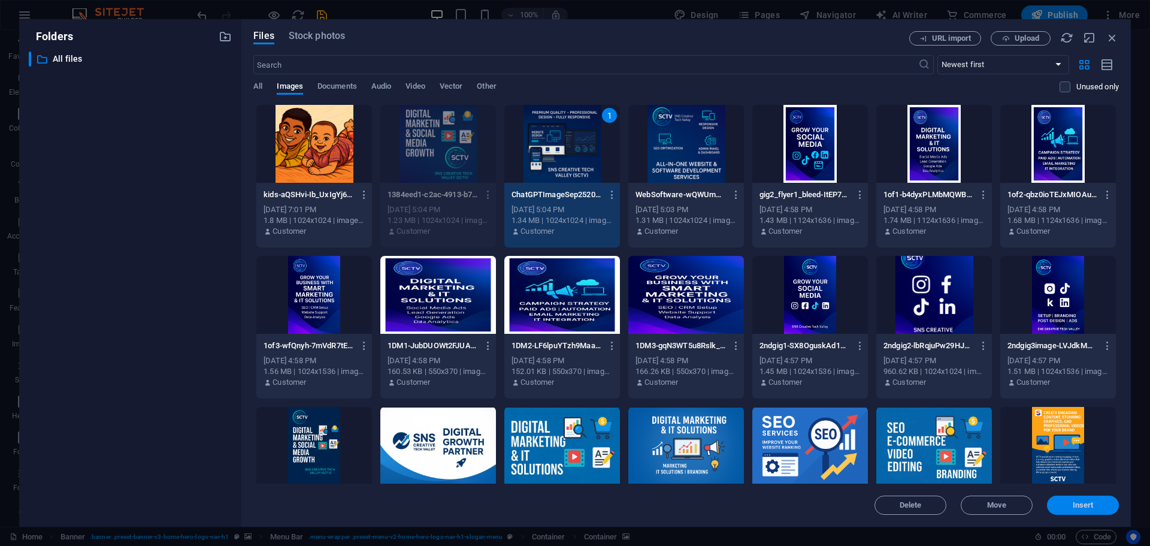
click at [1079, 501] on span "Insert" at bounding box center [1083, 504] width 21 height 7
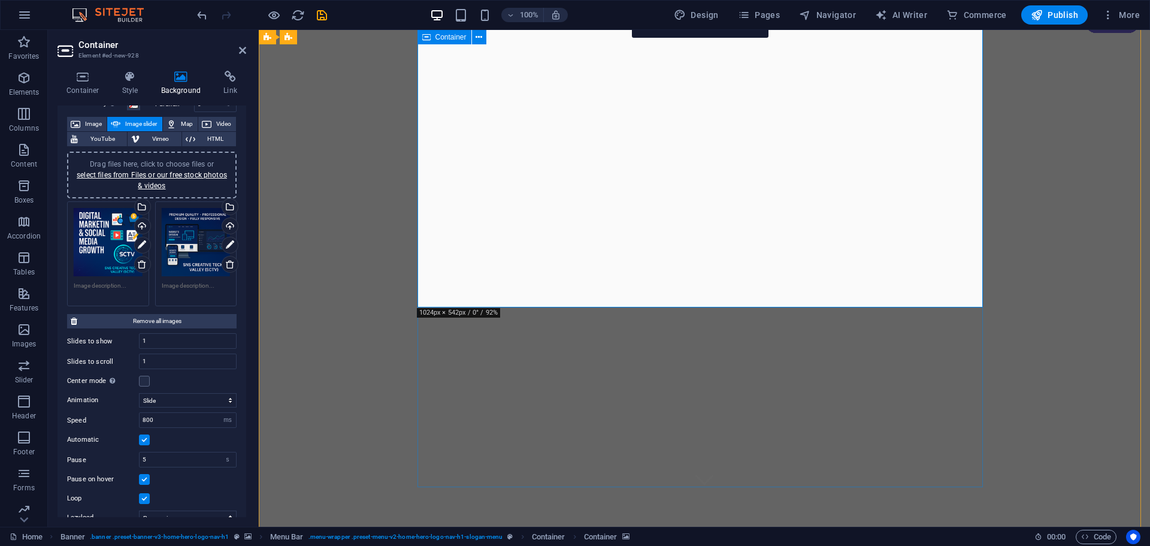
scroll to position [0, 0]
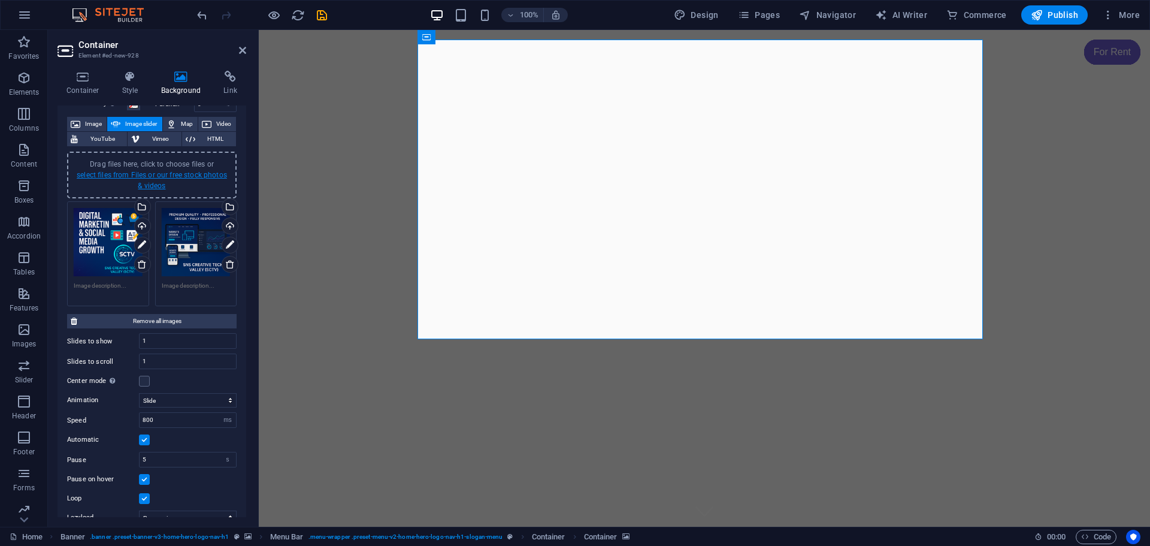
click at [176, 171] on link "select files from Files or our free stock photos & videos" at bounding box center [152, 180] width 150 height 19
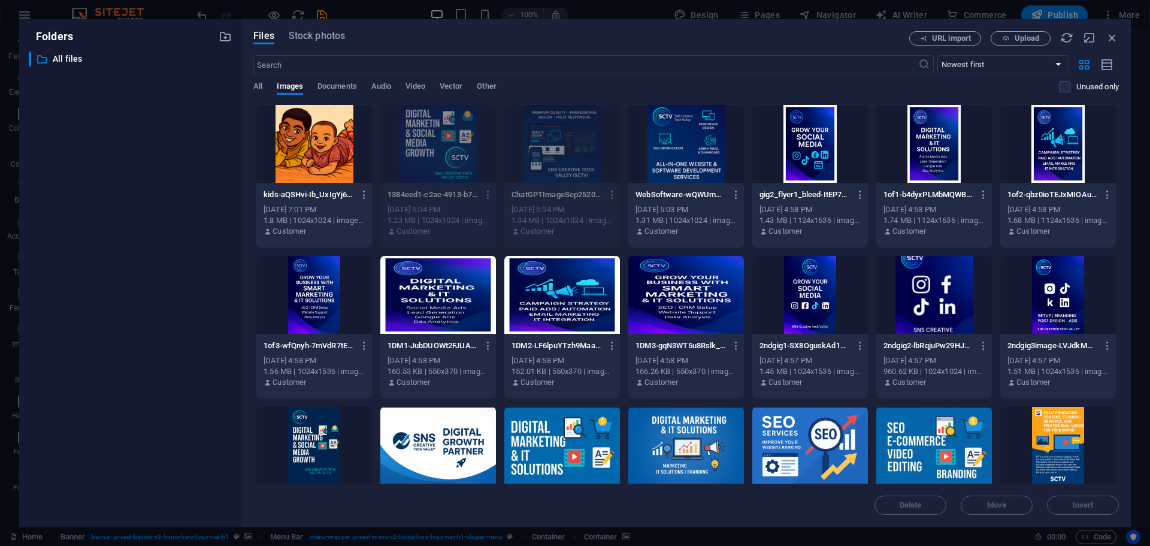
click at [574, 303] on div at bounding box center [562, 295] width 116 height 78
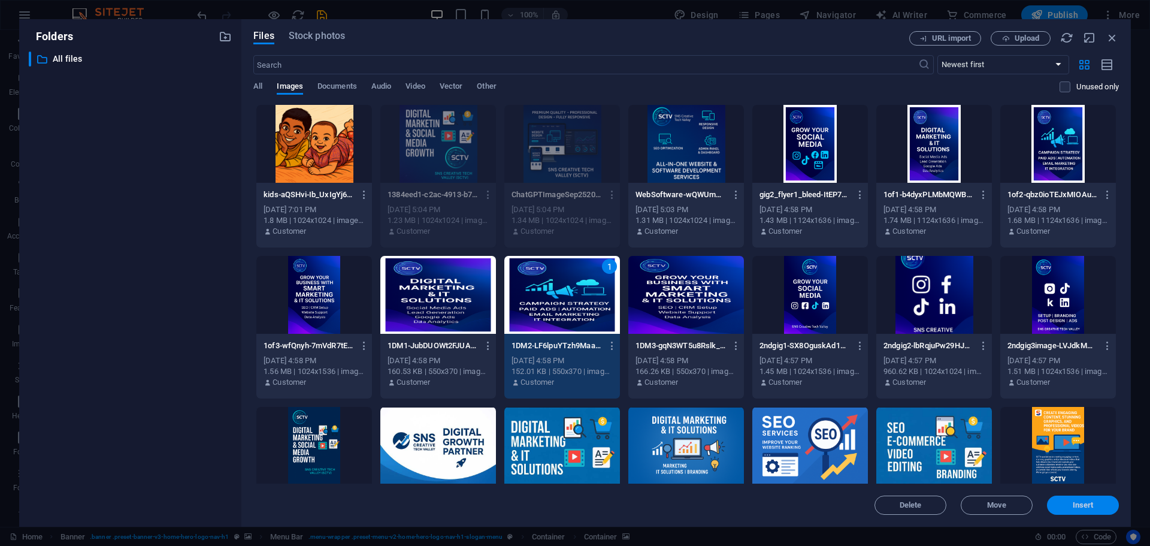
click at [1089, 508] on span "Insert" at bounding box center [1083, 504] width 21 height 7
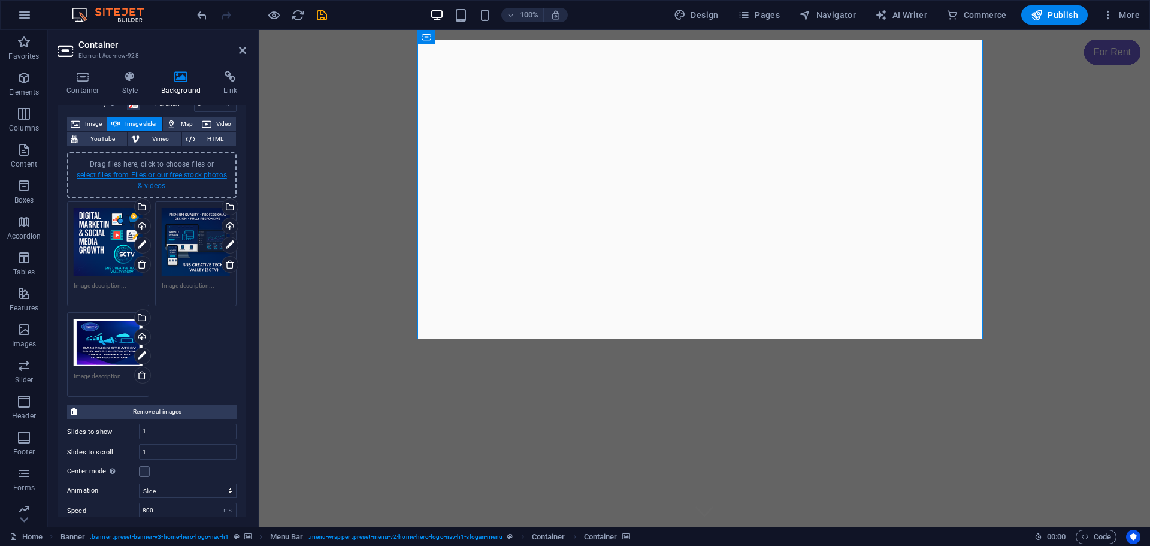
click at [154, 173] on link "select files from Files or our free stock photos & videos" at bounding box center [152, 180] width 150 height 19
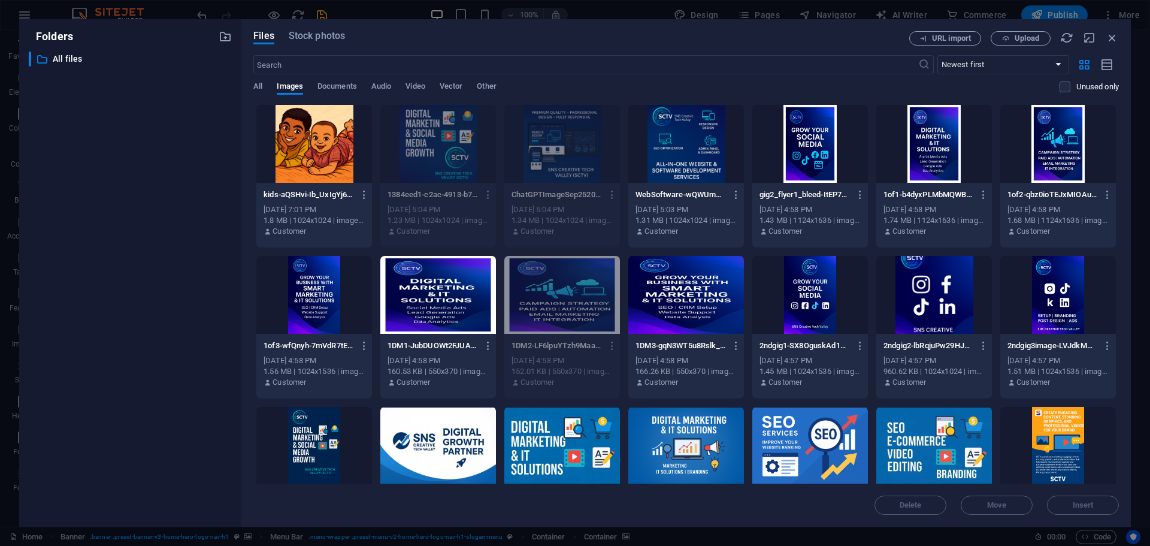
click at [557, 431] on div at bounding box center [562, 446] width 116 height 78
click at [1100, 503] on span "Insert" at bounding box center [1083, 504] width 62 height 7
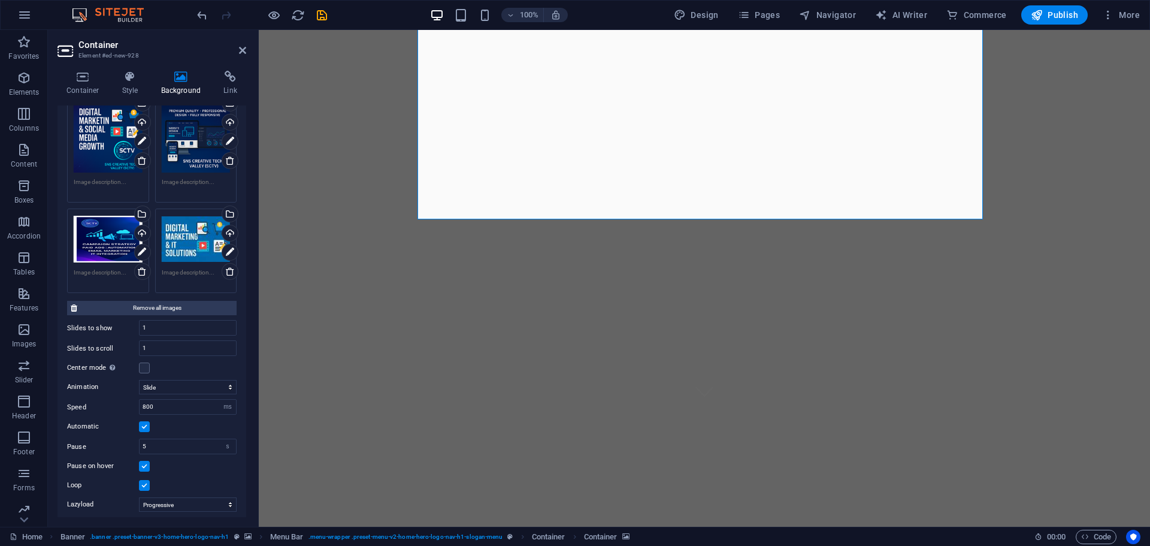
scroll to position [180, 0]
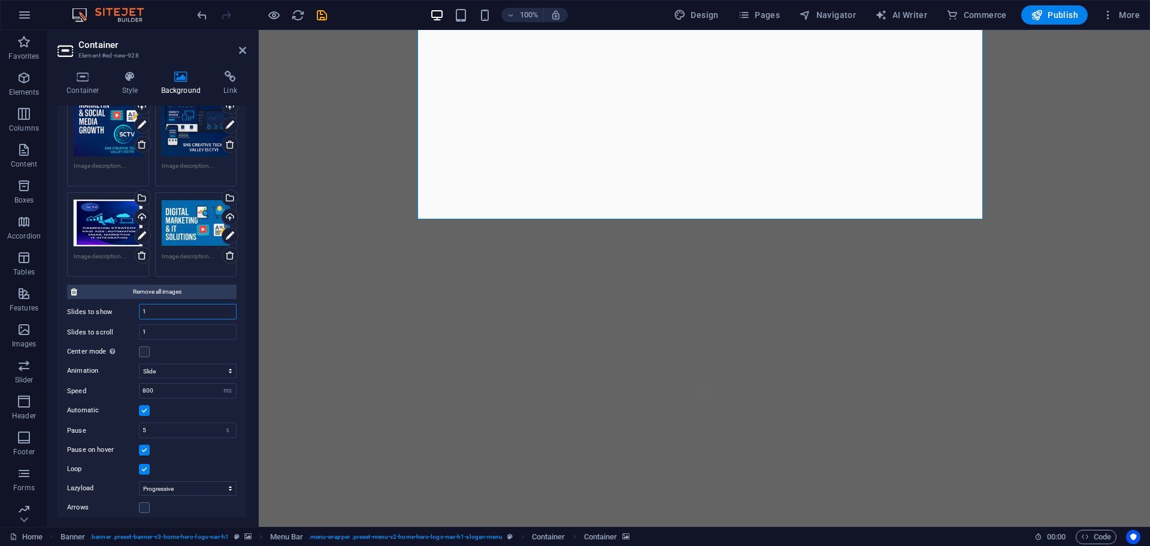
click at [165, 308] on input "1" at bounding box center [188, 311] width 96 height 14
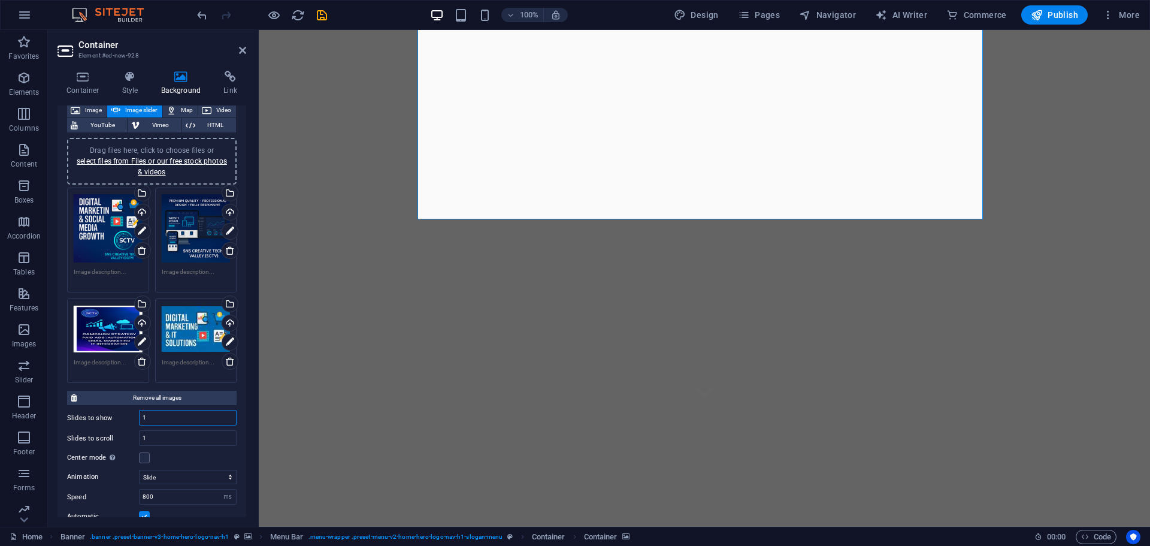
scroll to position [0, 0]
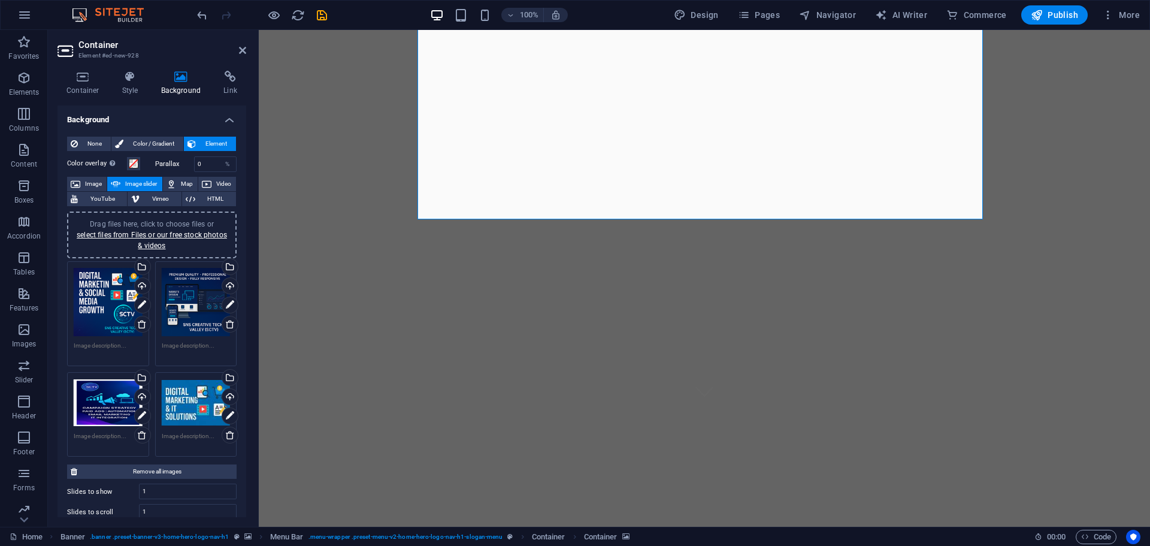
click at [130, 241] on div "Drag files here, click to choose files or select files from Files or our free s…" at bounding box center [151, 235] width 155 height 32
click at [128, 231] on link "select files from Files or our free stock photos & videos" at bounding box center [152, 240] width 150 height 19
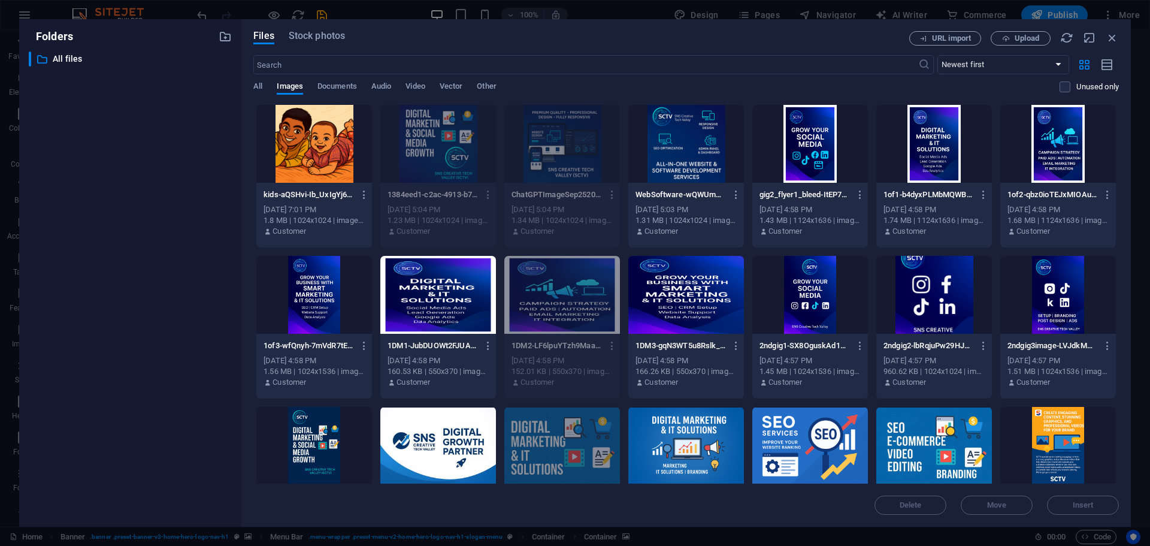
click at [913, 307] on div at bounding box center [934, 295] width 116 height 78
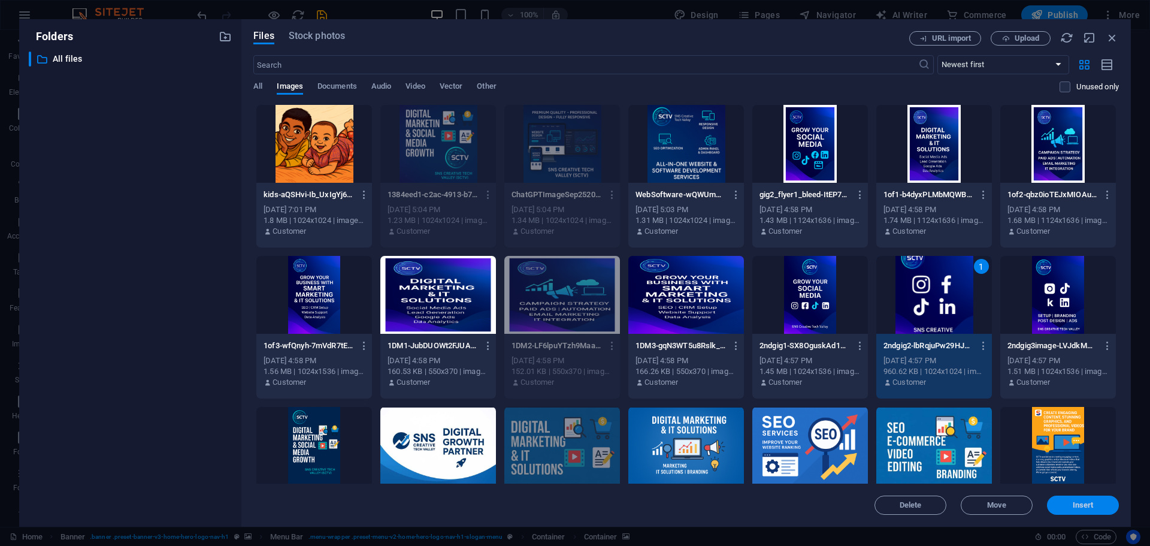
drag, startPoint x: 1076, startPoint y: 505, endPoint x: 816, endPoint y: 475, distance: 261.7
click at [1076, 505] on span "Insert" at bounding box center [1083, 504] width 21 height 7
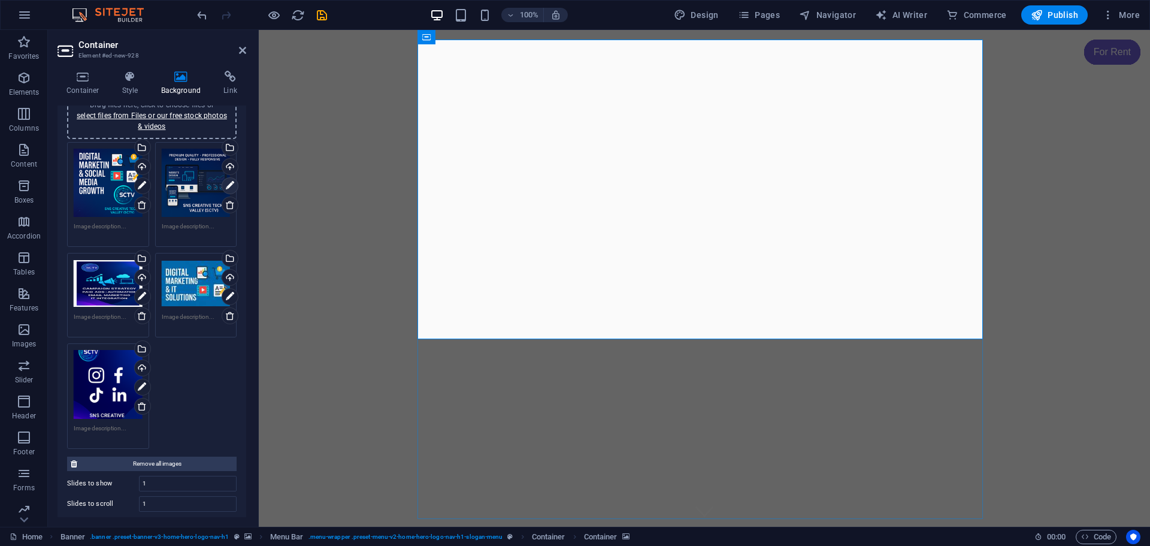
scroll to position [300, 0]
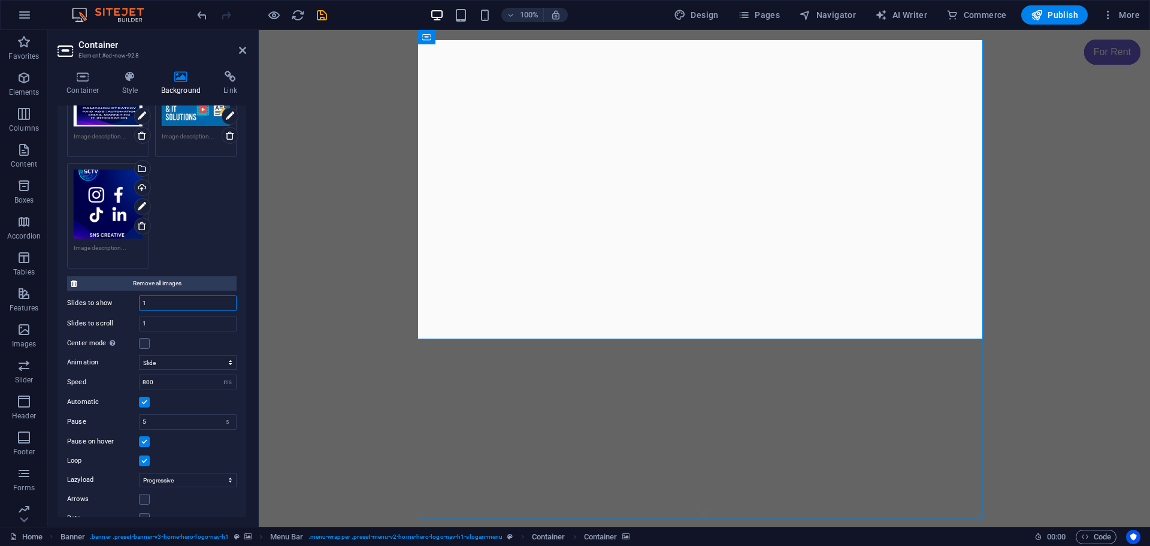
click at [176, 299] on input "1" at bounding box center [188, 303] width 96 height 14
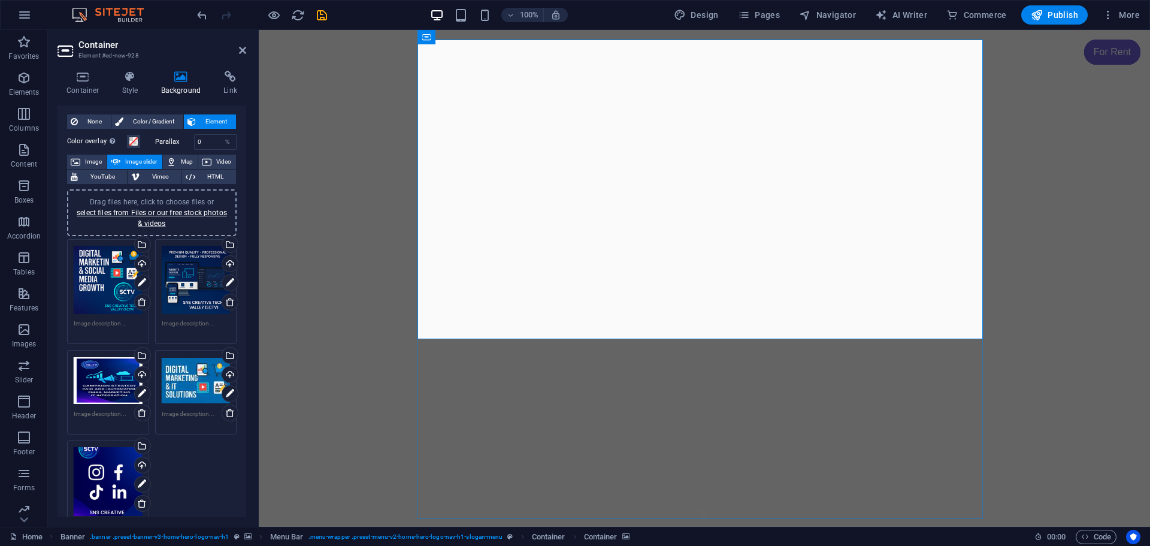
scroll to position [0, 0]
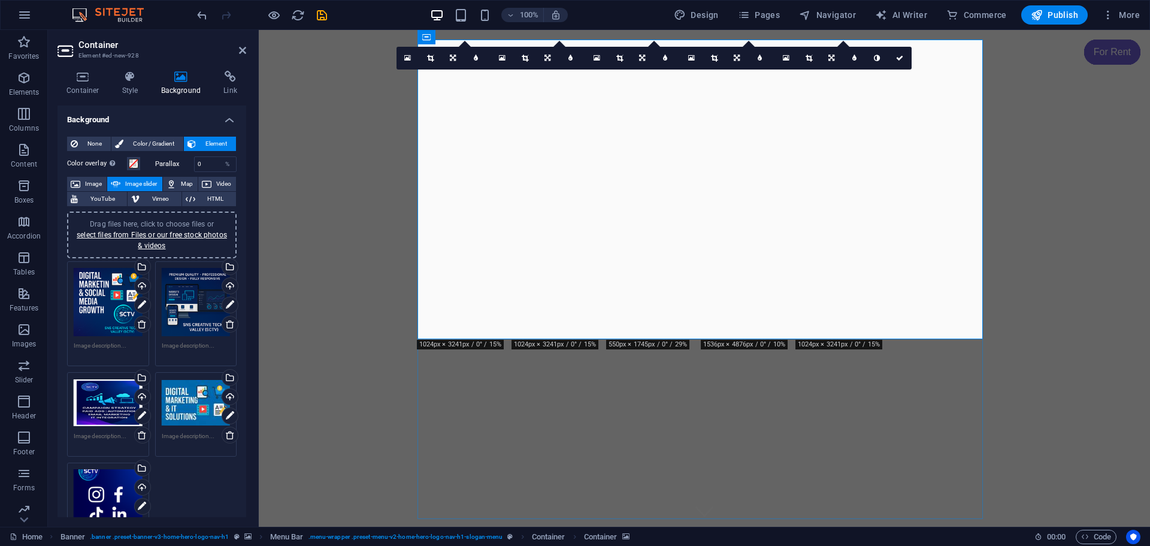
click at [125, 287] on div "Drag files here, click to choose files or select files from Files or our free s…" at bounding box center [108, 302] width 69 height 69
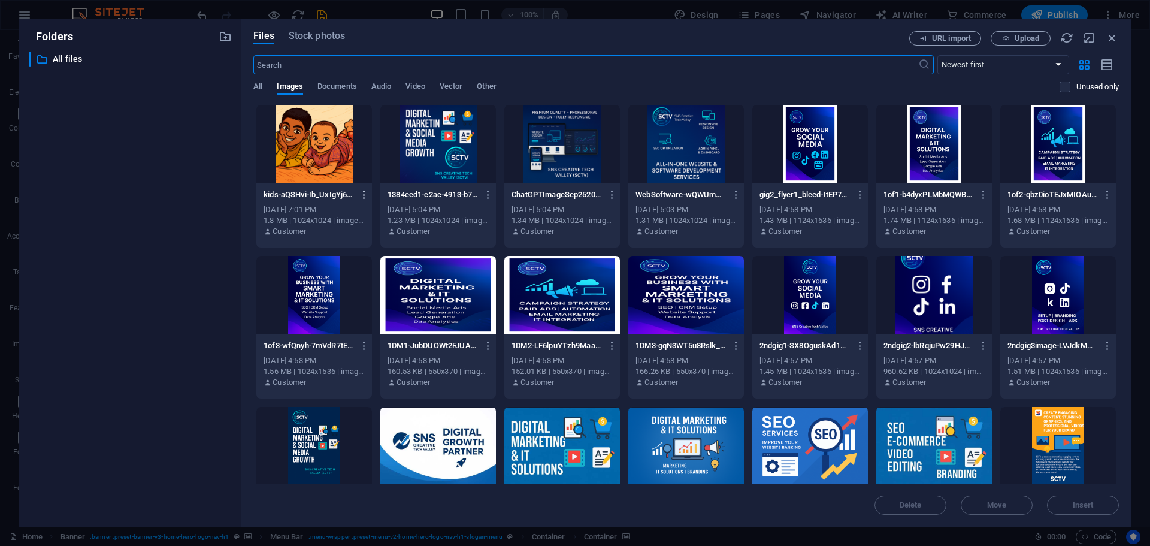
click at [361, 192] on icon "button" at bounding box center [364, 194] width 11 height 11
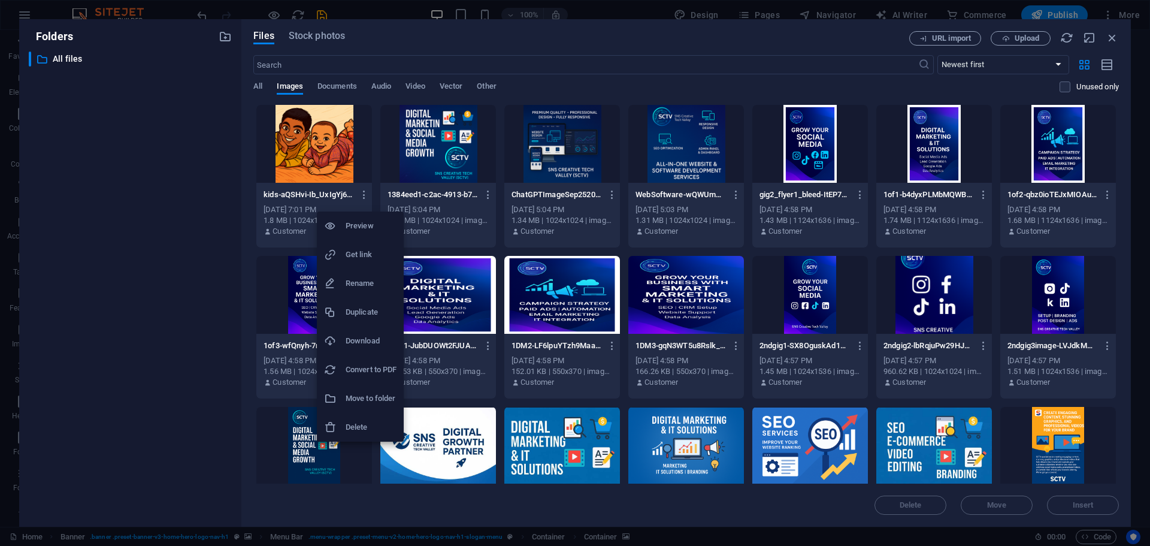
click at [361, 424] on h6 "Delete" at bounding box center [371, 427] width 51 height 14
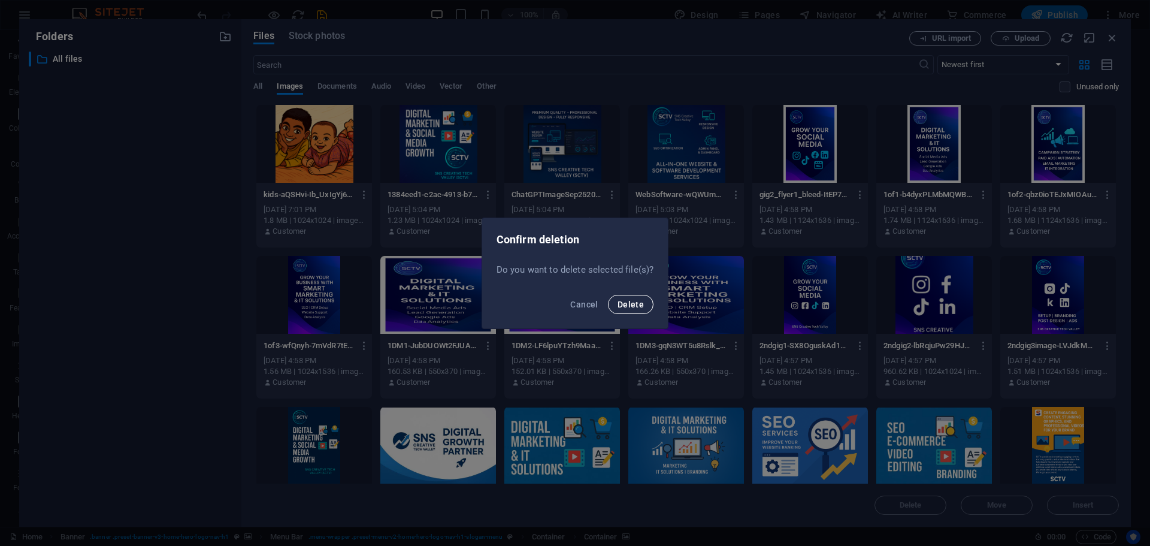
click at [642, 303] on span "Delete" at bounding box center [631, 305] width 26 height 10
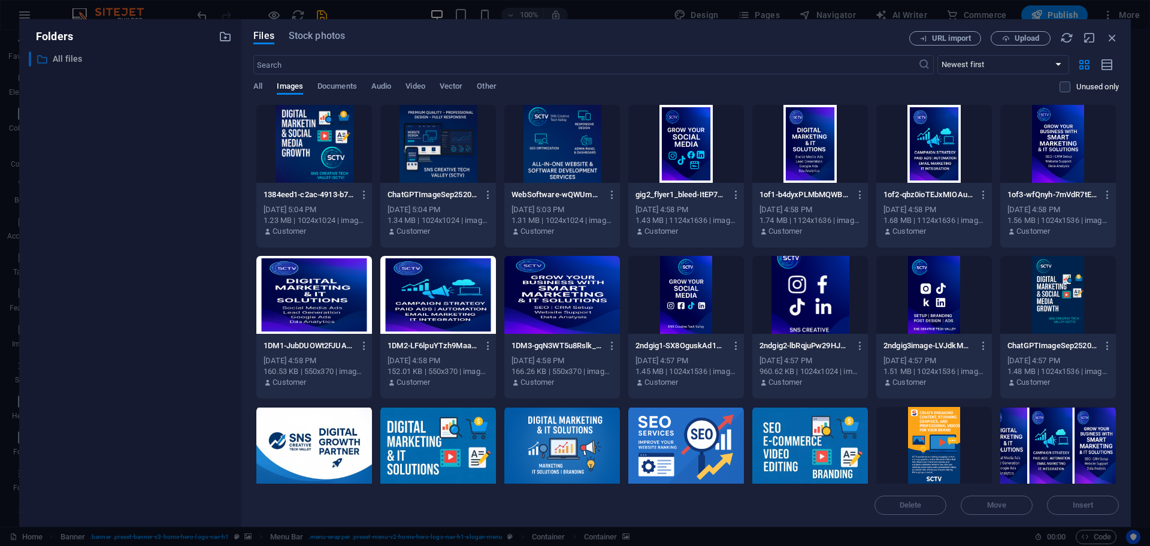
click at [48, 61] on icon at bounding box center [42, 59] width 12 height 12
click at [329, 35] on span "Stock photos" at bounding box center [317, 36] width 56 height 14
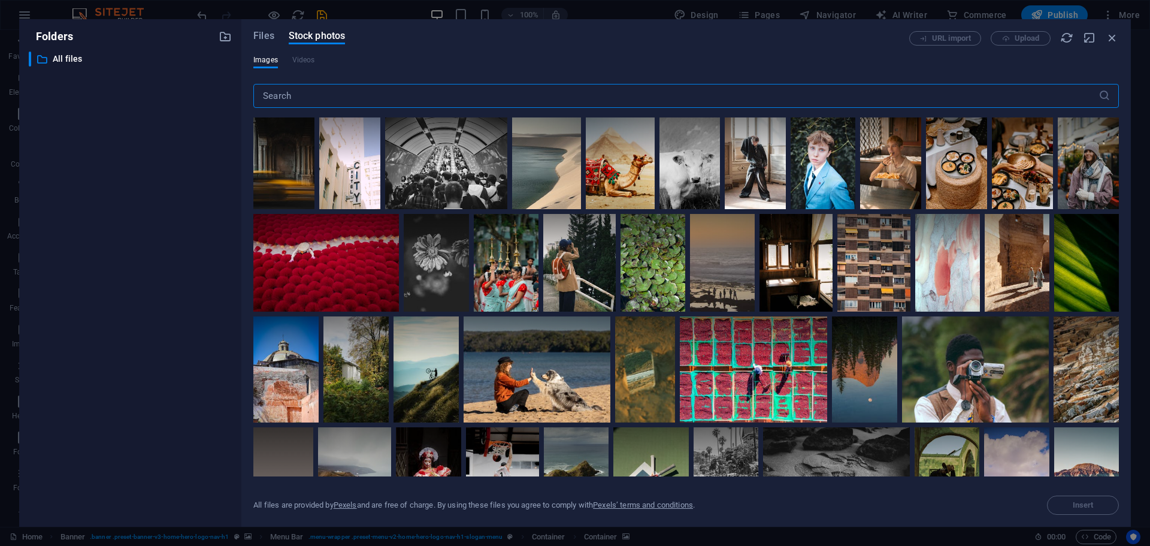
click at [252, 32] on div "Files Stock photos URL import Upload Images Videos ​ All files are provided by …" at bounding box center [686, 272] width 890 height 507
click at [254, 36] on span "Files" at bounding box center [263, 36] width 21 height 14
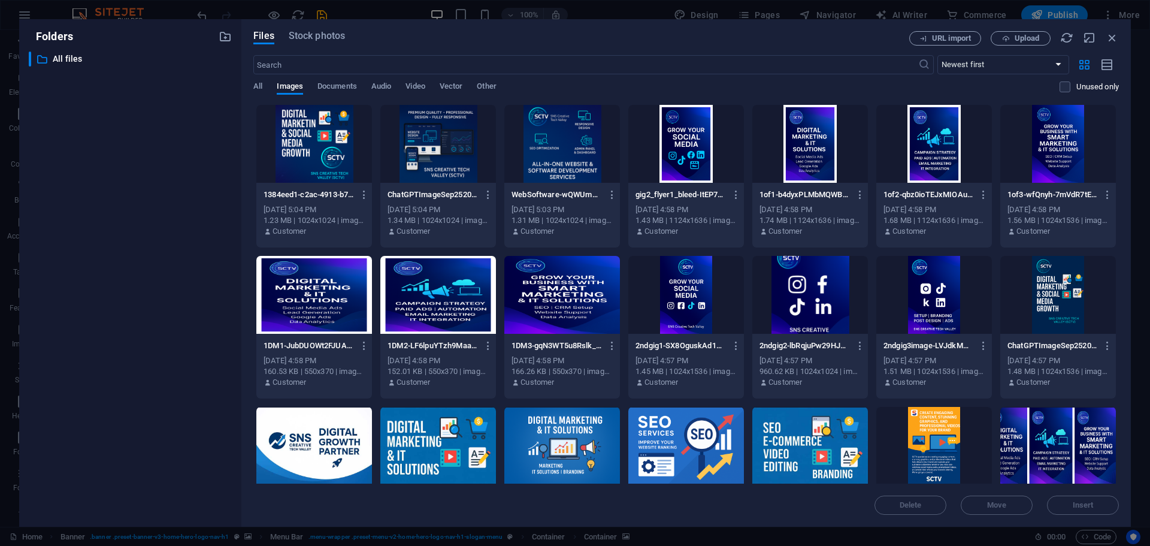
click at [240, 7] on div "Folders ​ All files All files Files Stock photos URL import Upload ​ Newest fir…" at bounding box center [575, 273] width 1150 height 546
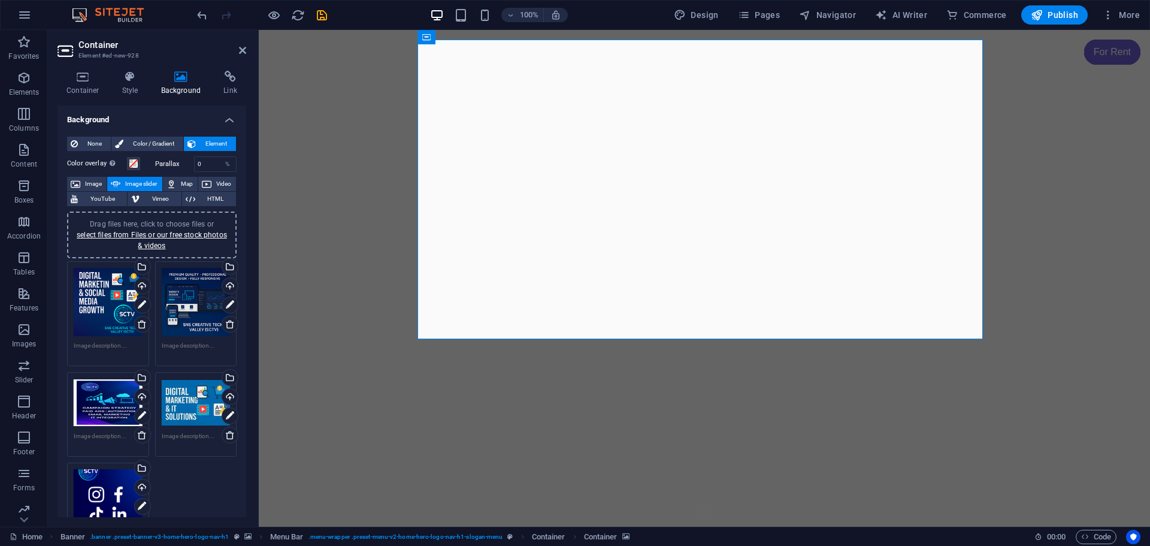
click at [136, 180] on span "Image slider" at bounding box center [141, 184] width 34 height 14
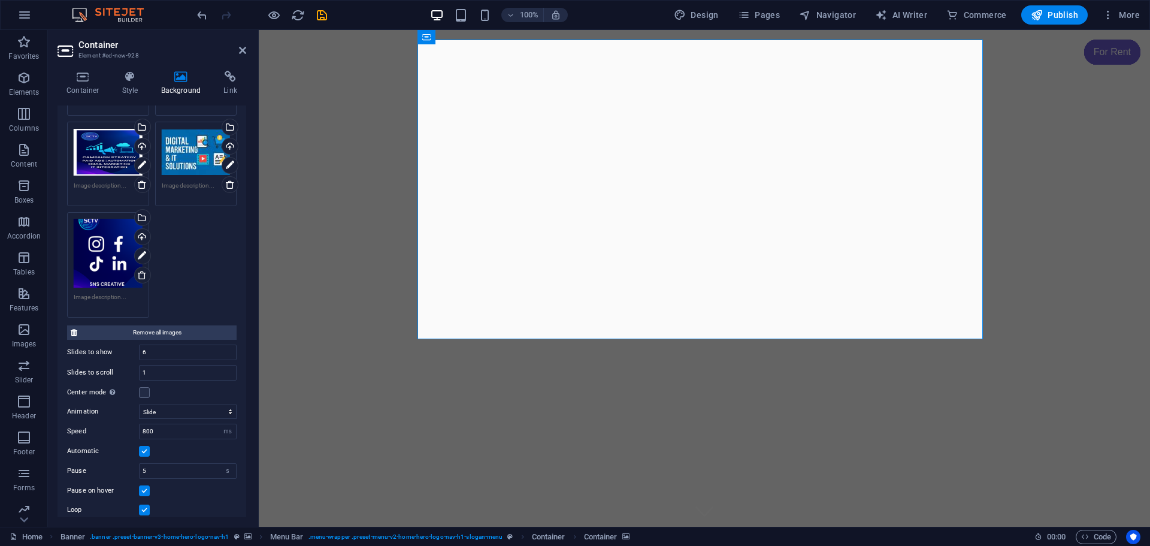
scroll to position [300, 0]
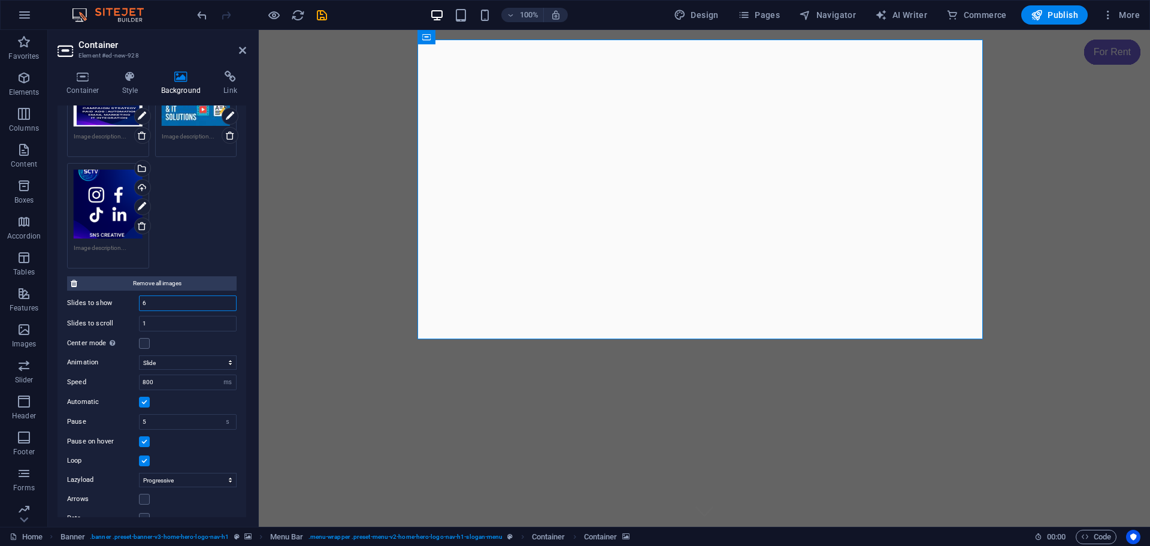
click at [159, 304] on input "6" at bounding box center [188, 303] width 96 height 14
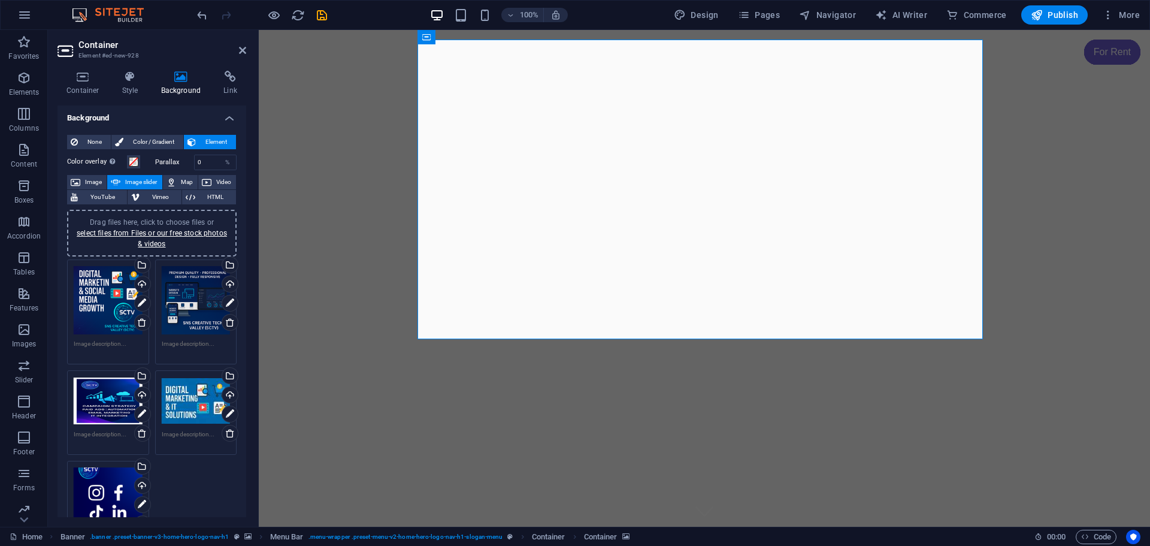
scroll to position [0, 0]
click at [129, 185] on span "Image slider" at bounding box center [141, 184] width 34 height 14
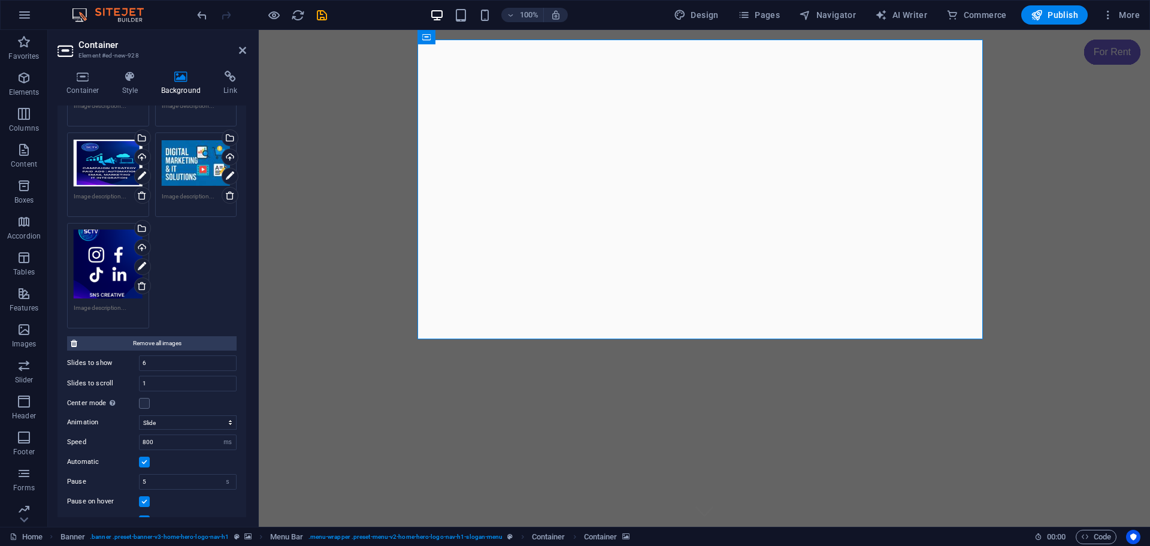
scroll to position [354, 0]
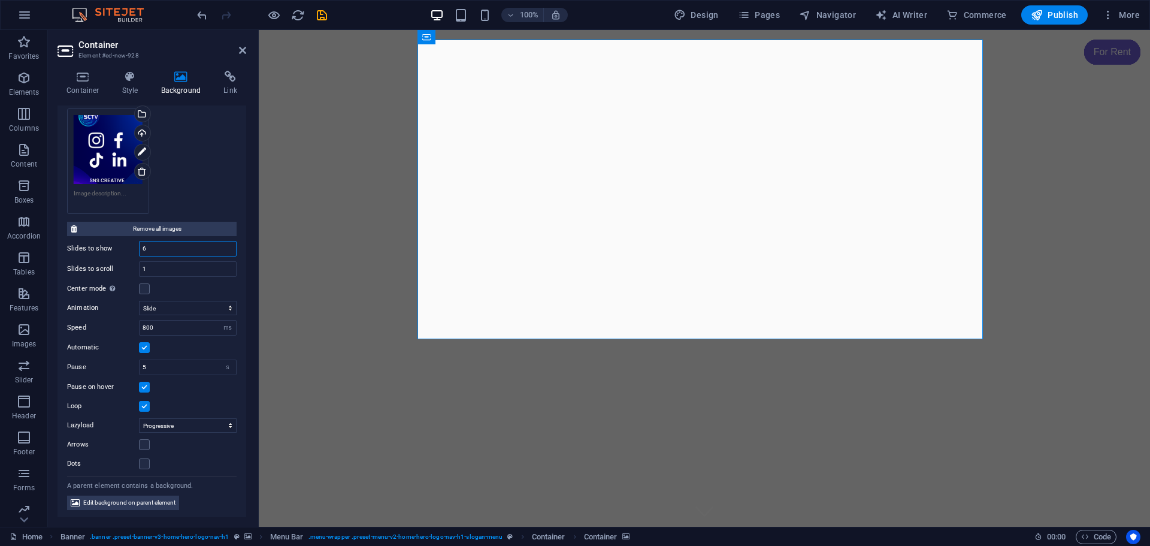
click at [150, 246] on input "6" at bounding box center [188, 248] width 96 height 14
drag, startPoint x: 150, startPoint y: 246, endPoint x: 130, endPoint y: 245, distance: 20.4
click at [130, 245] on div "Slides to show 6" at bounding box center [152, 249] width 170 height 16
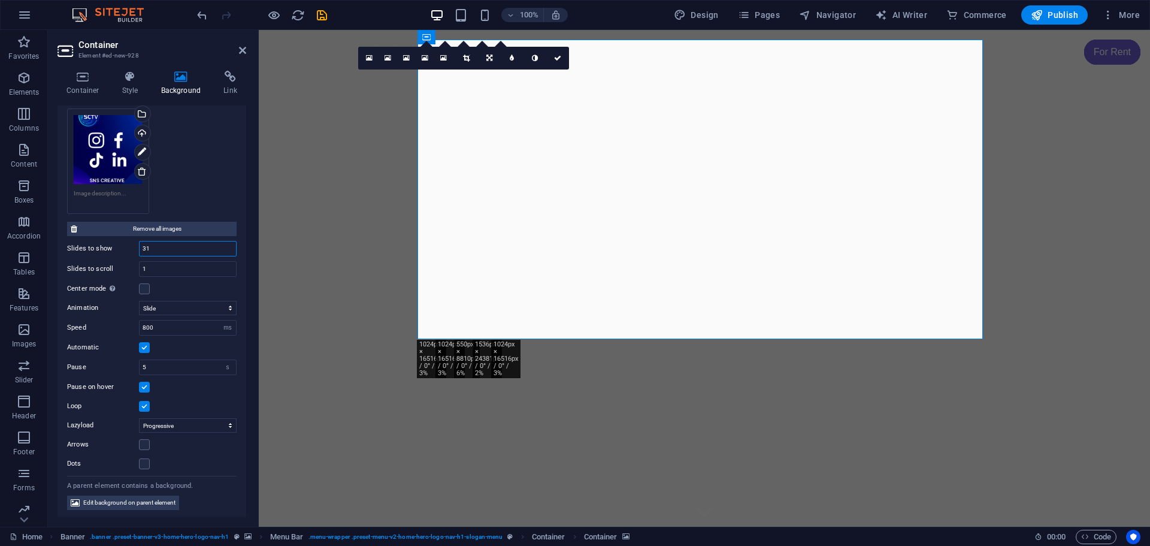
type input "3"
type input "1"
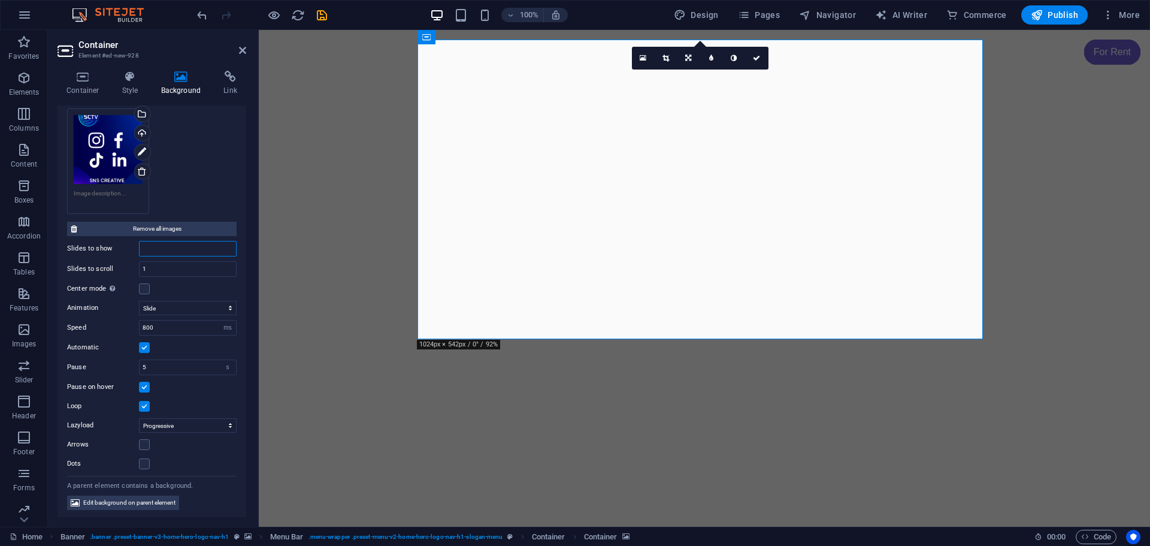
type input "2"
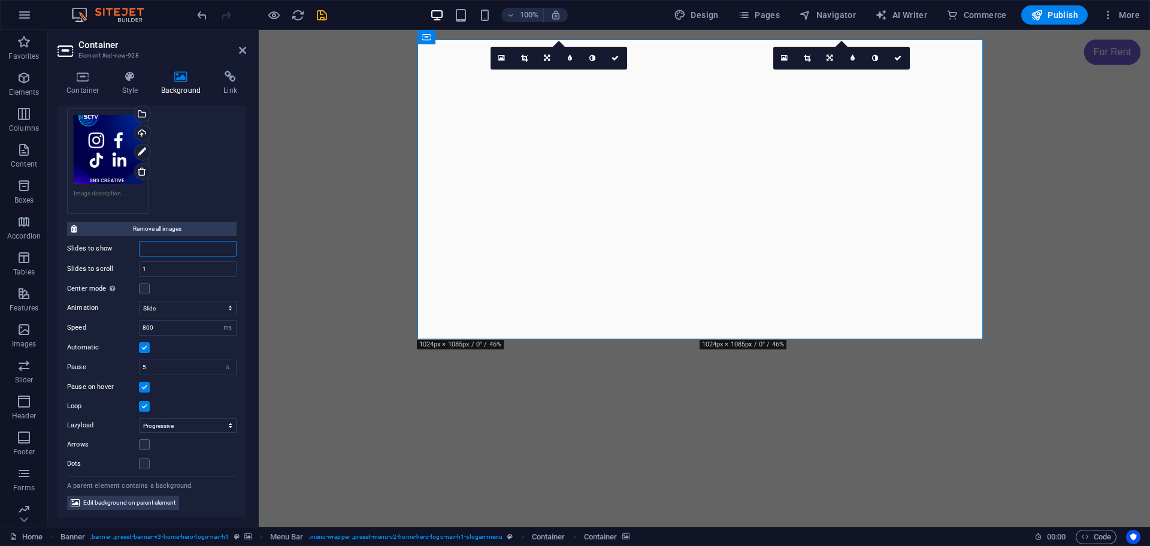
type input "3"
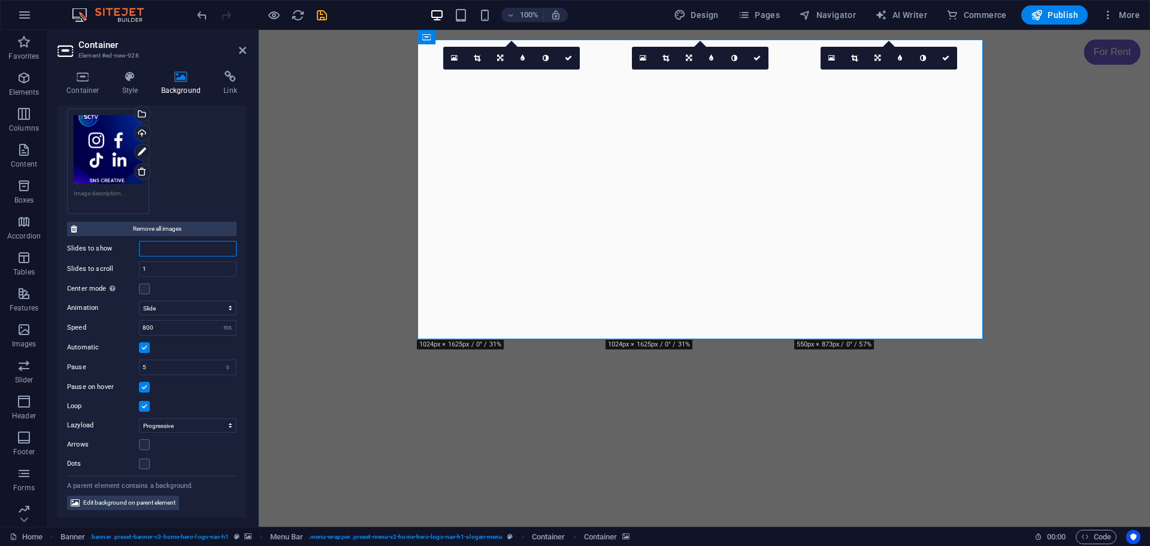
type input "4"
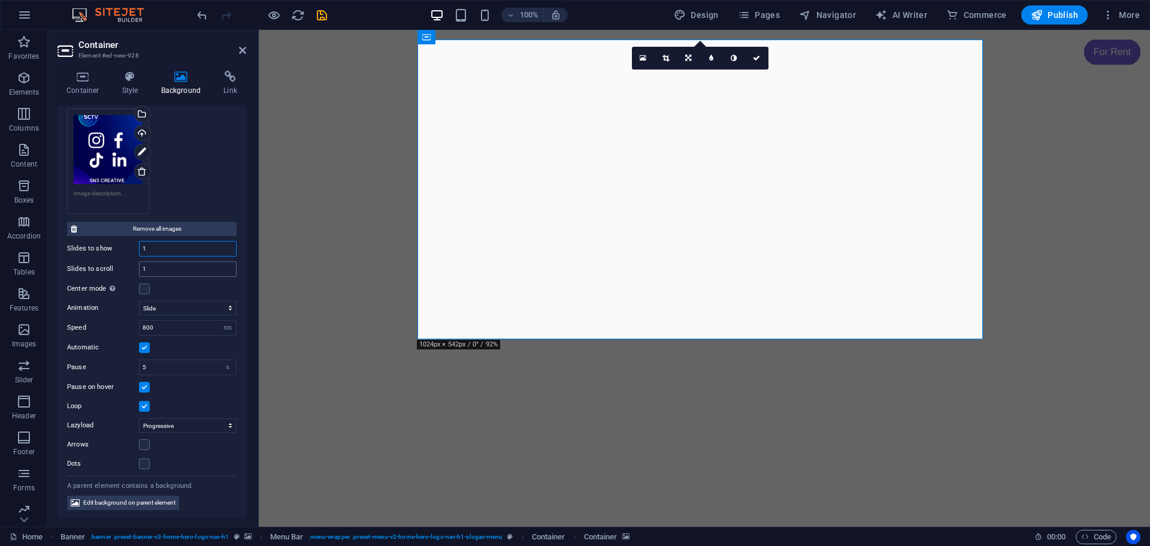
type input "1"
drag, startPoint x: 161, startPoint y: 270, endPoint x: 110, endPoint y: 268, distance: 51.5
click at [110, 268] on div "Slides to scroll 1" at bounding box center [152, 269] width 170 height 16
type input "2"
type input "1"
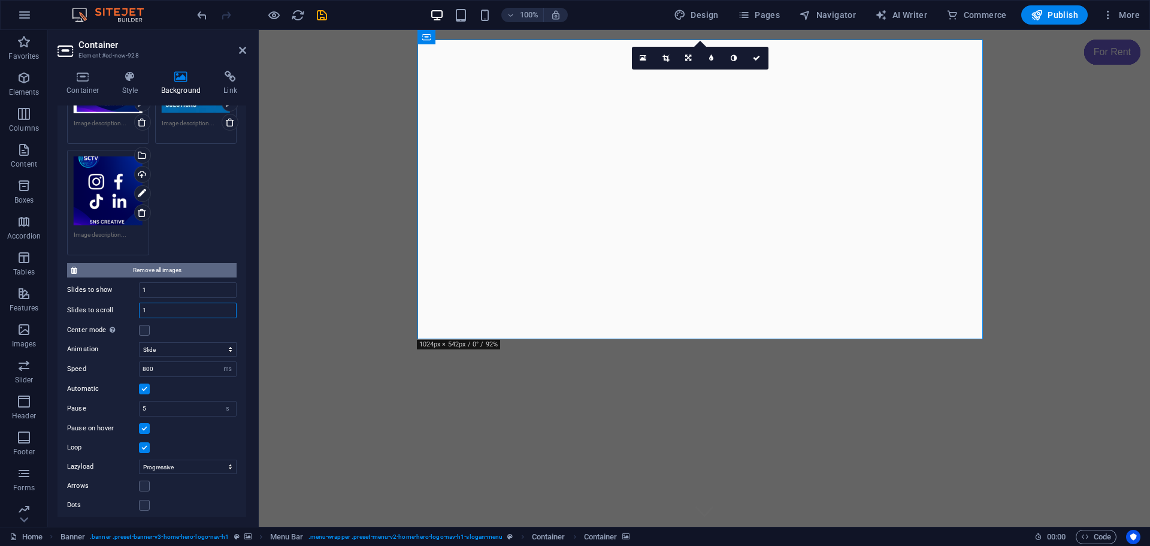
scroll to position [294, 0]
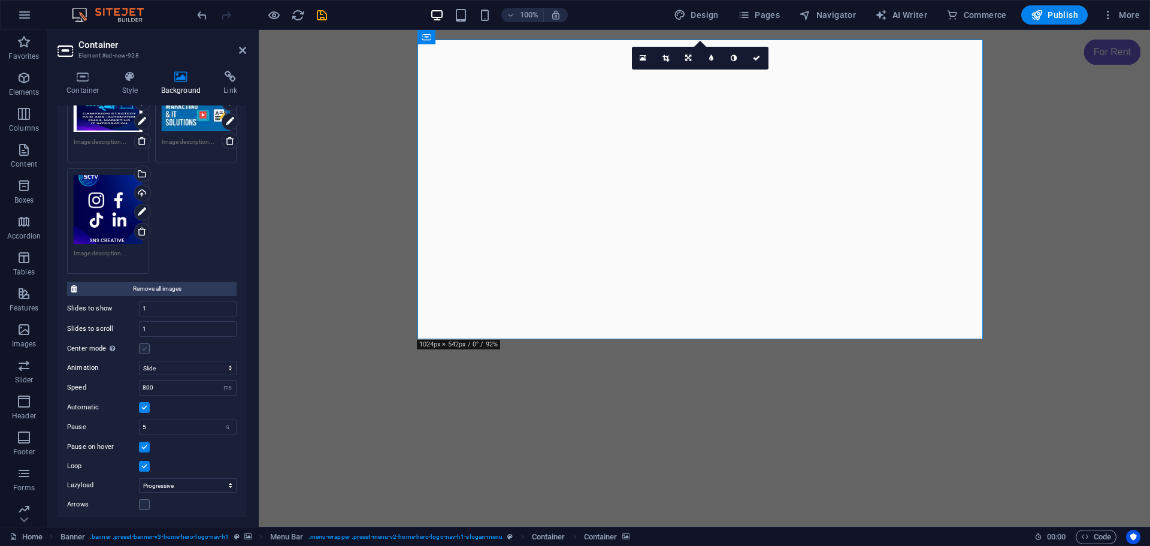
click at [145, 350] on div "Center mode Enables centered view with partial previous/next slide. Use with od…" at bounding box center [152, 348] width 170 height 14
click at [145, 349] on label at bounding box center [144, 348] width 11 height 11
click at [0, 0] on input "Center mode Enables centered view with partial previous/next slide. Use with od…" at bounding box center [0, 0] width 0 height 0
click at [145, 349] on label at bounding box center [144, 348] width 11 height 11
click at [0, 0] on input "Center mode Enables centered view with partial previous/next slide. Use with od…" at bounding box center [0, 0] width 0 height 0
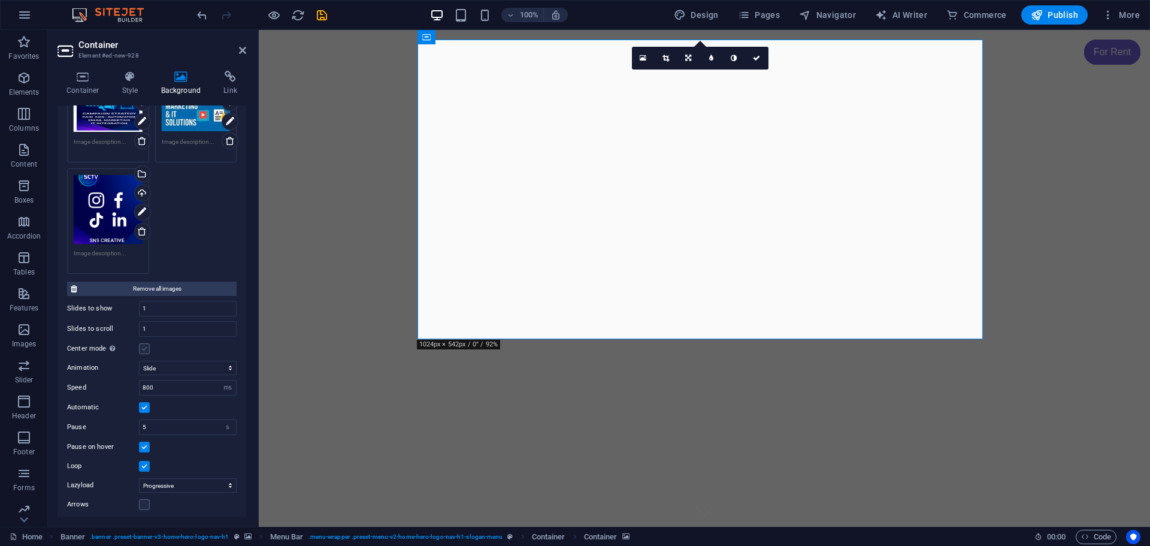
click at [145, 349] on label at bounding box center [144, 348] width 11 height 11
click at [0, 0] on input "Center mode Enables centered view with partial previous/next slide. Use with od…" at bounding box center [0, 0] width 0 height 0
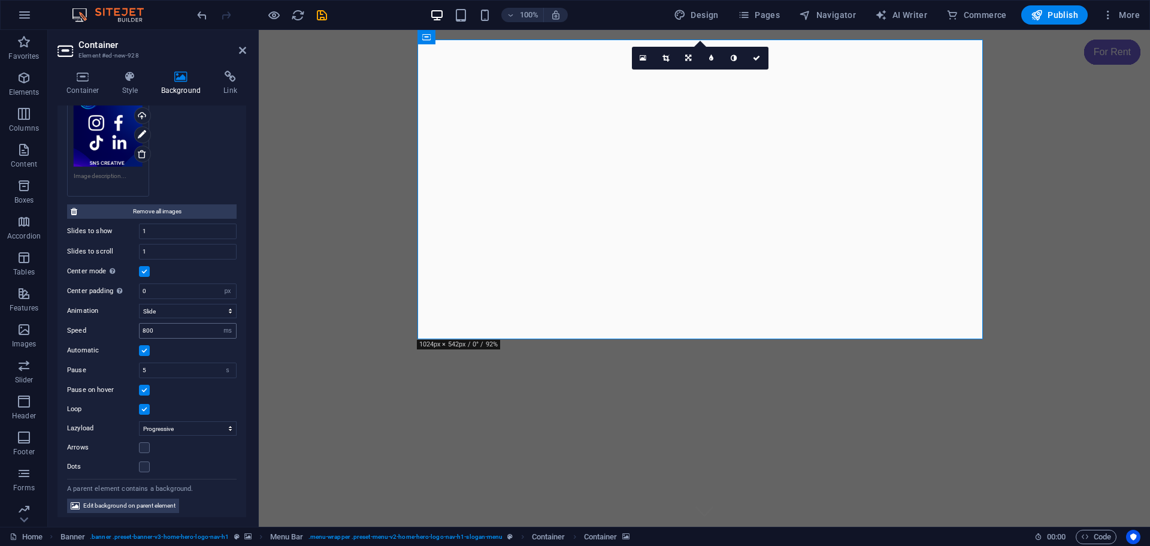
scroll to position [374, 0]
click at [170, 328] on input "800" at bounding box center [188, 327] width 96 height 14
click at [146, 325] on input "800" at bounding box center [188, 327] width 96 height 14
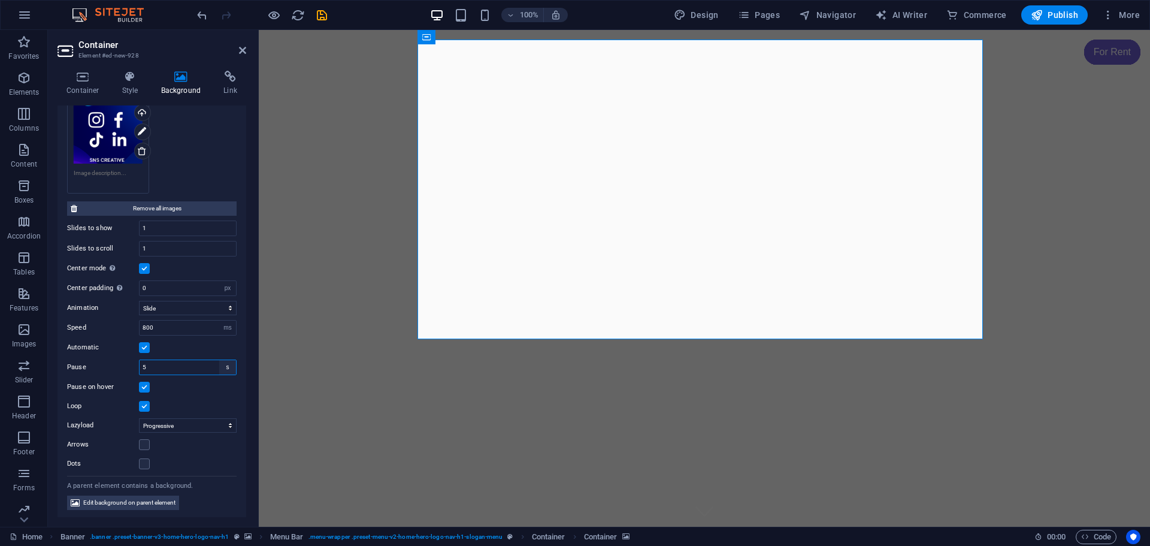
click at [220, 368] on select "s ms" at bounding box center [227, 367] width 17 height 14
click at [198, 393] on div "Animation Slide Fade Speed 800 s ms Automatic Pause 5 s ms Pause on hover Loop …" at bounding box center [152, 383] width 170 height 175
click at [199, 367] on input "5" at bounding box center [188, 367] width 96 height 14
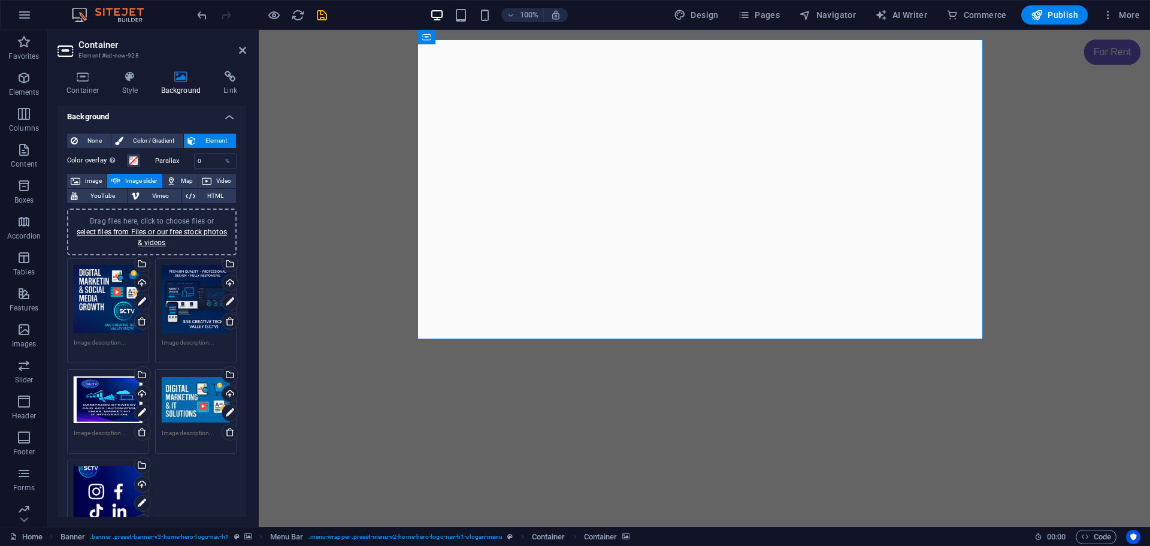
scroll to position [0, 0]
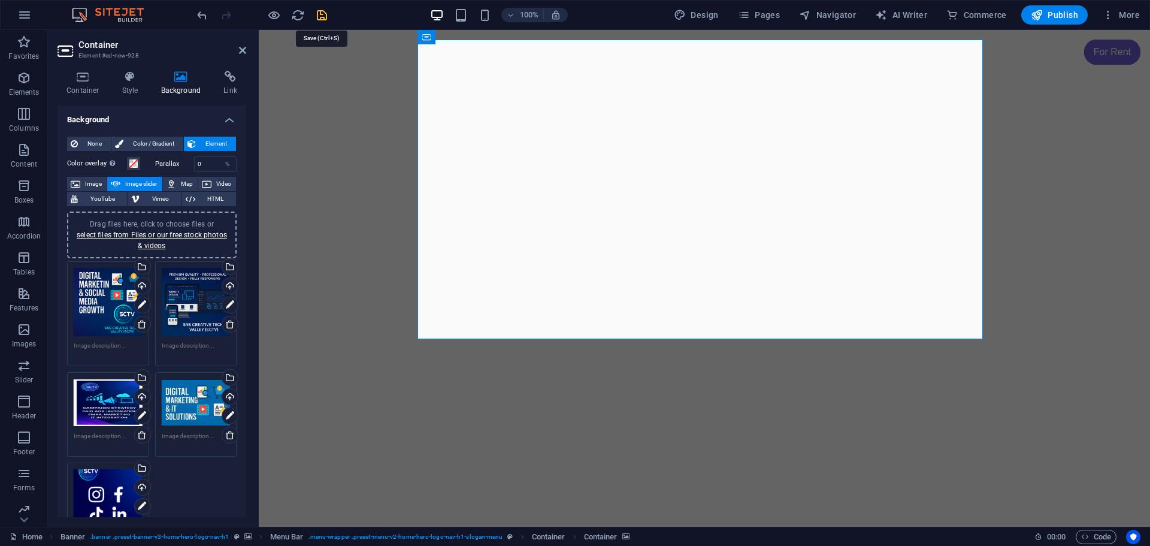
click at [321, 17] on icon "save" at bounding box center [322, 15] width 14 height 14
checkbox input "false"
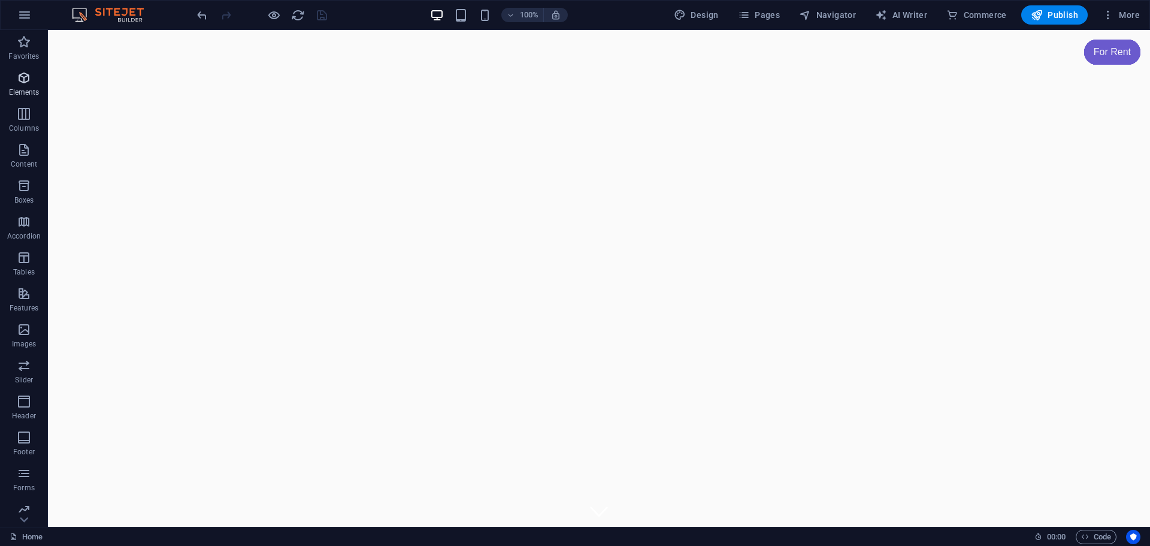
click at [19, 81] on icon "button" at bounding box center [24, 78] width 14 height 14
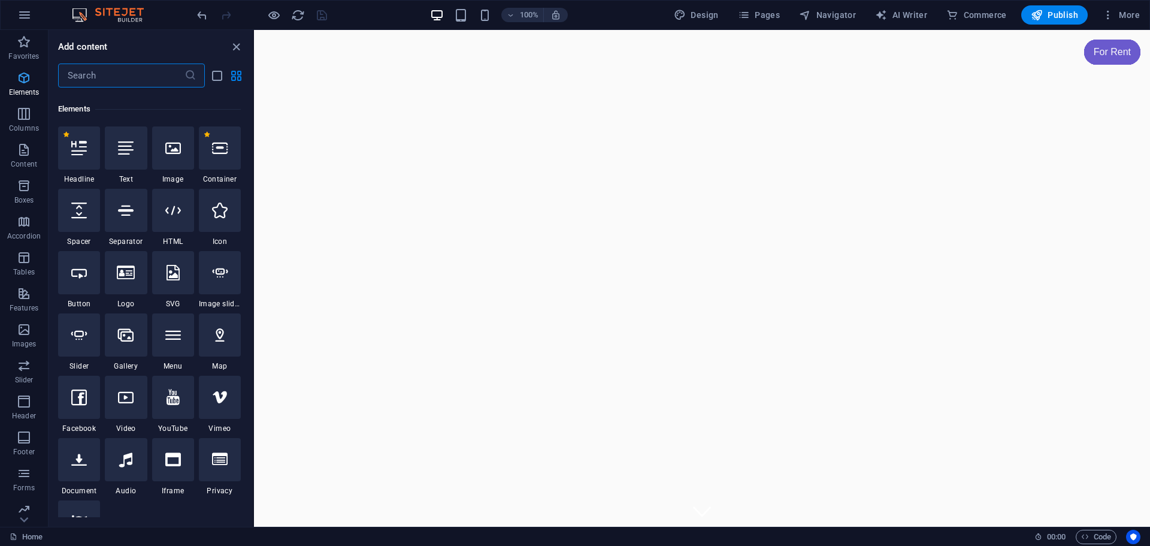
scroll to position [128, 0]
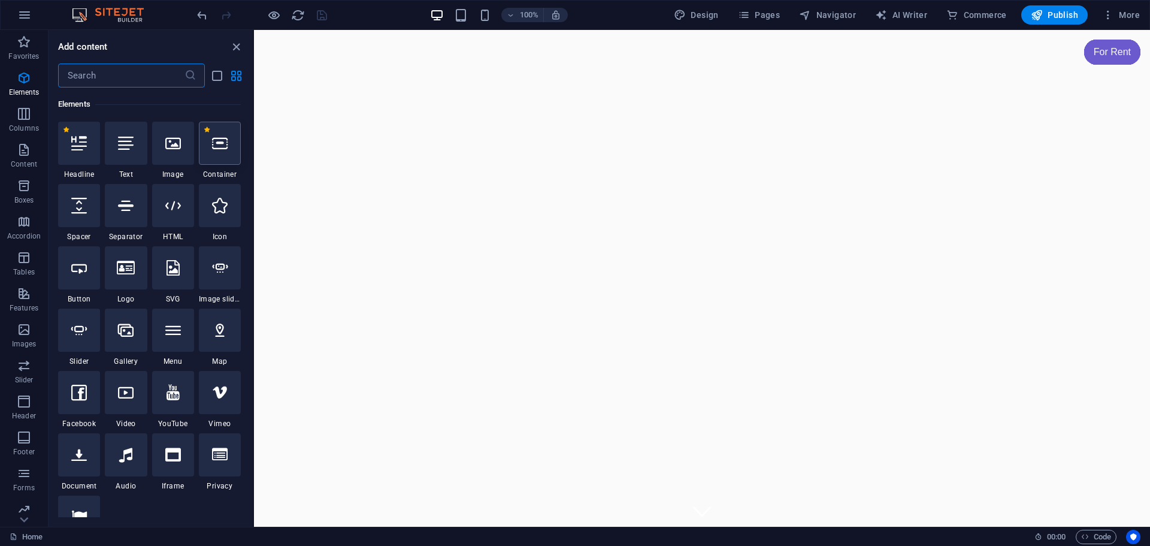
click at [223, 156] on div at bounding box center [220, 143] width 42 height 43
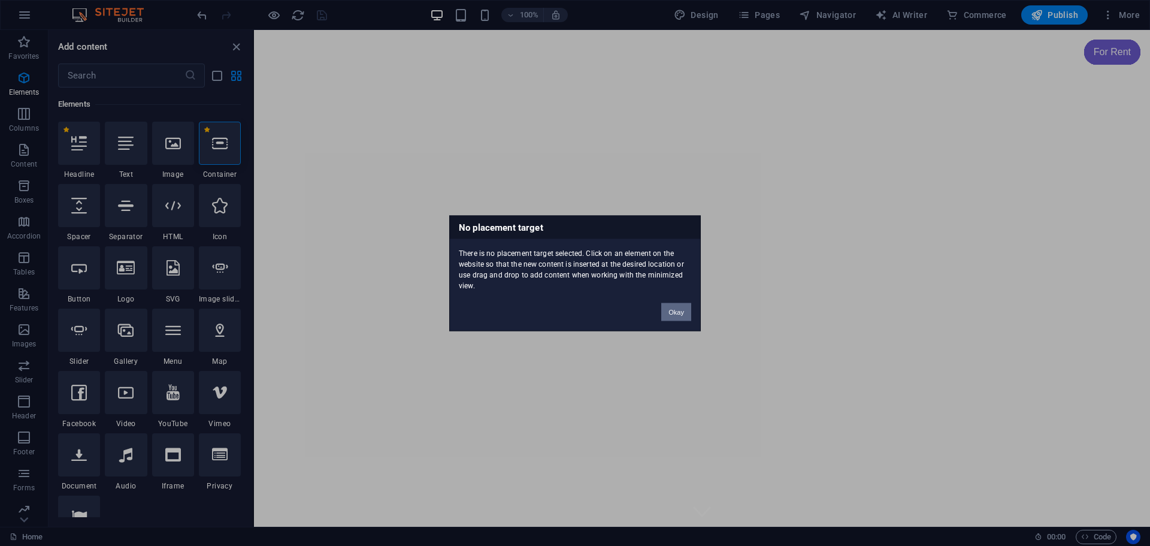
click at [681, 313] on button "Okay" at bounding box center [676, 312] width 30 height 18
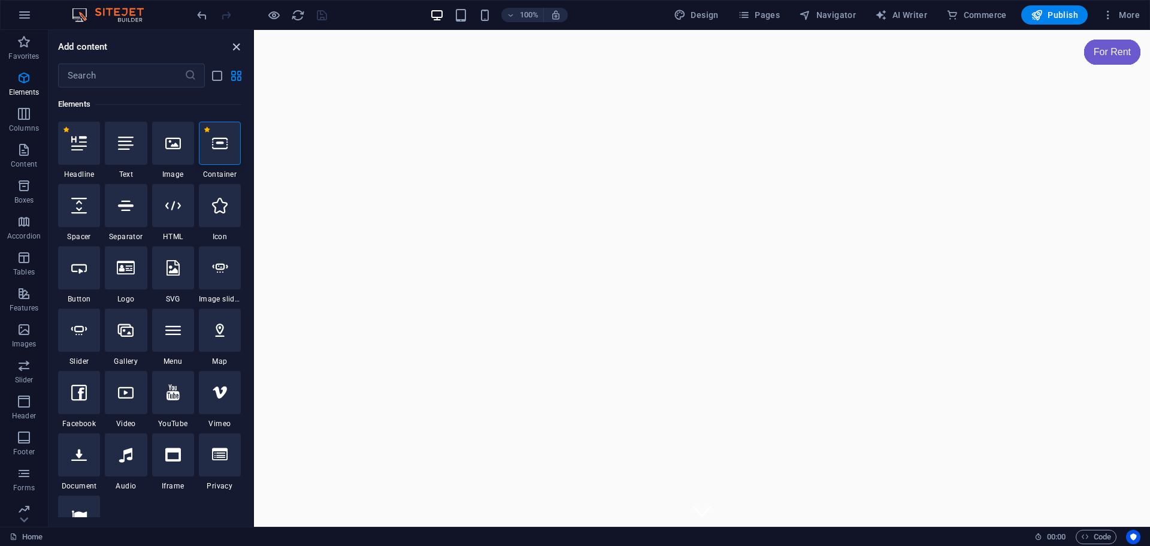
click at [233, 42] on icon "close panel" at bounding box center [236, 47] width 14 height 14
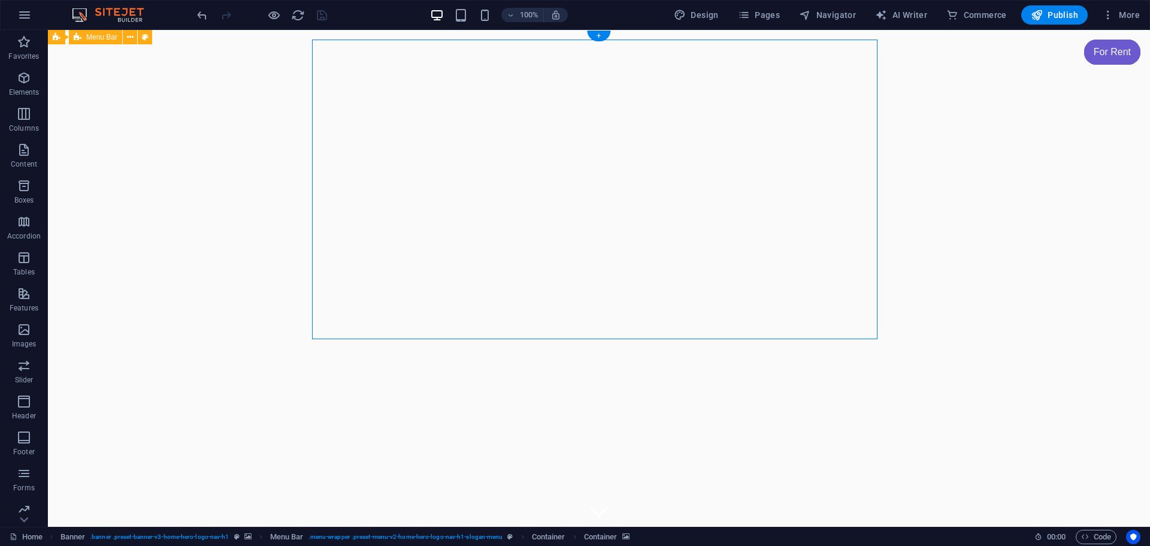
select select "px"
select select "ms"
select select "s"
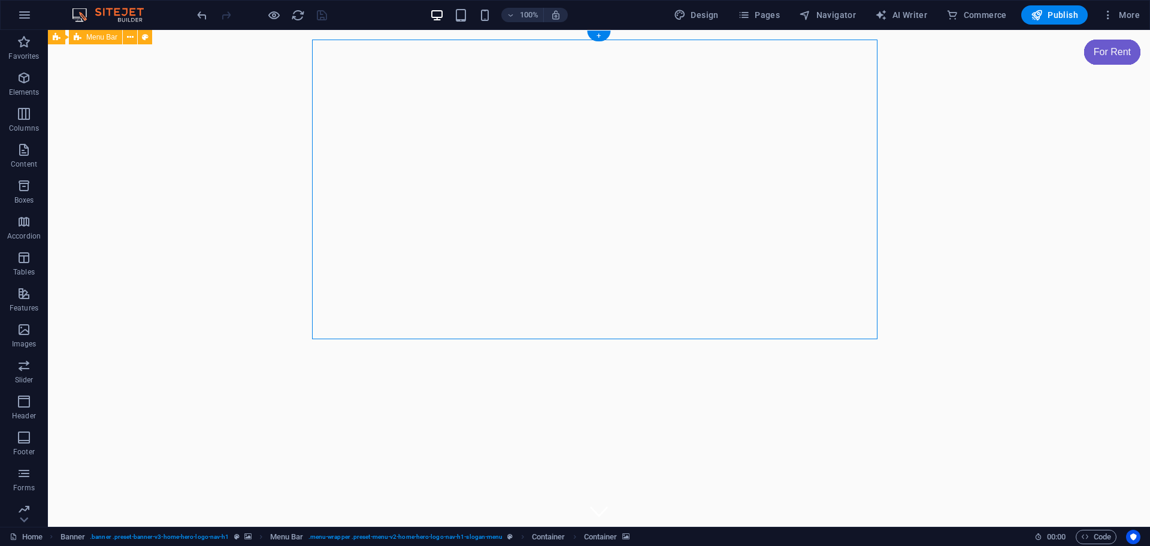
select select "progressive"
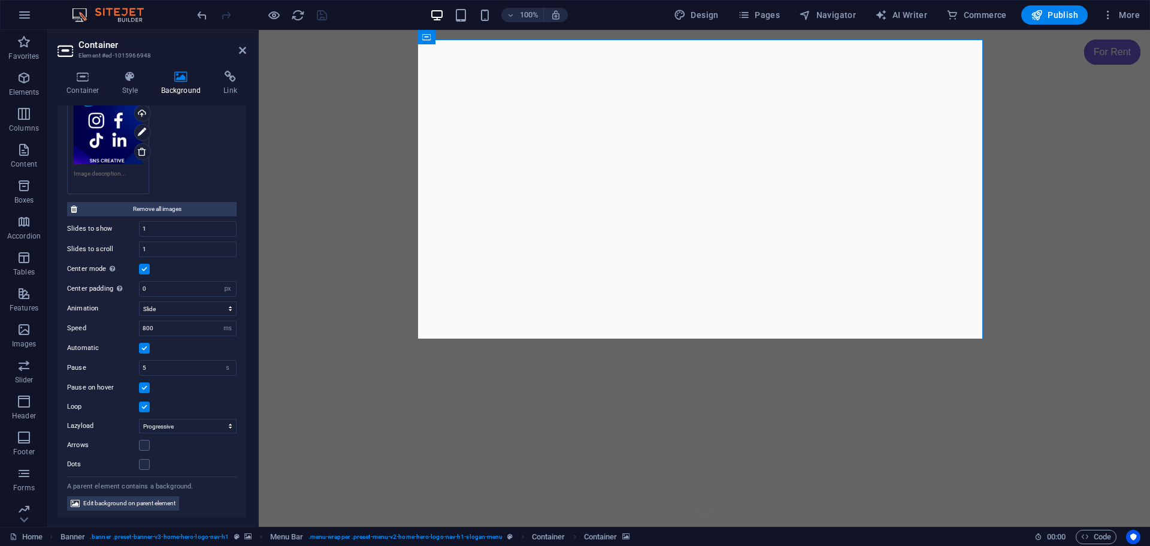
scroll to position [374, 0]
click at [146, 325] on input "800" at bounding box center [188, 327] width 96 height 14
type input "1000"
click at [321, 13] on icon "save" at bounding box center [322, 15] width 14 height 14
checkbox input "false"
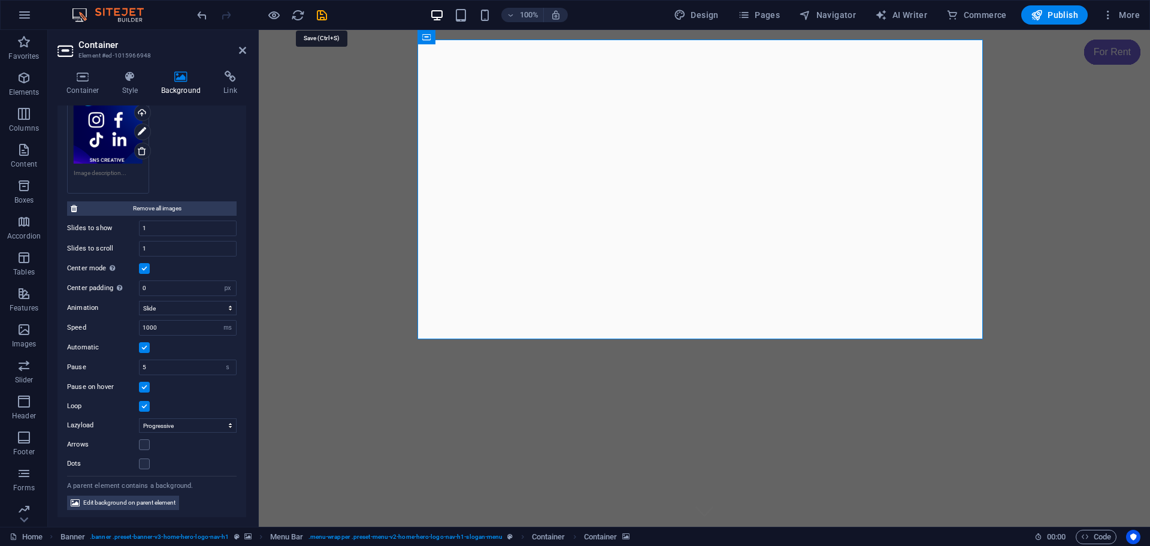
checkbox input "false"
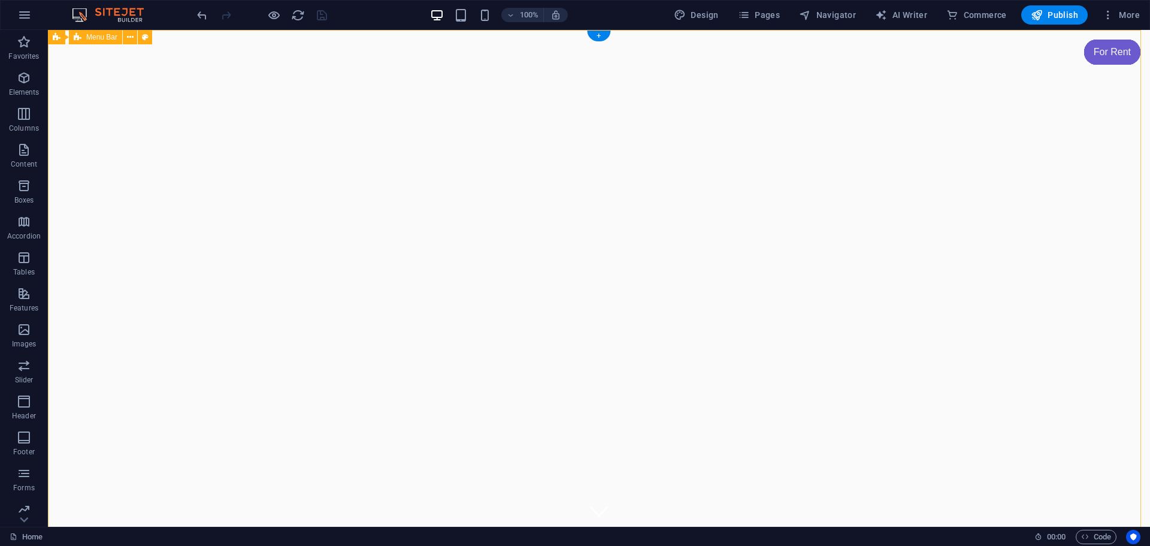
drag, startPoint x: 943, startPoint y: 259, endPoint x: 933, endPoint y: 324, distance: 65.6
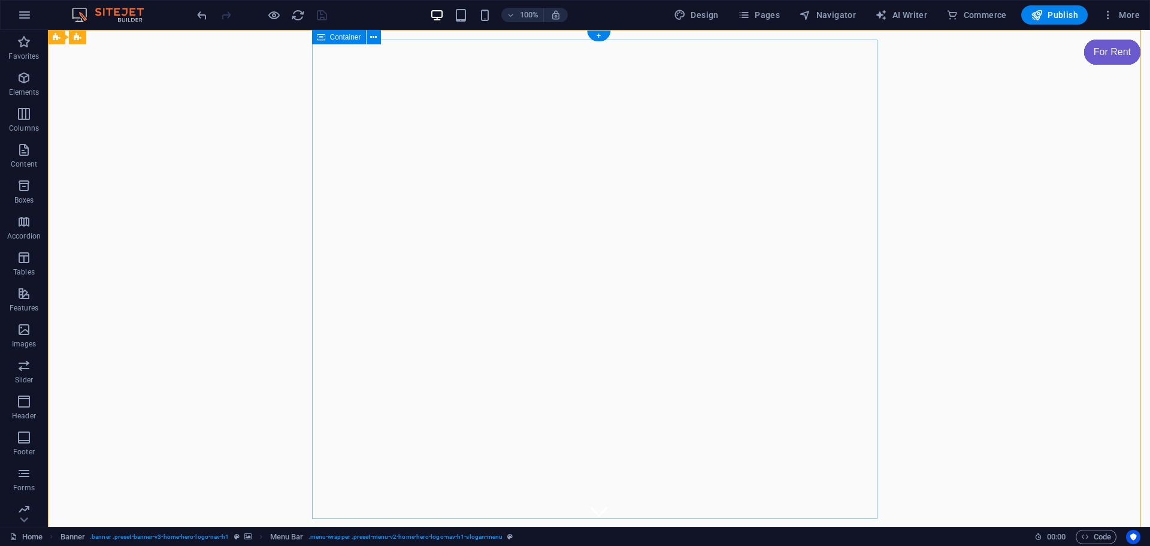
select select "px"
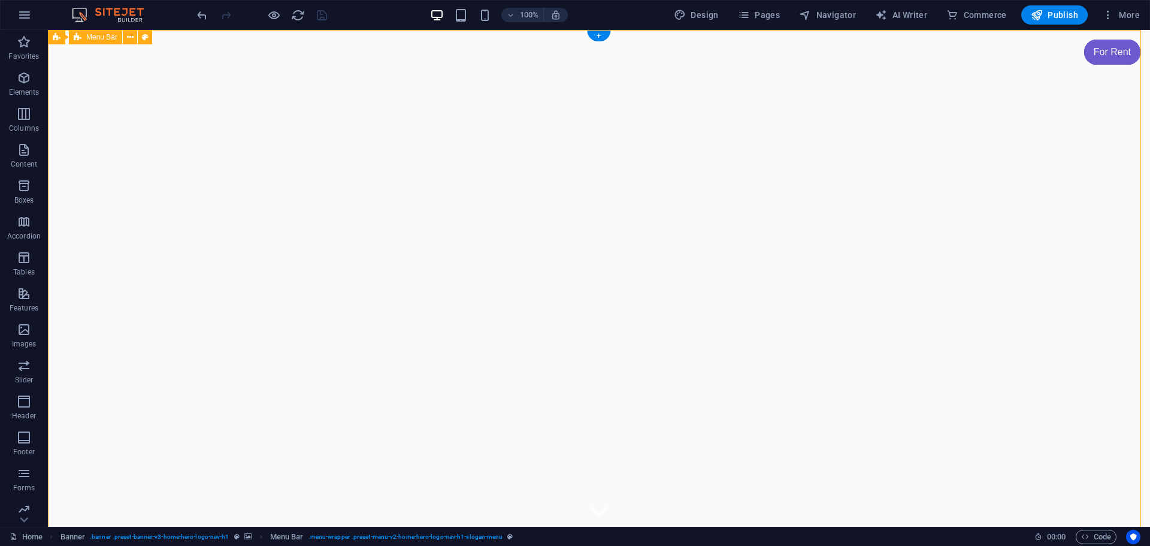
select select "ms"
select select "s"
select select "progressive"
drag, startPoint x: 205, startPoint y: 335, endPoint x: 340, endPoint y: 335, distance: 134.2
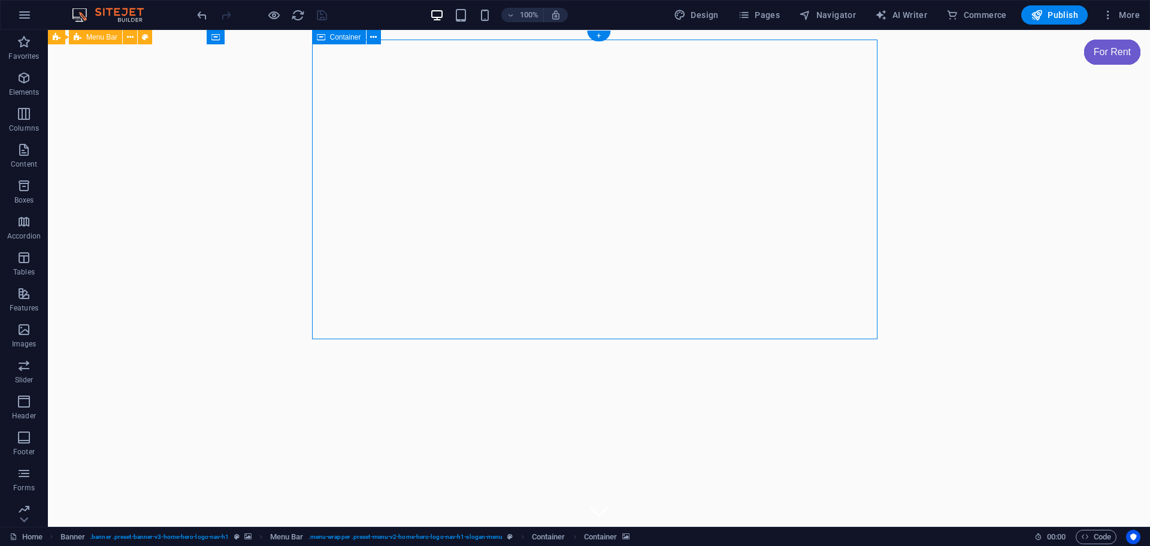
select select "px"
select select "ms"
select select "s"
select select "progressive"
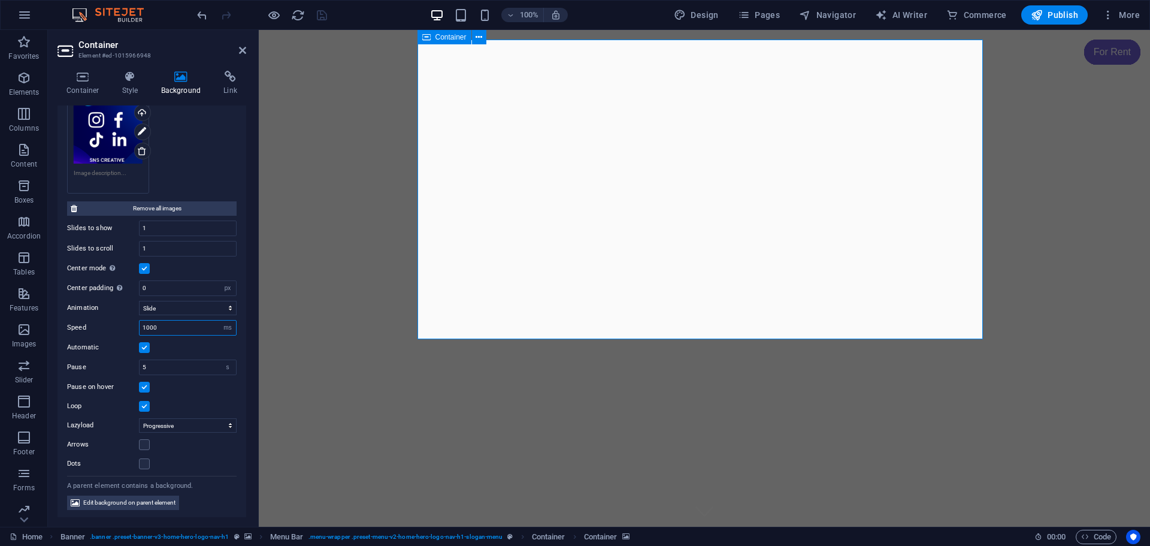
drag, startPoint x: 169, startPoint y: 324, endPoint x: 102, endPoint y: 324, distance: 67.1
click at [102, 324] on div "Speed 1000 s ms" at bounding box center [152, 328] width 170 height 16
type input "500"
click at [326, 19] on icon "save" at bounding box center [322, 15] width 14 height 14
checkbox input "false"
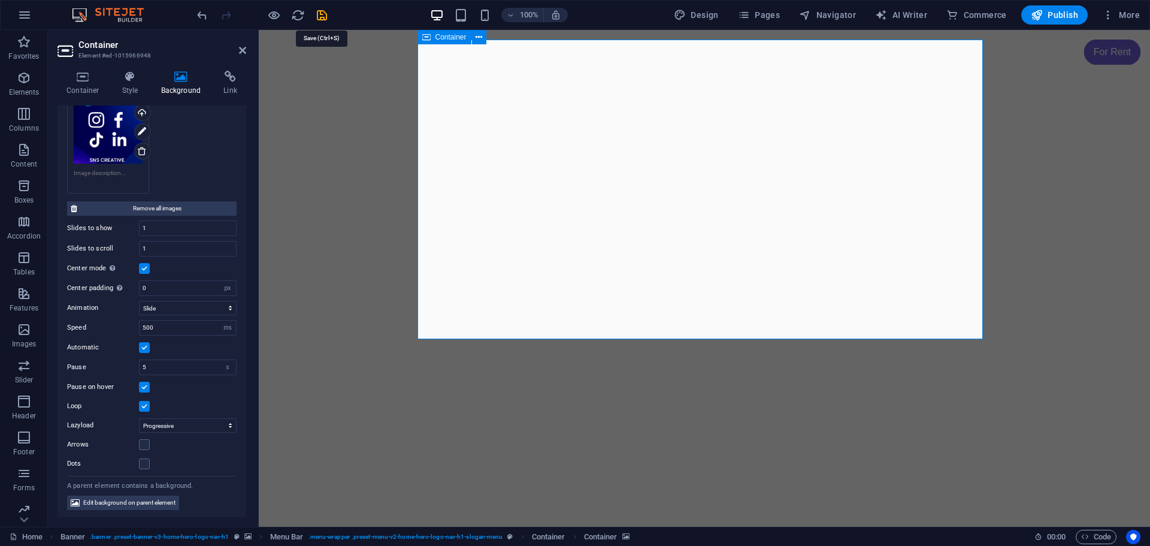
checkbox input "false"
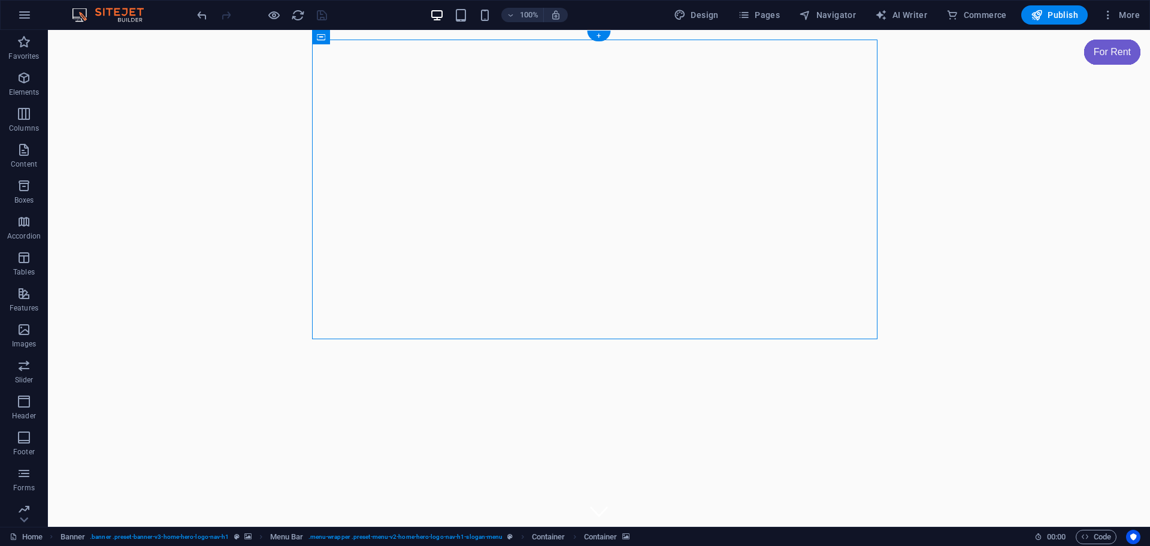
select select "px"
select select "ms"
select select "s"
select select "progressive"
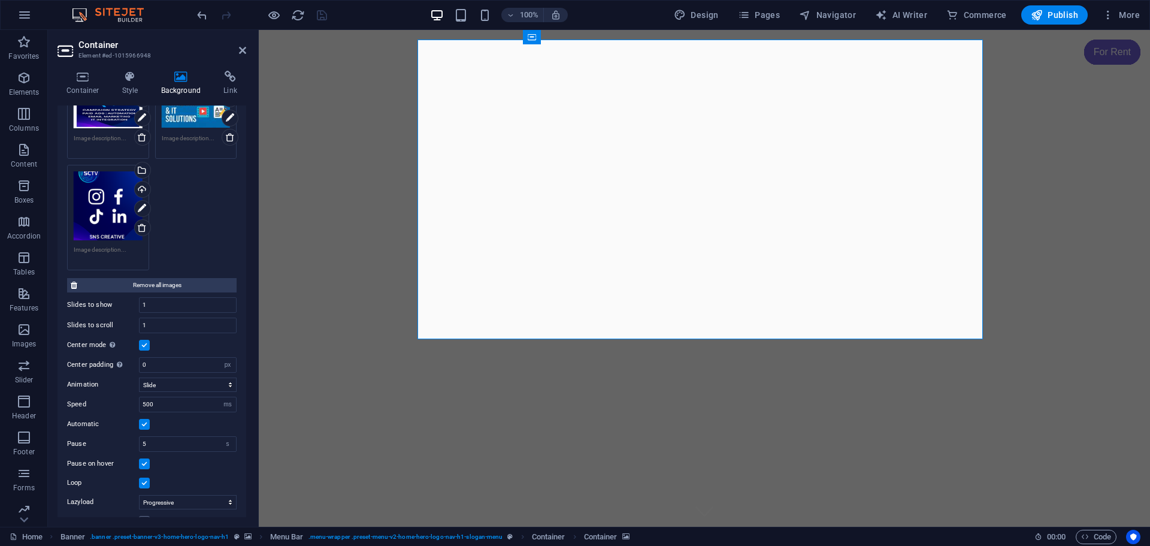
scroll to position [359, 0]
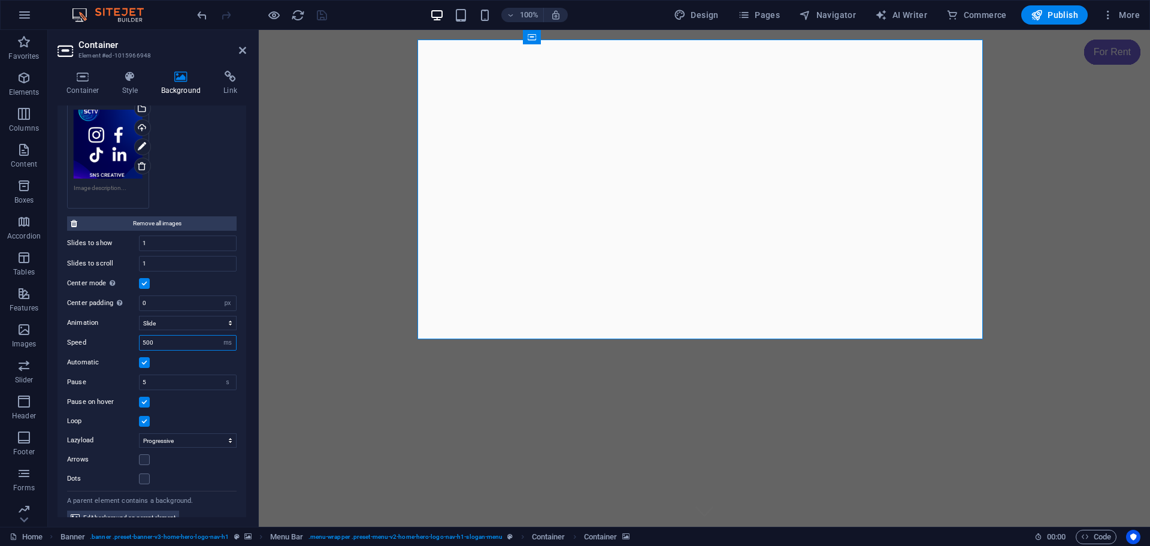
click at [147, 342] on input "500" at bounding box center [188, 342] width 96 height 14
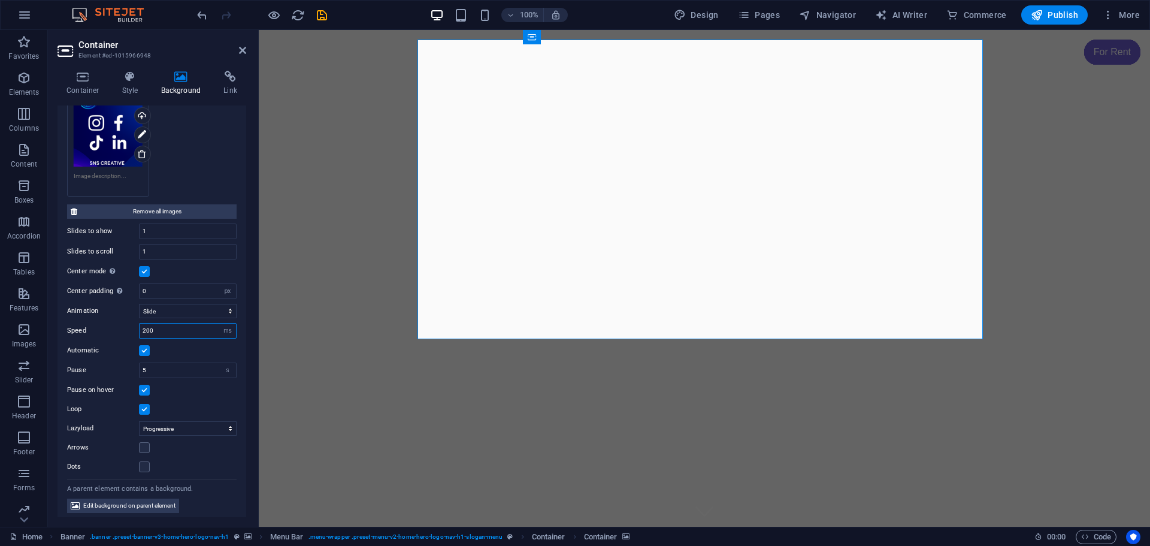
scroll to position [374, 0]
type input "200"
click at [315, 17] on icon "save" at bounding box center [322, 15] width 14 height 14
checkbox input "false"
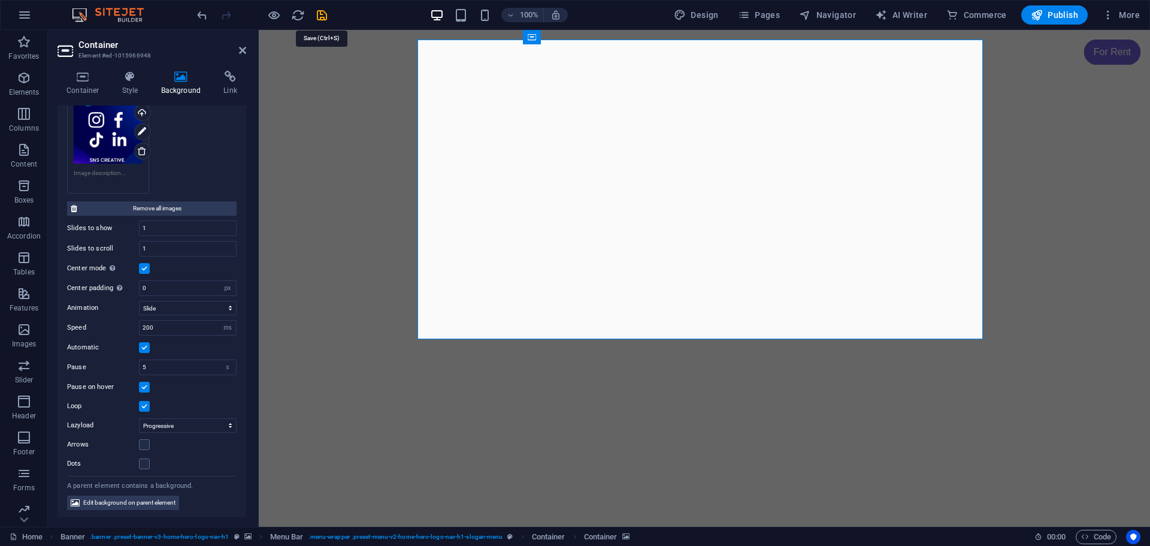
checkbox input "false"
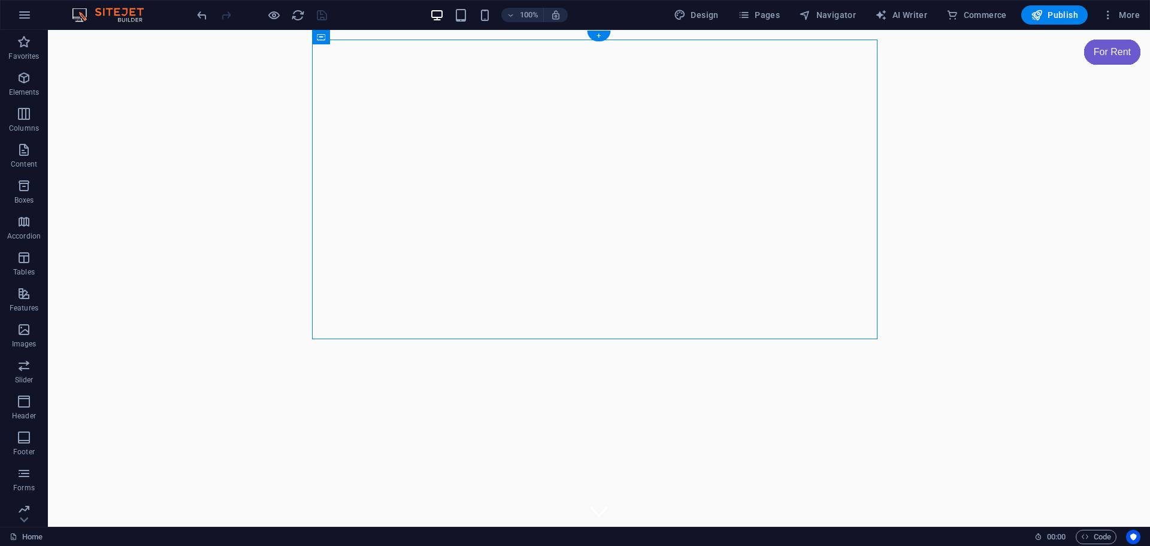
select select "px"
select select "ms"
select select "s"
select select "progressive"
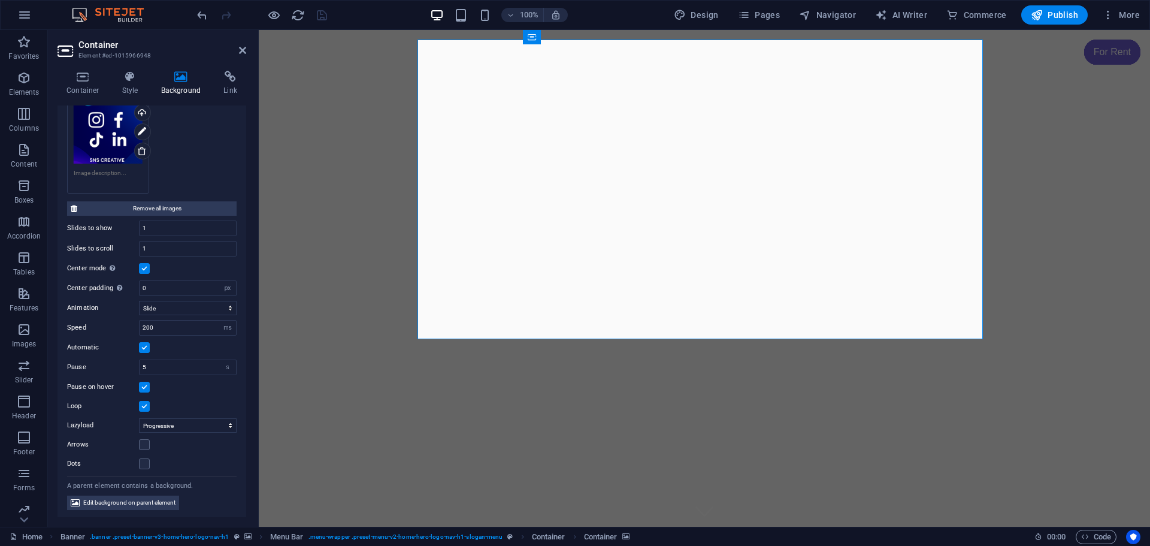
click at [143, 267] on label at bounding box center [144, 268] width 11 height 11
click at [0, 0] on input "Center mode Enables centered view with partial previous/next slide. Use with od…" at bounding box center [0, 0] width 0 height 0
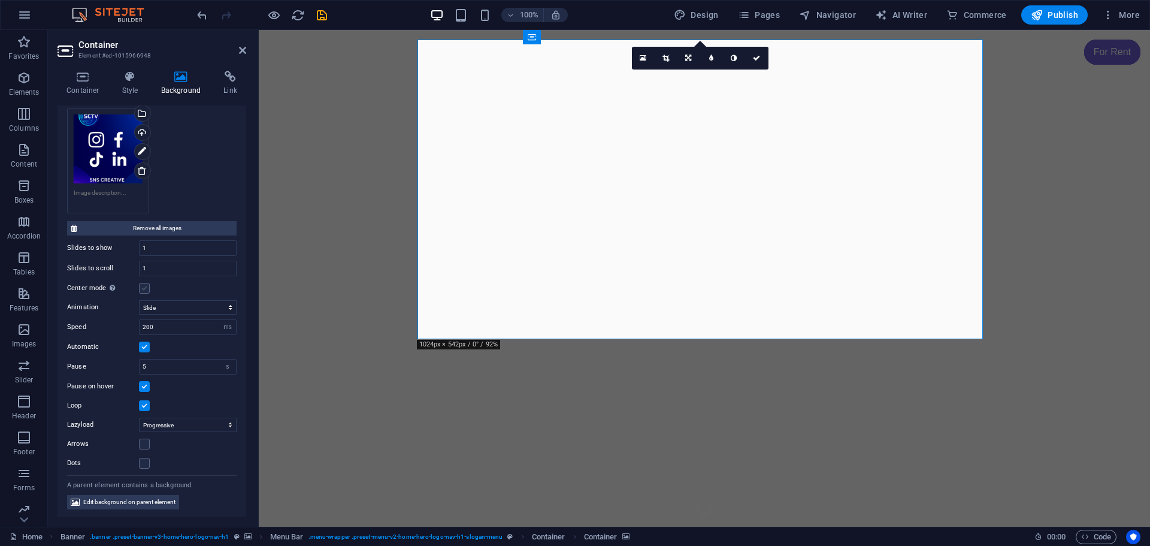
scroll to position [354, 0]
click at [144, 462] on label at bounding box center [144, 463] width 11 height 11
click at [0, 0] on input "Dots" at bounding box center [0, 0] width 0 height 0
click at [146, 444] on label at bounding box center [144, 444] width 11 height 11
click at [0, 0] on input "Arrows" at bounding box center [0, 0] width 0 height 0
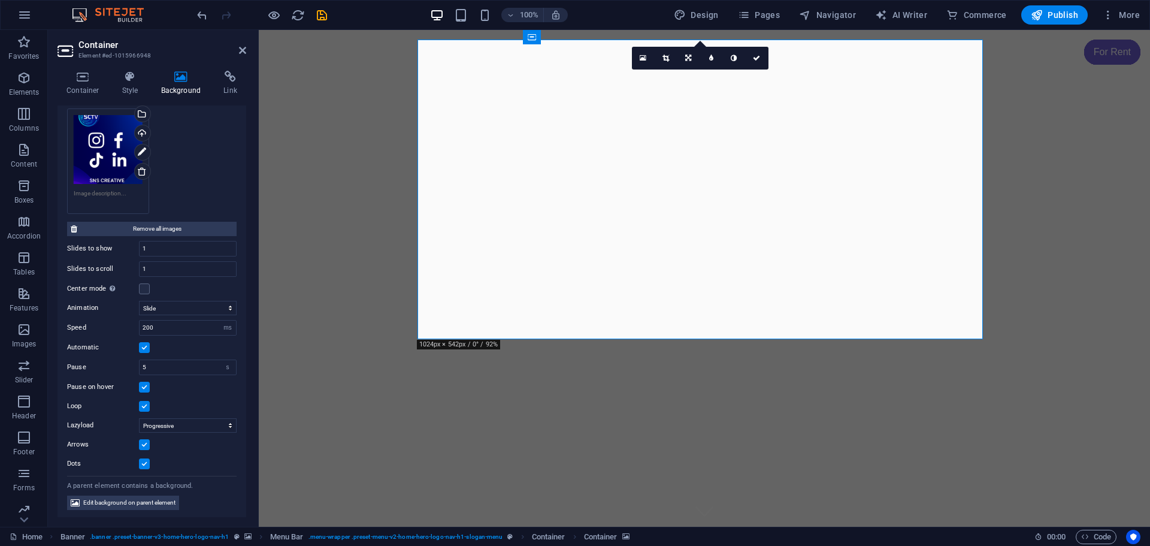
click at [146, 462] on label at bounding box center [144, 463] width 11 height 11
click at [0, 0] on input "Dots" at bounding box center [0, 0] width 0 height 0
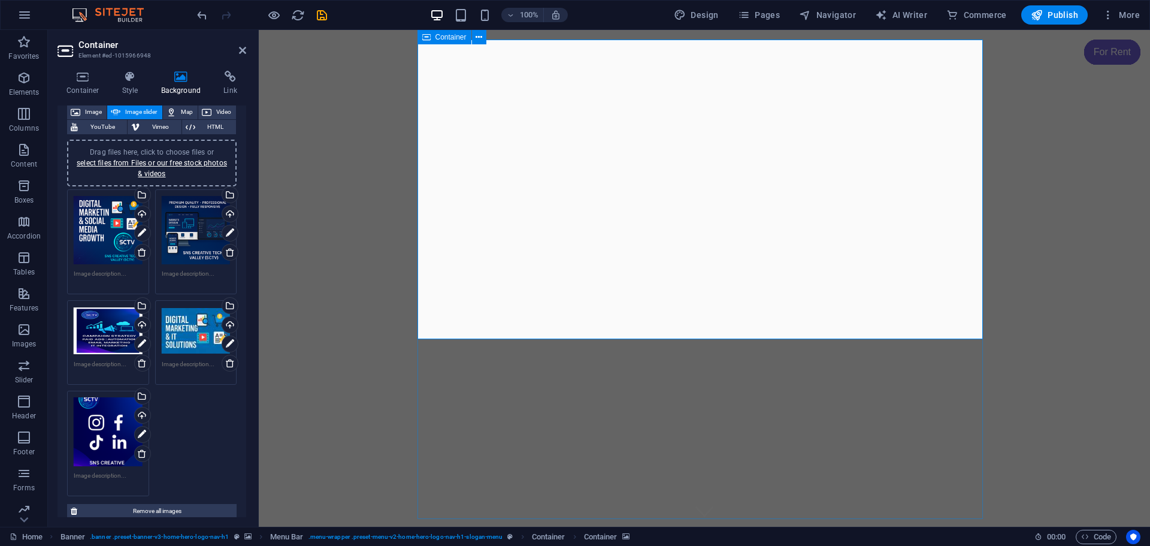
scroll to position [0, 0]
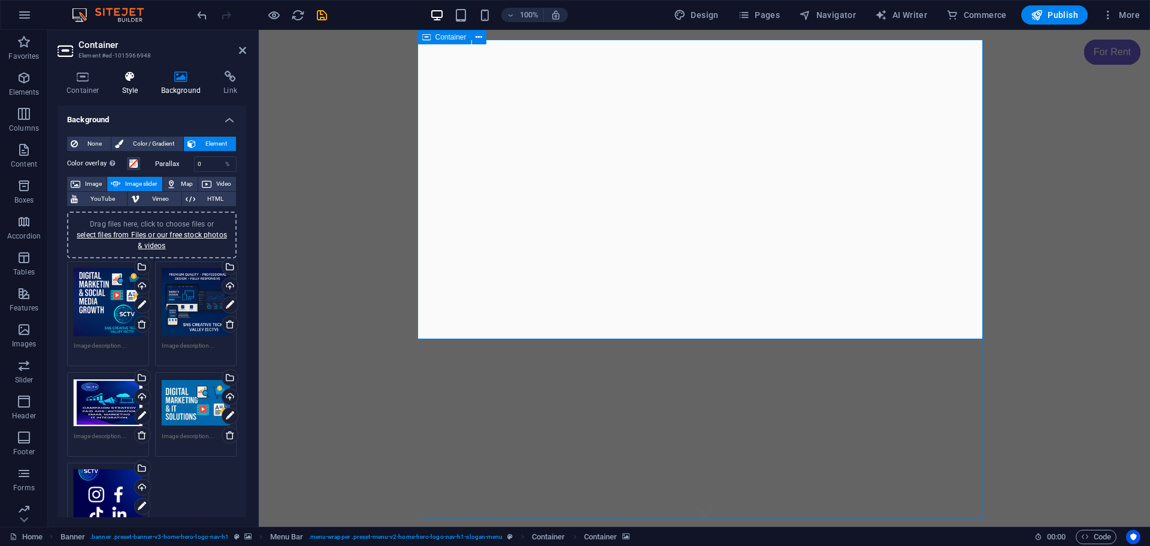
click at [131, 81] on icon at bounding box center [130, 77] width 34 height 12
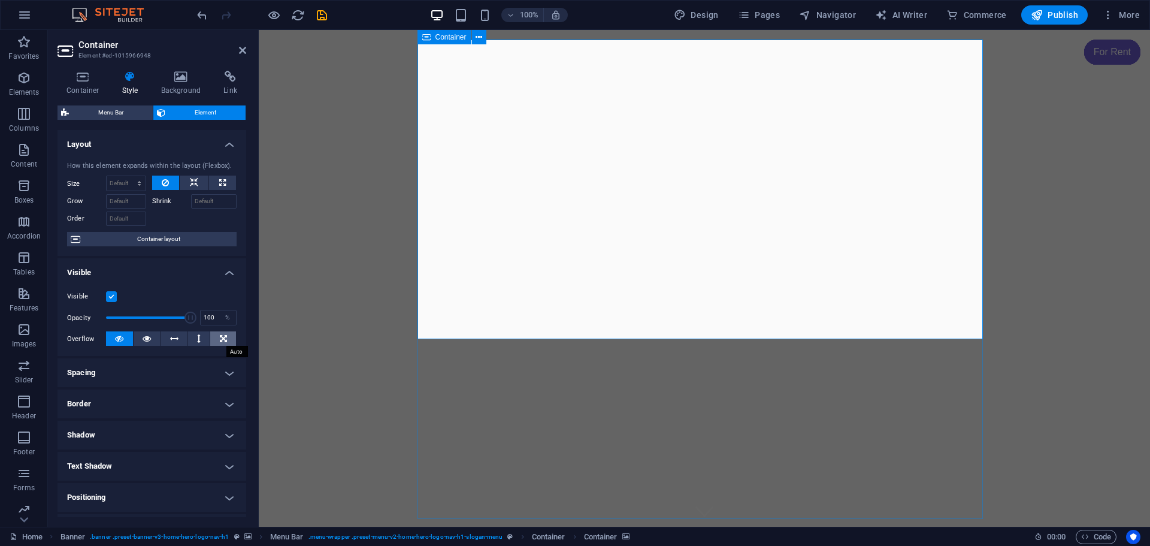
click at [211, 339] on button at bounding box center [223, 338] width 26 height 14
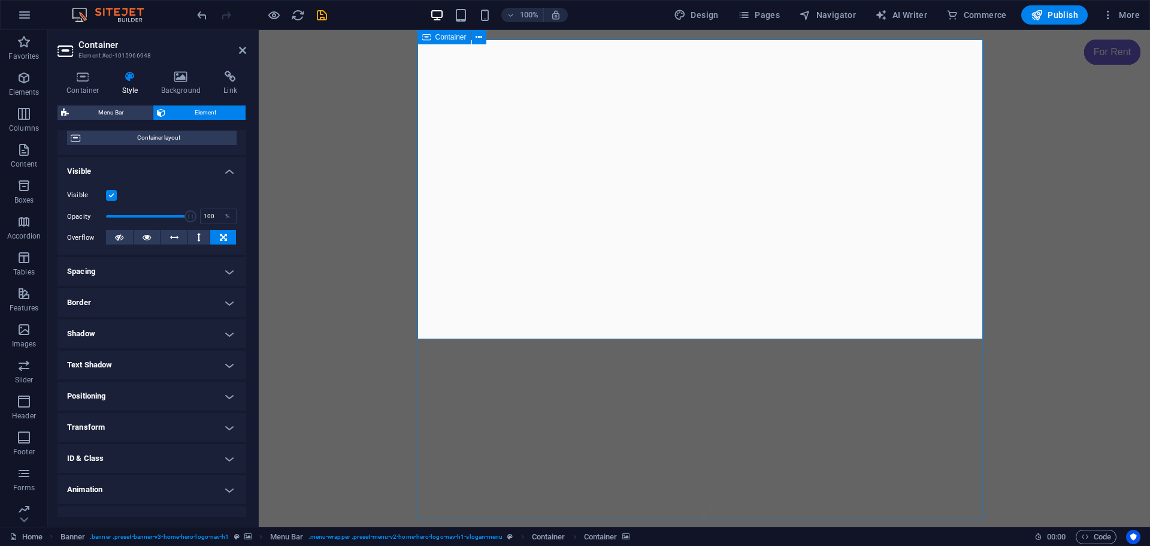
scroll to position [119, 0]
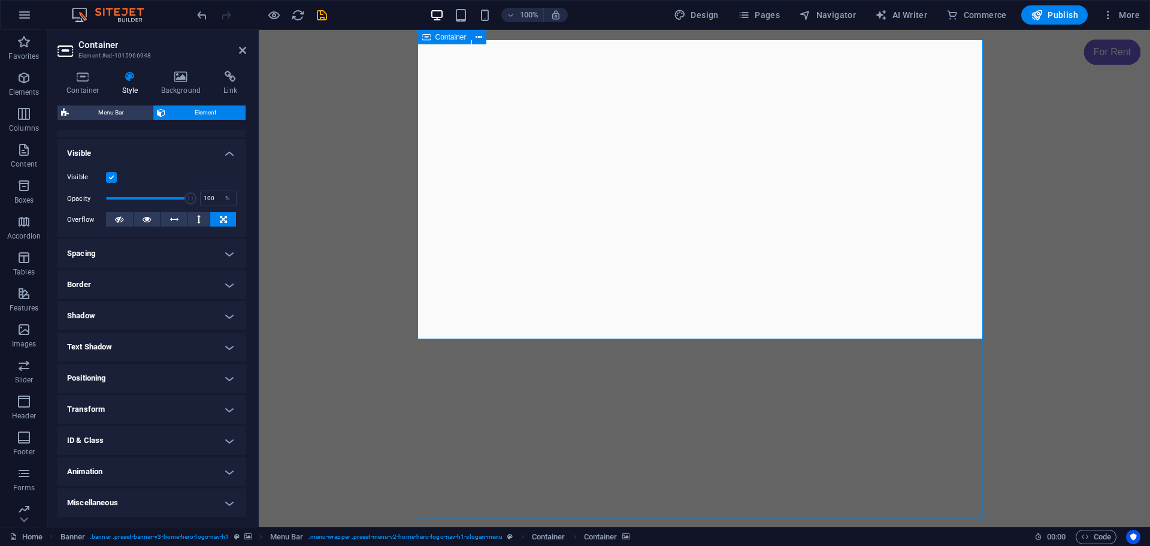
click at [229, 379] on h4 "Positioning" at bounding box center [152, 378] width 189 height 29
click at [229, 379] on h4 "Positioning" at bounding box center [152, 375] width 189 height 22
click at [225, 473] on h4 "Animation" at bounding box center [152, 471] width 189 height 29
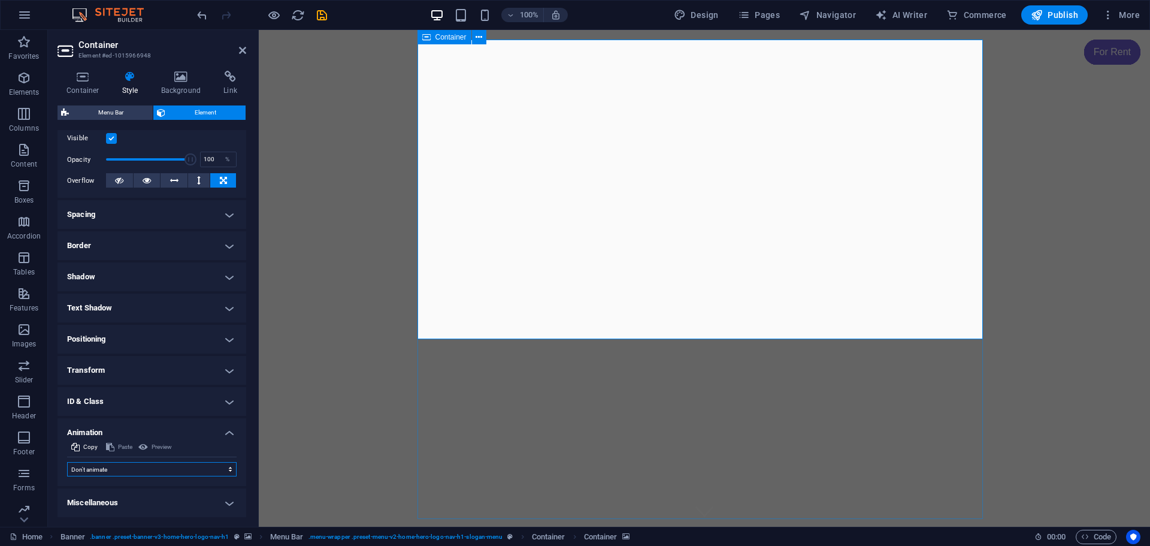
click at [229, 470] on select "Don't animate Show / Hide Slide up/down Zoom in/out Slide left to right Slide r…" at bounding box center [152, 469] width 170 height 14
select select "slide"
click at [67, 462] on select "Don't animate Show / Hide Slide up/down Zoom in/out Slide left to right Slide r…" at bounding box center [152, 469] width 170 height 14
select select "scroll"
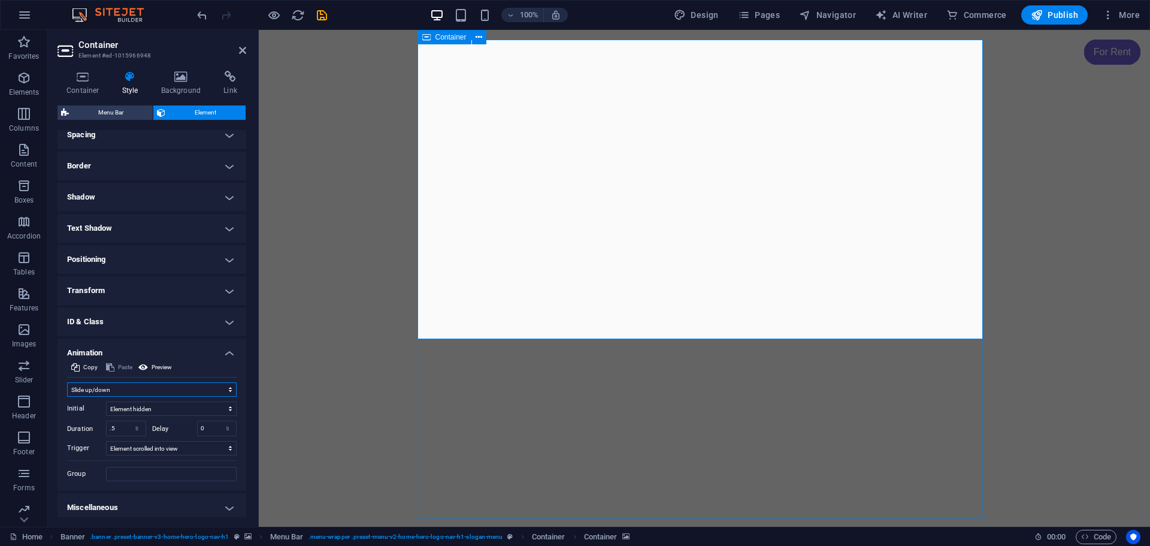
scroll to position [243, 0]
click at [224, 385] on select "Don't animate Show / Hide Slide up/down Zoom in/out Slide left to right Slide r…" at bounding box center [152, 384] width 170 height 14
click at [67, 377] on select "Don't animate Show / Hide Slide up/down Zoom in/out Slide left to right Slide r…" at bounding box center [152, 384] width 170 height 14
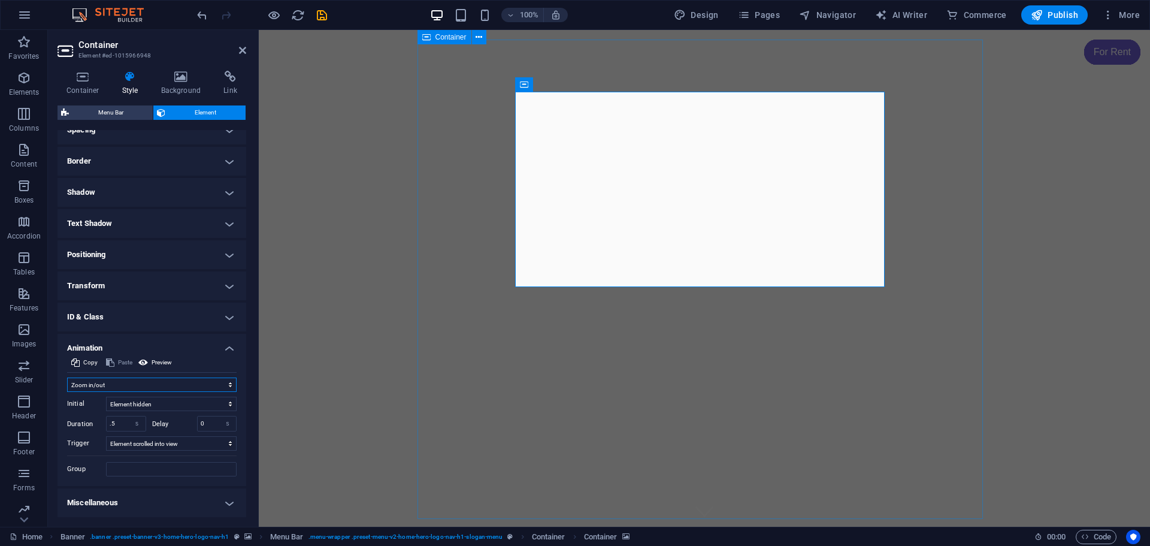
click at [166, 388] on select "Don't animate Show / Hide Slide up/down Zoom in/out Slide left to right Slide r…" at bounding box center [152, 384] width 170 height 14
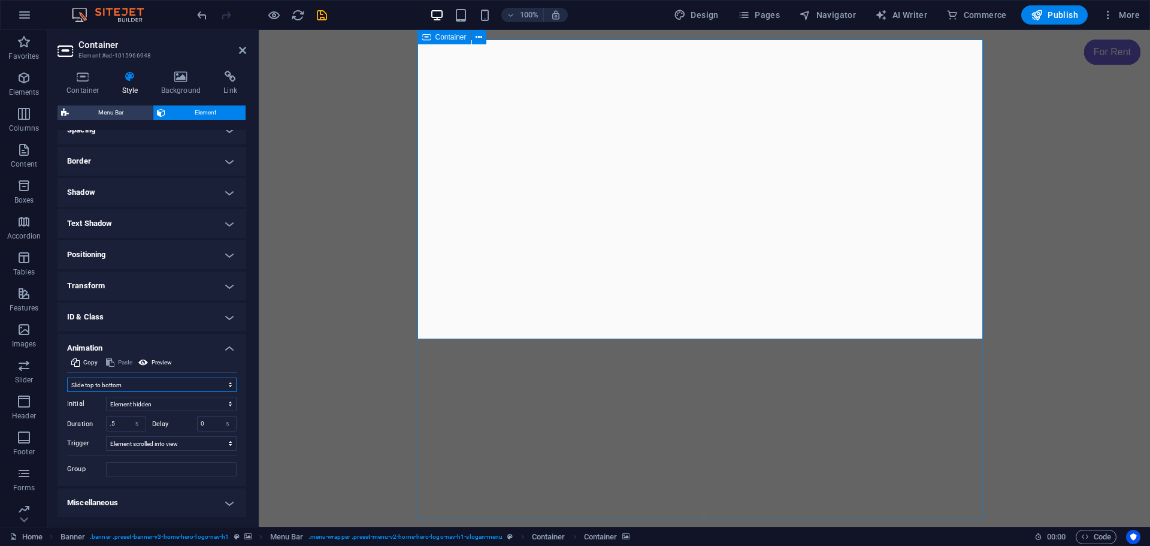
click at [67, 377] on select "Don't animate Show / Hide Slide up/down Zoom in/out Slide left to right Slide r…" at bounding box center [152, 384] width 170 height 14
click at [144, 382] on select "Don't animate Show / Hide Slide up/down Zoom in/out Slide left to right Slide r…" at bounding box center [152, 384] width 170 height 14
click at [67, 391] on select "Don't animate Show / Hide Slide up/down Zoom in/out Slide left to right Slide r…" at bounding box center [152, 384] width 170 height 14
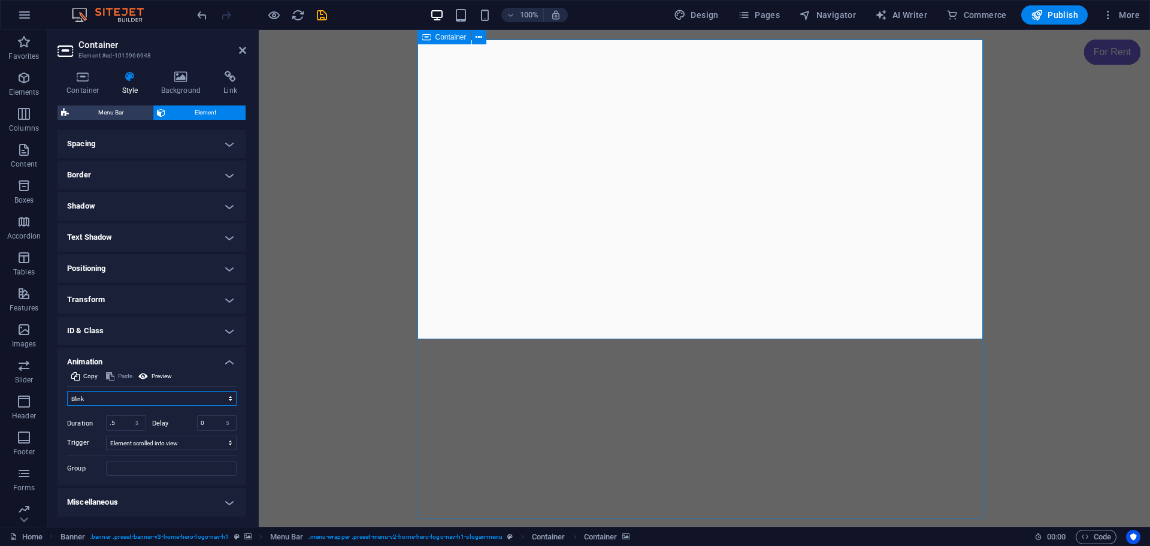
click at [120, 392] on select "Don't animate Show / Hide Slide up/down Zoom in/out Slide left to right Slide r…" at bounding box center [152, 398] width 170 height 14
select select "overlay"
click at [67, 391] on select "Don't animate Show / Hide Slide up/down Zoom in/out Slide left to right Slide r…" at bounding box center [152, 398] width 170 height 14
click at [99, 392] on select "Don't animate Show / Hide Slide up/down Zoom in/out Slide left to right Slide r…" at bounding box center [152, 393] width 170 height 14
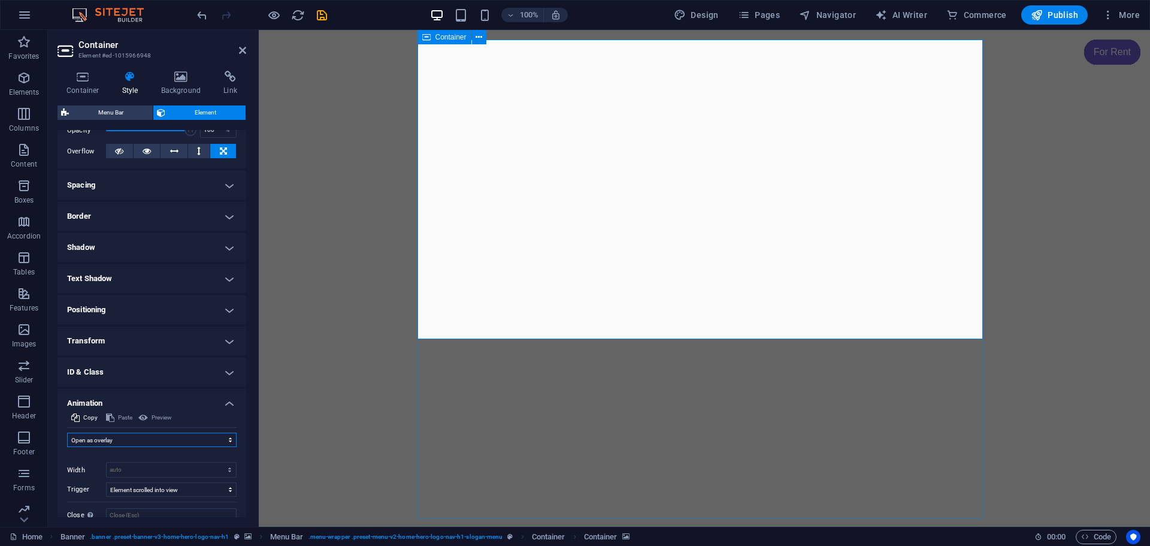
scroll to position [234, 0]
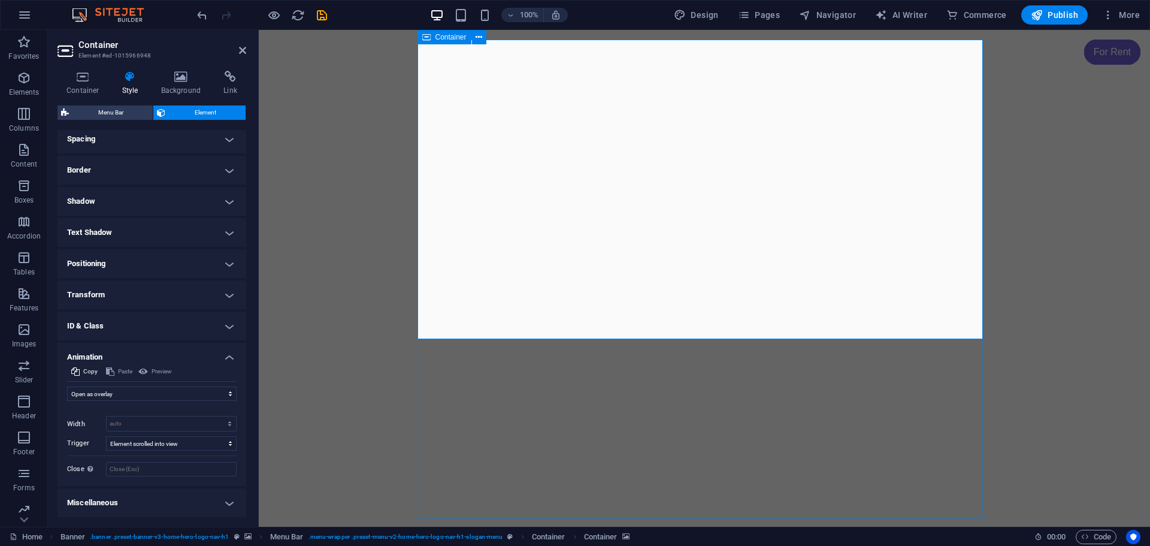
click at [229, 504] on h4 "Miscellaneous" at bounding box center [152, 502] width 189 height 29
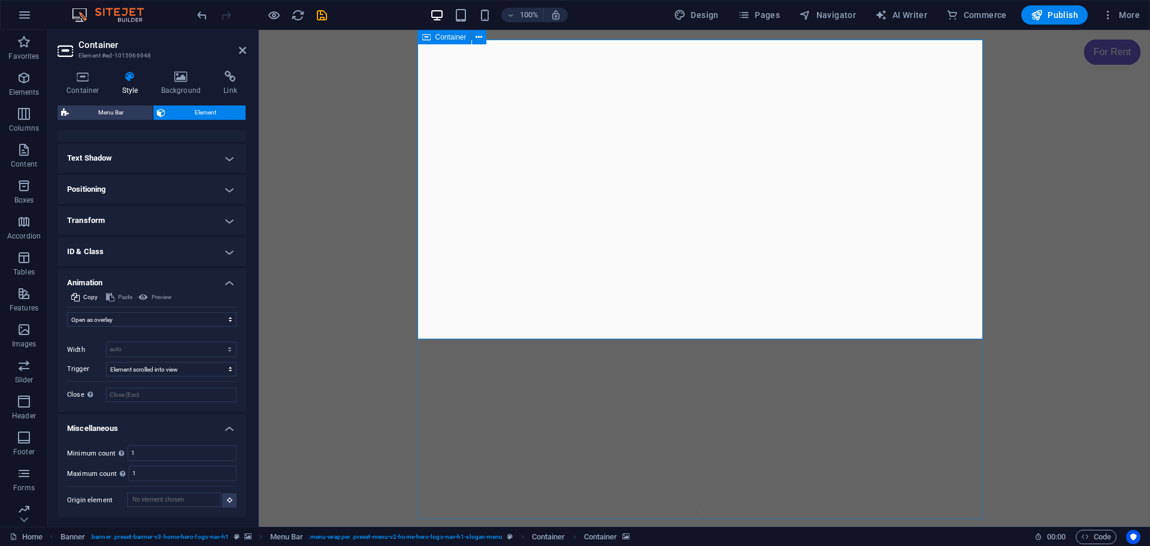
scroll to position [0, 0]
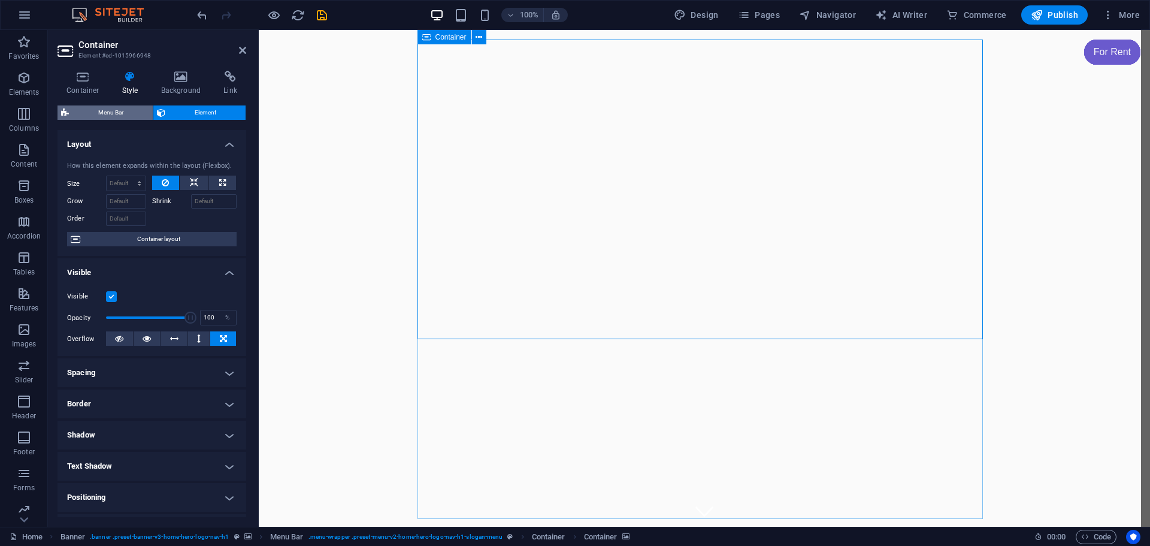
click at [111, 110] on span "Menu Bar" at bounding box center [110, 112] width 77 height 14
select select "rem"
select select "preset-menu-v2-home-hero-logo-nav-h1-slogan-menu"
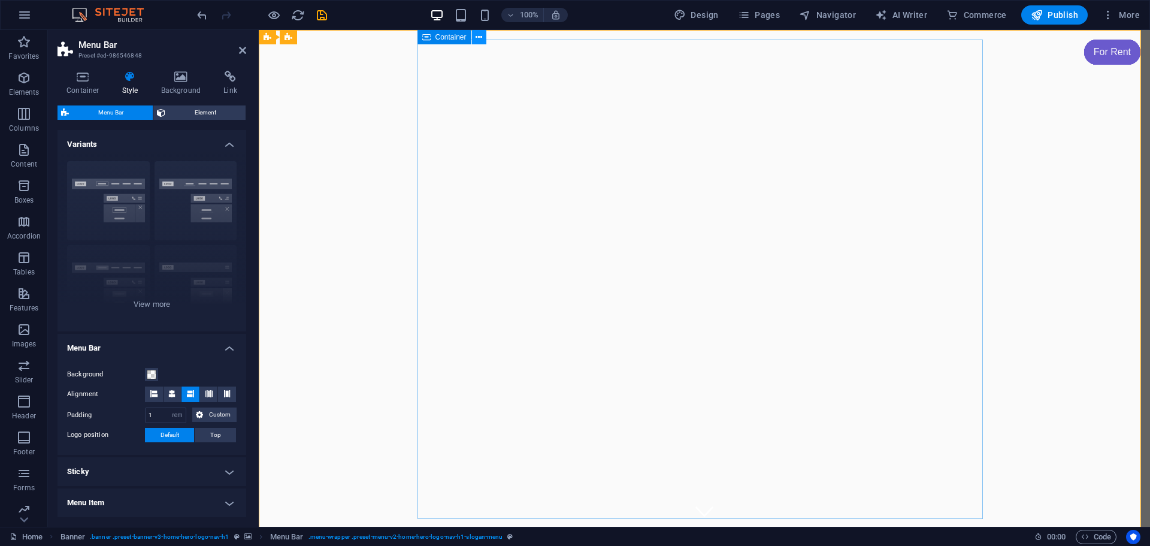
click at [481, 38] on icon at bounding box center [479, 37] width 7 height 13
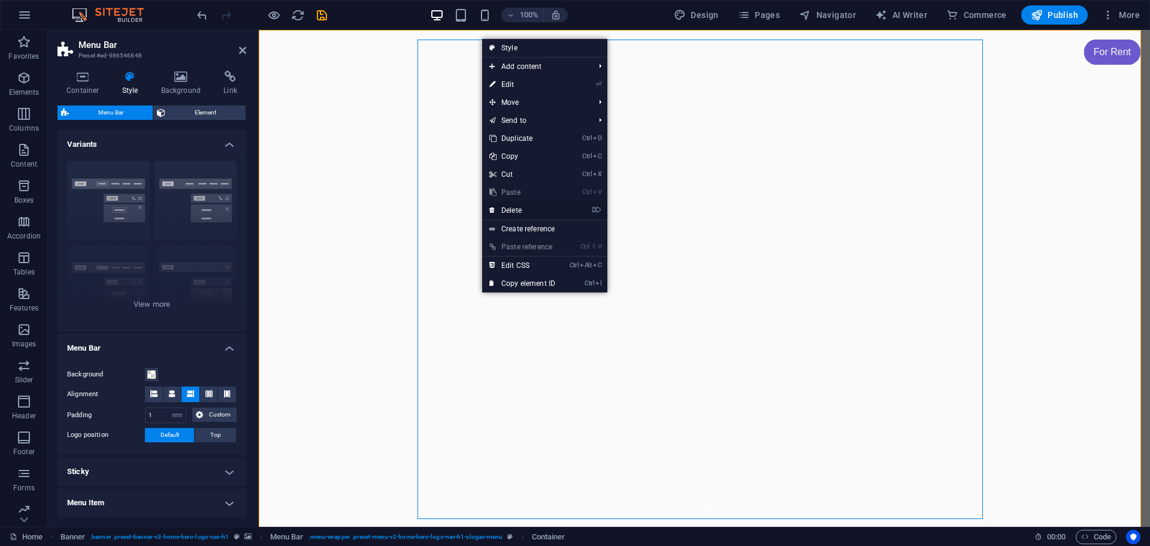
click at [508, 207] on link "⌦ Delete" at bounding box center [522, 210] width 80 height 18
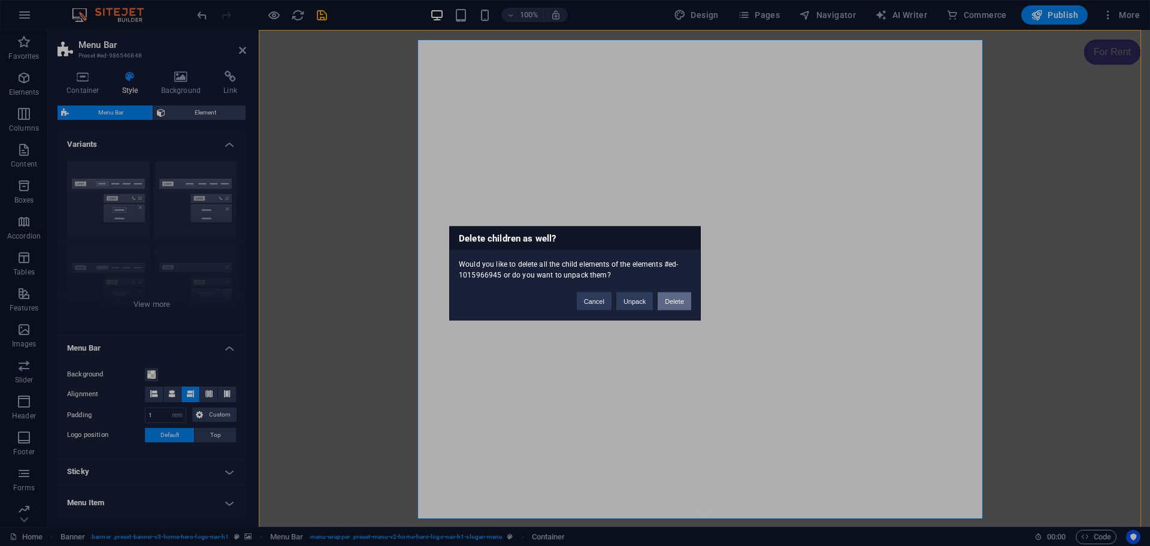
click at [673, 301] on button "Delete" at bounding box center [675, 301] width 34 height 18
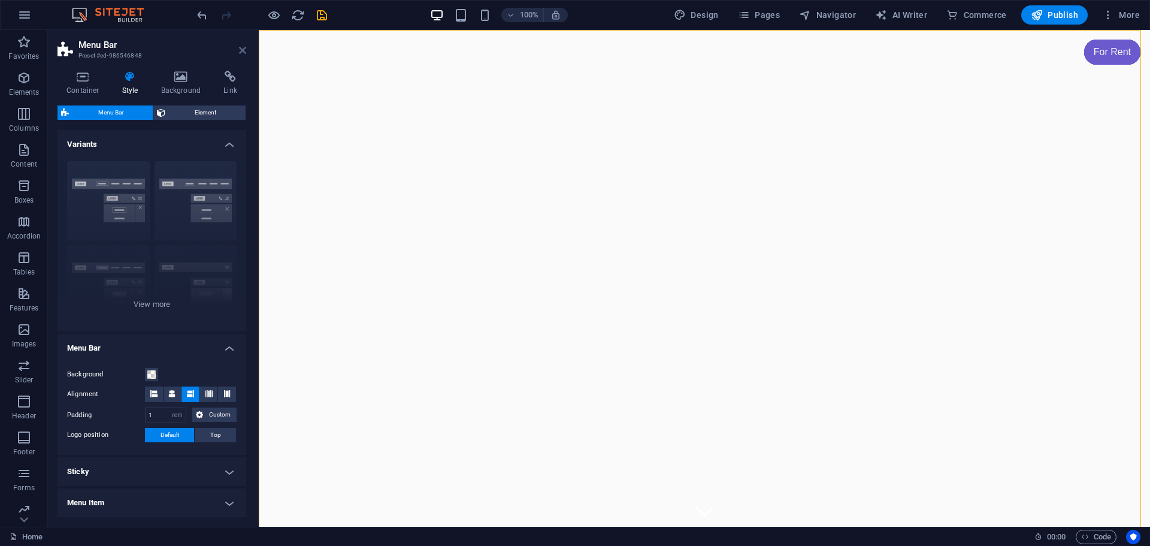
click at [240, 47] on icon at bounding box center [242, 51] width 7 height 10
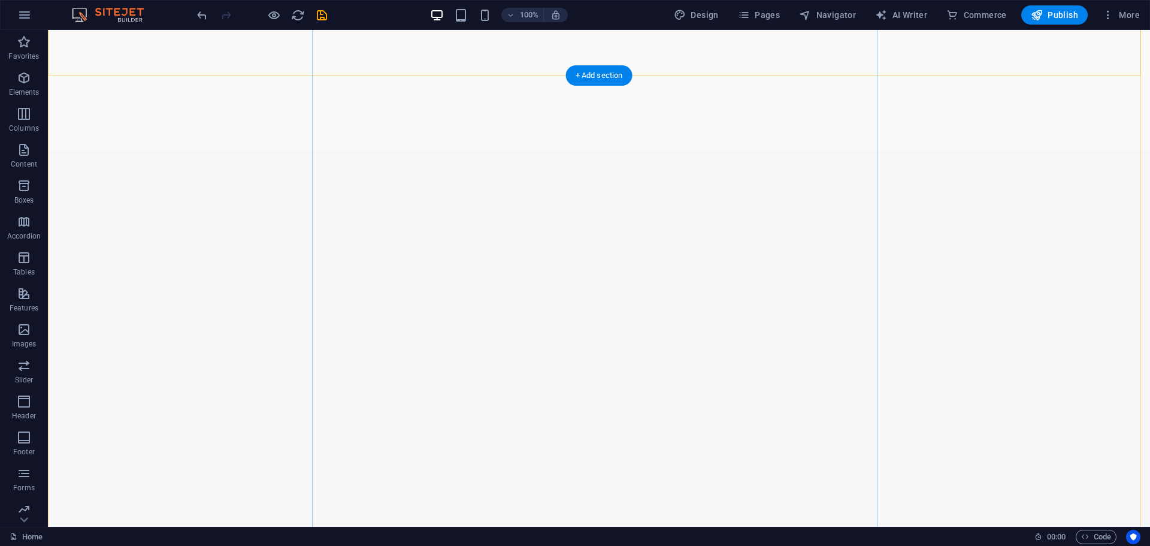
scroll to position [1318, 0]
